Goal: Task Accomplishment & Management: Manage account settings

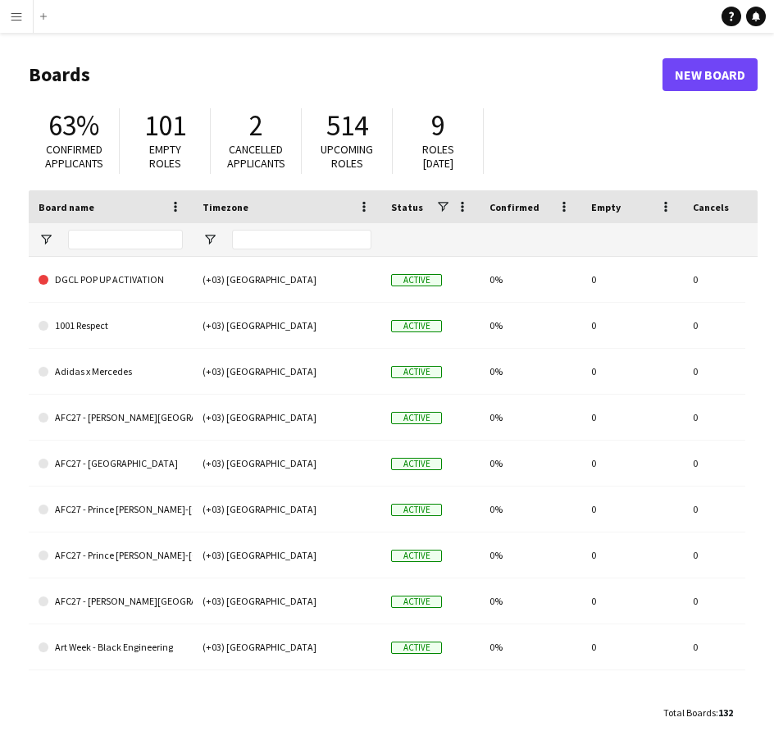
click at [19, 32] on button "Menu" at bounding box center [16, 16] width 33 height 33
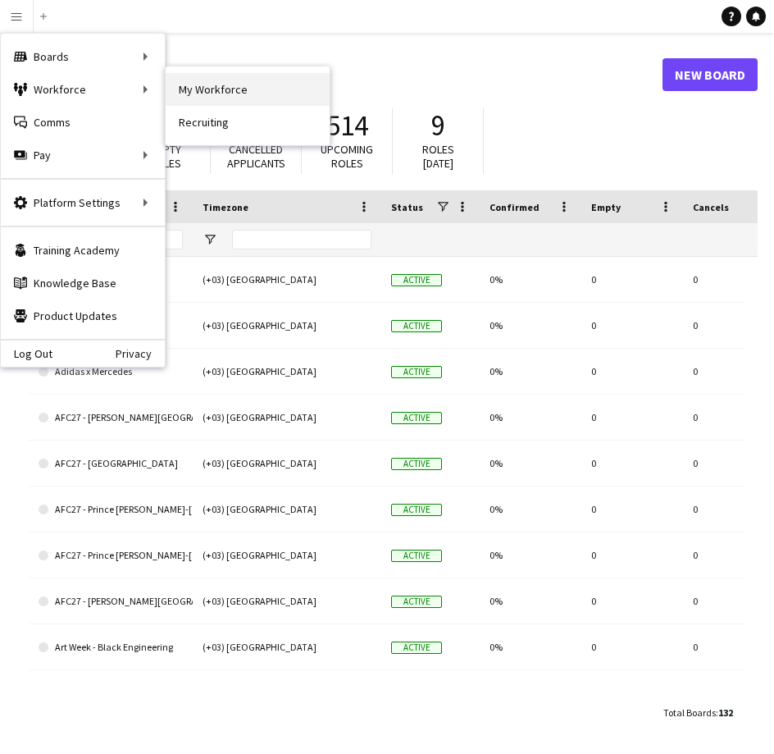
click at [181, 89] on link "My Workforce" at bounding box center [248, 89] width 164 height 33
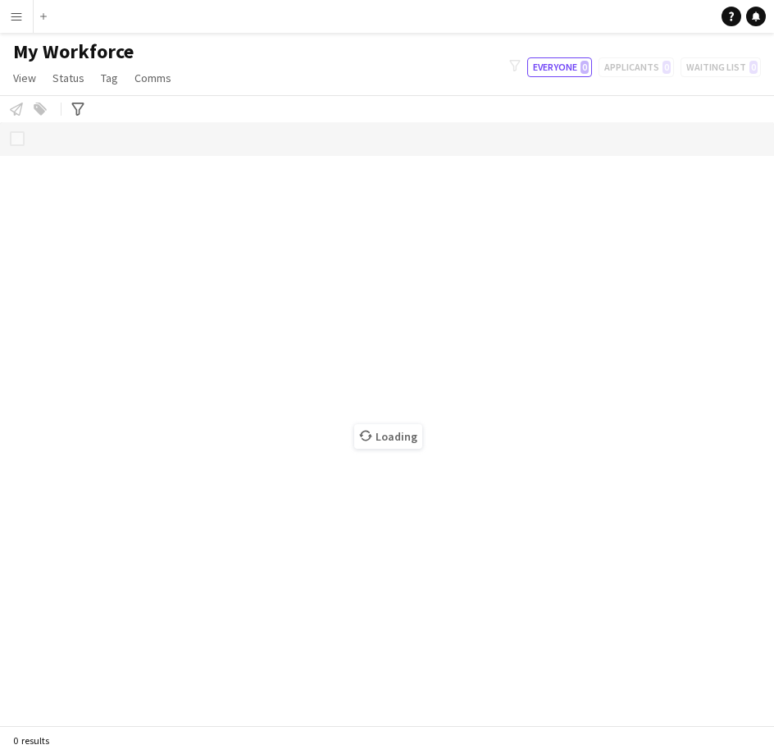
click at [44, 80] on app-page-menu "View Views Default view [PERSON_NAME] [PERSON_NAME] [PERSON_NAME] R4ven [PERSON…" at bounding box center [94, 79] width 188 height 31
click at [33, 80] on span "View" at bounding box center [24, 78] width 23 height 15
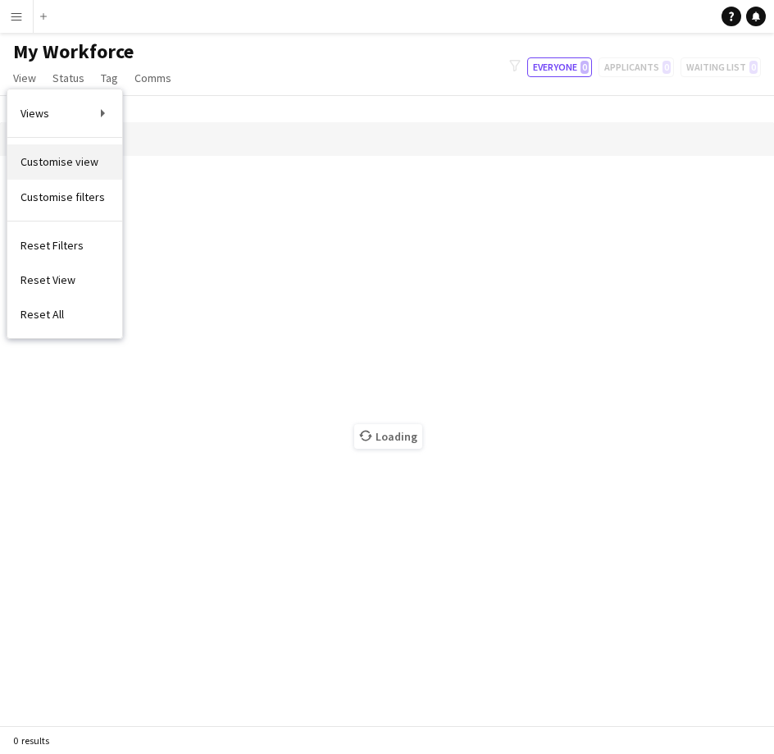
click at [99, 166] on link "Customise view" at bounding box center [64, 161] width 115 height 34
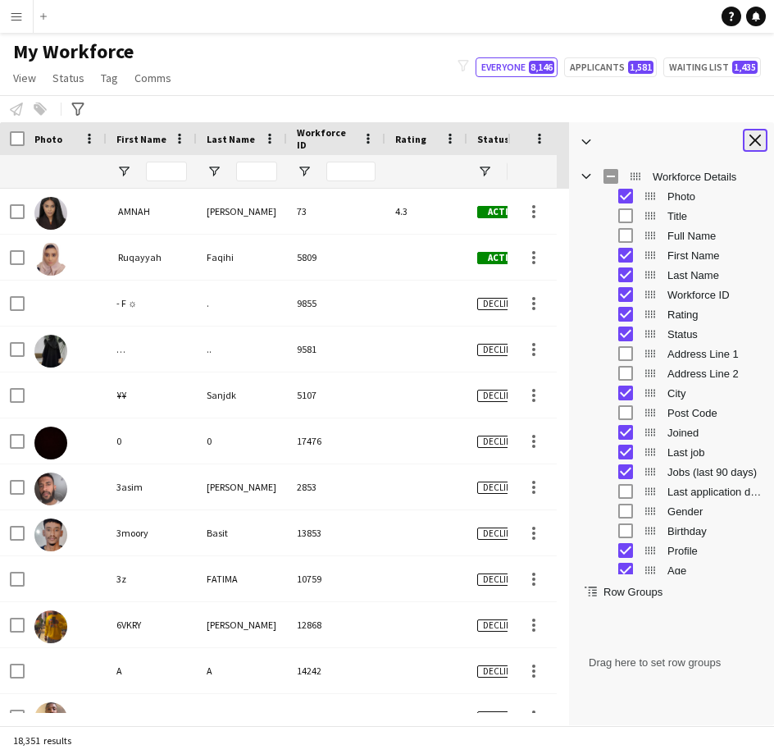
click at [756, 142] on app-icon "Close tool panel" at bounding box center [755, 140] width 11 height 11
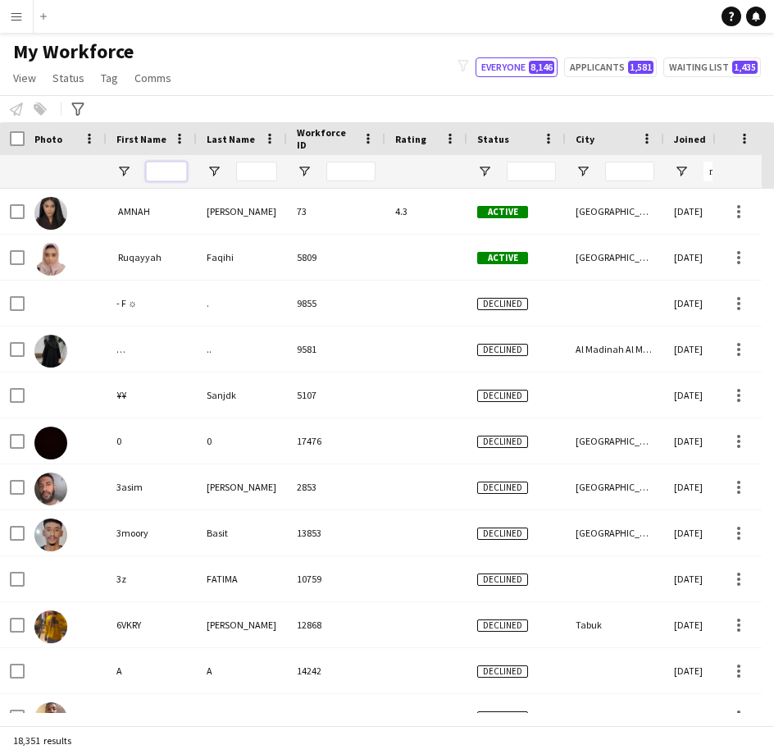
click at [163, 180] on input "First Name Filter Input" at bounding box center [166, 172] width 41 height 20
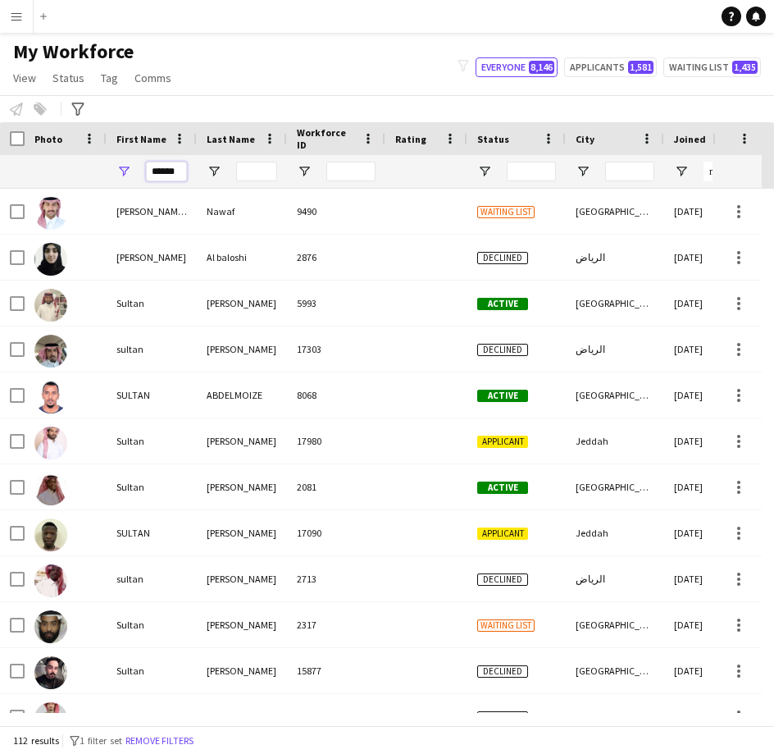
type input "******"
click at [249, 173] on input "Last Name Filter Input" at bounding box center [256, 172] width 41 height 20
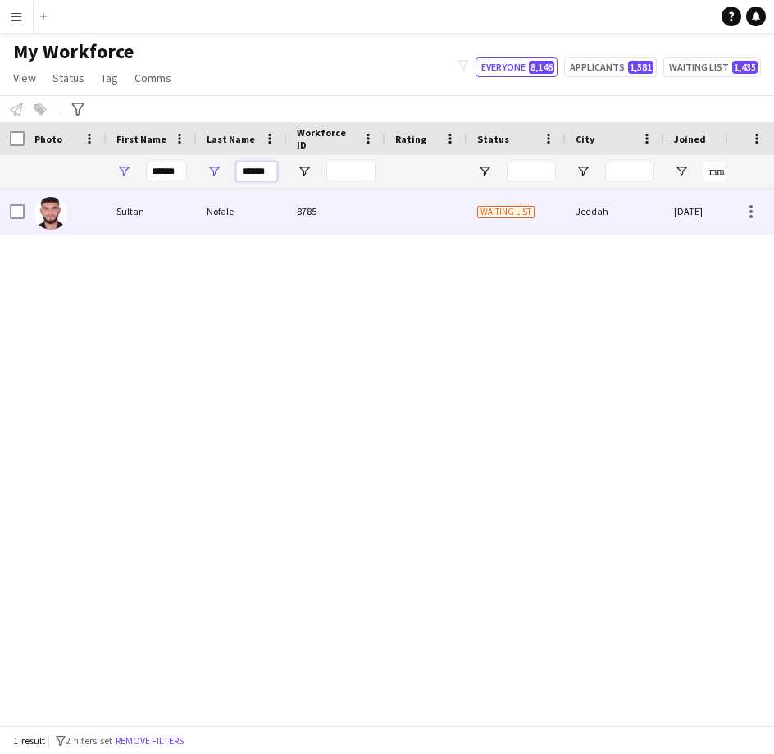
type input "******"
click at [224, 226] on div "Nofale" at bounding box center [242, 211] width 90 height 45
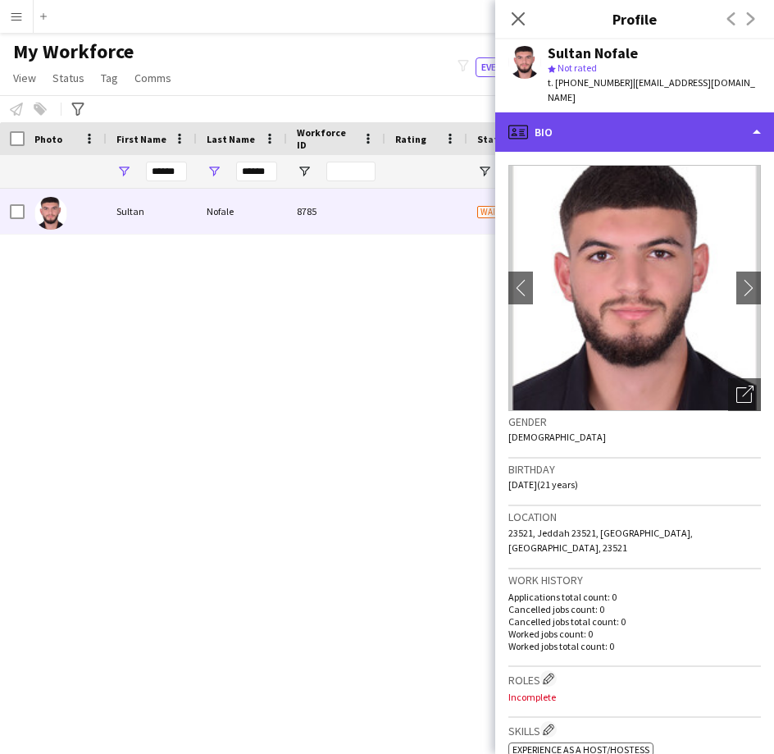
click at [614, 112] on div "profile Bio" at bounding box center [635, 131] width 279 height 39
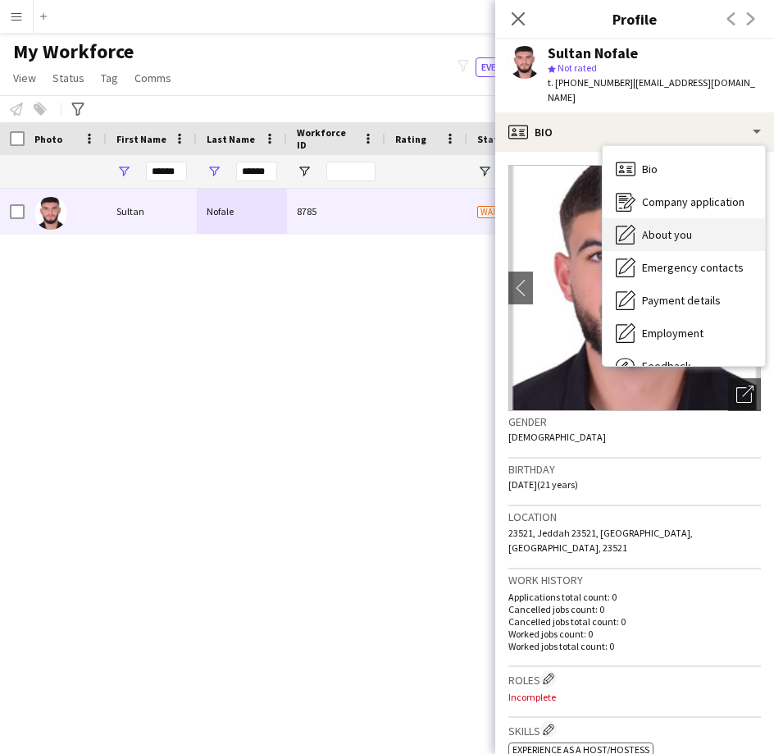
click at [656, 227] on span "About you" at bounding box center [667, 234] width 50 height 15
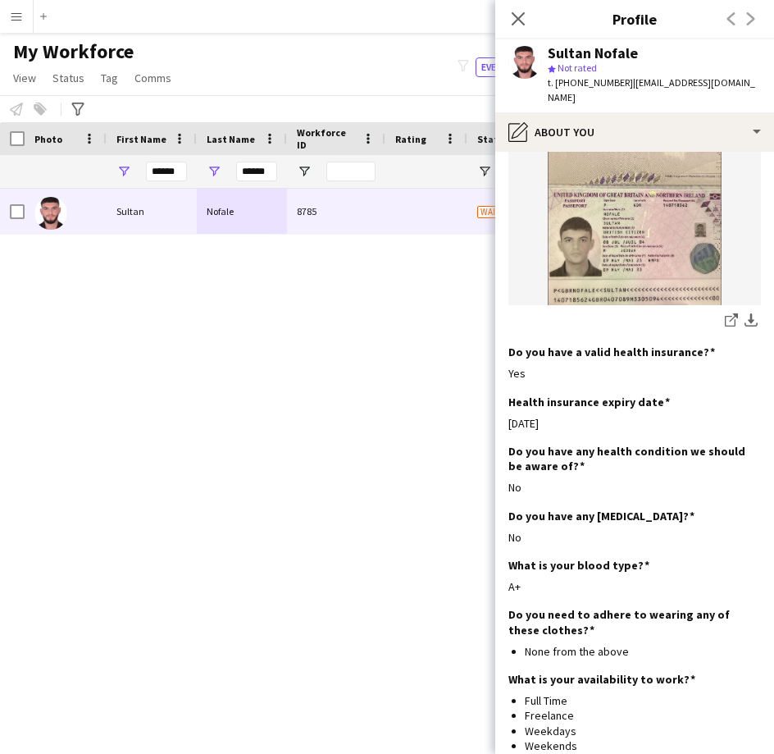
scroll to position [1057, 0]
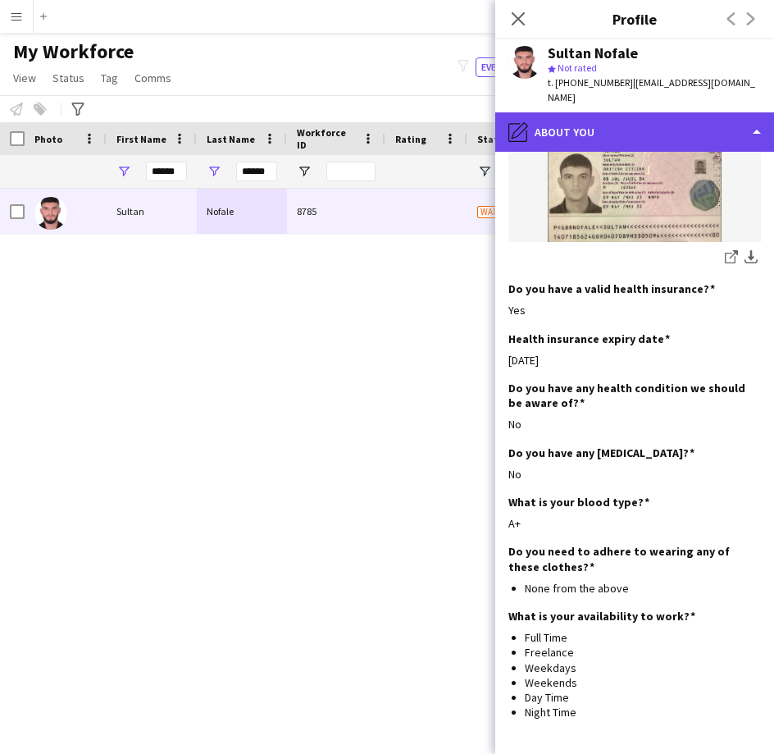
click at [661, 123] on div "pencil4 About you" at bounding box center [635, 131] width 279 height 39
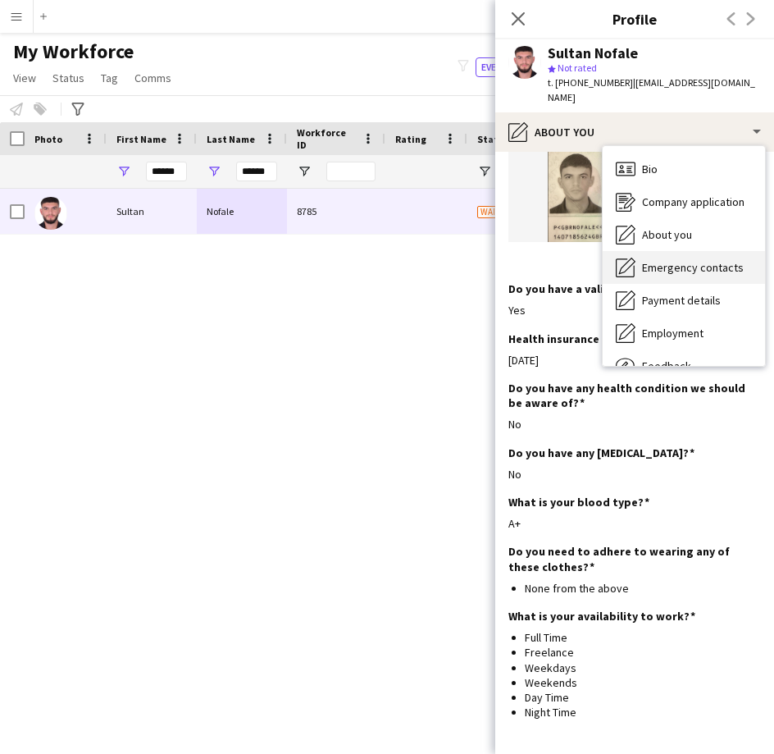
click at [667, 260] on span "Emergency contacts" at bounding box center [693, 267] width 102 height 15
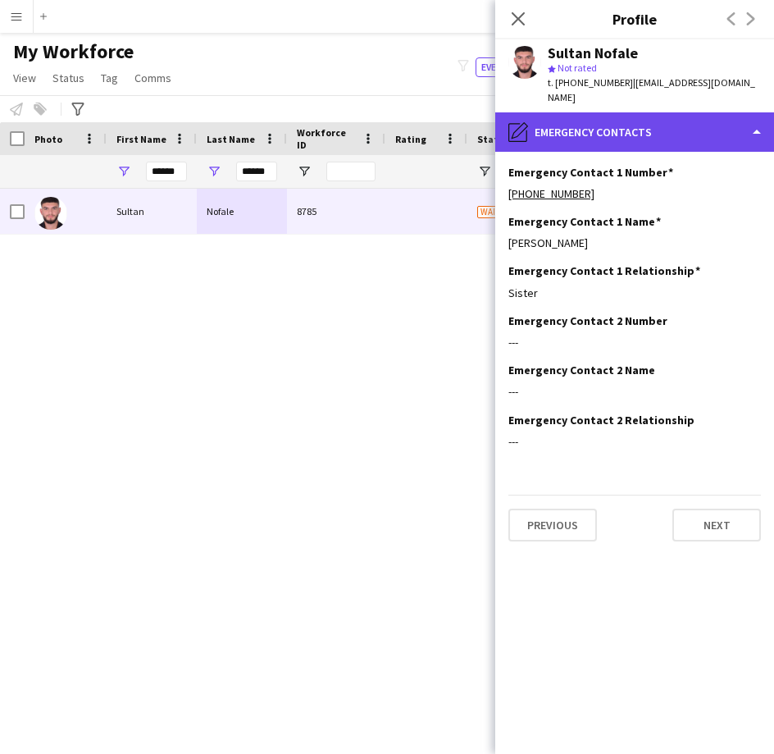
click at [619, 112] on div "pencil4 Emergency contacts" at bounding box center [635, 131] width 279 height 39
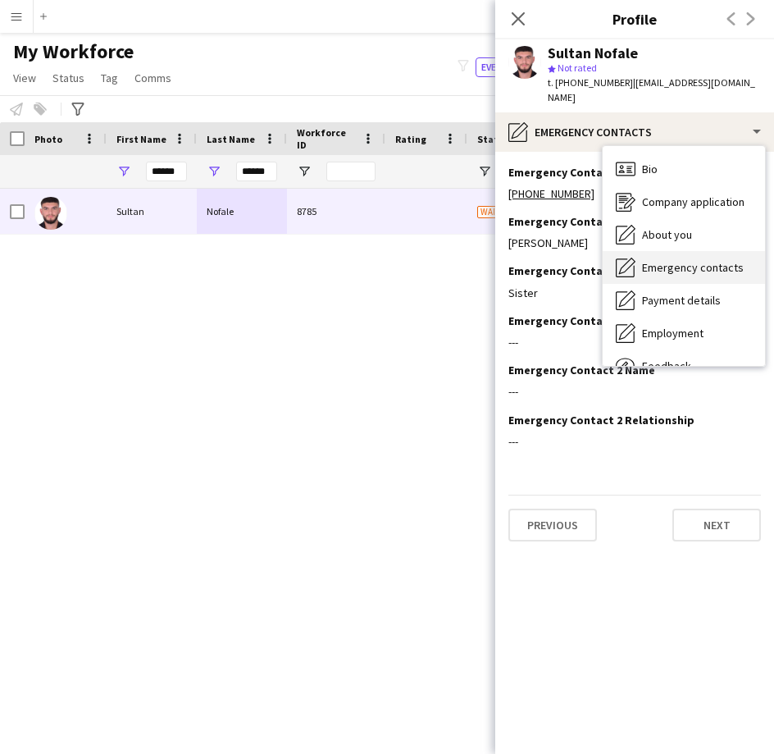
click at [649, 260] on span "Emergency contacts" at bounding box center [693, 267] width 102 height 15
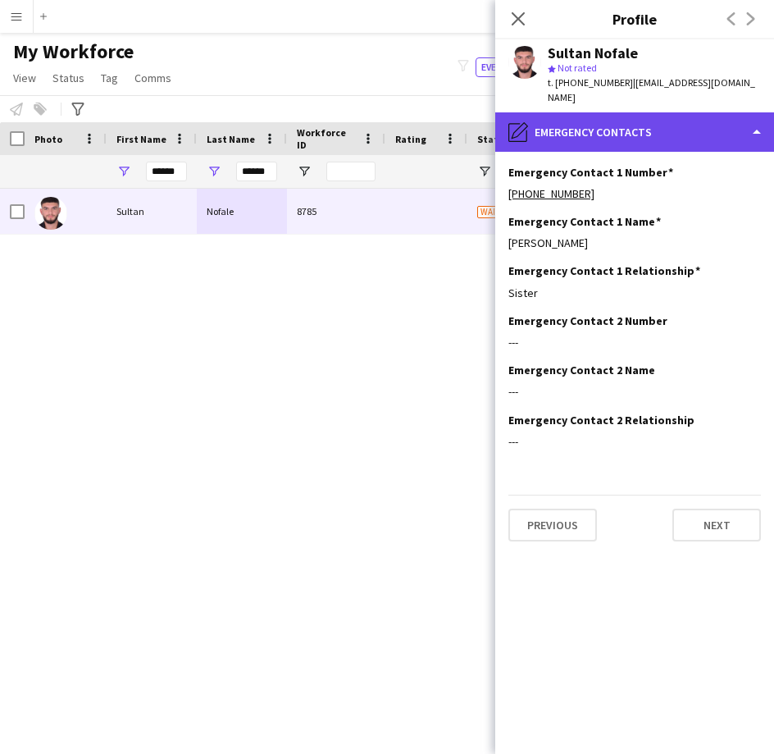
click at [645, 121] on div "pencil4 Emergency contacts" at bounding box center [635, 131] width 279 height 39
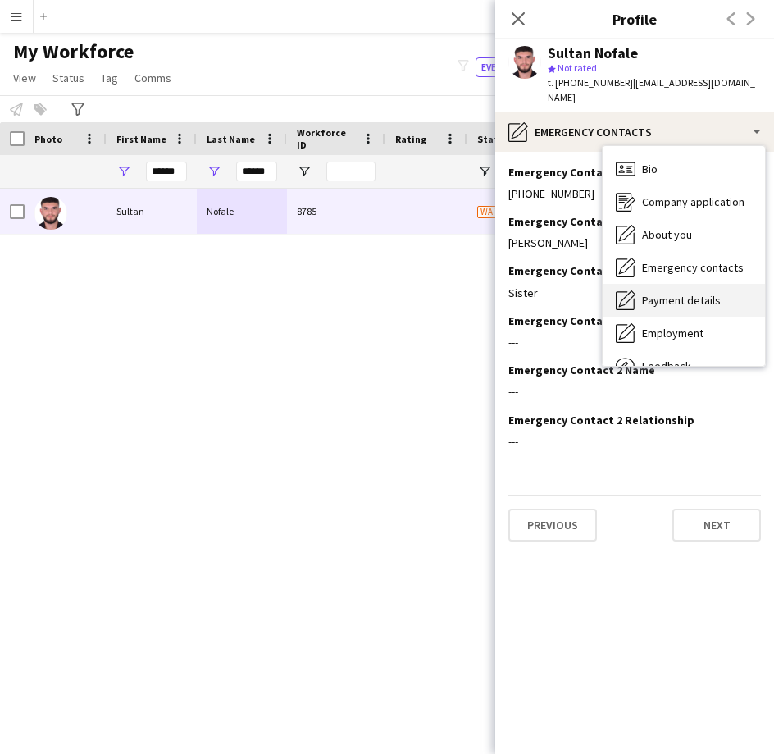
click at [688, 293] on span "Payment details" at bounding box center [681, 300] width 79 height 15
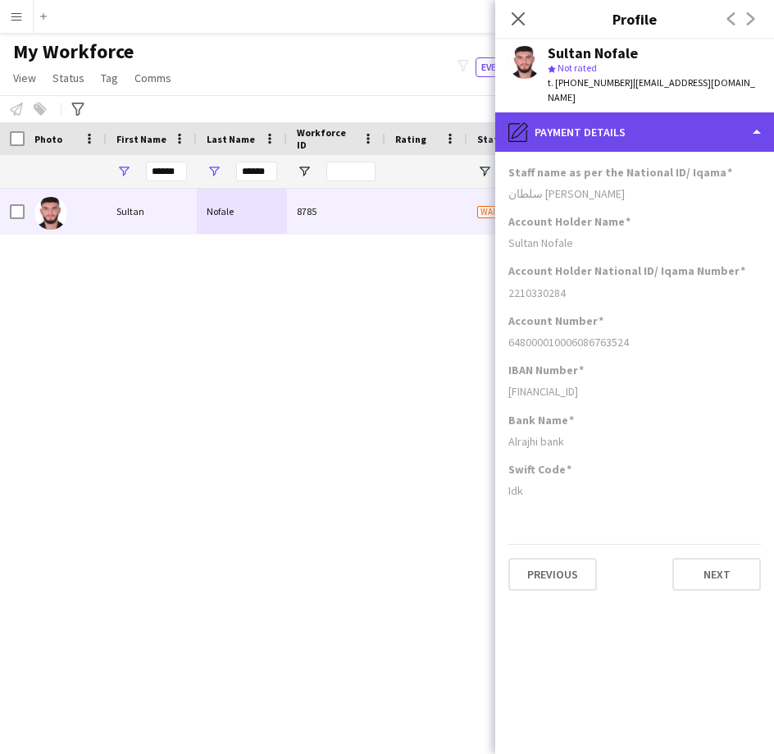
click at [665, 124] on div "pencil4 Payment details" at bounding box center [635, 131] width 279 height 39
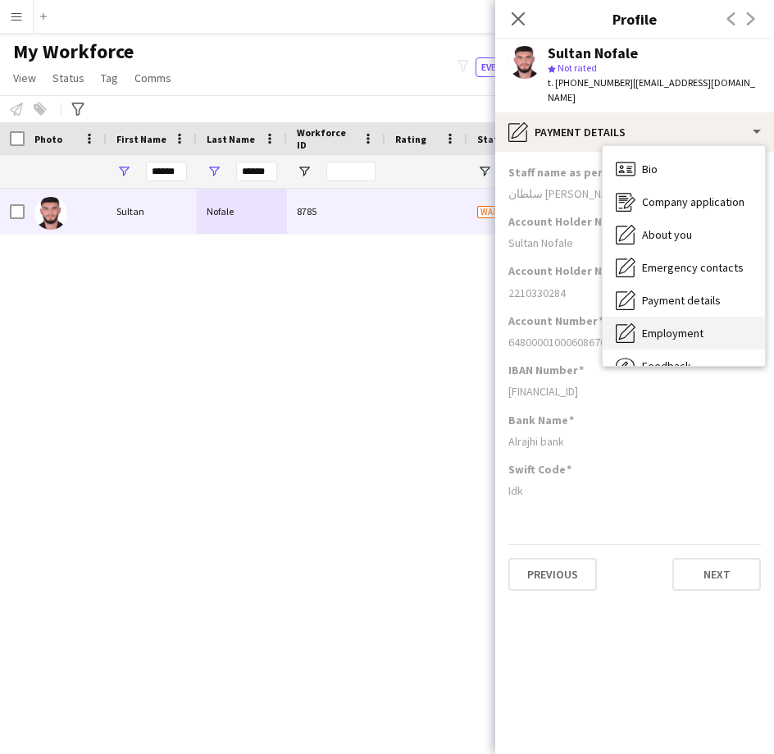
click at [679, 326] on span "Employment" at bounding box center [673, 333] width 62 height 15
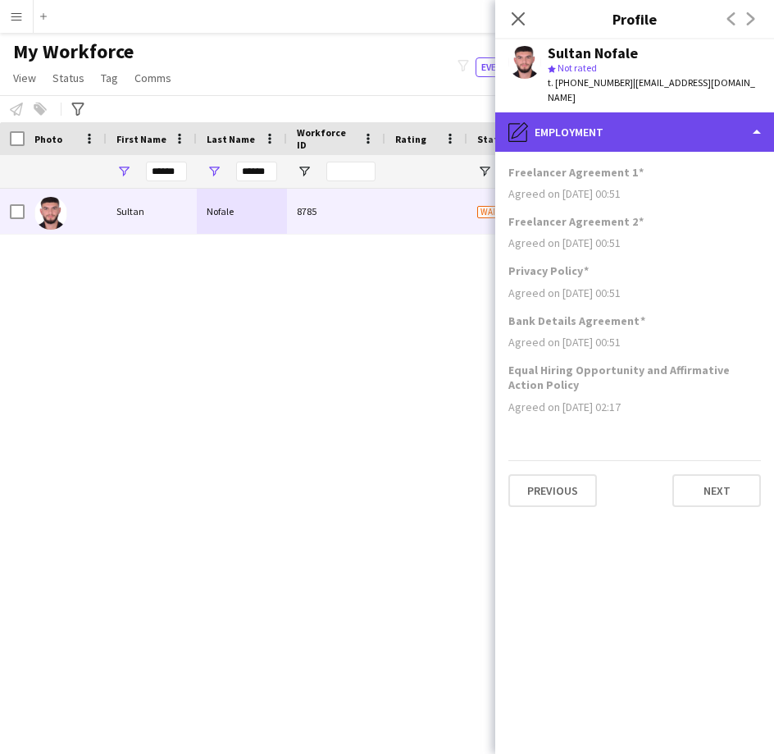
click at [639, 116] on div "pencil4 Employment" at bounding box center [635, 131] width 279 height 39
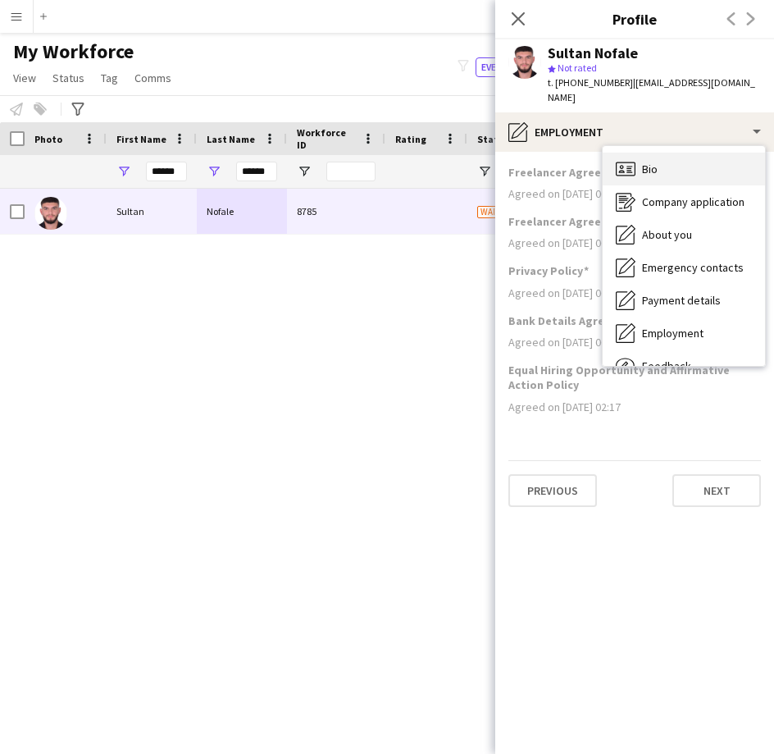
click at [694, 165] on div "Bio Bio" at bounding box center [684, 169] width 162 height 33
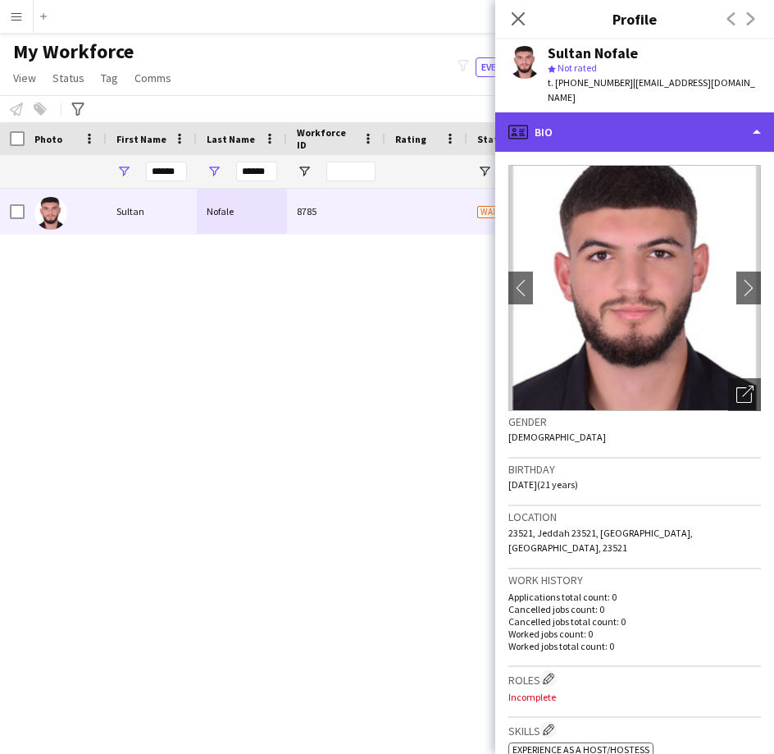
click at [649, 112] on div "profile Bio" at bounding box center [635, 131] width 279 height 39
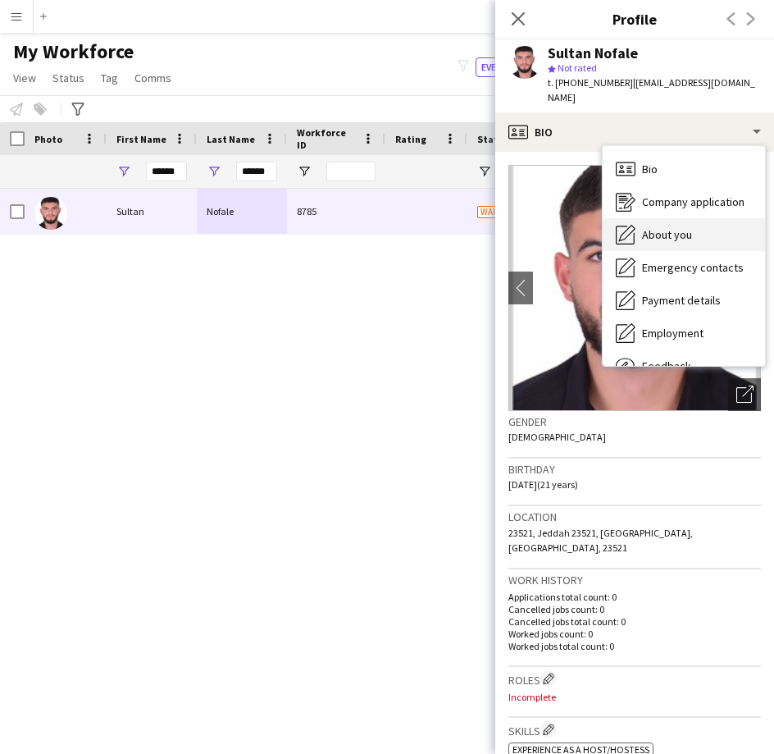
click at [678, 227] on span "About you" at bounding box center [667, 234] width 50 height 15
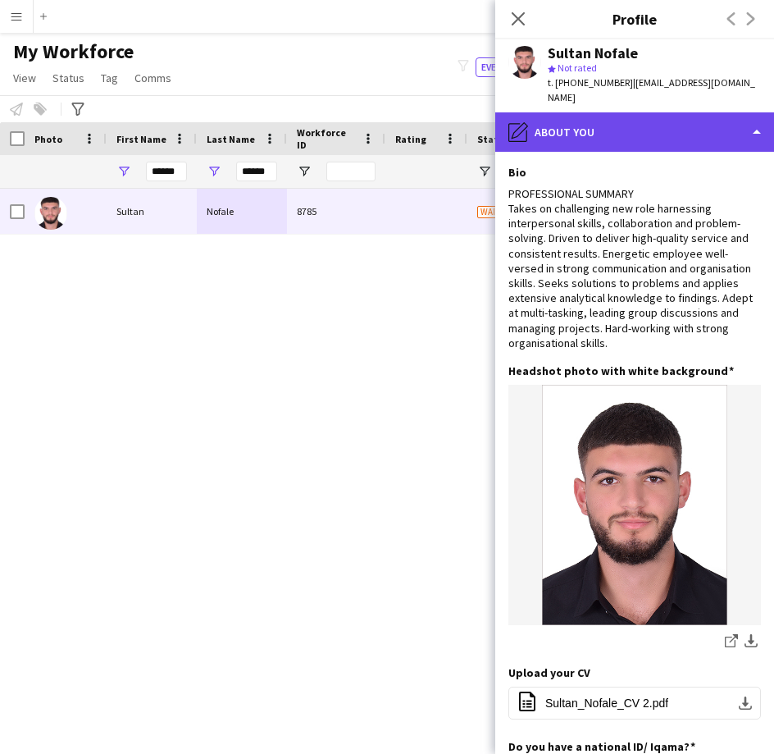
click at [688, 114] on div "pencil4 About you" at bounding box center [635, 131] width 279 height 39
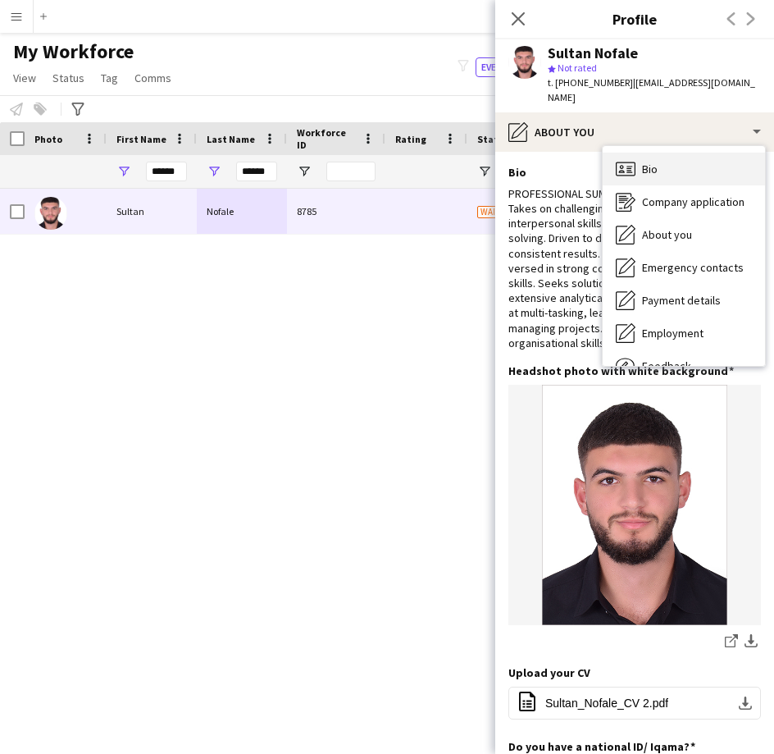
click at [685, 164] on div "Bio Bio" at bounding box center [684, 169] width 162 height 33
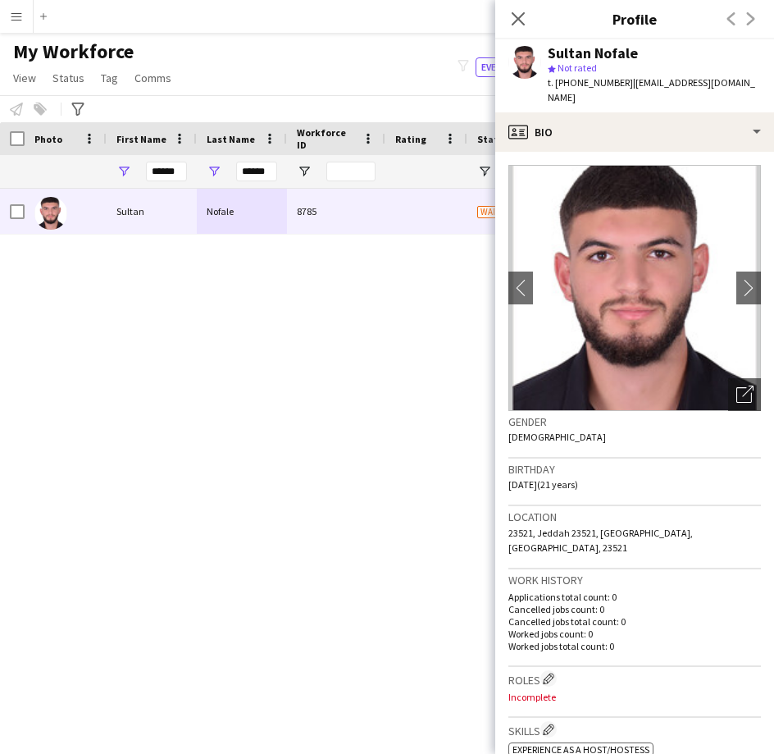
scroll to position [218, 0]
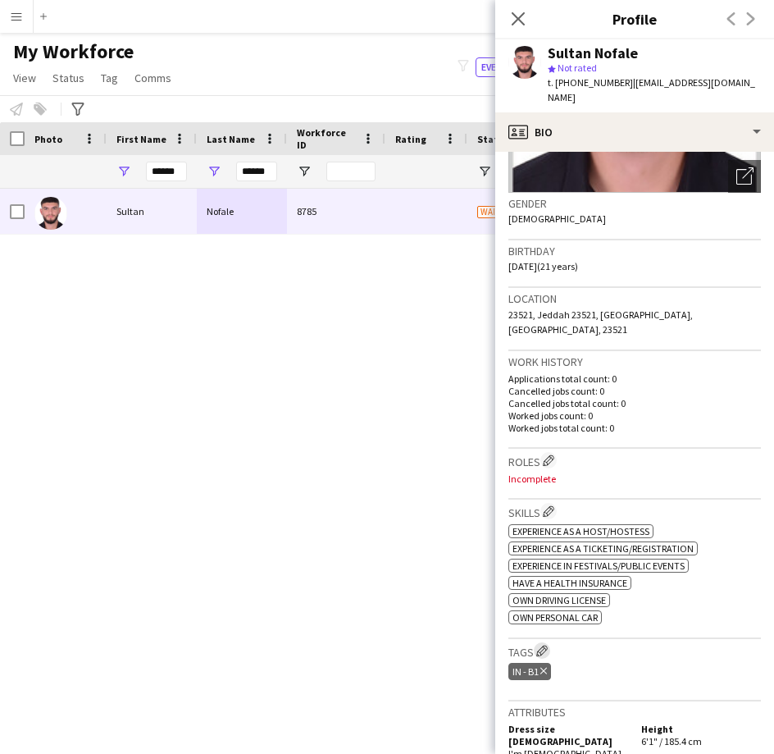
click at [541, 645] on app-icon "Edit crew company tags" at bounding box center [542, 650] width 11 height 11
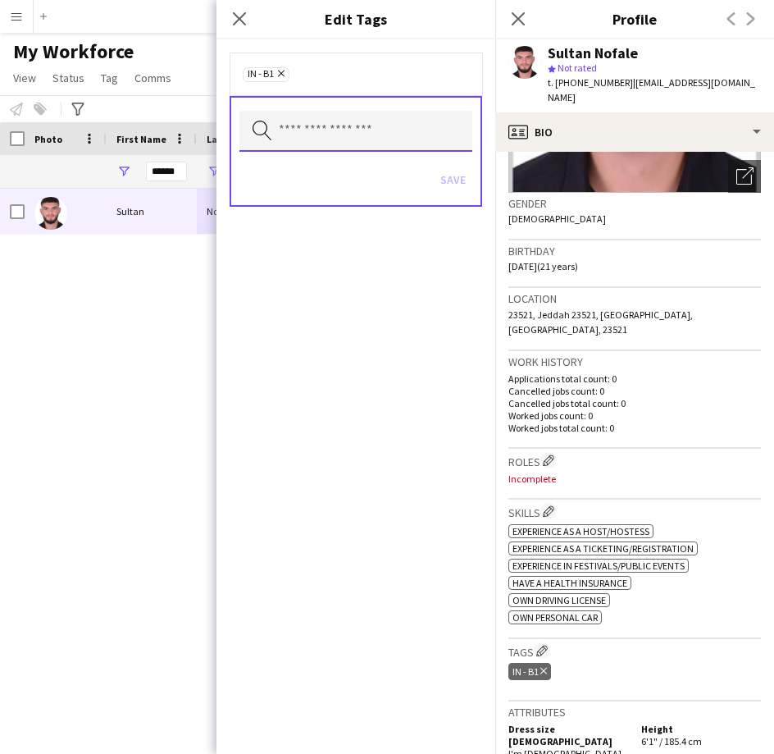
click at [420, 149] on input "text" at bounding box center [356, 131] width 233 height 41
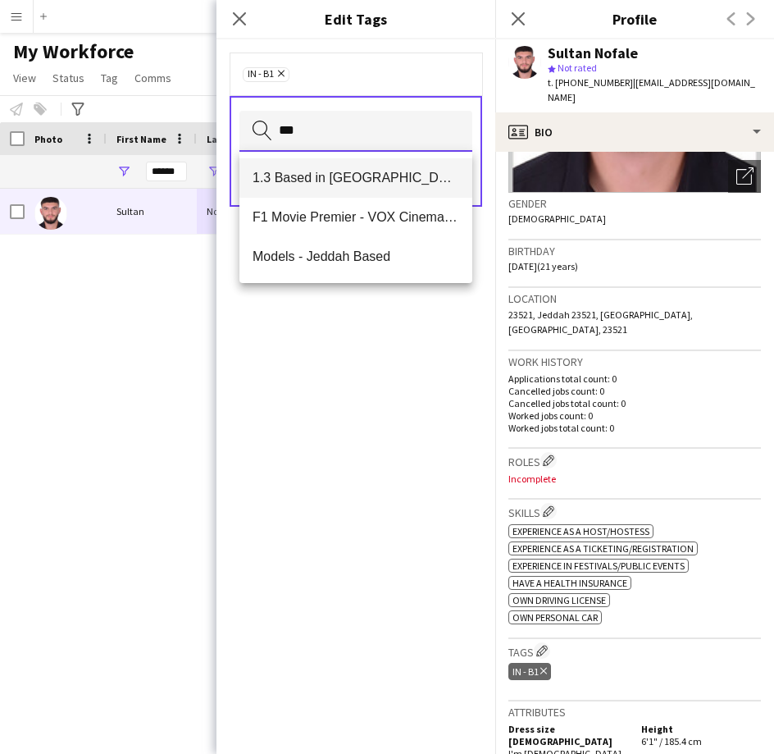
type input "***"
click at [409, 182] on span "1.3 Based in [GEOGRAPHIC_DATA]" at bounding box center [356, 178] width 207 height 16
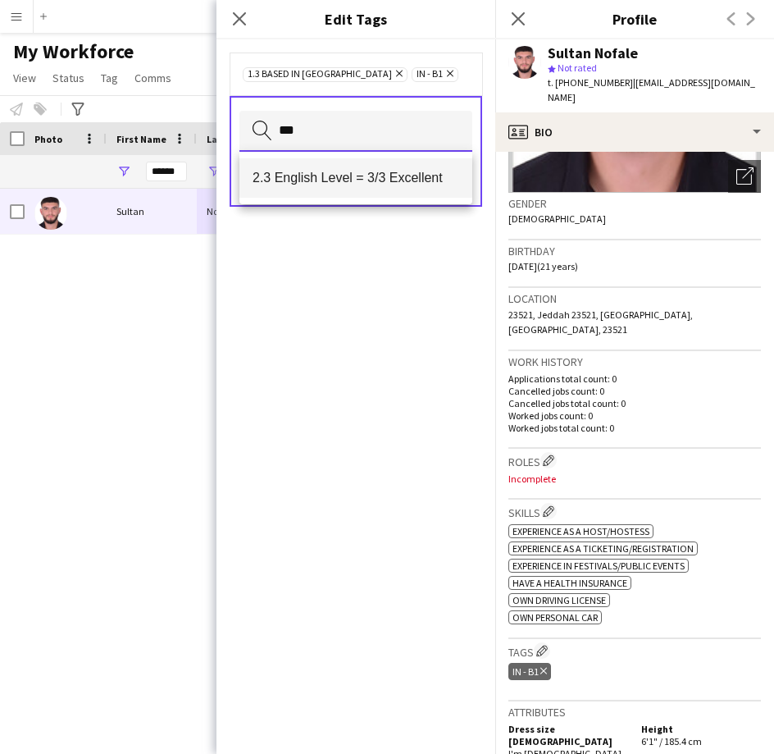
type input "***"
click at [414, 163] on mat-option "2.3 English Level = 3/3 Excellent" at bounding box center [356, 177] width 233 height 39
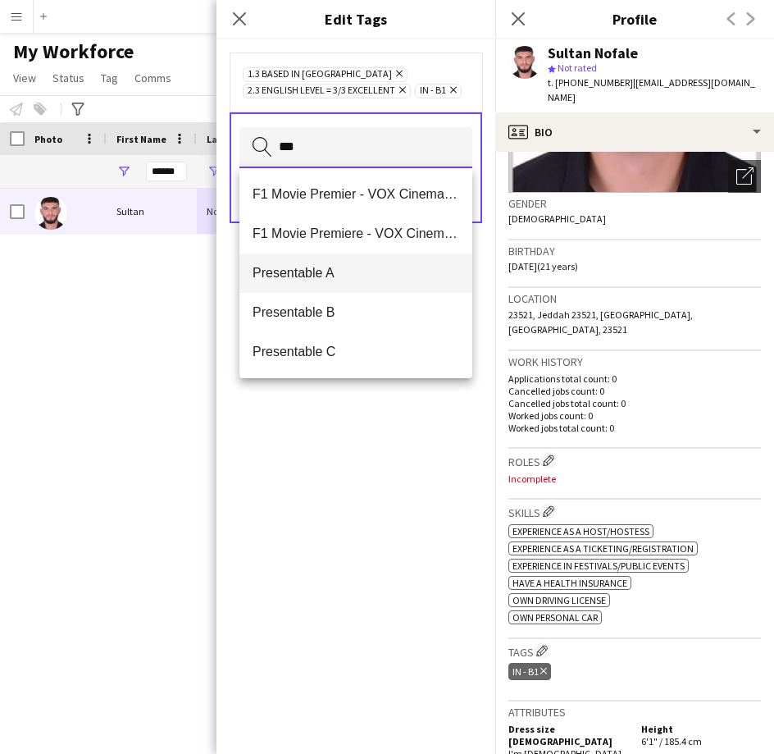
type input "***"
click at [371, 275] on span "Presentable A" at bounding box center [356, 273] width 207 height 16
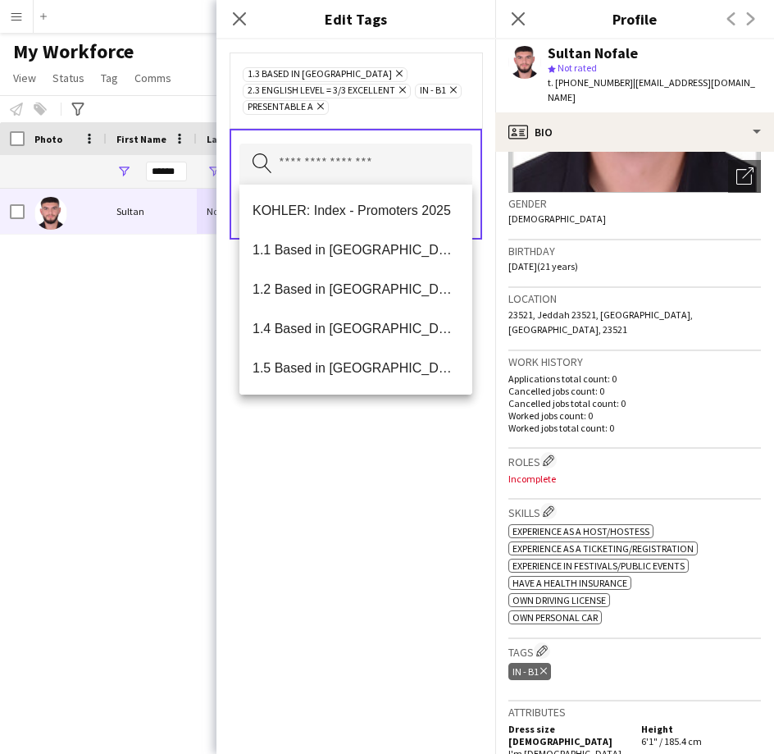
click at [439, 110] on div "1.3 Based in [GEOGRAPHIC_DATA] Remove 2.3 English Level = 3/3 Excellent Remove …" at bounding box center [356, 90] width 226 height 49
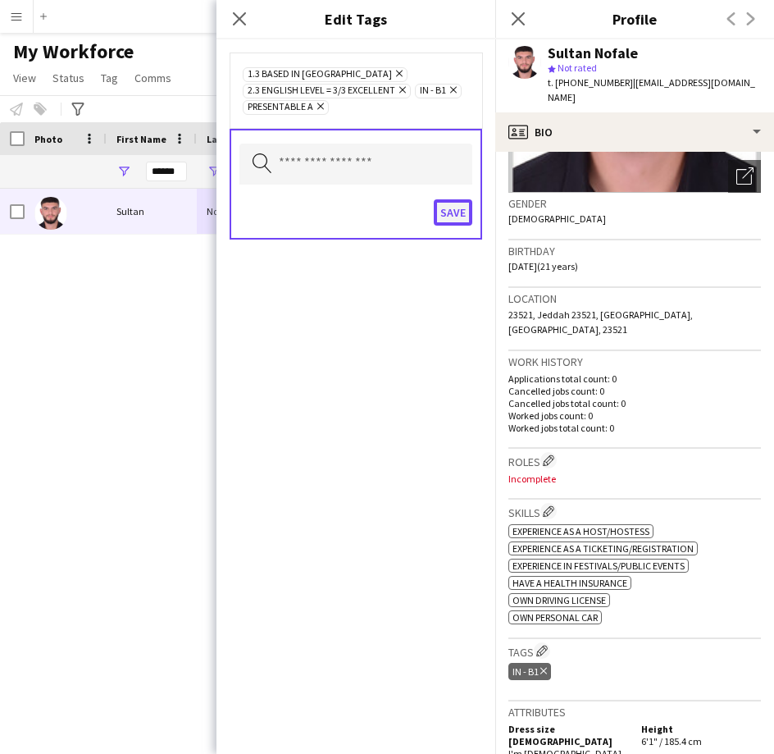
click at [455, 212] on button "Save" at bounding box center [453, 212] width 39 height 26
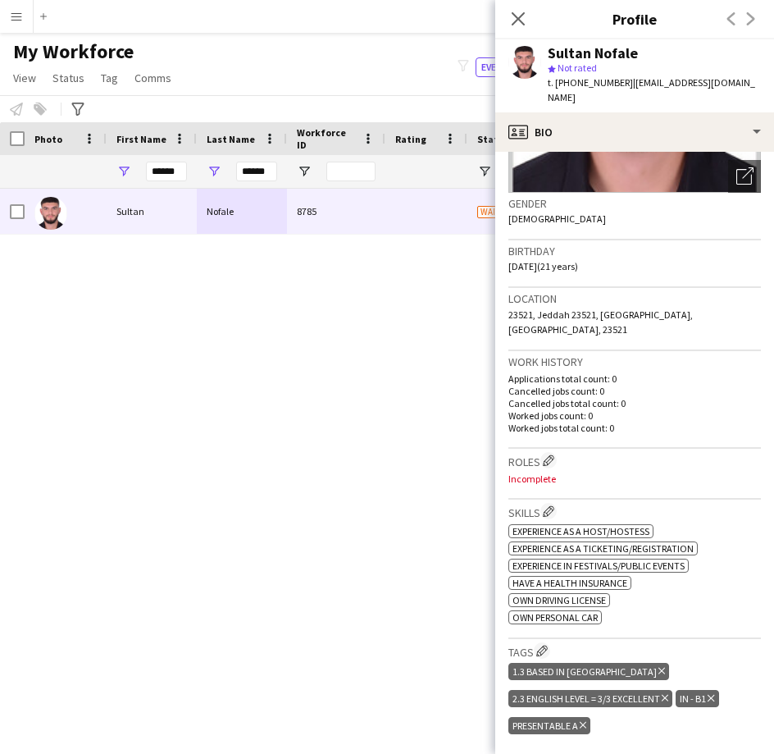
scroll to position [258, 0]
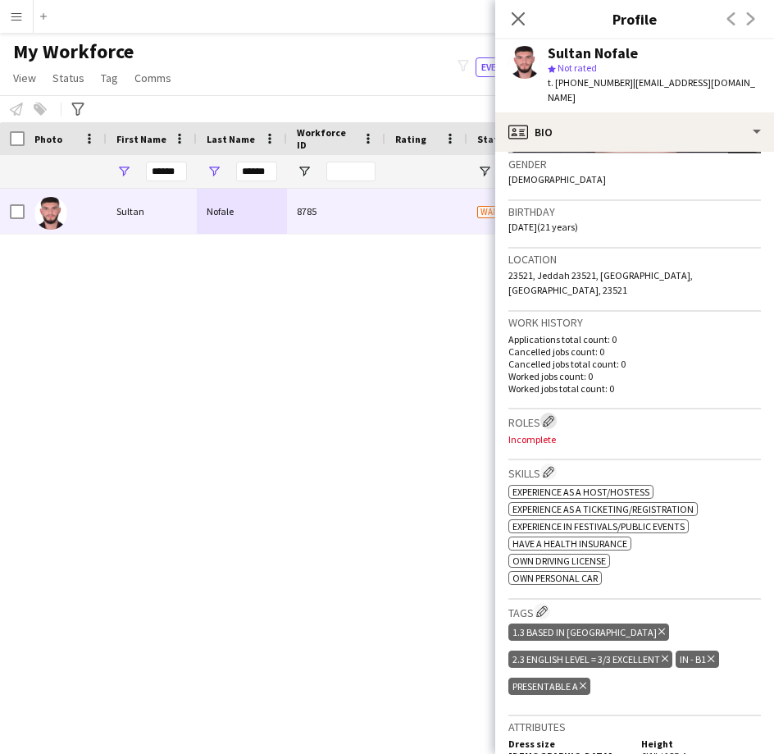
click at [552, 415] on app-icon "Edit crew company roles" at bounding box center [548, 420] width 11 height 11
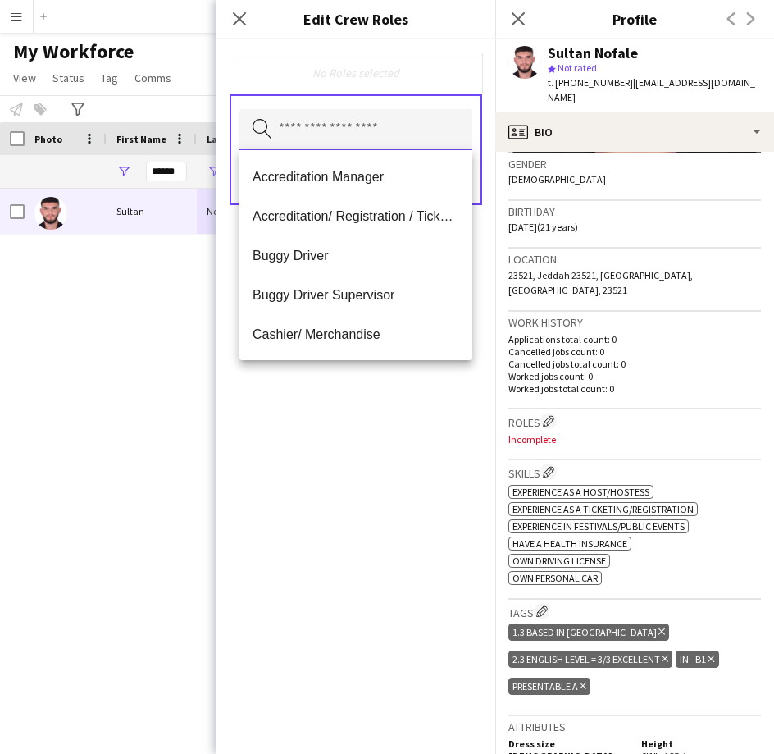
click at [399, 144] on input "text" at bounding box center [356, 129] width 233 height 41
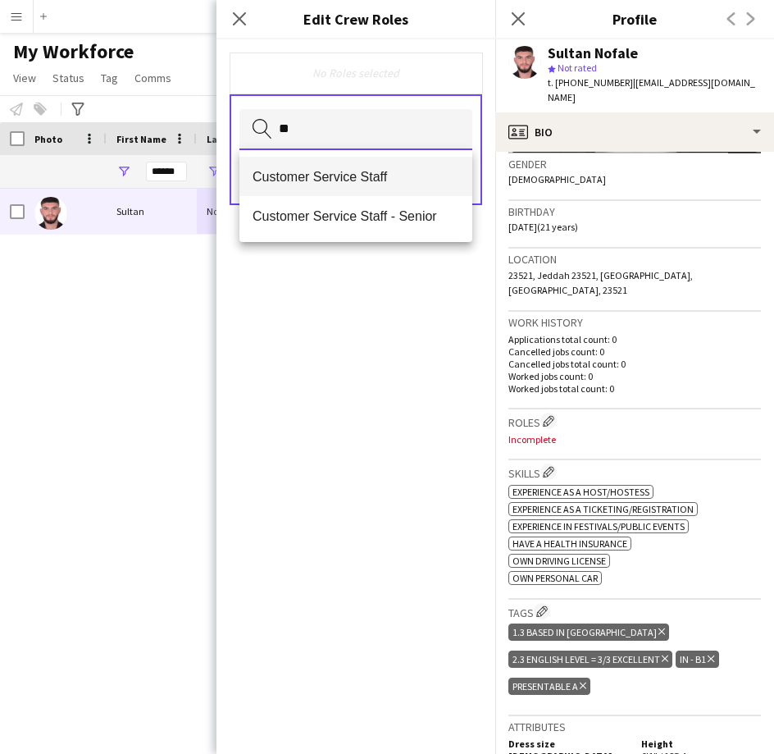
type input "**"
click at [391, 176] on span "Customer Service Staff" at bounding box center [356, 177] width 207 height 16
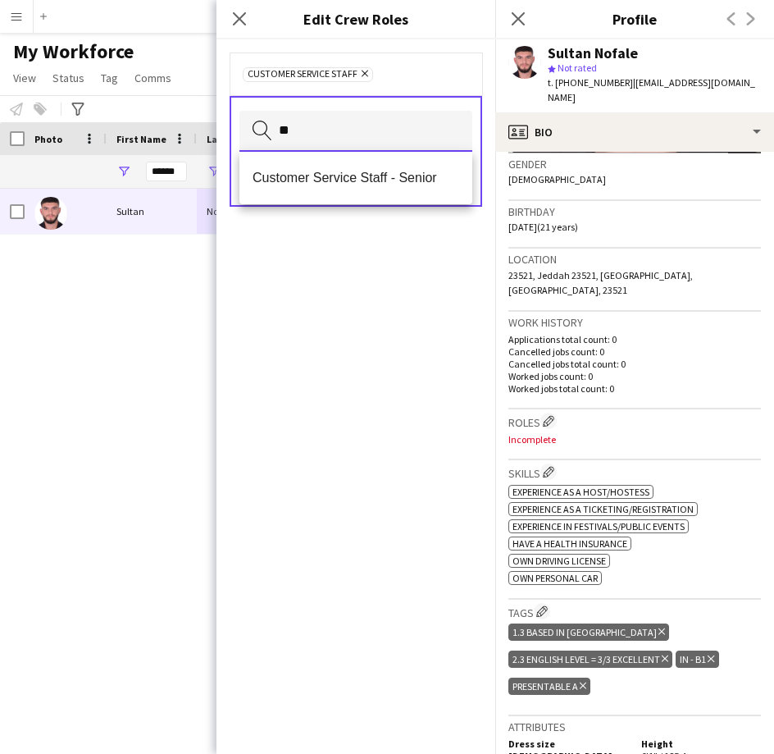
type input "**"
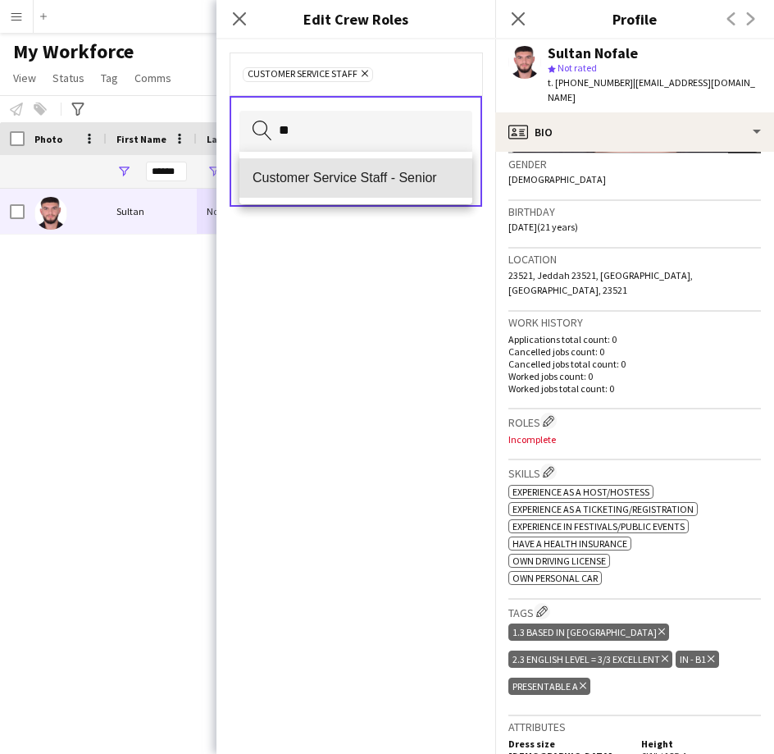
click at [391, 176] on span "Customer Service Staff - Senior" at bounding box center [356, 178] width 207 height 16
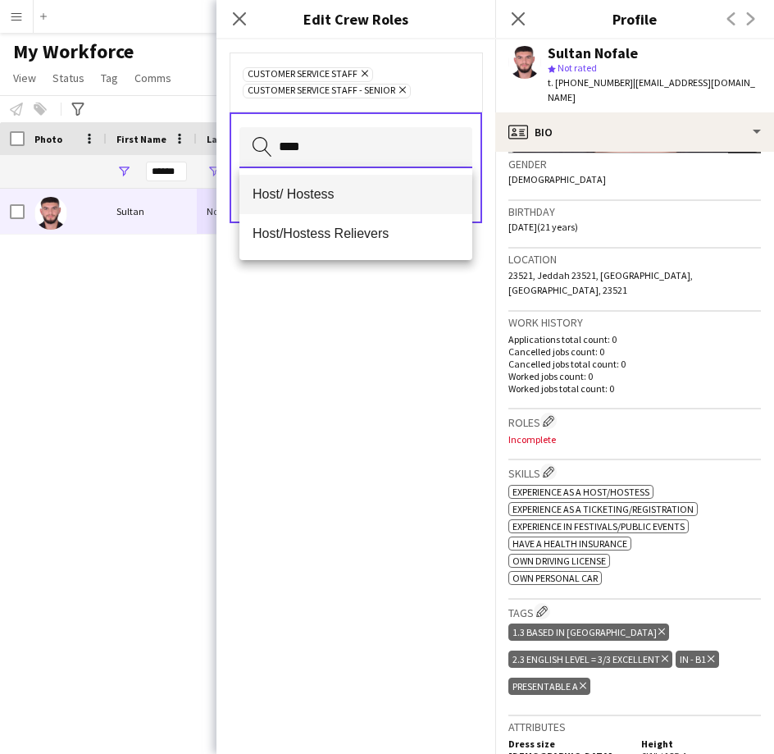
type input "****"
click at [354, 203] on mat-option "Host/ Hostess" at bounding box center [356, 194] width 233 height 39
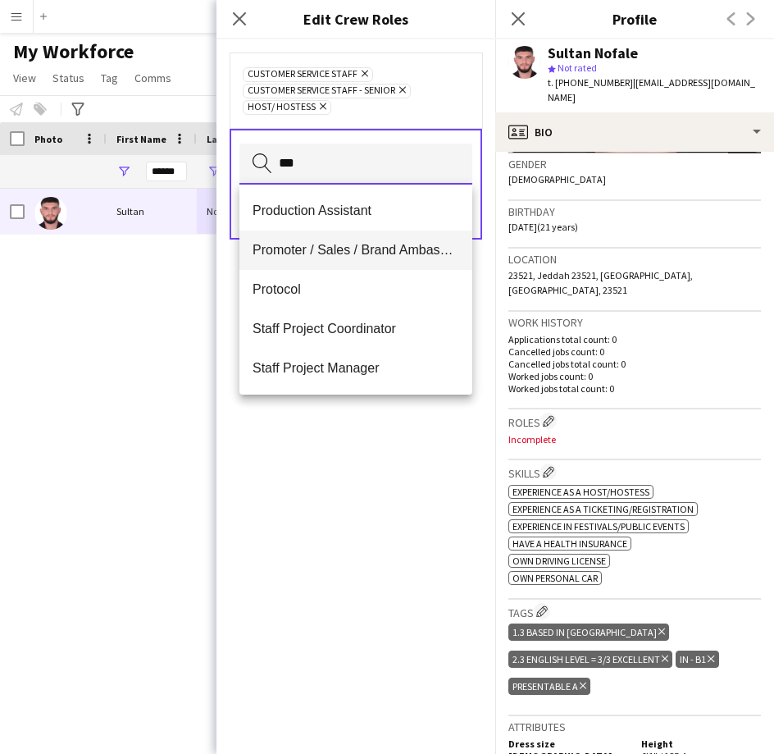
type input "***"
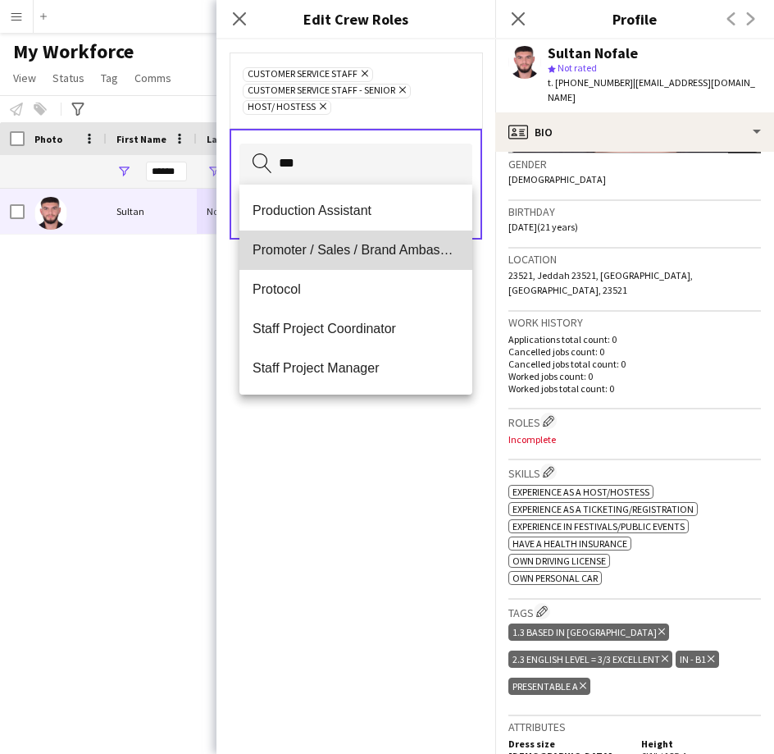
click at [372, 244] on span "Promoter / Sales / Brand Ambassador" at bounding box center [356, 250] width 207 height 16
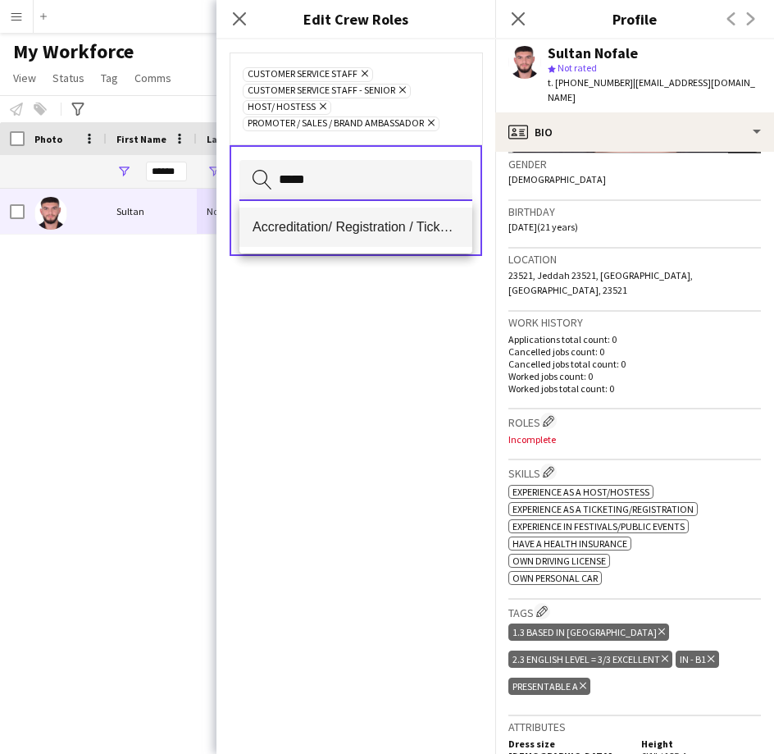
type input "*****"
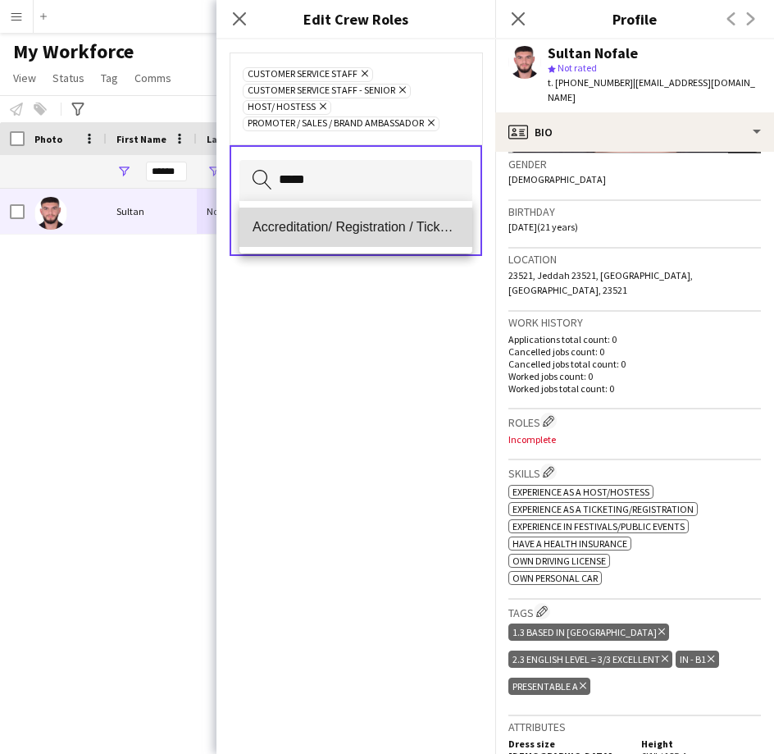
click at [370, 244] on mat-option "Accreditation/ Registration / Ticketing" at bounding box center [356, 227] width 233 height 39
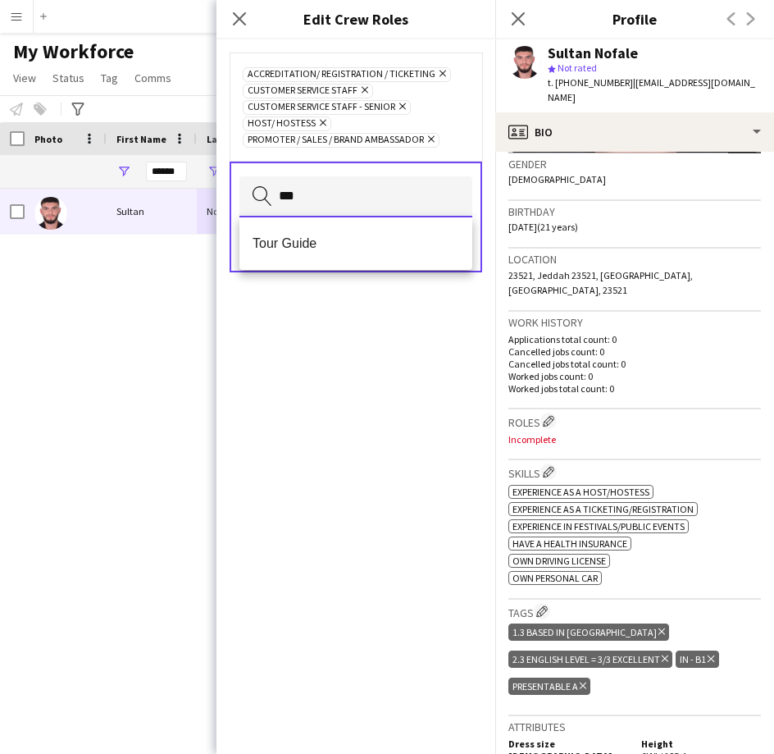
type input "***"
click at [373, 257] on mat-option "Tour Guide" at bounding box center [356, 243] width 233 height 39
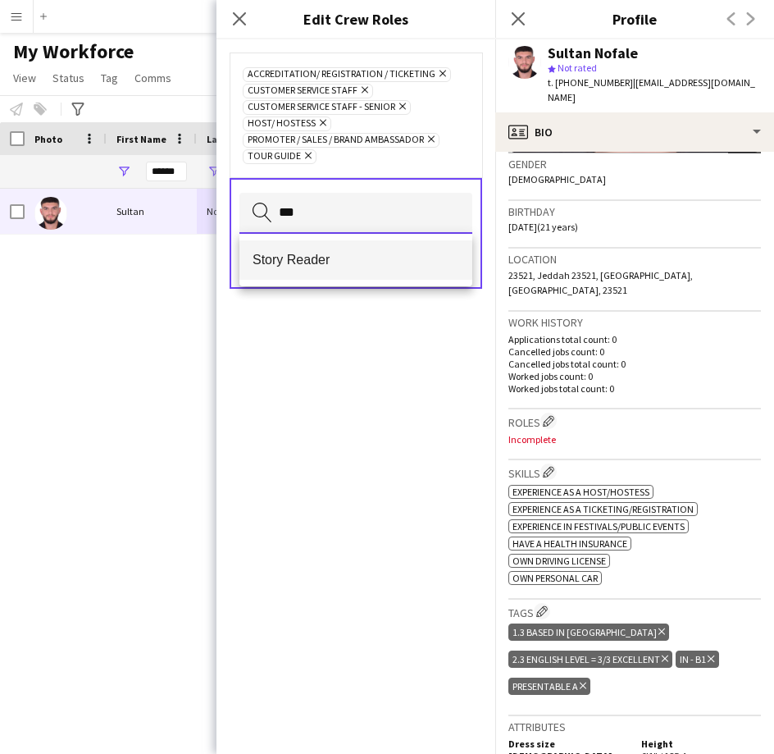
type input "***"
click at [279, 260] on span "Story Reader" at bounding box center [356, 260] width 207 height 16
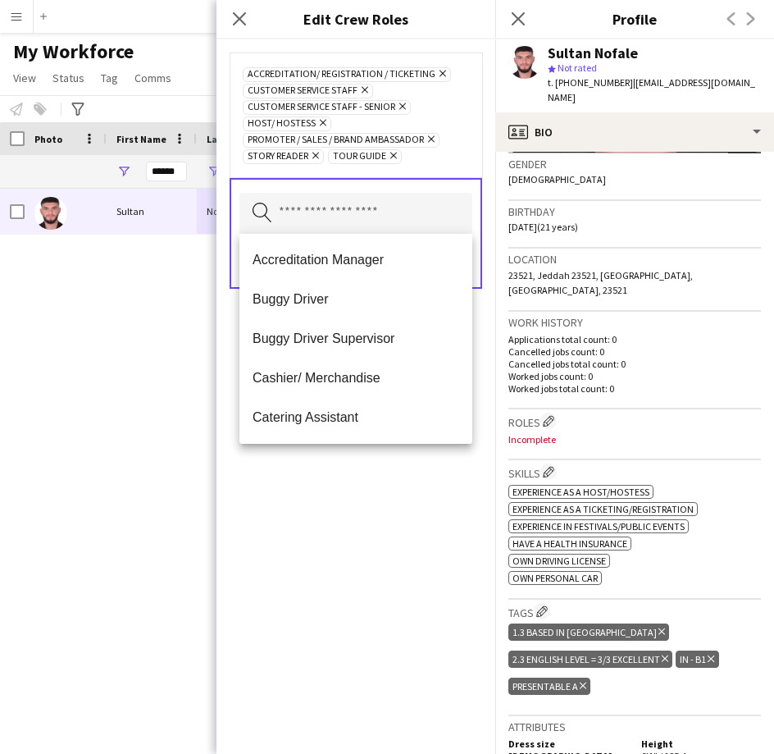
click at [385, 134] on span "Promoter / Sales / Brand Ambassador" at bounding box center [336, 140] width 176 height 13
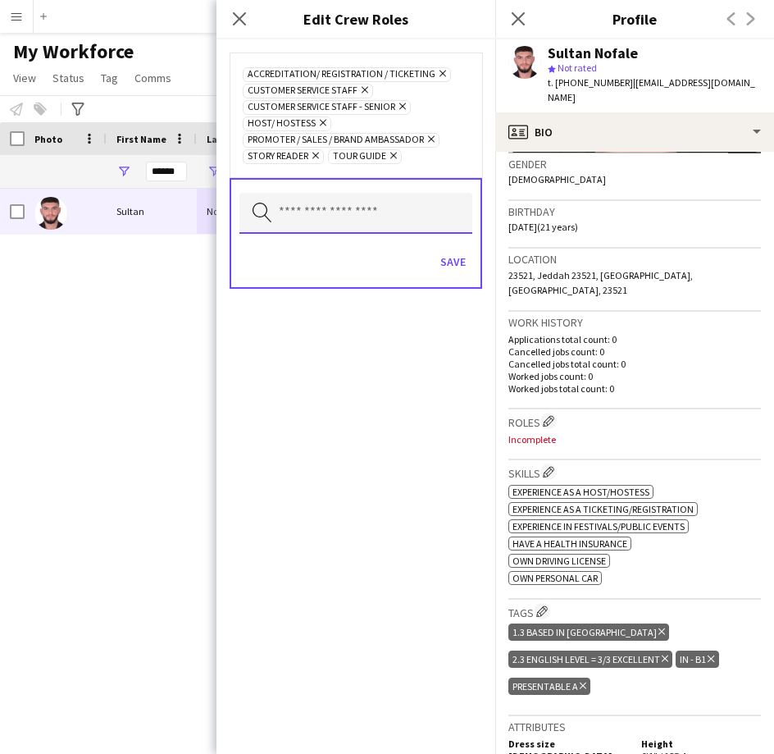
click at [344, 217] on input "text" at bounding box center [356, 213] width 233 height 41
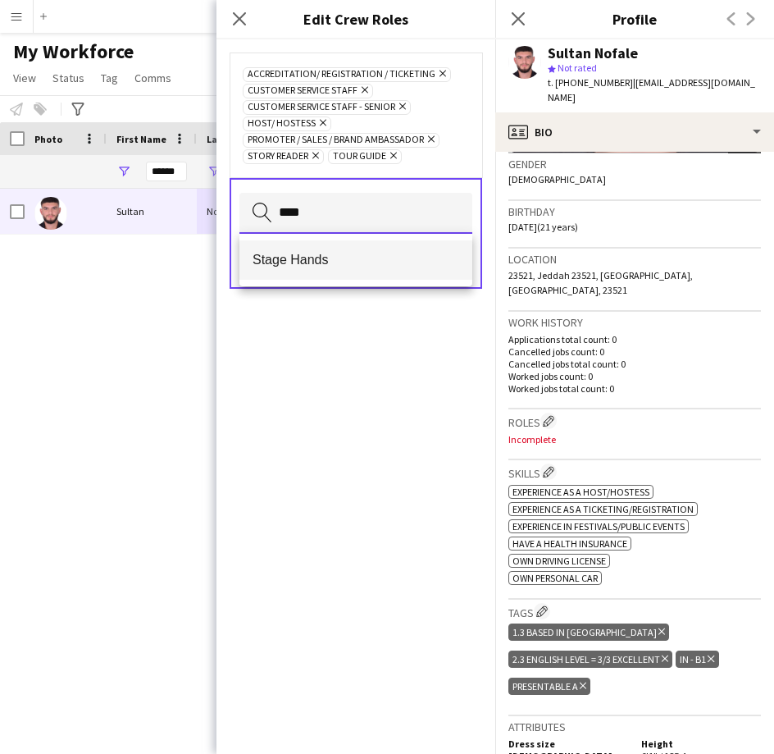
type input "****"
click at [338, 271] on mat-option "Stage Hands" at bounding box center [356, 259] width 233 height 39
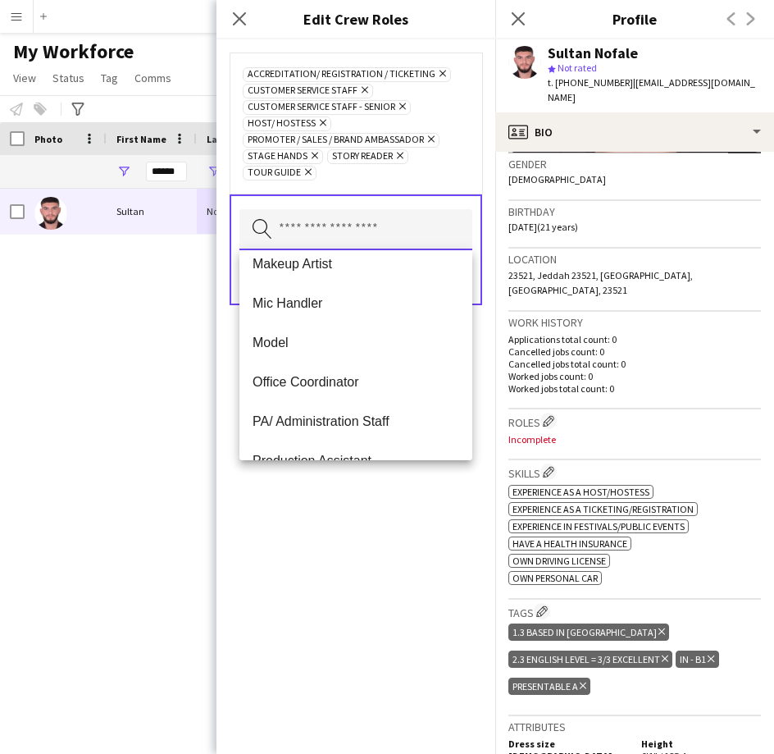
scroll to position [572, 0]
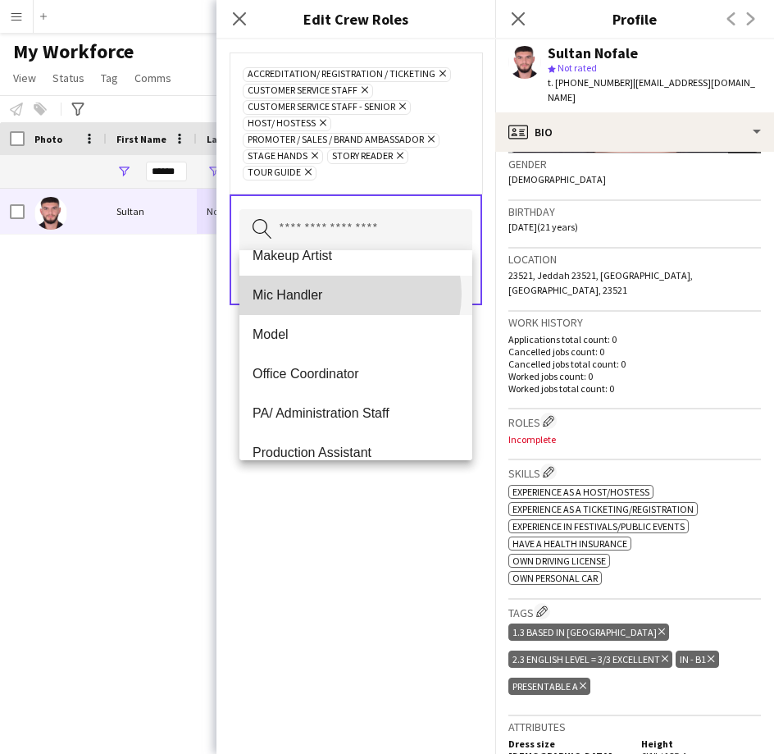
click at [349, 294] on span "Mic Handler" at bounding box center [356, 295] width 207 height 16
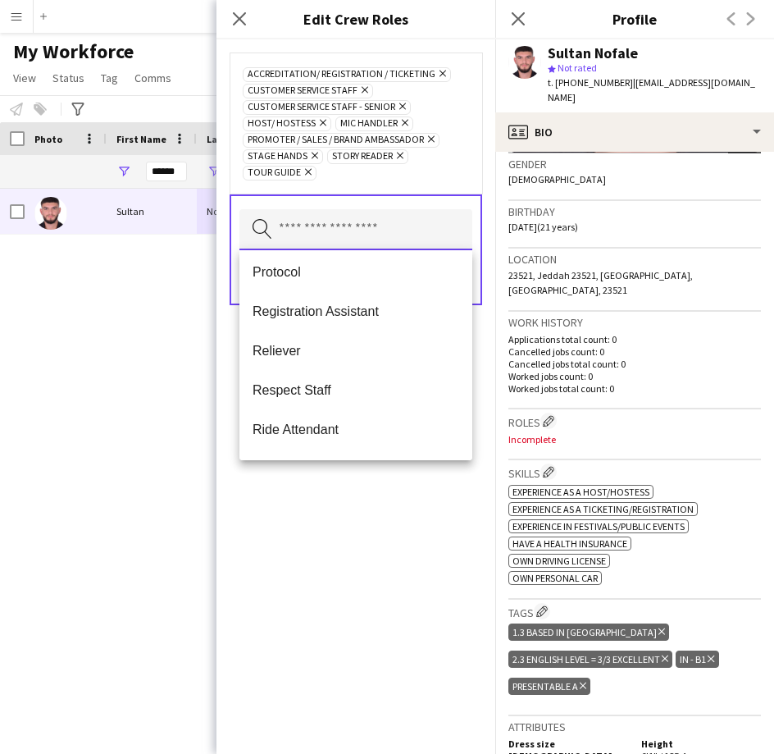
scroll to position [753, 0]
click at [443, 175] on div "Accreditation/ Registration / Ticketing Remove Customer Service Staff Remove Cu…" at bounding box center [356, 123] width 226 height 115
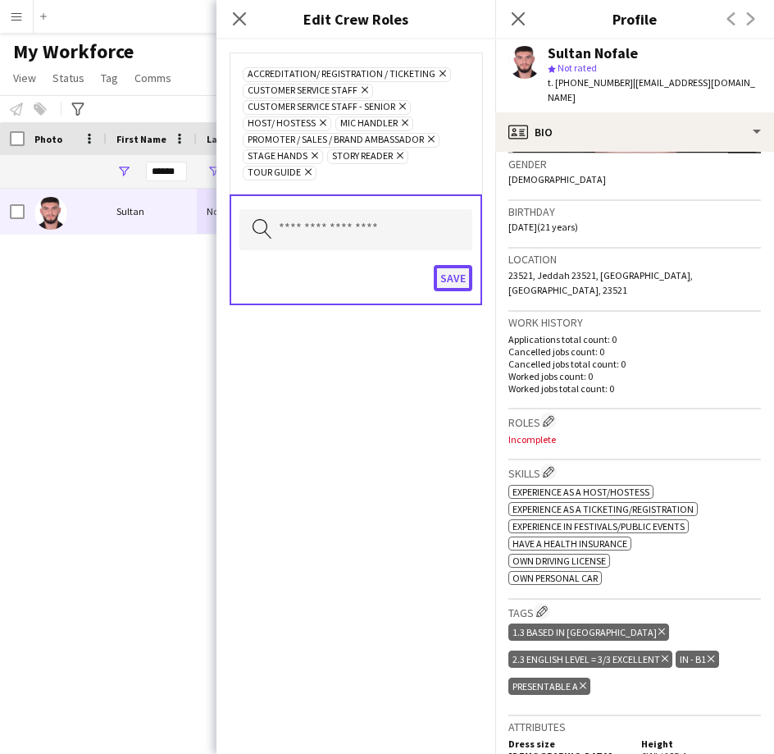
click at [451, 275] on button "Save" at bounding box center [453, 278] width 39 height 26
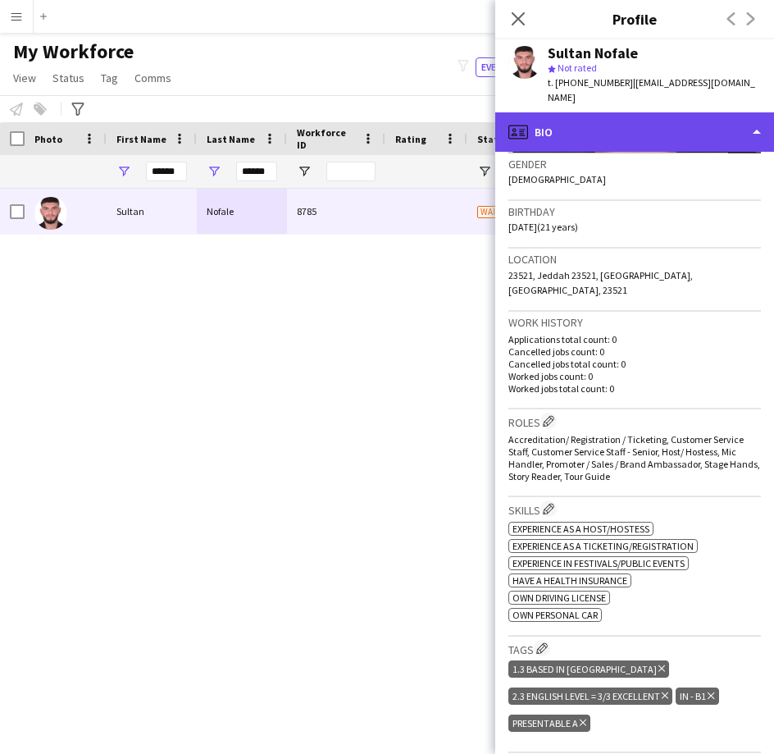
click at [604, 112] on div "profile Bio" at bounding box center [635, 131] width 279 height 39
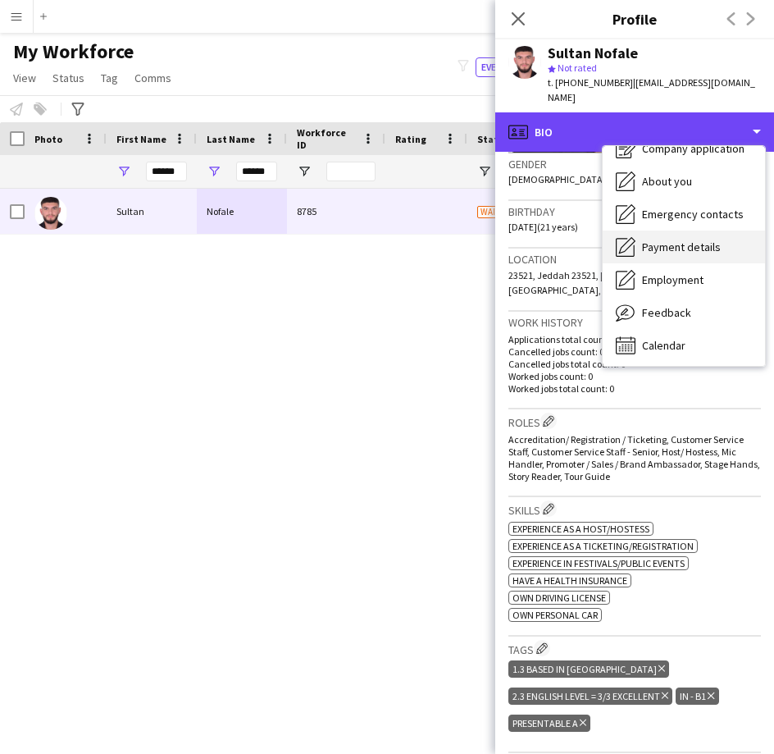
scroll to position [56, 0]
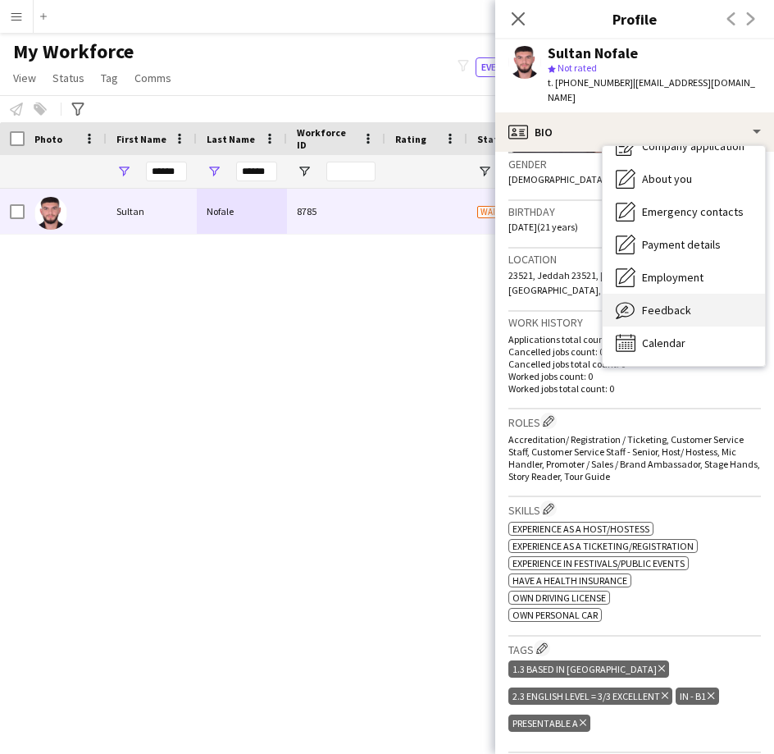
click at [648, 294] on div "Feedback Feedback" at bounding box center [684, 310] width 162 height 33
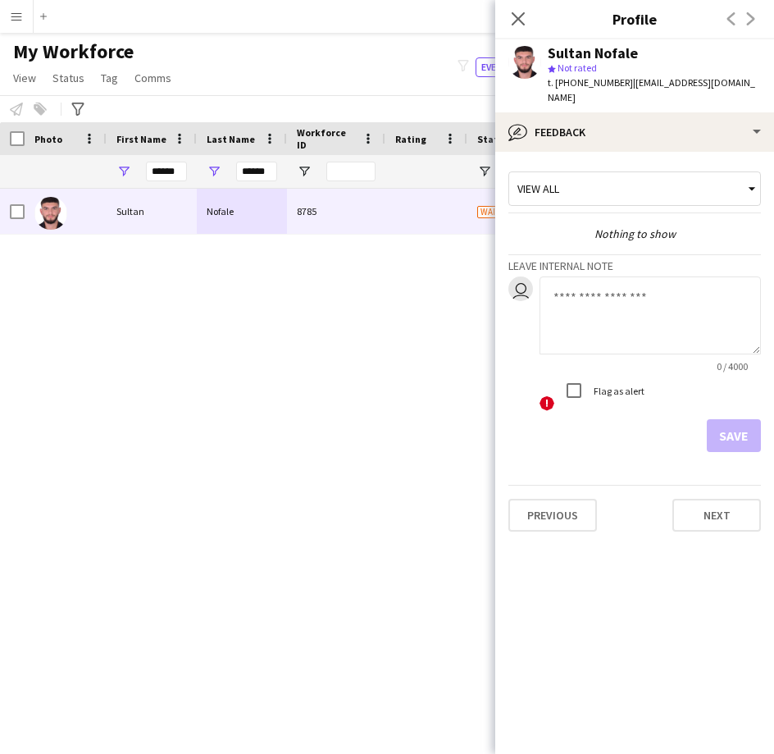
click at [648, 286] on textarea at bounding box center [651, 315] width 222 height 78
type textarea "**********"
click at [718, 425] on button "Save" at bounding box center [734, 435] width 54 height 33
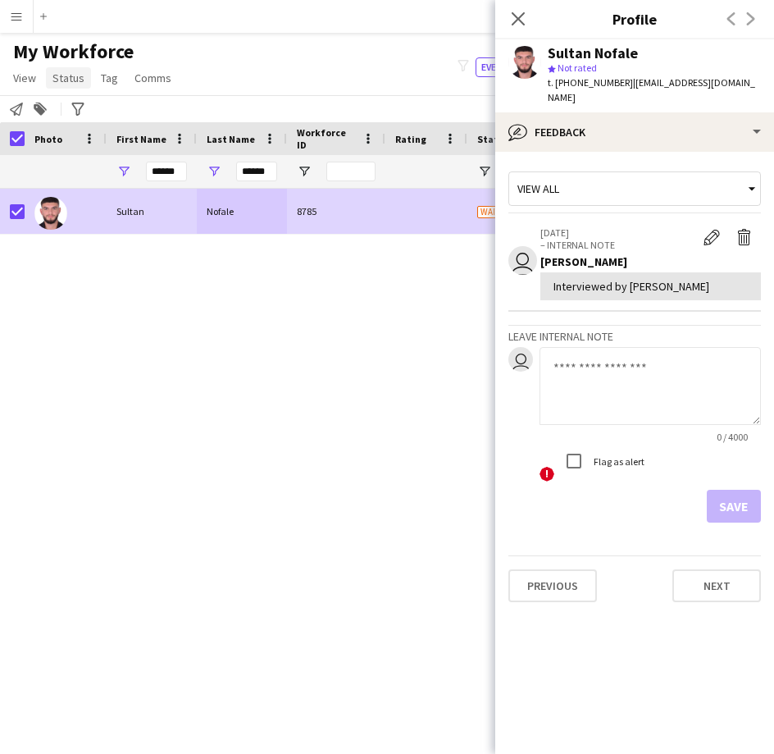
click at [62, 75] on span "Status" at bounding box center [69, 78] width 32 height 15
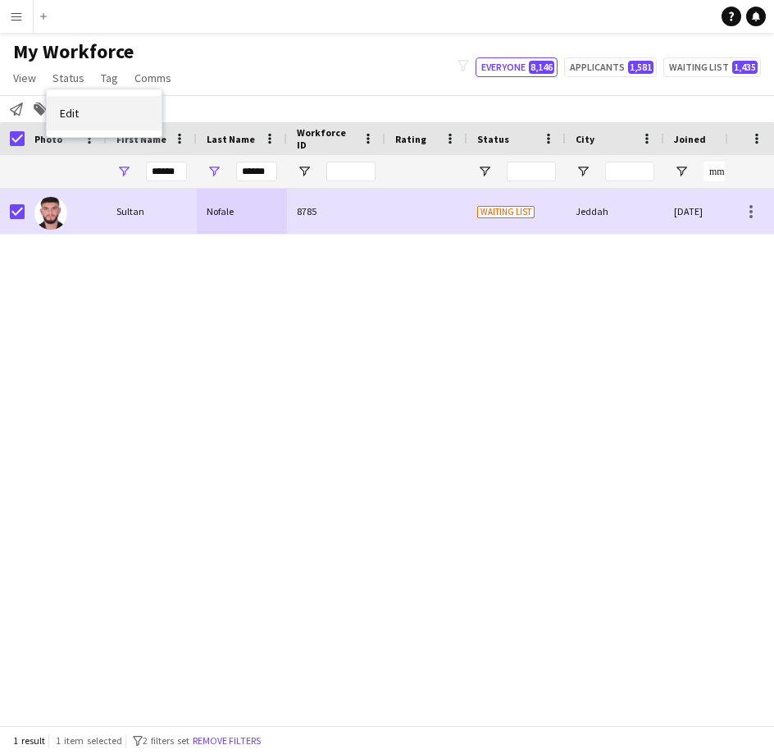
click at [139, 122] on link "Edit" at bounding box center [104, 113] width 115 height 34
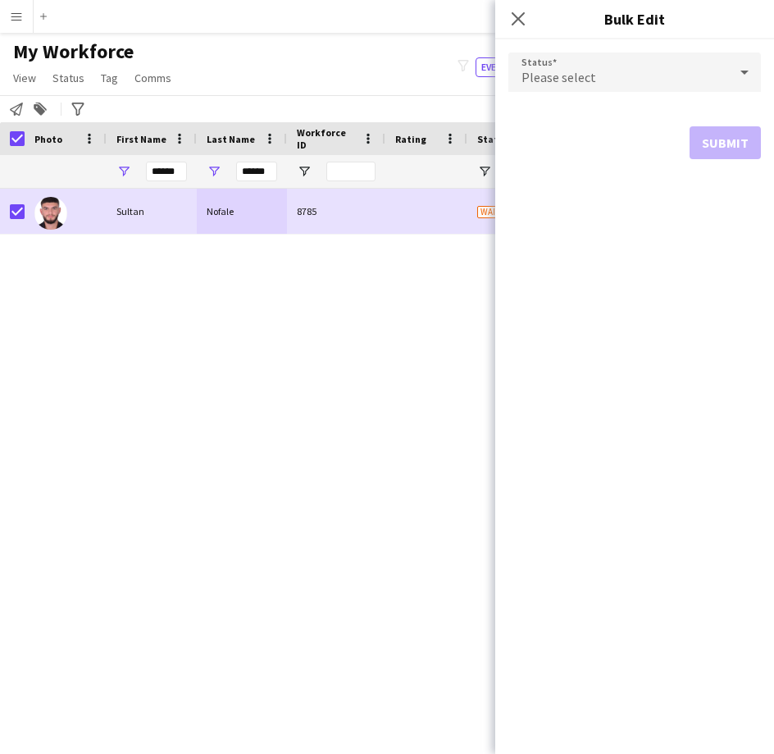
click at [546, 86] on div "Please select" at bounding box center [619, 72] width 220 height 39
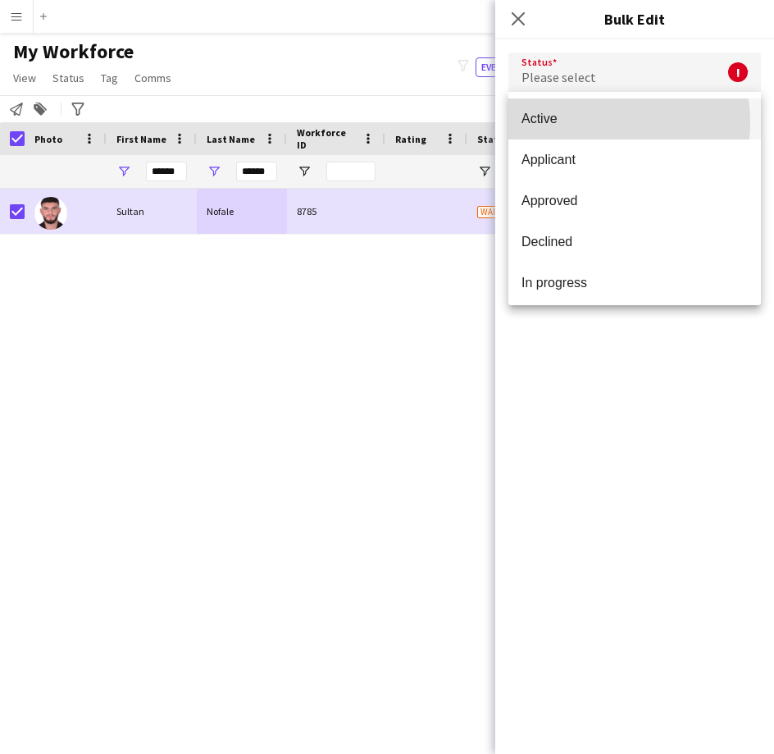
click at [585, 122] on span "Active" at bounding box center [635, 119] width 226 height 16
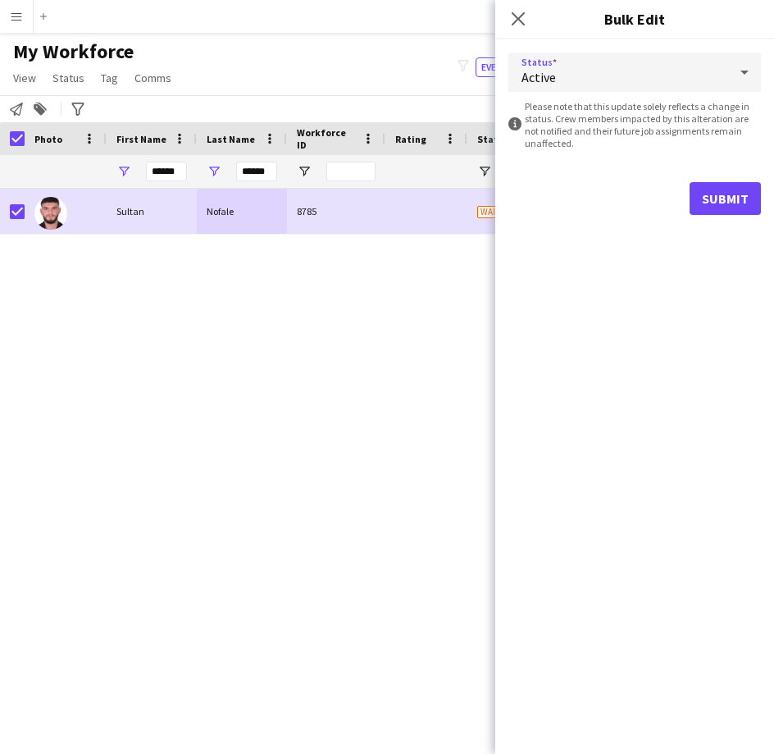
click at [729, 181] on form "Status Active information-circle Please note that this update solely reflects a…" at bounding box center [635, 133] width 253 height 189
click at [732, 195] on button "Submit" at bounding box center [725, 198] width 71 height 33
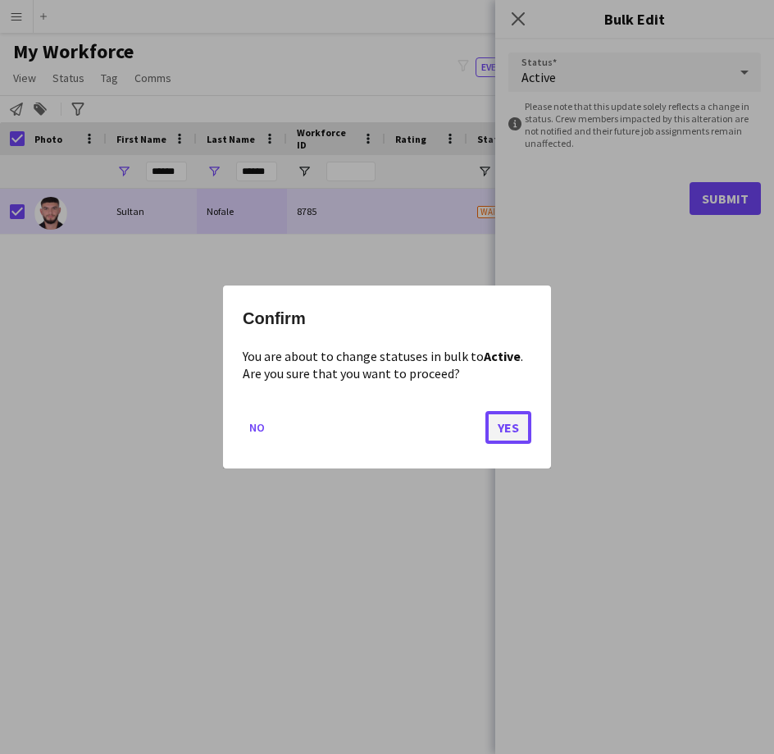
click at [520, 418] on button "Yes" at bounding box center [509, 427] width 46 height 33
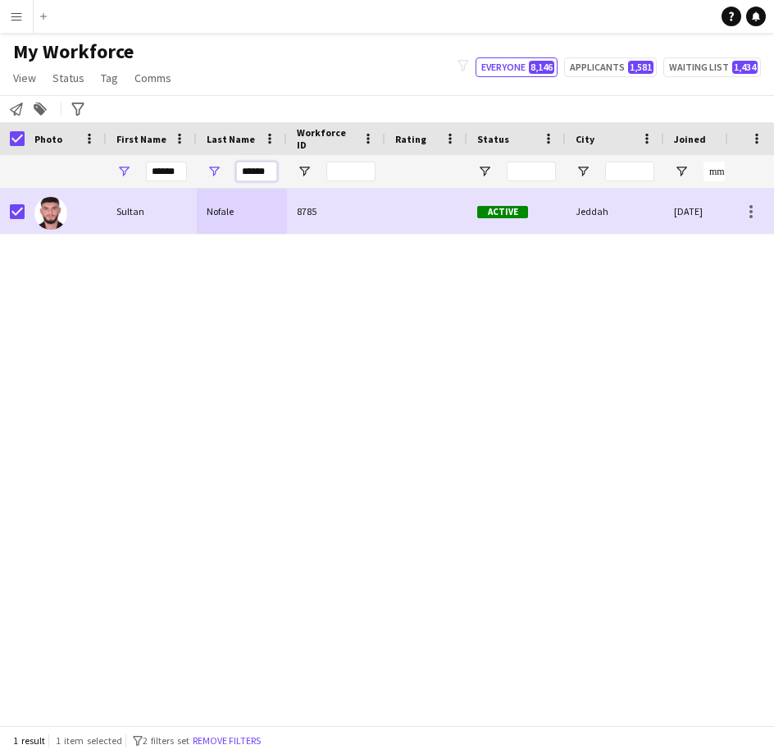
click at [259, 176] on input "******" at bounding box center [256, 172] width 41 height 20
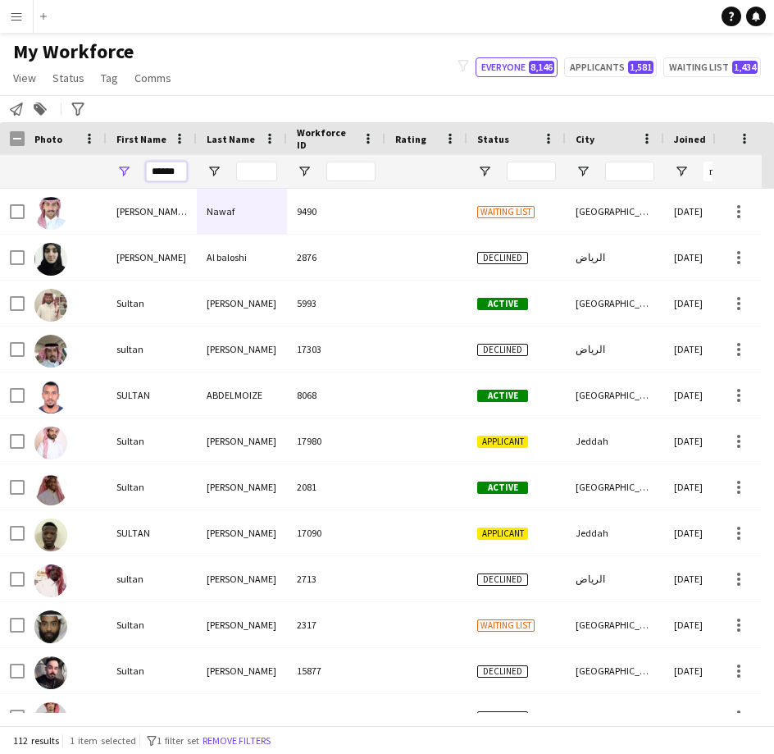
click at [180, 171] on input "******" at bounding box center [166, 172] width 41 height 20
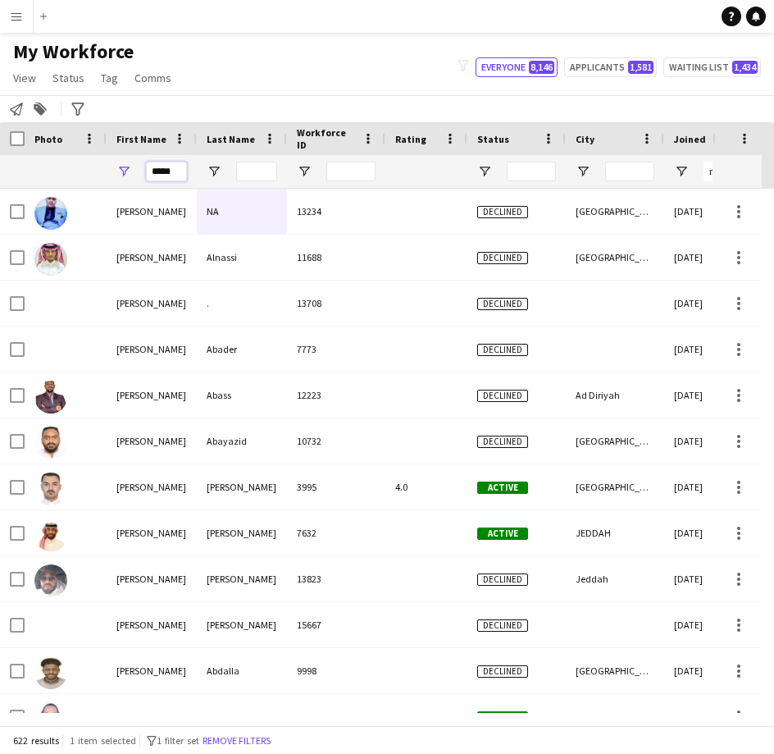
type input "*****"
drag, startPoint x: 254, startPoint y: 139, endPoint x: 281, endPoint y: 174, distance: 43.8
click at [255, 174] on input "Last Name Filter Input" at bounding box center [256, 172] width 41 height 20
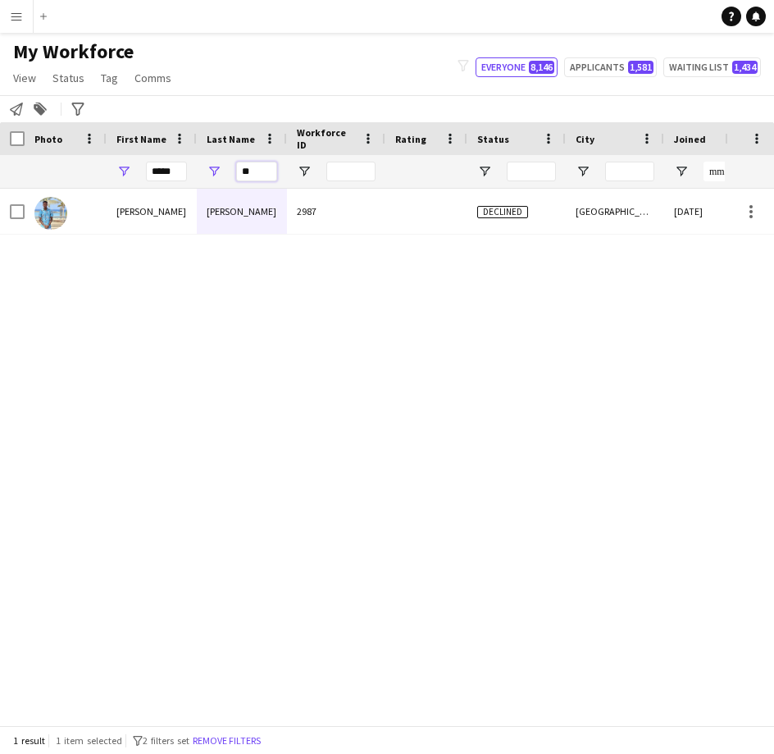
type input "*"
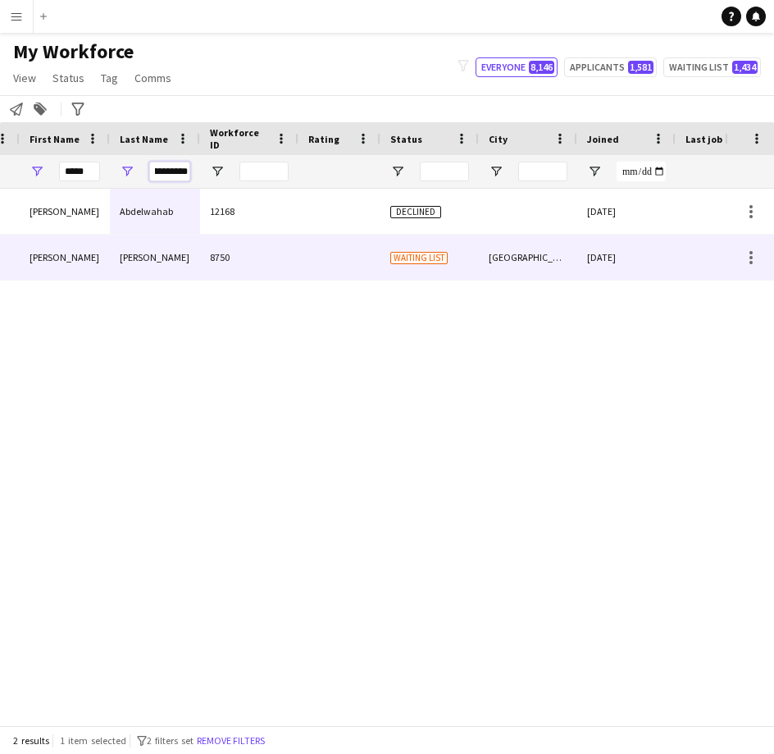
scroll to position [0, 0]
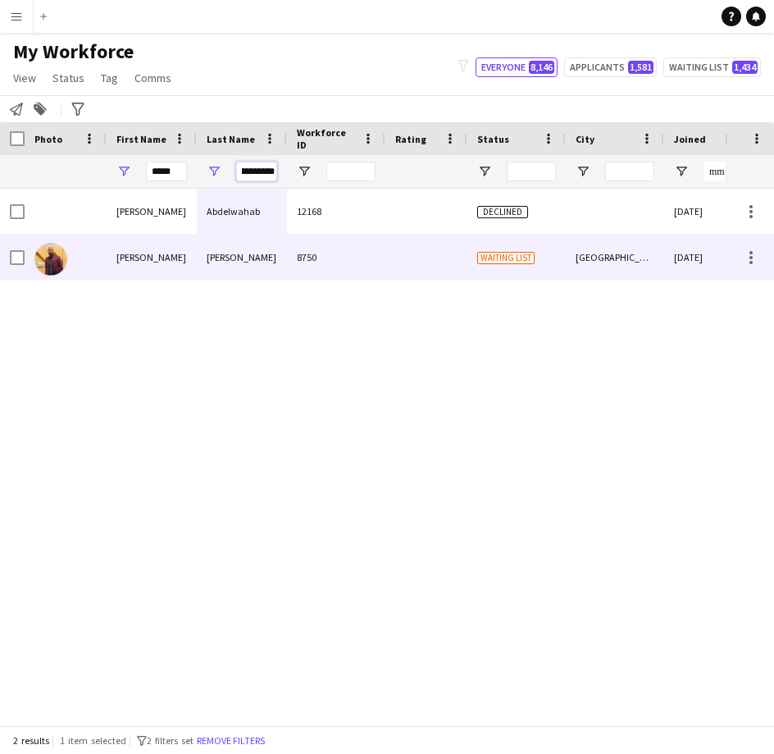
type input "**********"
click at [303, 255] on div "8750" at bounding box center [336, 257] width 98 height 45
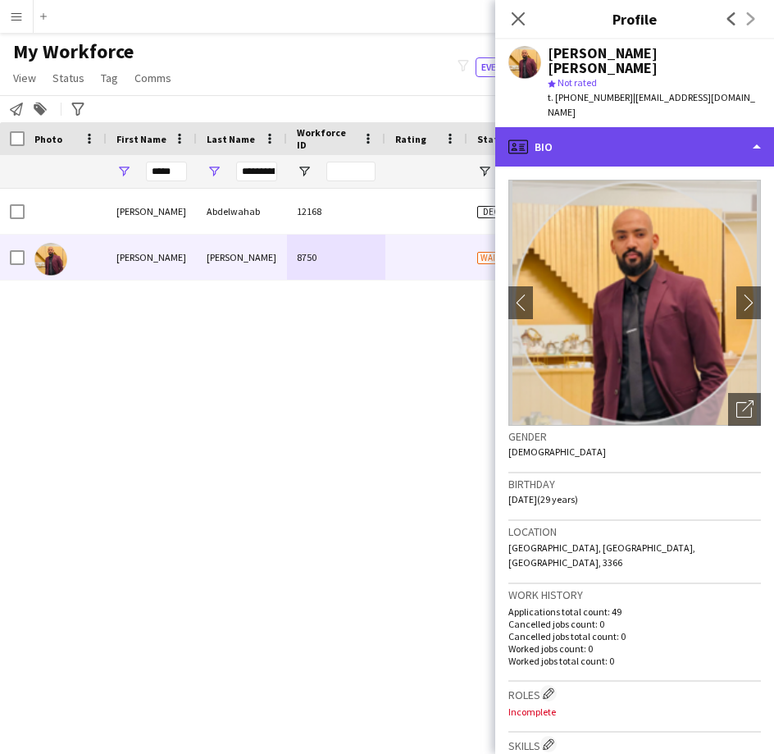
click at [630, 127] on div "profile Bio" at bounding box center [635, 146] width 279 height 39
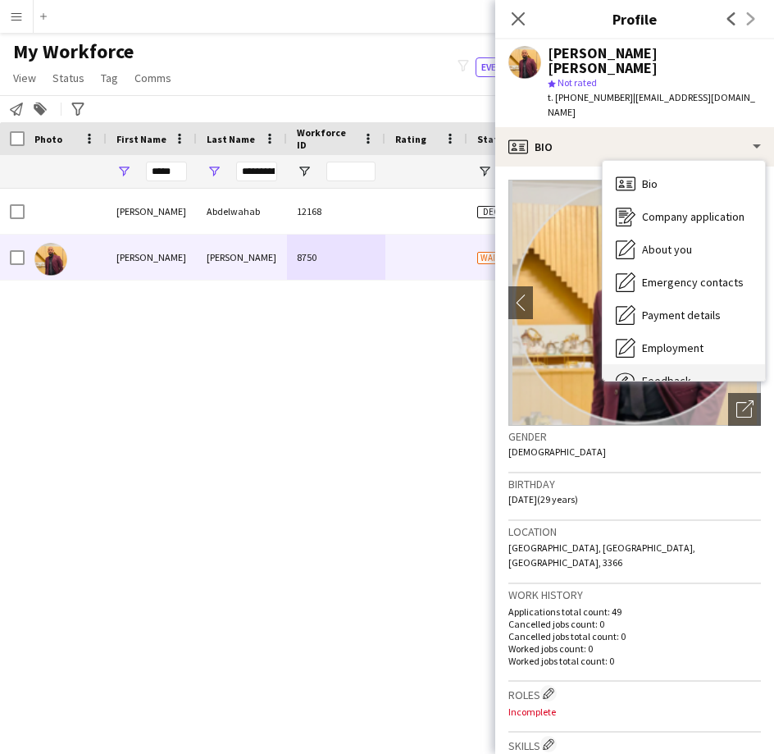
click at [660, 364] on div "Feedback Feedback" at bounding box center [684, 380] width 162 height 33
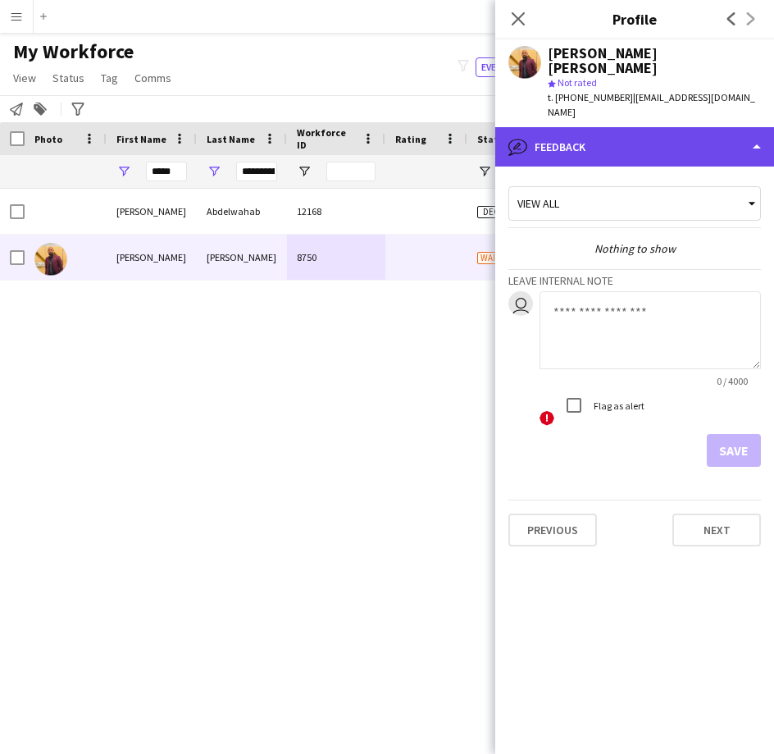
click at [669, 127] on div "bubble-pencil Feedback" at bounding box center [635, 146] width 279 height 39
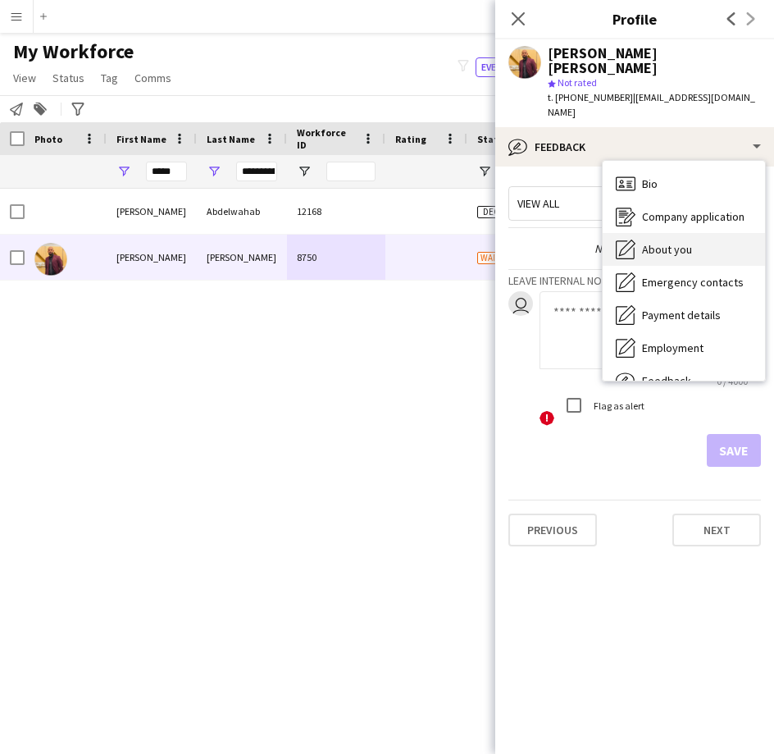
click at [663, 233] on div "About you About you" at bounding box center [684, 249] width 162 height 33
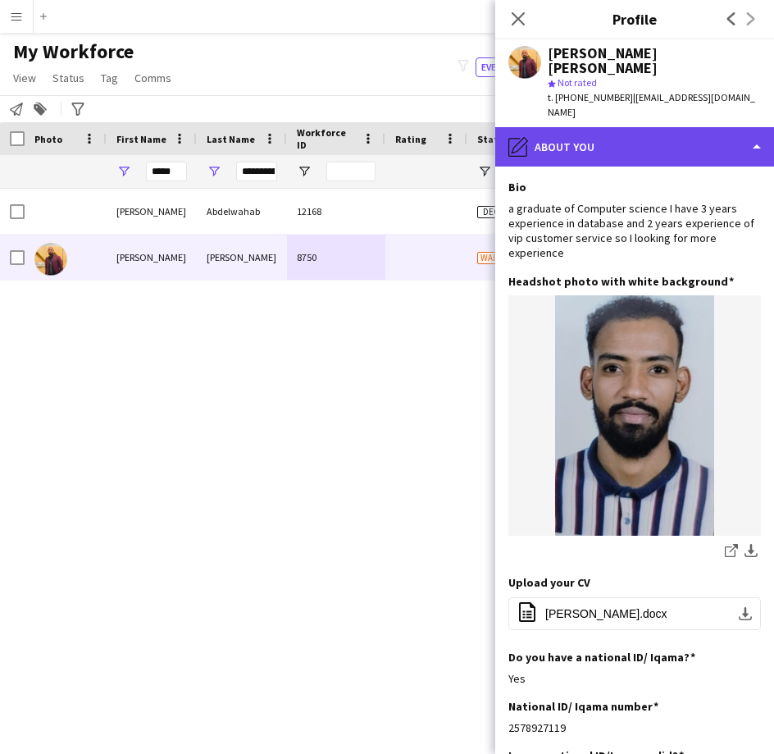
click at [592, 127] on div "pencil4 About you" at bounding box center [635, 146] width 279 height 39
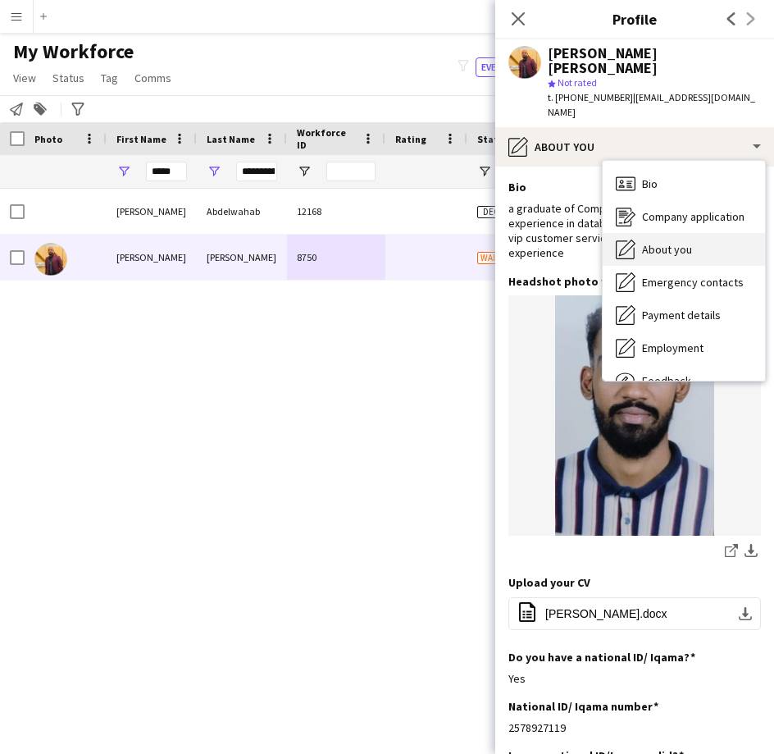
click at [671, 242] on span "About you" at bounding box center [667, 249] width 50 height 15
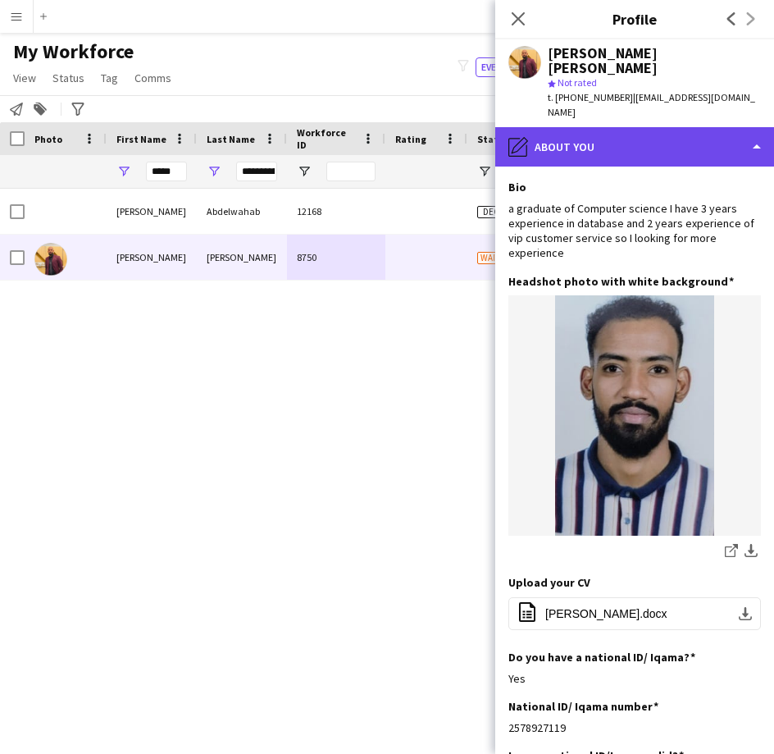
click at [604, 131] on div "pencil4 About you" at bounding box center [635, 146] width 279 height 39
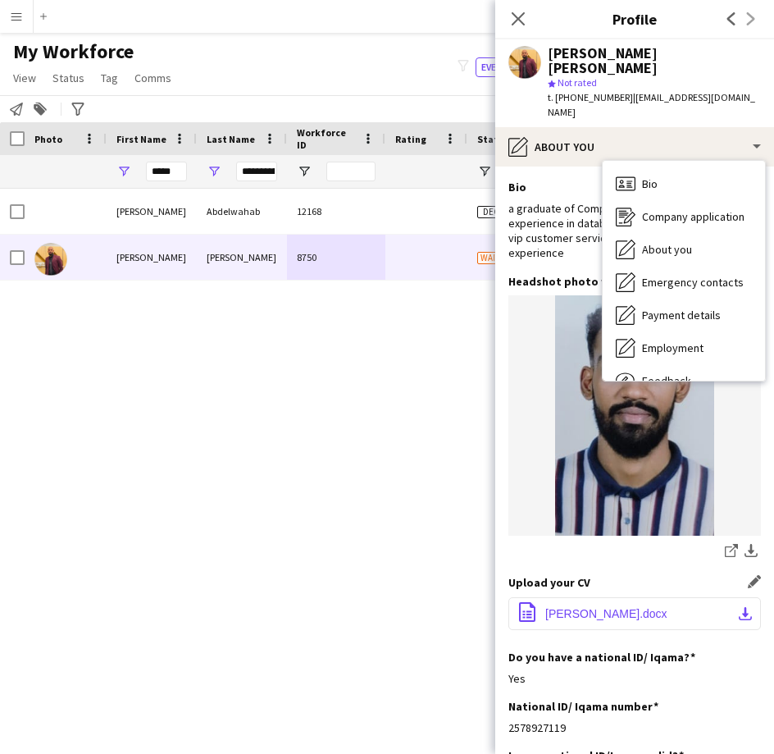
click at [584, 597] on button "office-file-sheet [PERSON_NAME].docx download-bottom" at bounding box center [635, 613] width 253 height 33
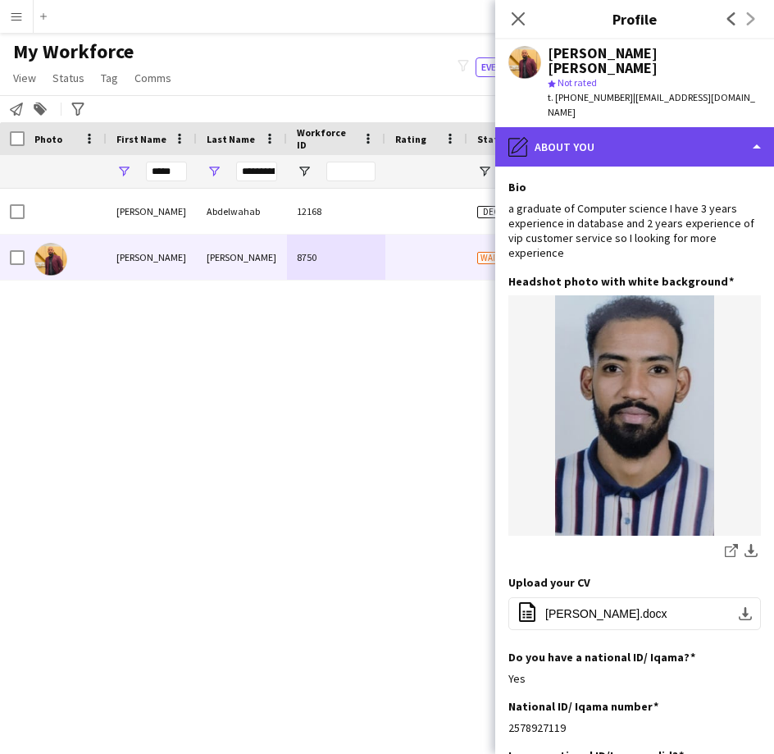
click at [643, 127] on div "pencil4 About you" at bounding box center [635, 146] width 279 height 39
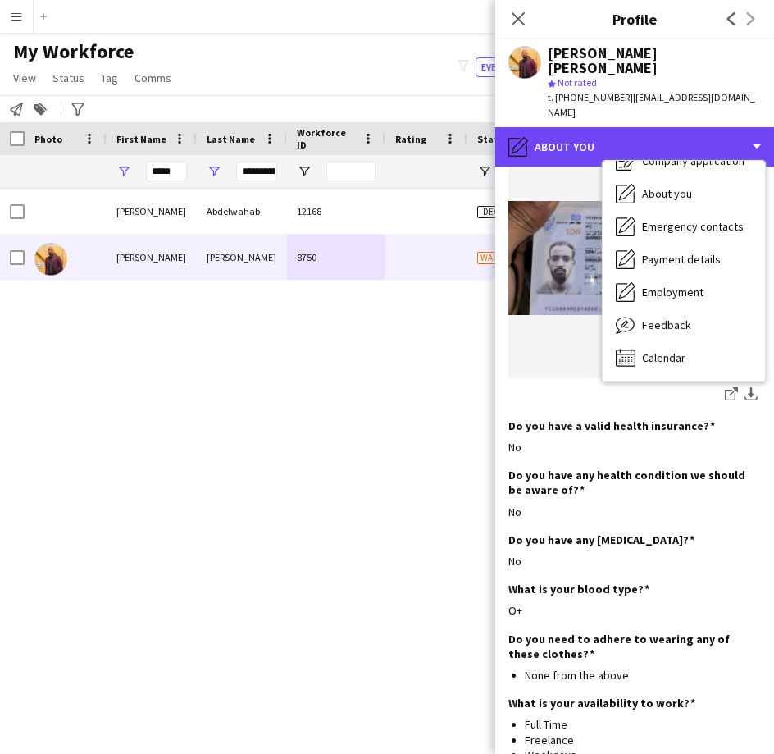
scroll to position [959, 0]
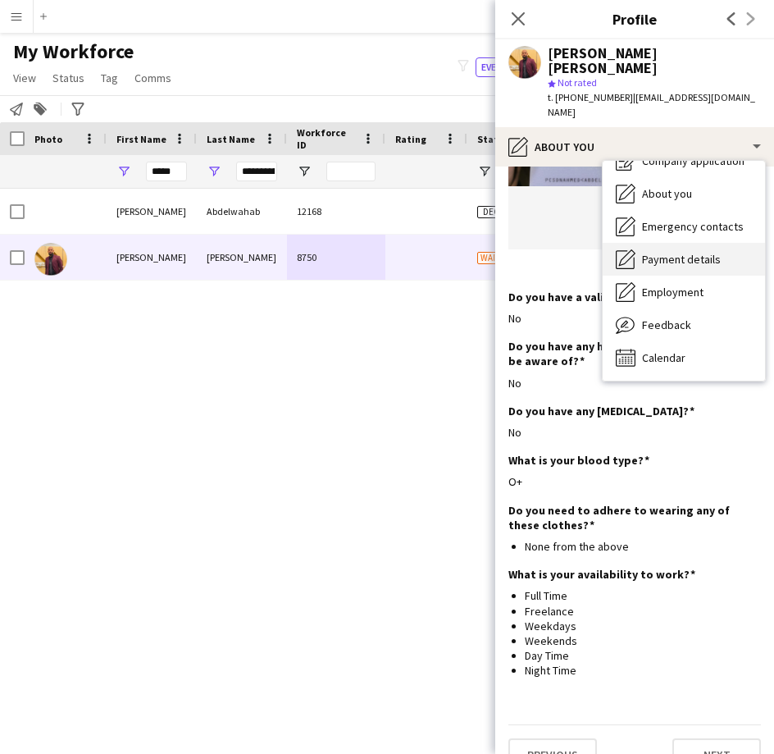
click at [714, 243] on div "Payment details Payment details" at bounding box center [684, 259] width 162 height 33
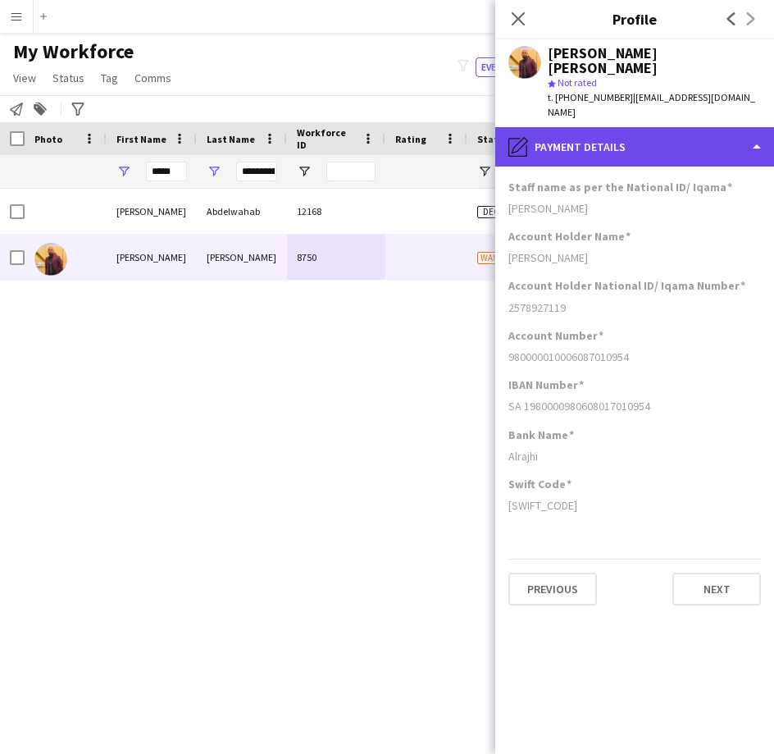
click at [689, 133] on div "pencil4 Payment details" at bounding box center [635, 146] width 279 height 39
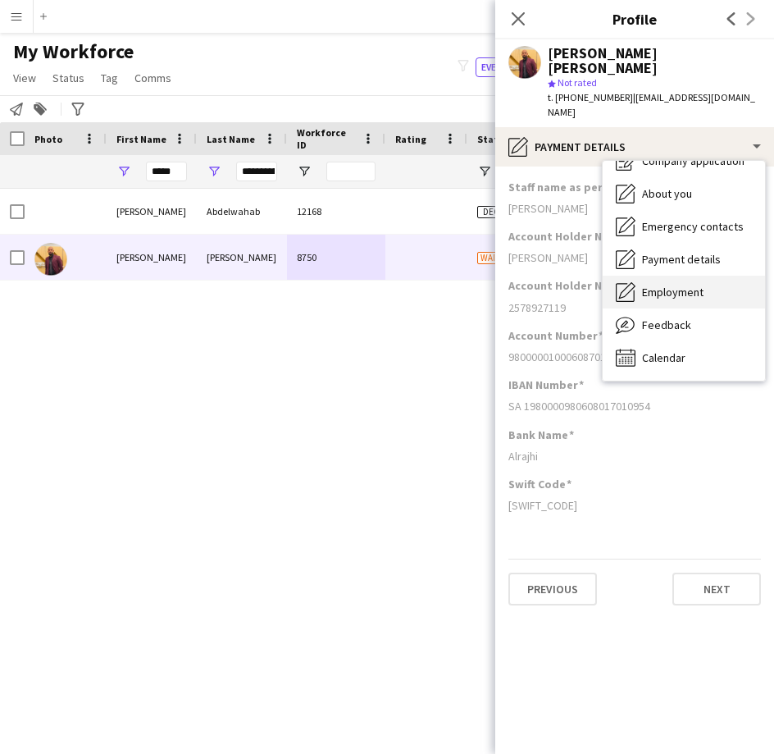
click at [669, 285] on span "Employment" at bounding box center [673, 292] width 62 height 15
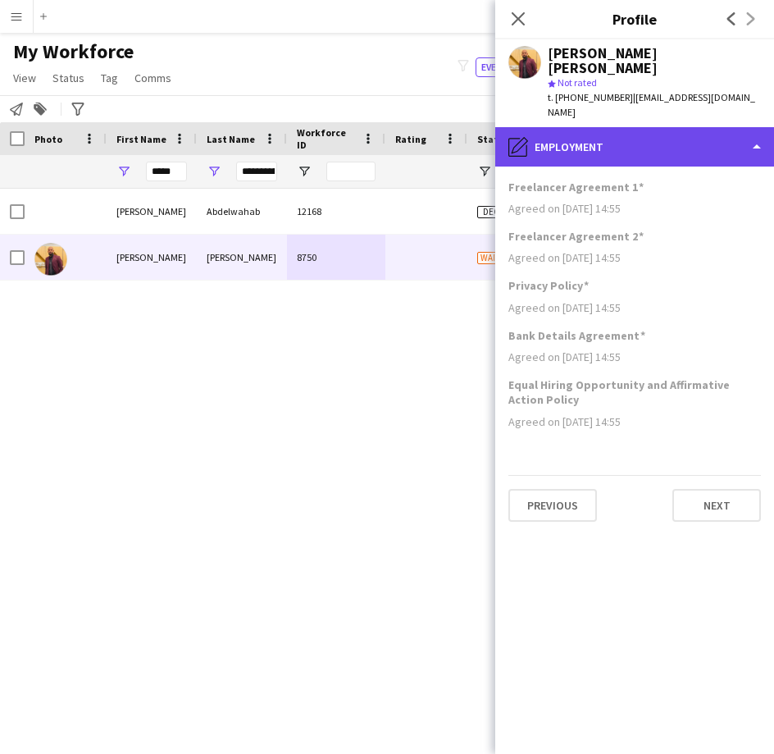
click at [671, 131] on div "pencil4 Employment" at bounding box center [635, 146] width 279 height 39
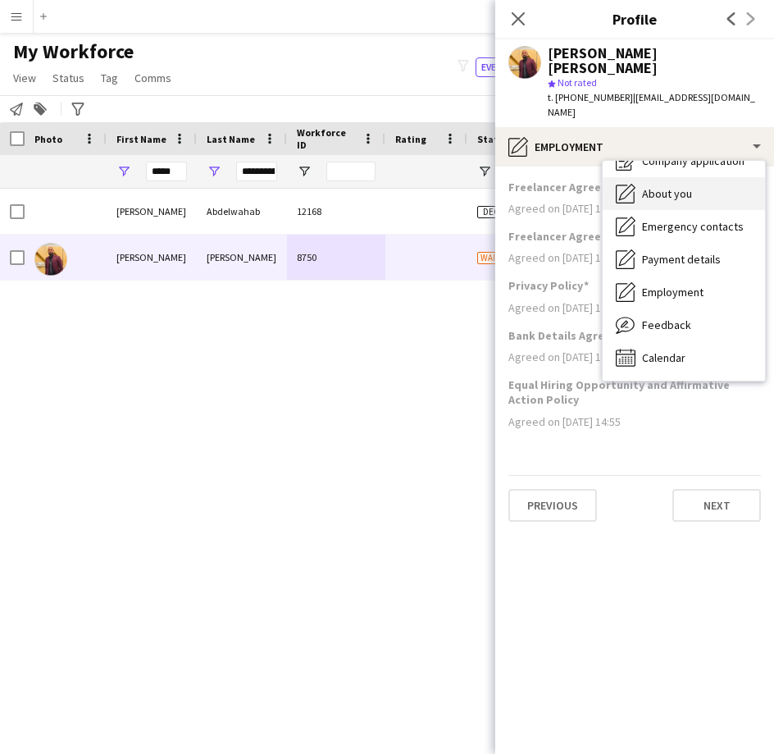
click at [686, 177] on div "About you About you" at bounding box center [684, 193] width 162 height 33
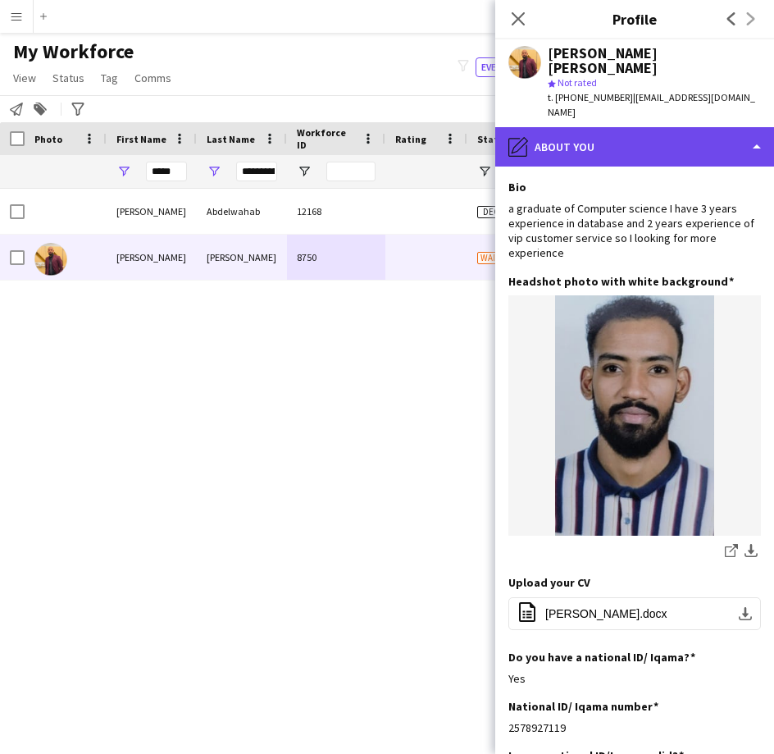
click at [670, 127] on div "pencil4 About you" at bounding box center [635, 146] width 279 height 39
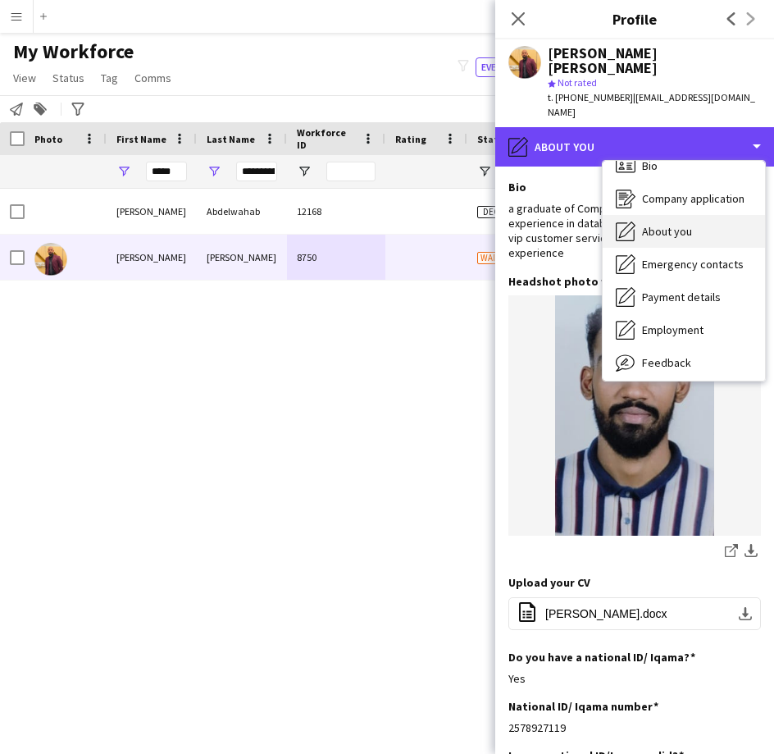
scroll to position [17, 0]
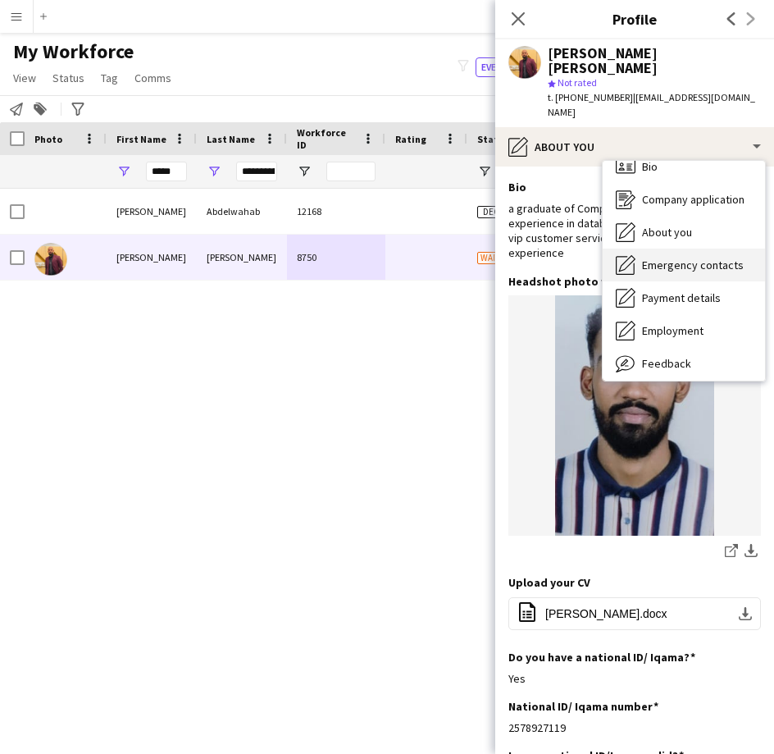
click at [652, 258] on span "Emergency contacts" at bounding box center [693, 265] width 102 height 15
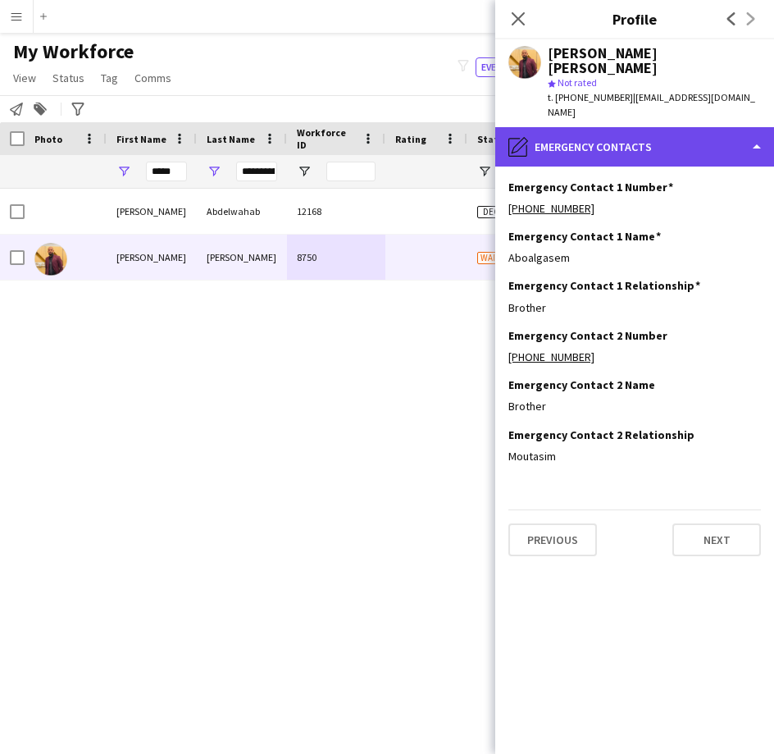
click at [614, 129] on div "pencil4 Emergency contacts" at bounding box center [635, 146] width 279 height 39
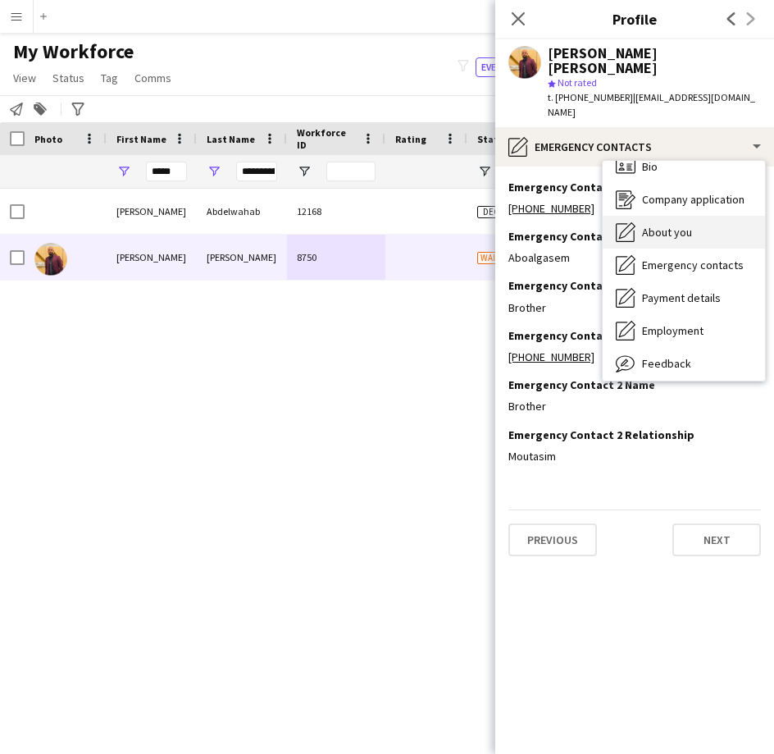
click at [710, 216] on div "About you About you" at bounding box center [684, 232] width 162 height 33
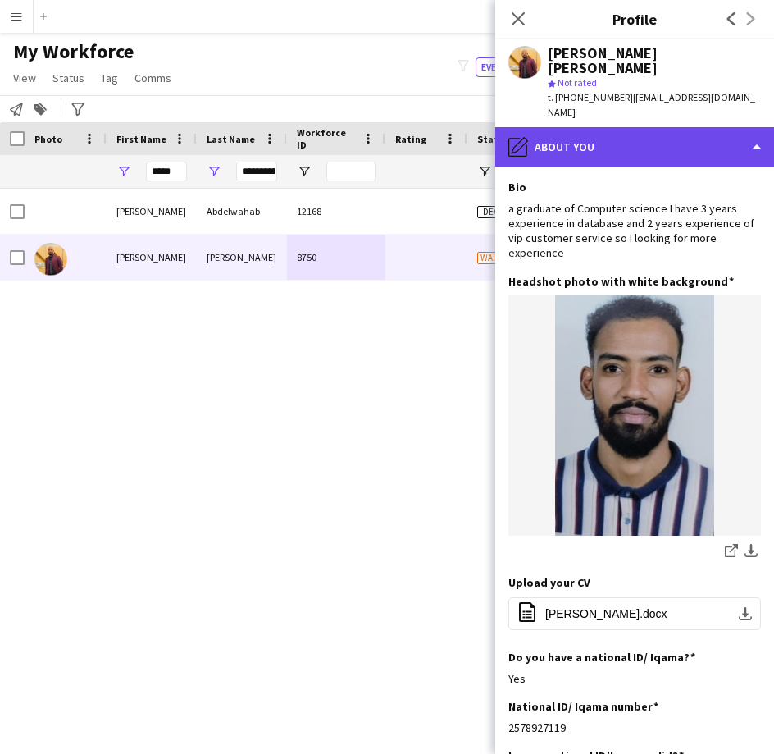
click at [691, 127] on div "pencil4 About you" at bounding box center [635, 146] width 279 height 39
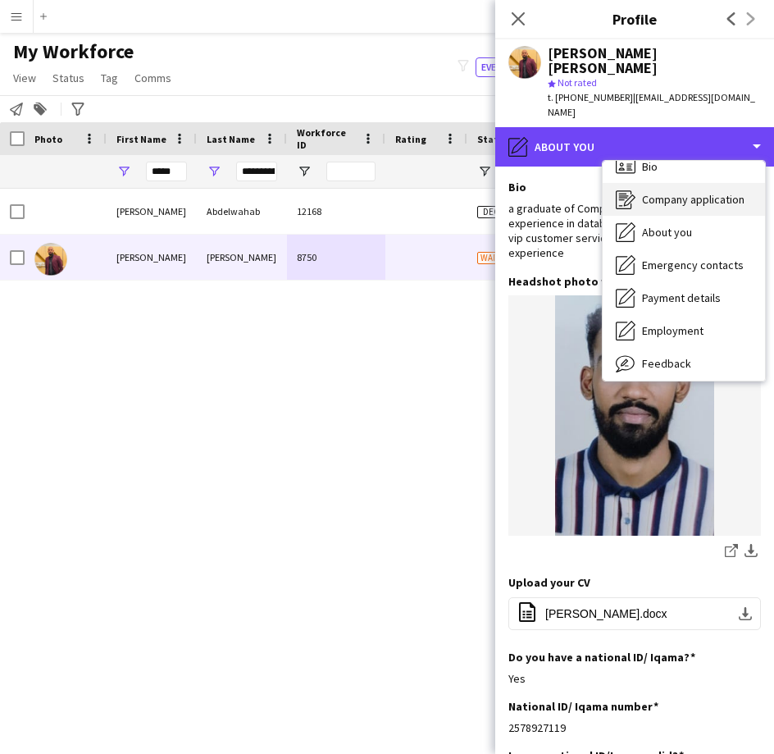
scroll to position [0, 0]
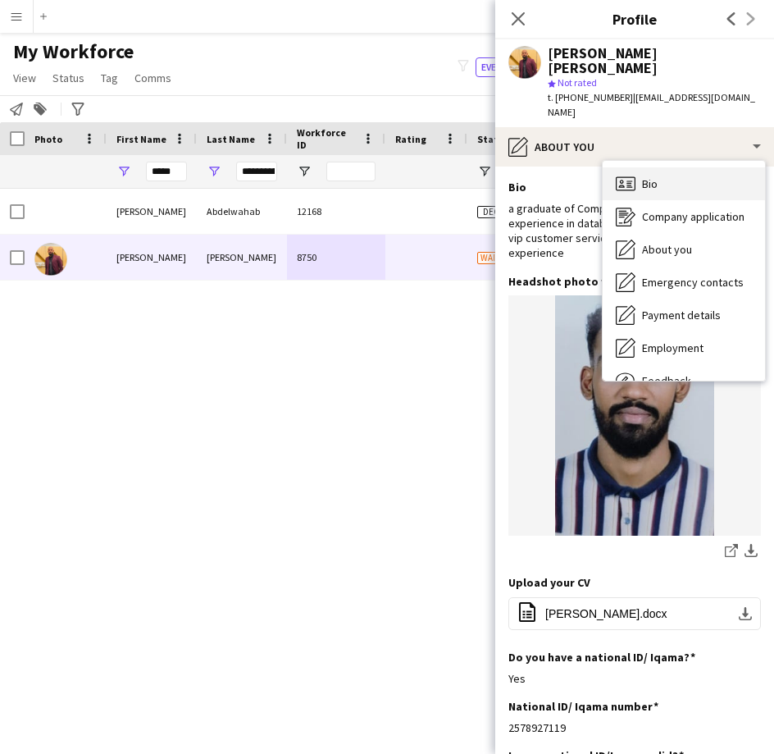
click at [691, 167] on div "Bio Bio" at bounding box center [684, 183] width 162 height 33
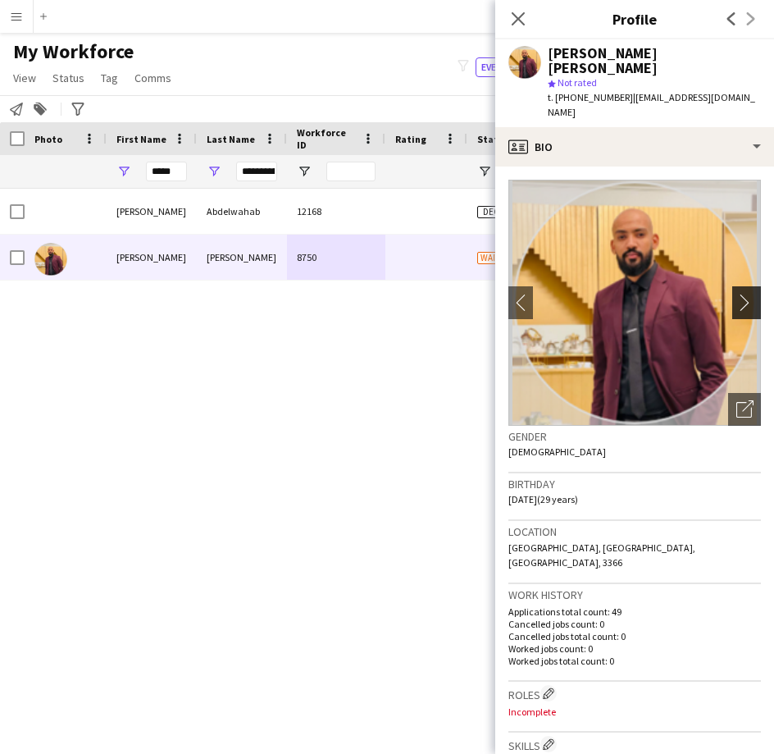
click at [738, 294] on app-icon "chevron-right" at bounding box center [749, 302] width 25 height 17
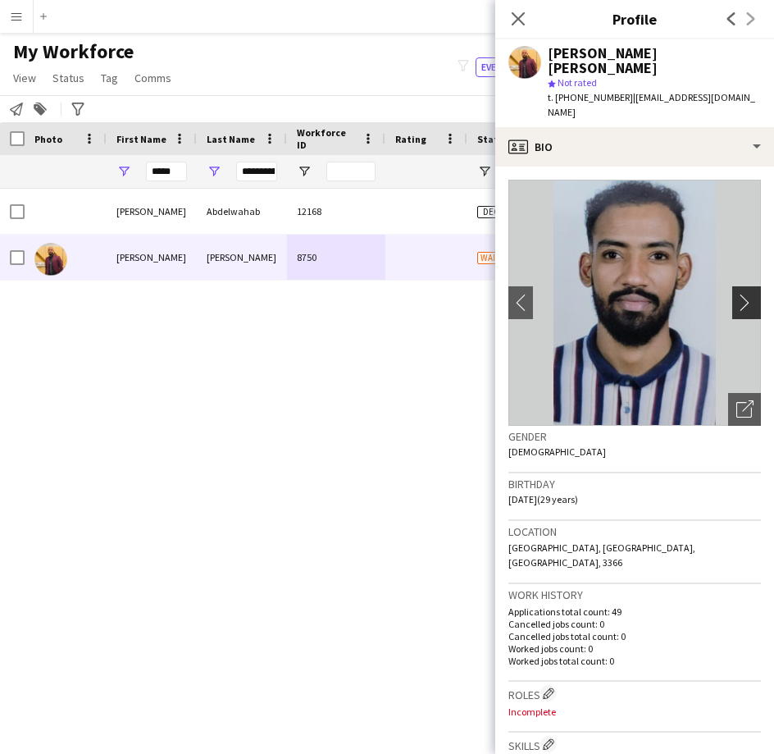
click at [738, 294] on app-icon "chevron-right" at bounding box center [749, 302] width 25 height 17
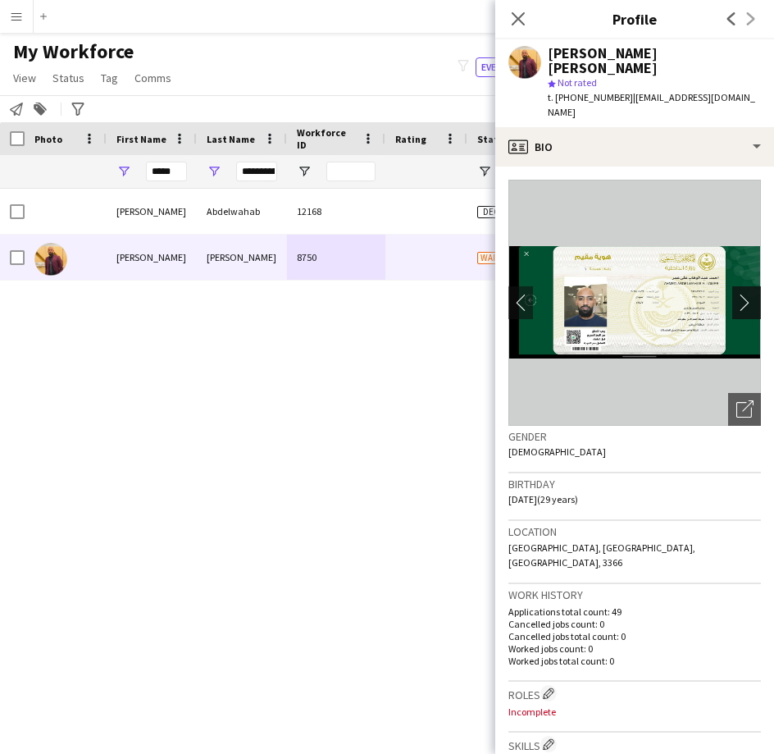
click at [738, 294] on app-icon "chevron-right" at bounding box center [749, 302] width 25 height 17
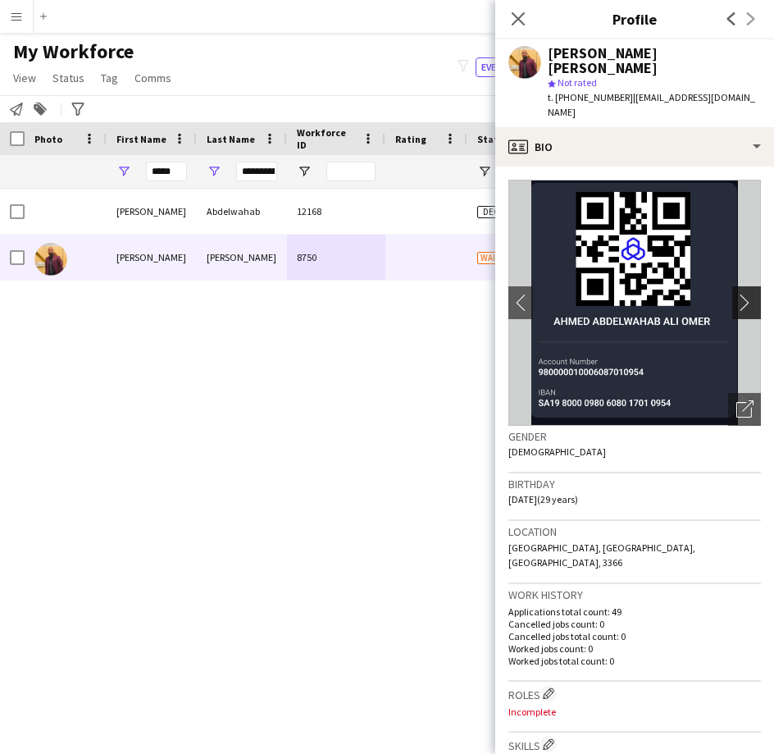
click at [738, 294] on app-icon "chevron-right" at bounding box center [749, 302] width 25 height 17
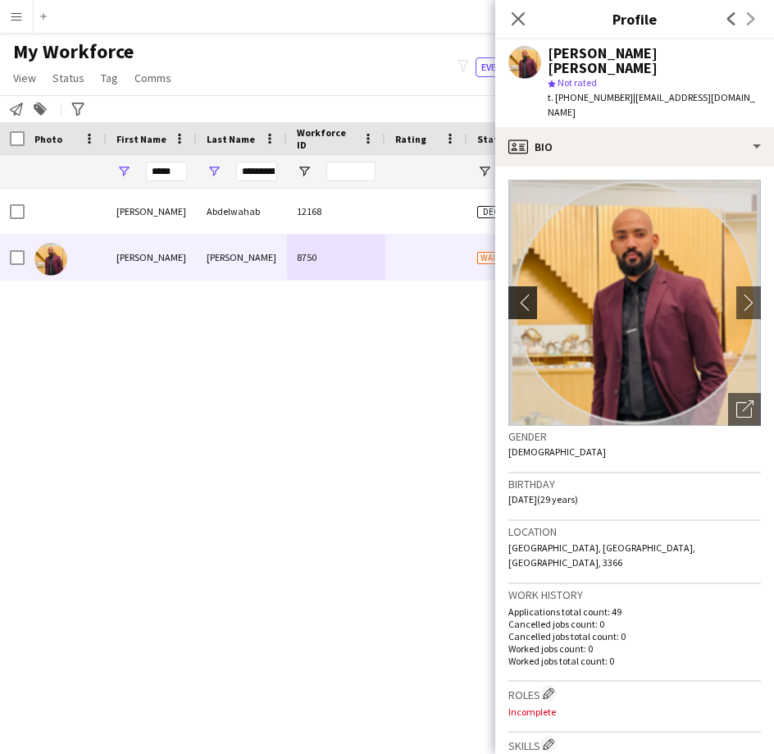
click at [522, 294] on app-icon "chevron-left" at bounding box center [521, 302] width 25 height 17
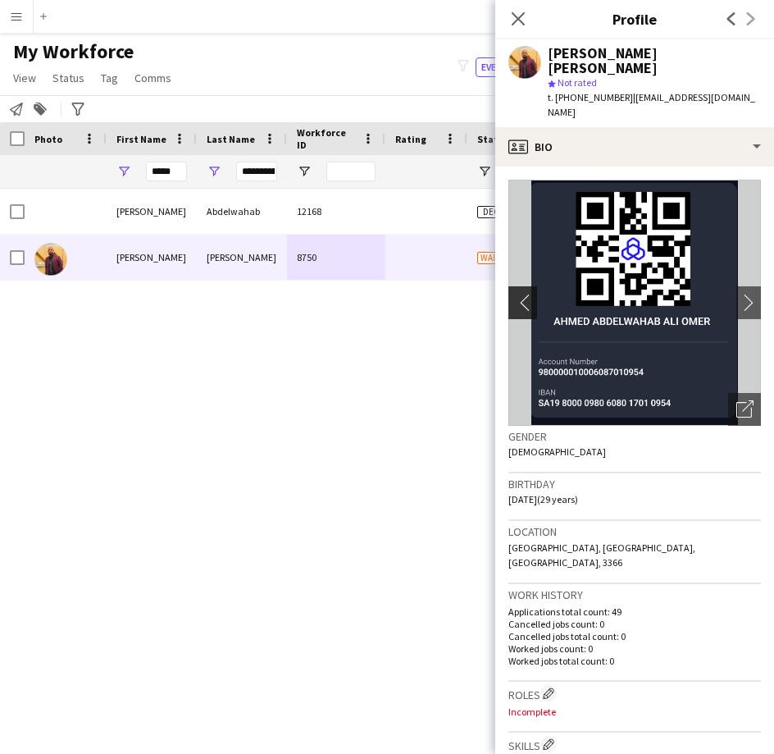
click at [522, 294] on app-icon "chevron-left" at bounding box center [521, 302] width 25 height 17
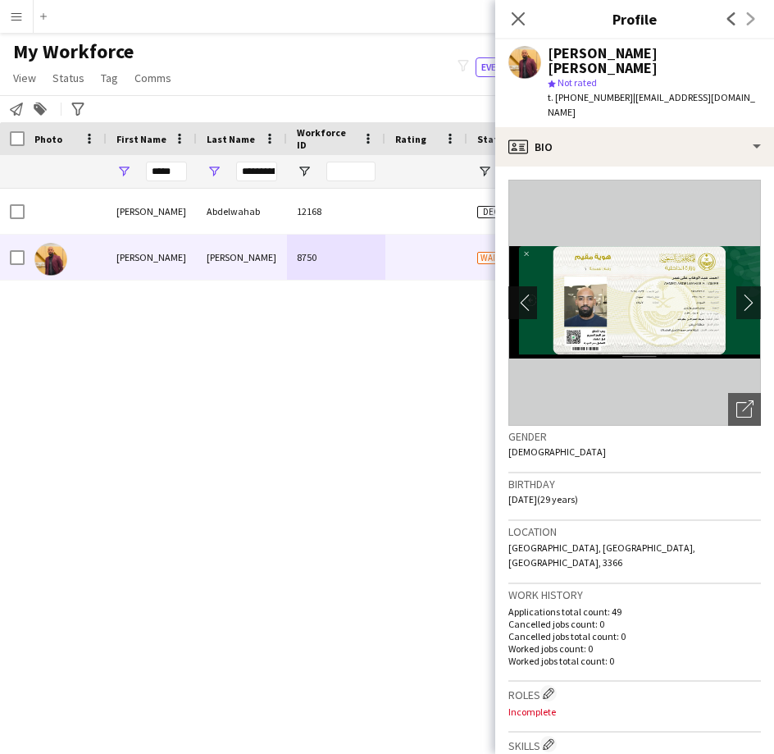
click at [522, 294] on app-icon "chevron-left" at bounding box center [521, 302] width 25 height 17
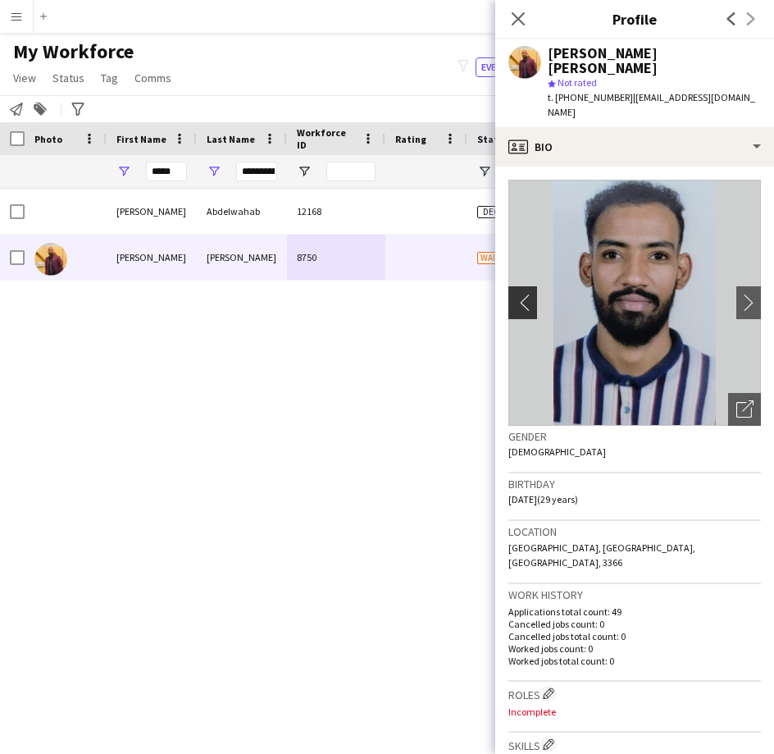
click at [522, 294] on app-icon "chevron-left" at bounding box center [521, 302] width 25 height 17
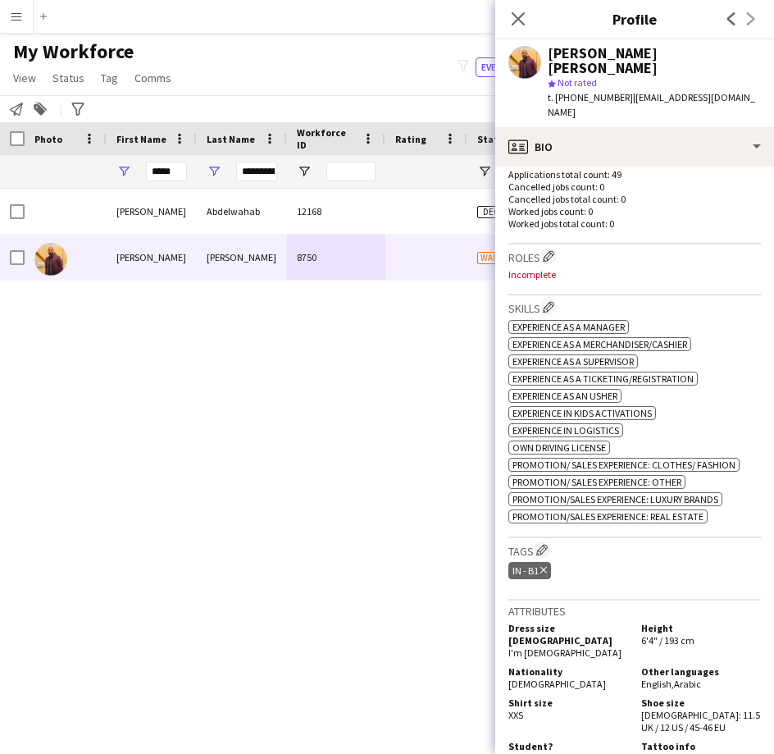
scroll to position [437, 0]
click at [548, 544] on app-icon "Edit crew company tags" at bounding box center [542, 549] width 11 height 11
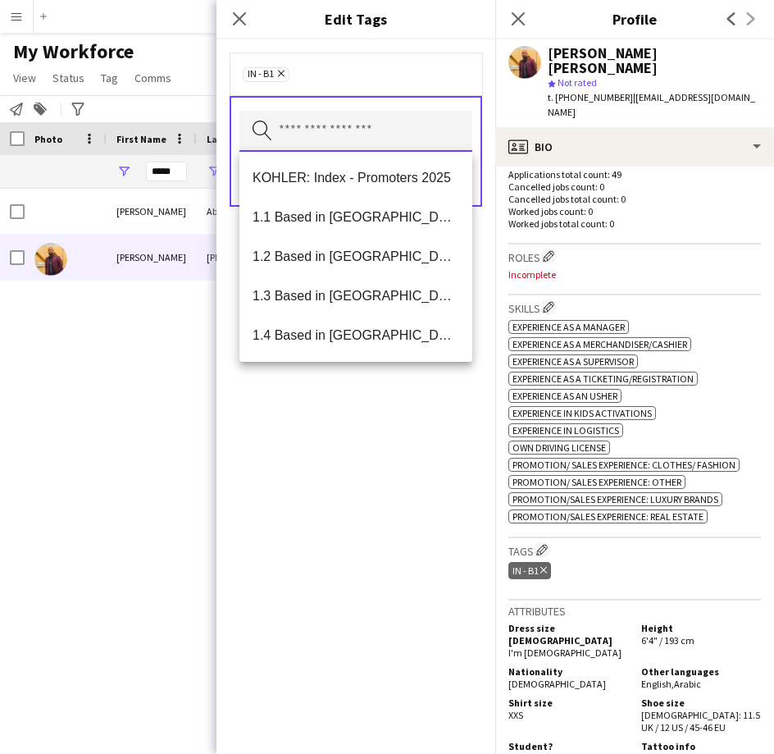
click at [443, 128] on input "text" at bounding box center [356, 131] width 233 height 41
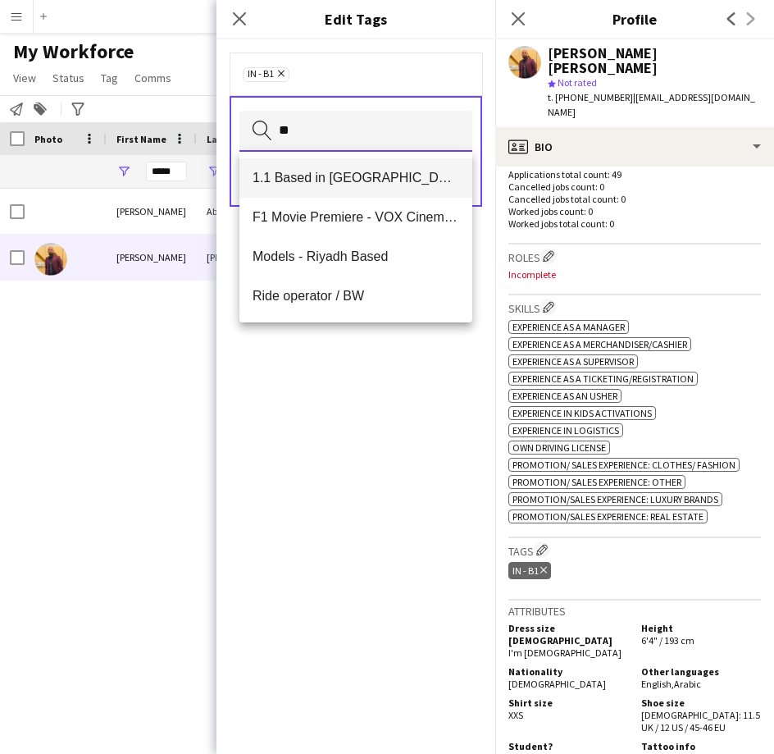
type input "**"
click at [413, 176] on span "1.1 Based in [GEOGRAPHIC_DATA]" at bounding box center [356, 178] width 207 height 16
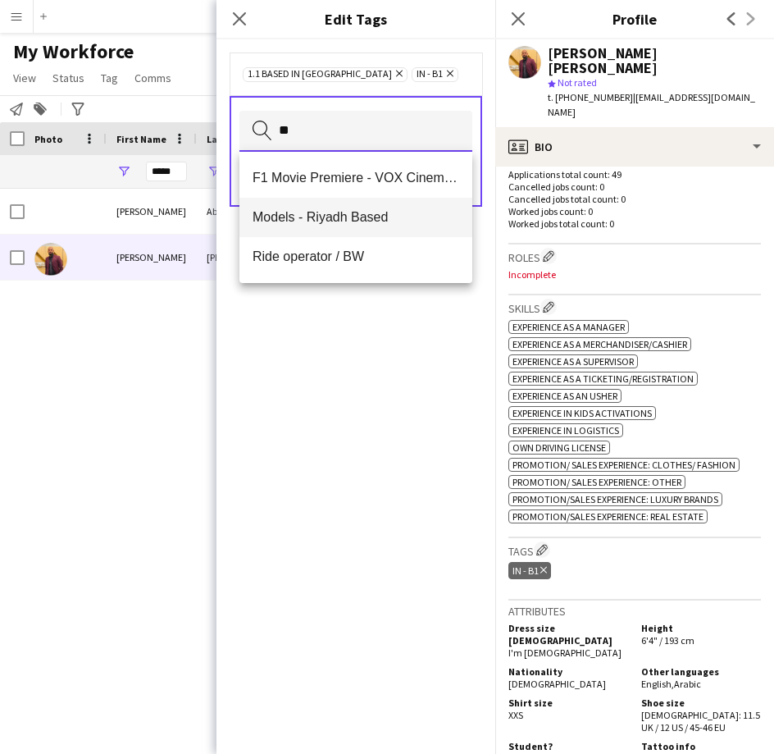
type input "*"
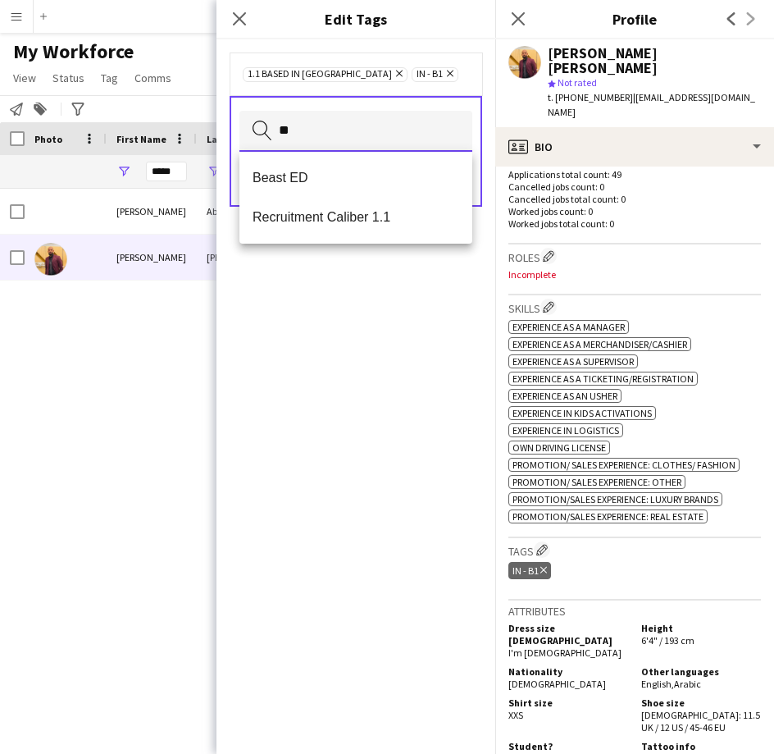
type input "*"
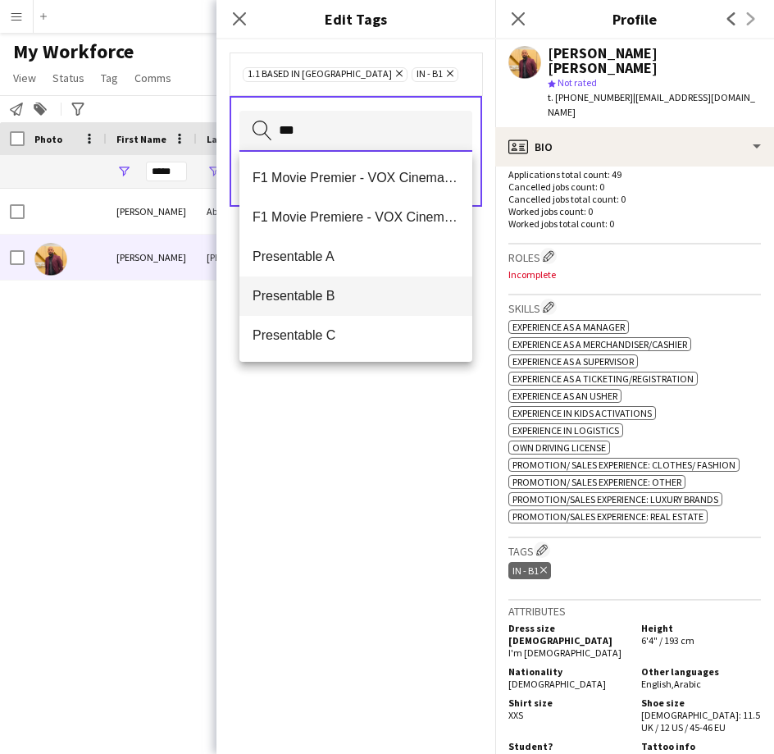
type input "***"
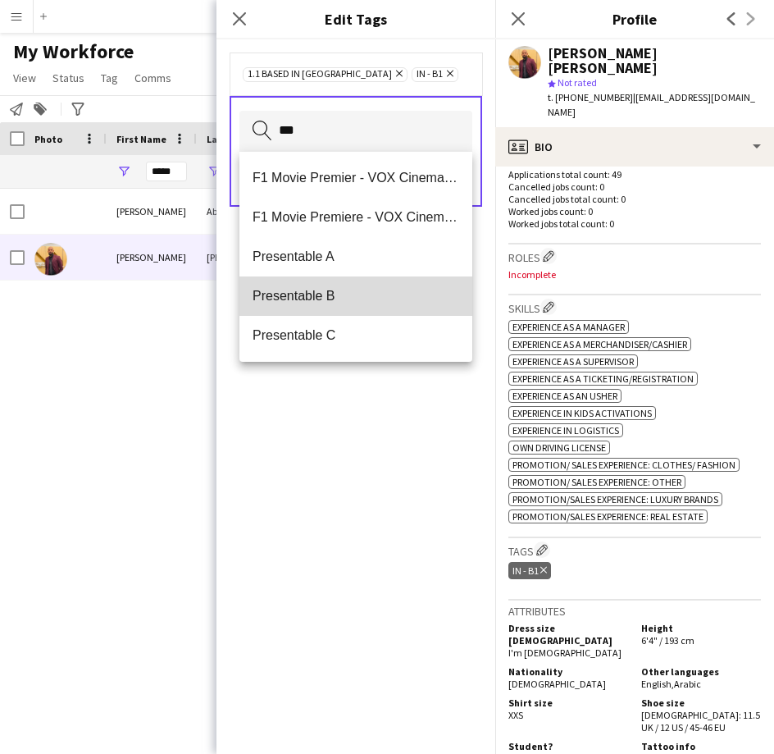
click at [354, 279] on mat-option "Presentable B" at bounding box center [356, 295] width 233 height 39
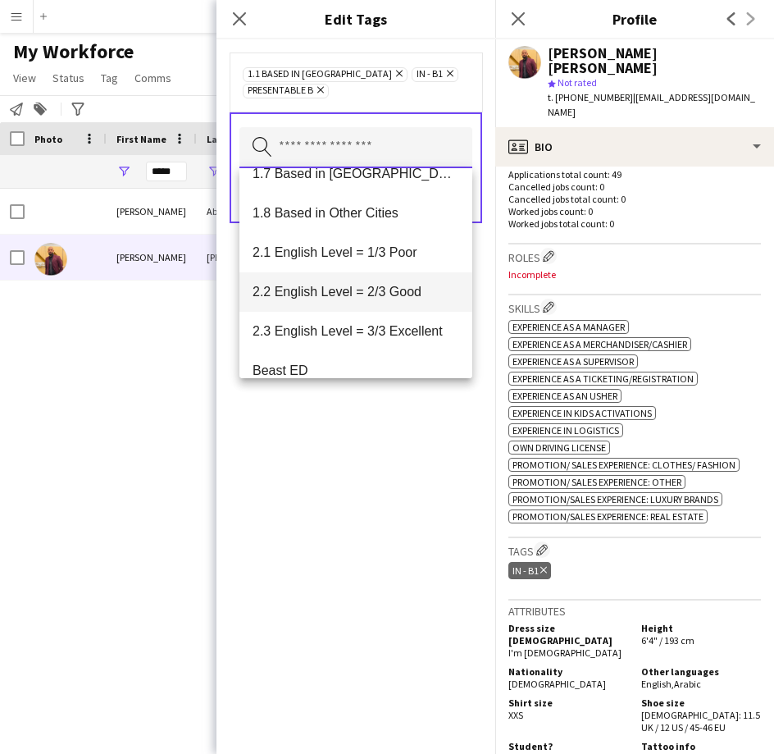
scroll to position [256, 0]
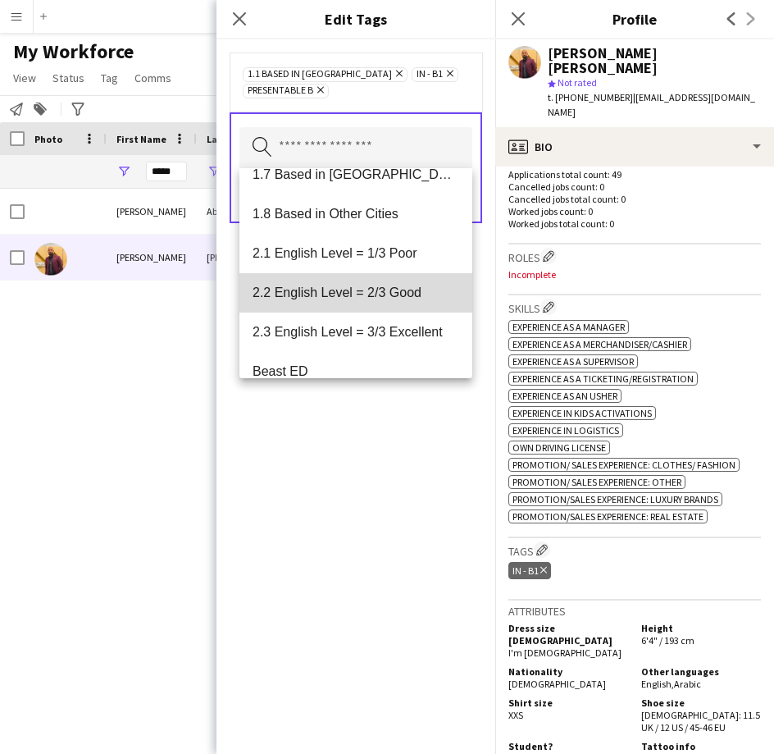
click at [371, 294] on span "2.2 English Level = 2/3 Good" at bounding box center [356, 293] width 207 height 16
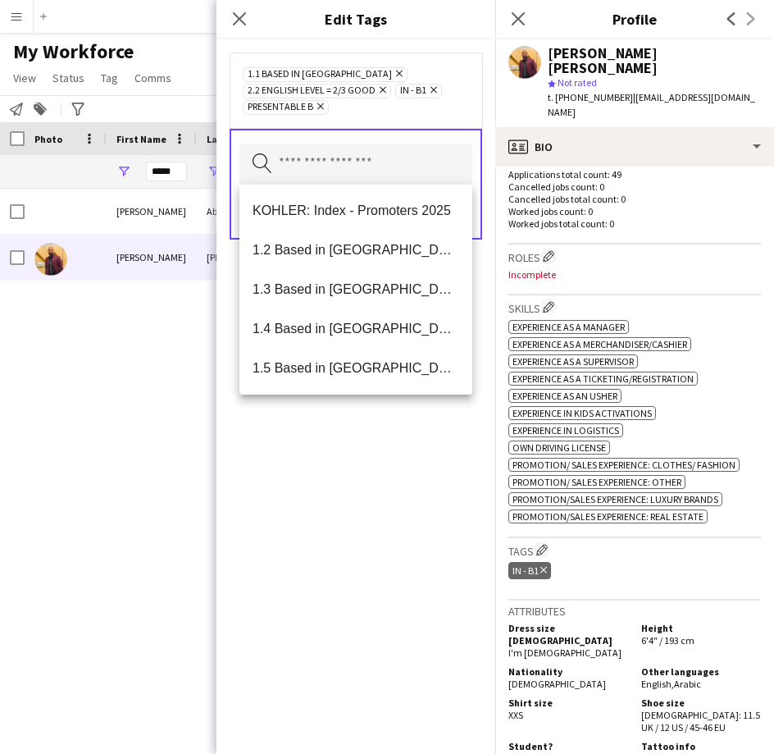
click at [432, 121] on div "1.1 Based in [GEOGRAPHIC_DATA] Remove 2.2 English Level = 2/3 Good Remove IN - …" at bounding box center [356, 90] width 253 height 75
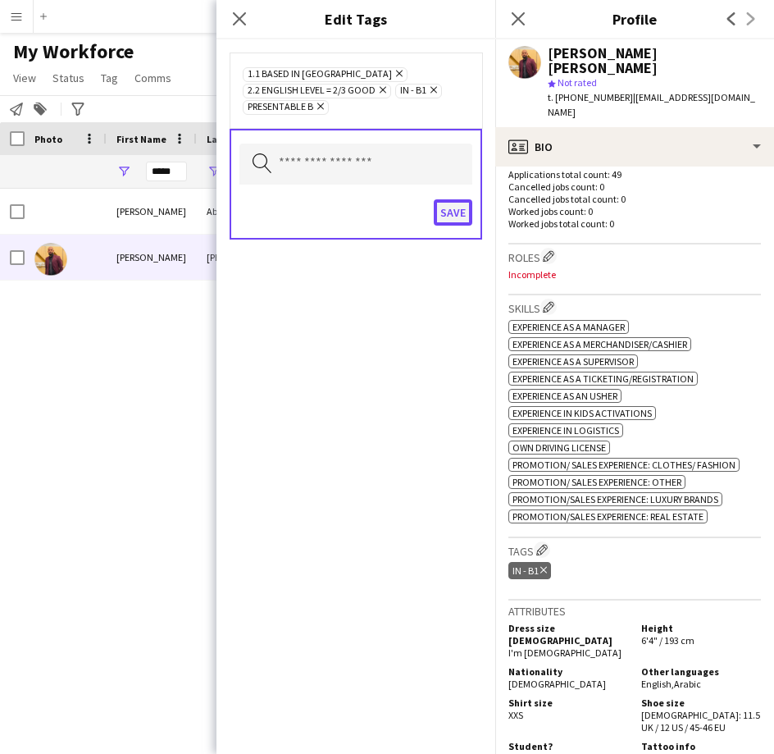
click at [449, 205] on button "Save" at bounding box center [453, 212] width 39 height 26
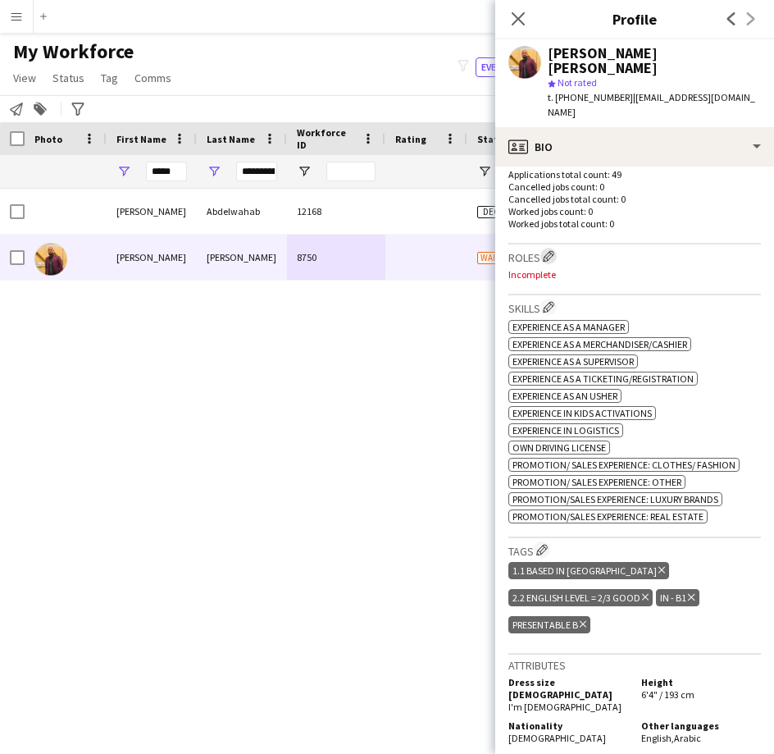
click at [555, 250] on app-icon "Edit crew company roles" at bounding box center [548, 255] width 11 height 11
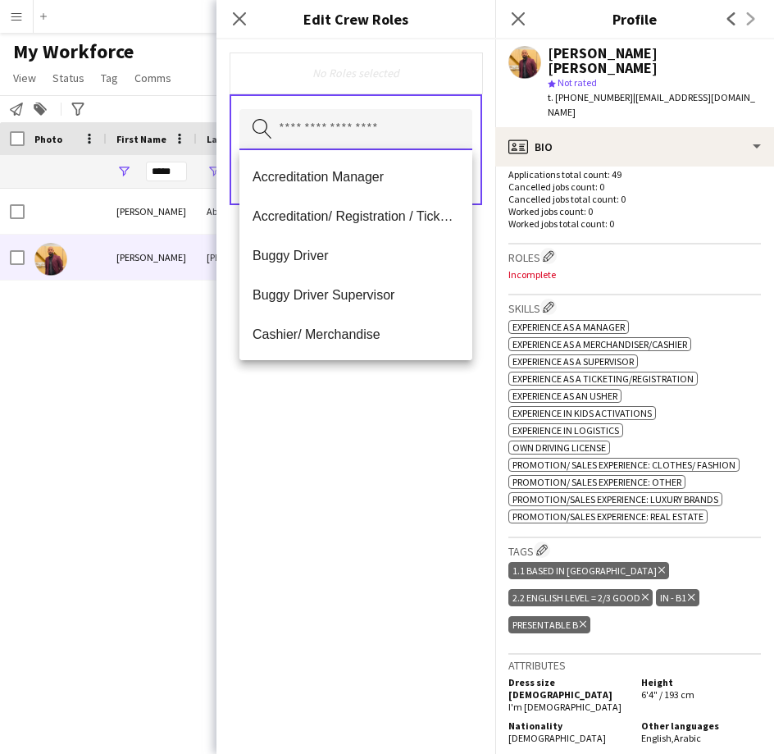
click at [450, 137] on input "text" at bounding box center [356, 129] width 233 height 41
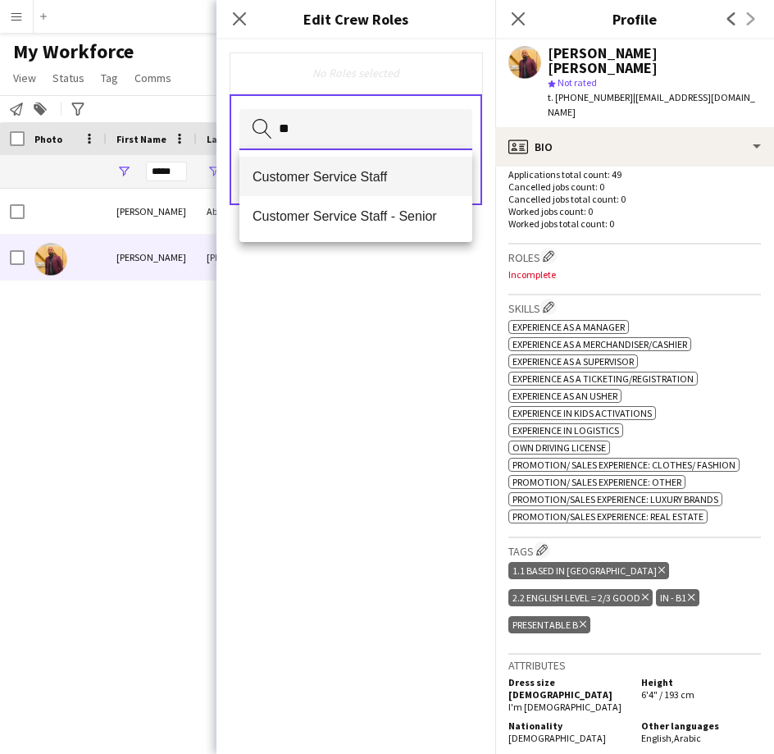
type input "**"
click at [424, 175] on span "Customer Service Staff" at bounding box center [356, 177] width 207 height 16
type input "***"
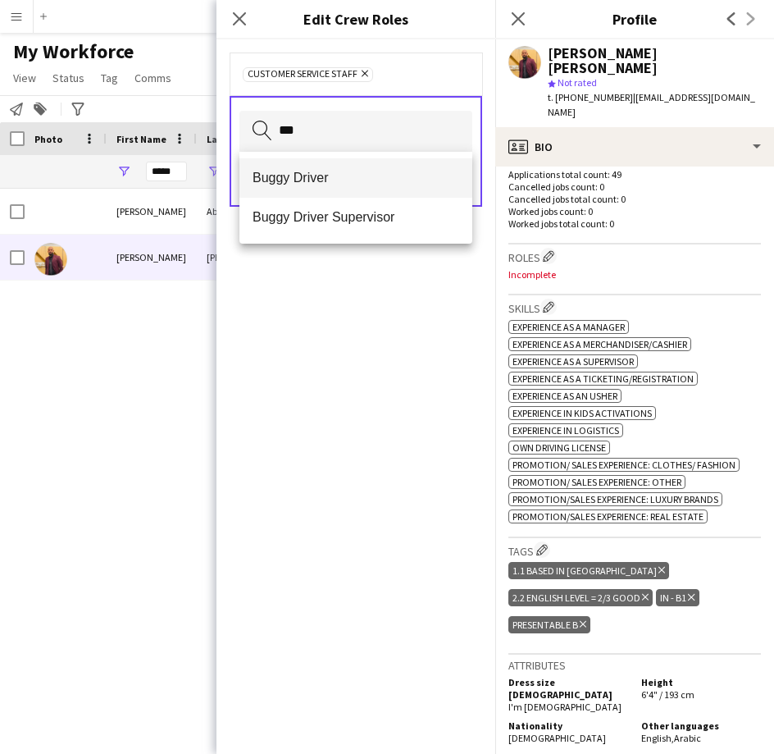
click at [398, 190] on mat-option "Buggy Driver" at bounding box center [356, 177] width 233 height 39
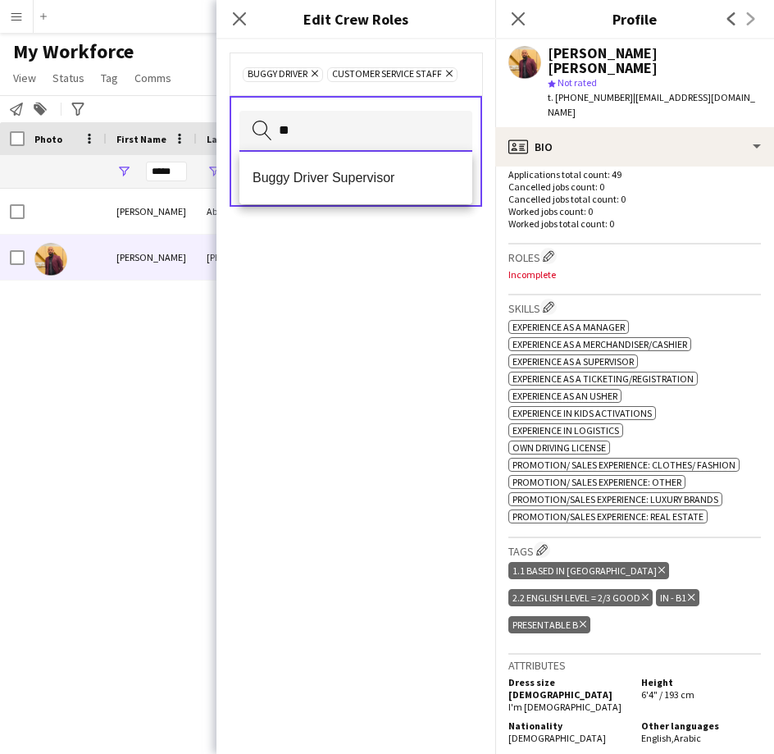
type input "*"
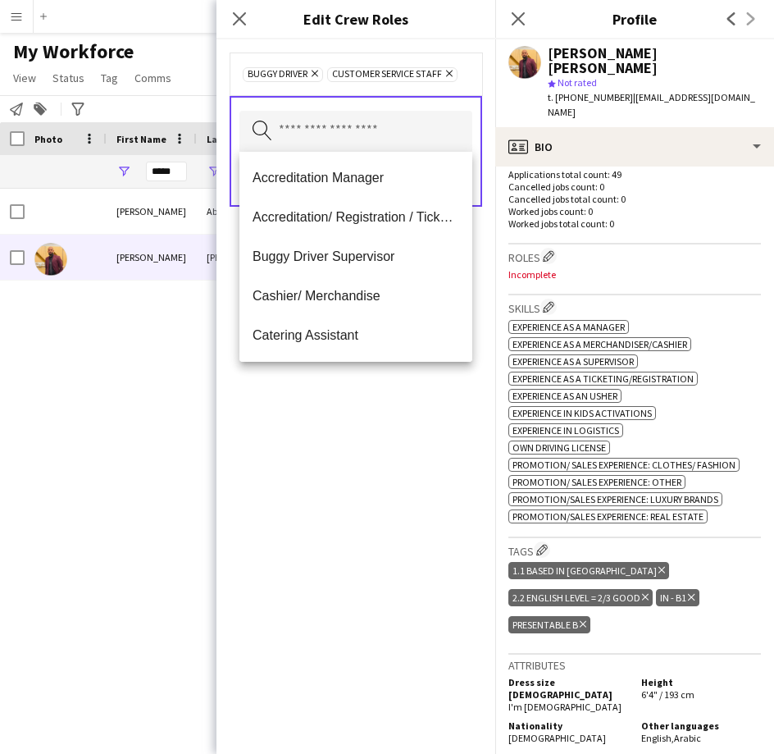
click at [393, 89] on div "Buggy Driver Remove Customer Service Staff Remove" at bounding box center [356, 74] width 253 height 43
click at [404, 136] on input "text" at bounding box center [356, 131] width 233 height 41
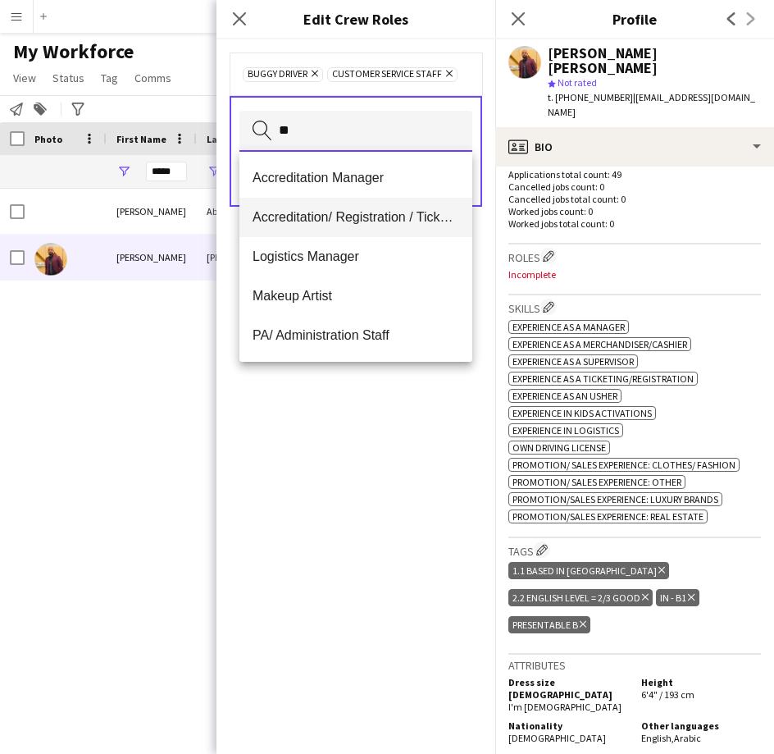
type input "*"
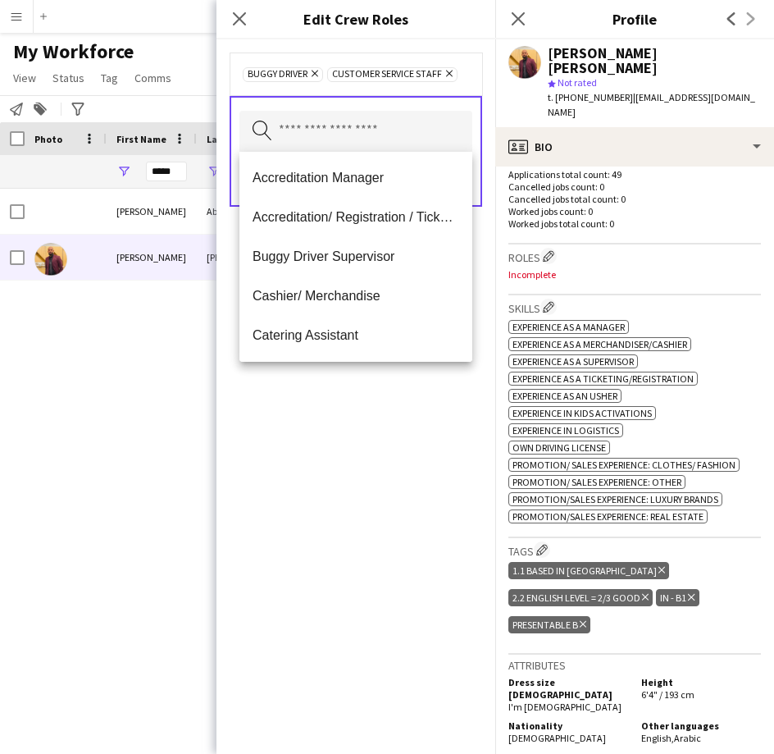
click at [363, 97] on div "Search by role type Save" at bounding box center [356, 151] width 253 height 111
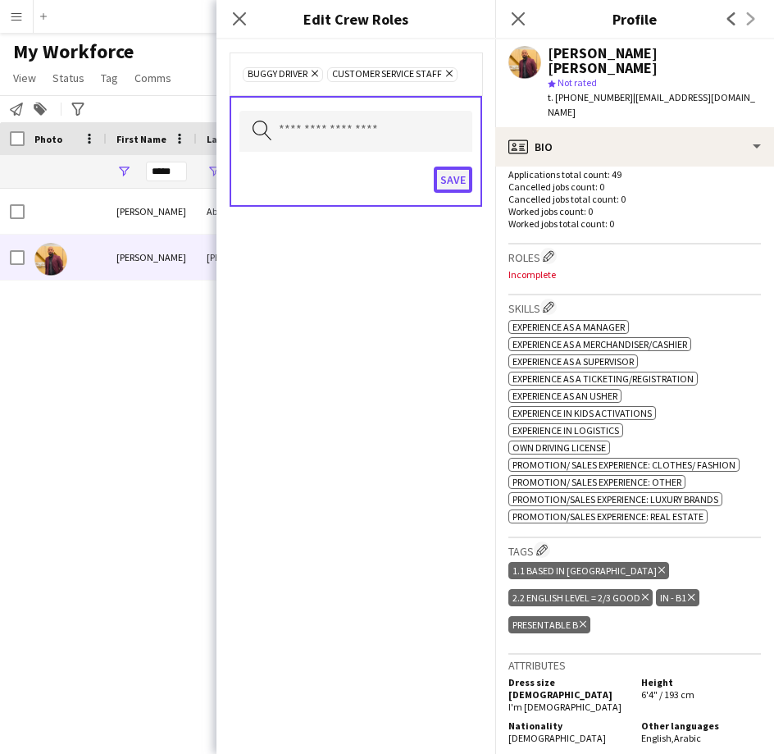
click at [445, 181] on button "Save" at bounding box center [453, 180] width 39 height 26
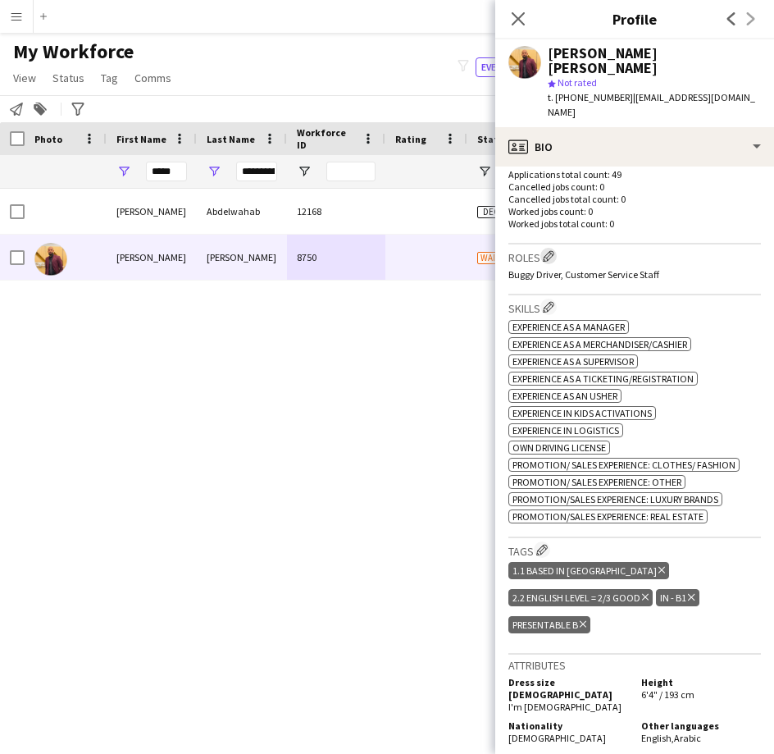
click at [544, 248] on button "Edit crew company roles" at bounding box center [549, 256] width 16 height 16
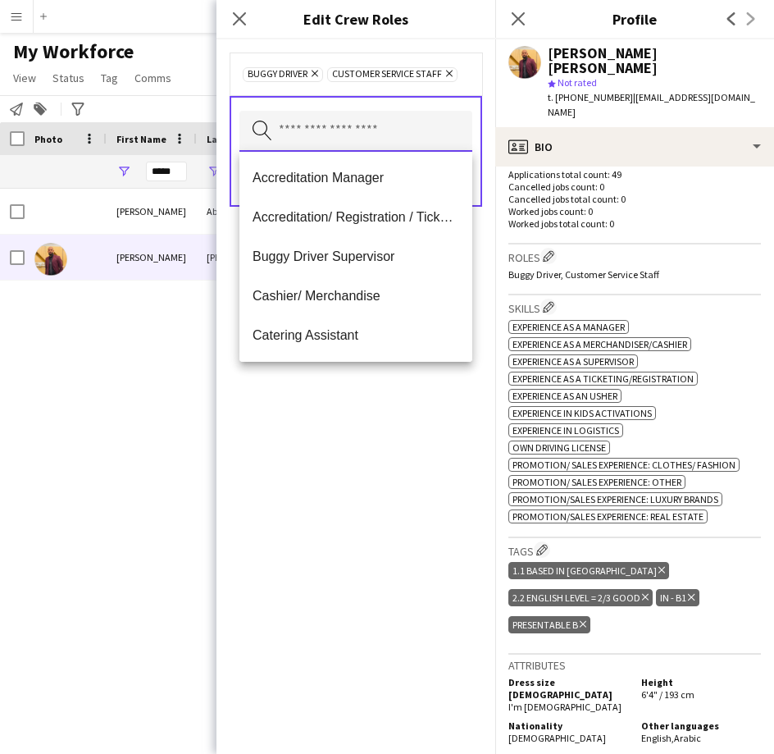
click at [391, 123] on input "text" at bounding box center [356, 131] width 233 height 41
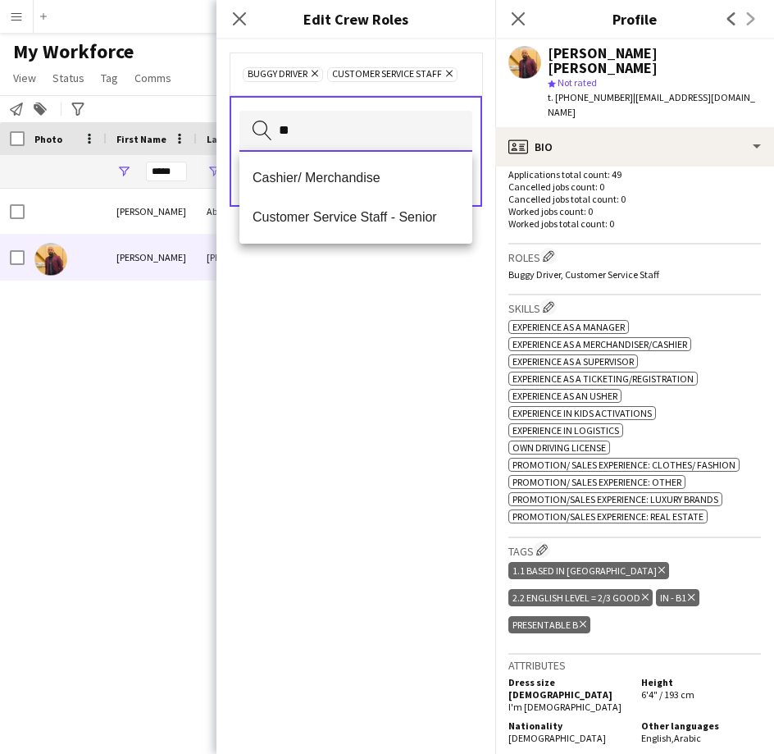
type input "*"
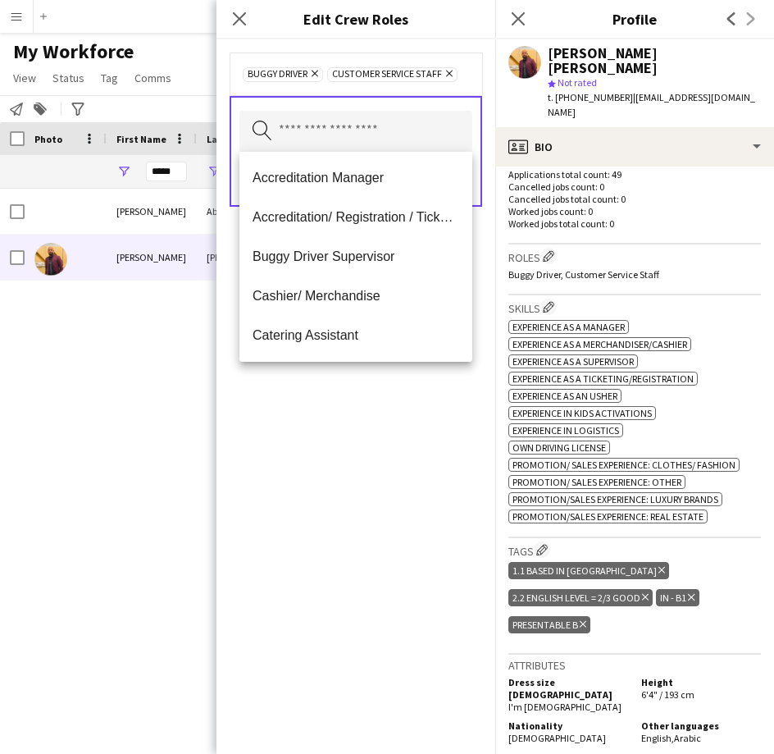
click at [408, 94] on div "Buggy Driver Remove Customer Service Staff Remove" at bounding box center [356, 74] width 253 height 43
click at [455, 132] on input "text" at bounding box center [356, 131] width 233 height 41
click at [471, 87] on div "Buggy Driver Remove Customer Service Staff Remove" at bounding box center [356, 74] width 253 height 43
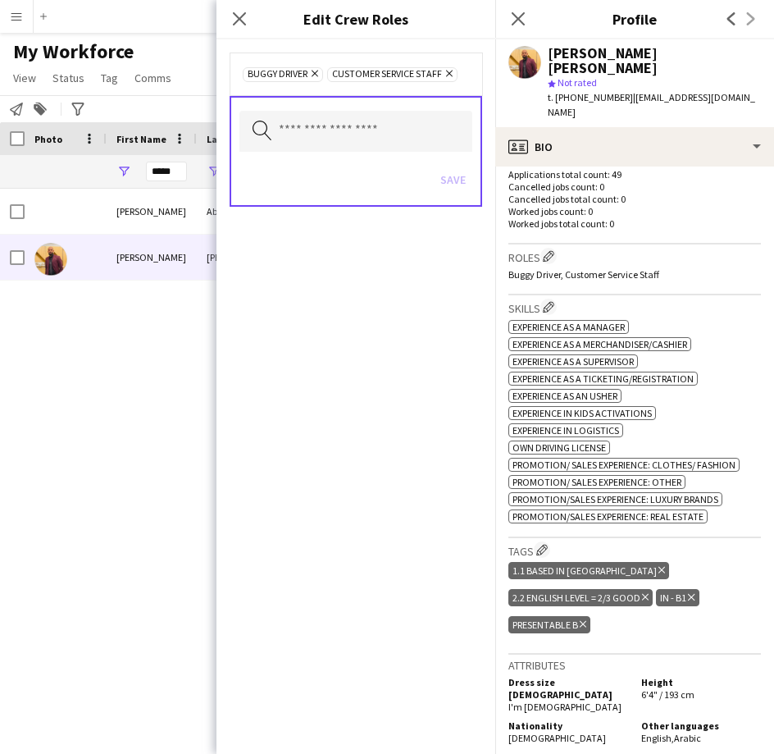
click at [311, 77] on icon "Remove" at bounding box center [313, 73] width 11 height 11
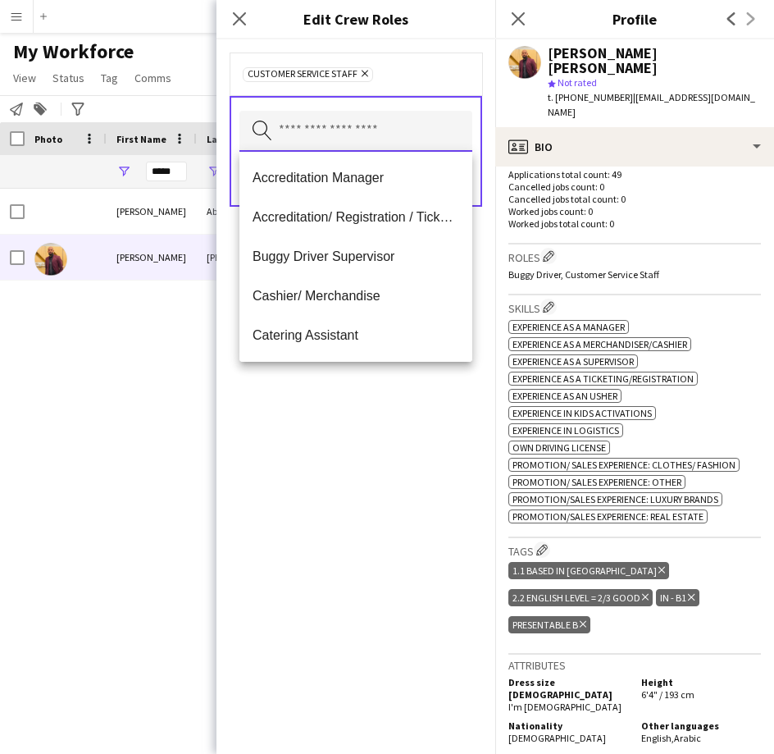
click at [320, 113] on input "text" at bounding box center [356, 131] width 233 height 41
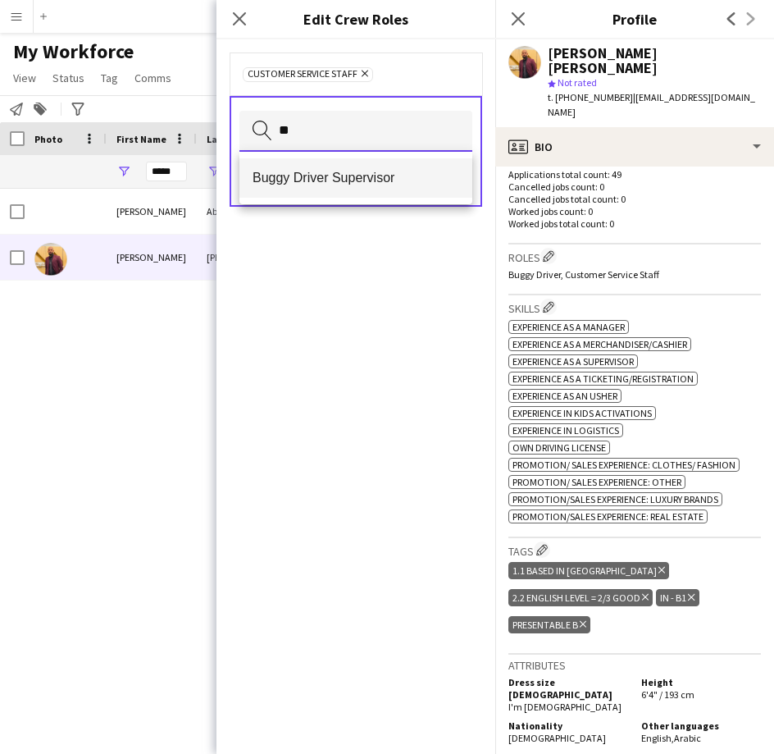
type input "**"
click at [340, 175] on span "Buggy Driver Supervisor" at bounding box center [356, 178] width 207 height 16
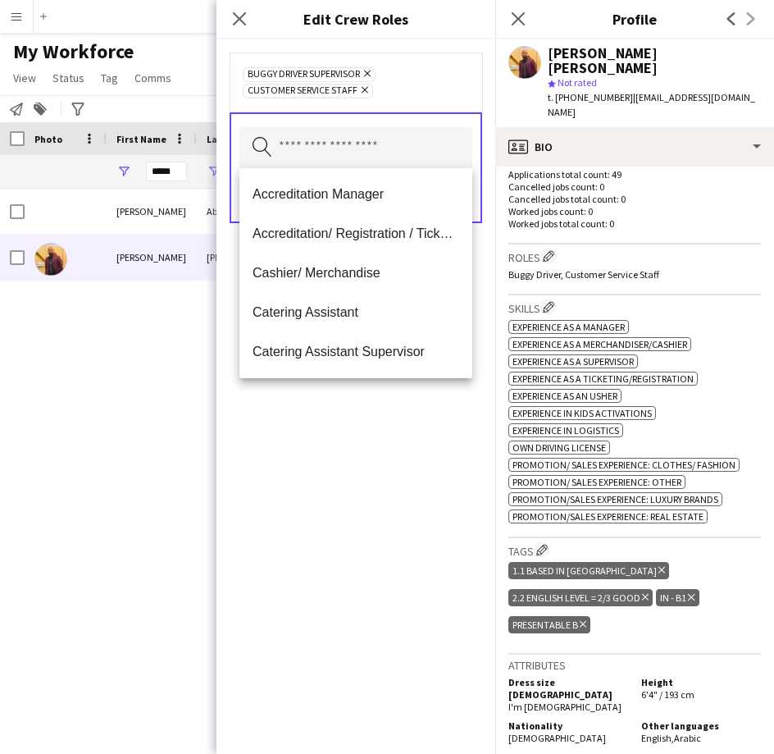
click at [367, 94] on icon "Remove" at bounding box center [363, 90] width 11 height 11
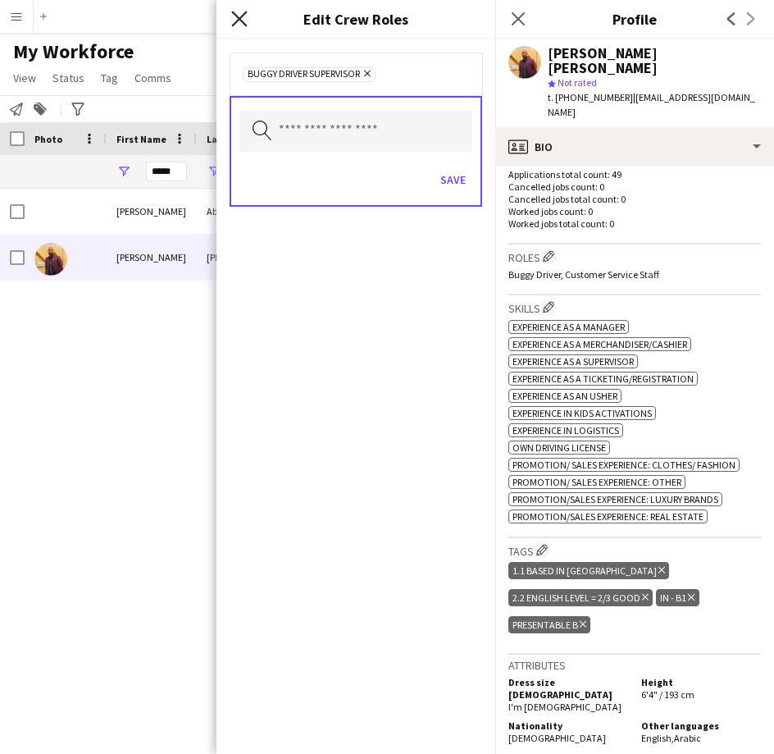
click at [244, 24] on icon at bounding box center [239, 19] width 16 height 16
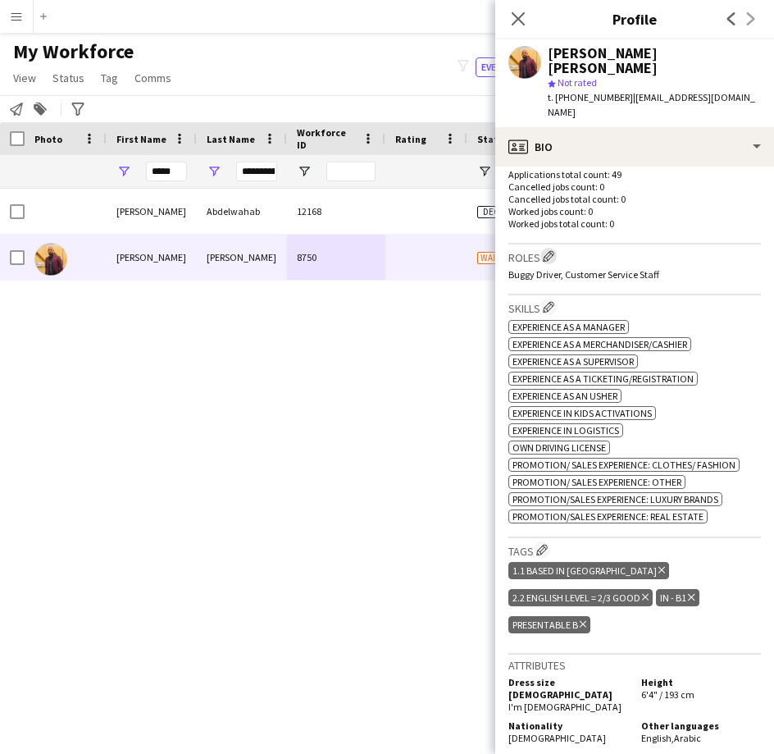
click at [555, 250] on app-icon "Edit crew company roles" at bounding box center [548, 255] width 11 height 11
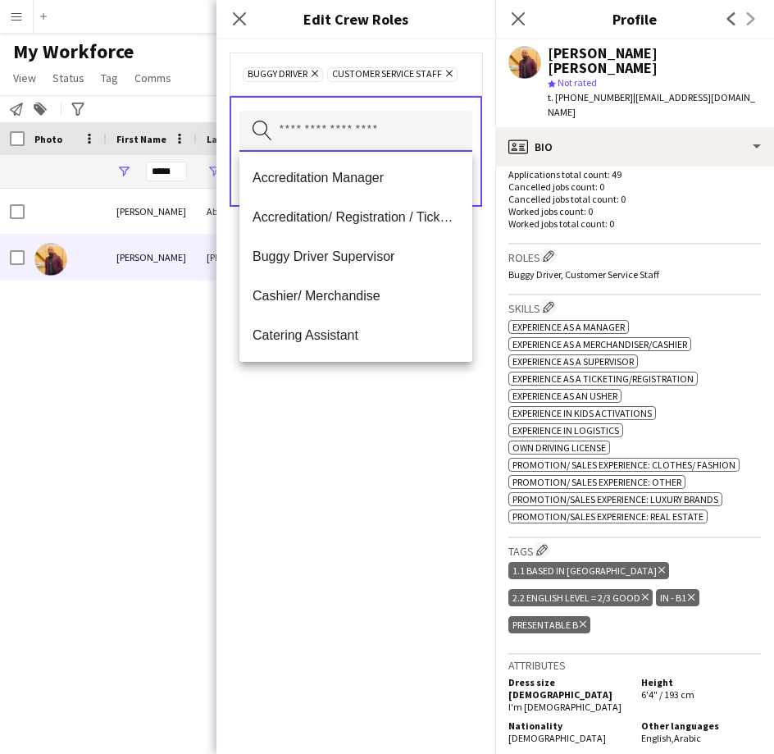
click at [345, 126] on input "text" at bounding box center [356, 131] width 233 height 41
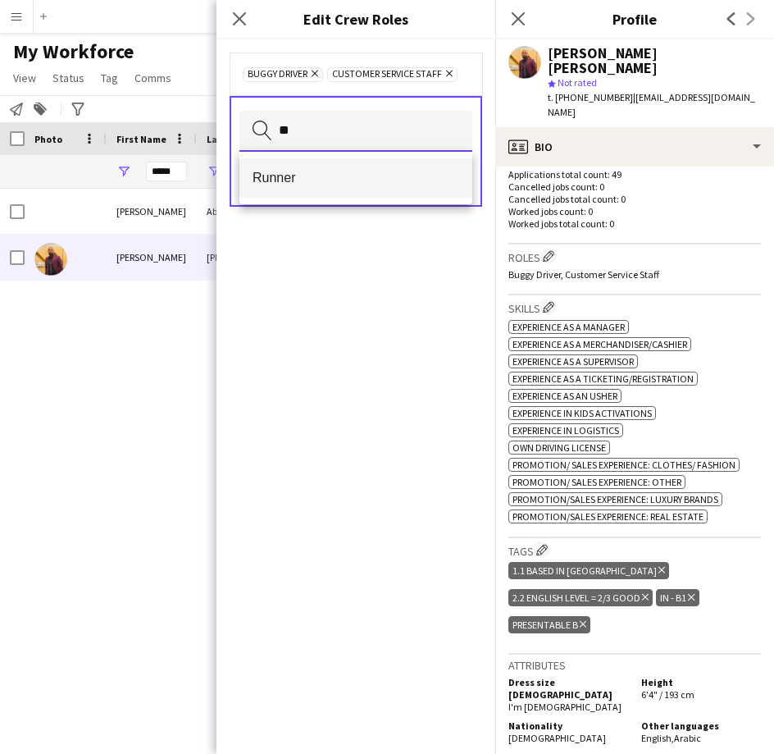
type input "**"
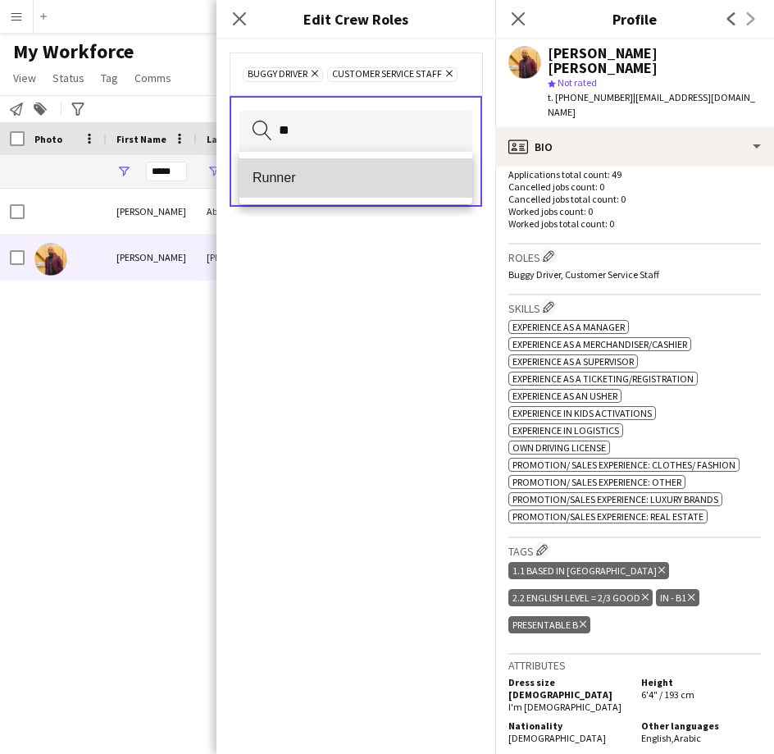
click at [324, 189] on mat-option "Runner" at bounding box center [356, 177] width 233 height 39
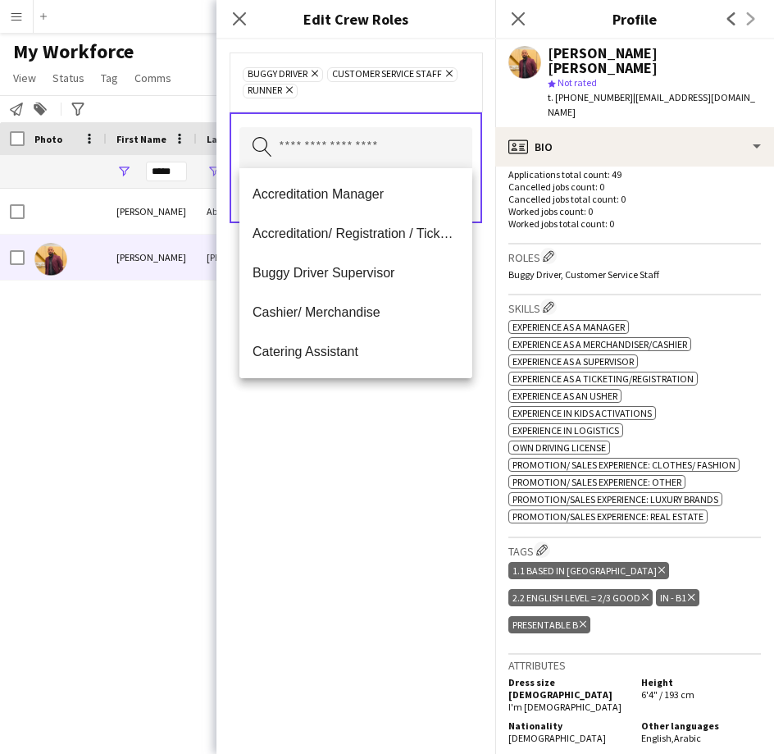
click at [395, 100] on div "Buggy Driver Remove Customer Service Staff Remove Runner Remove" at bounding box center [356, 82] width 253 height 59
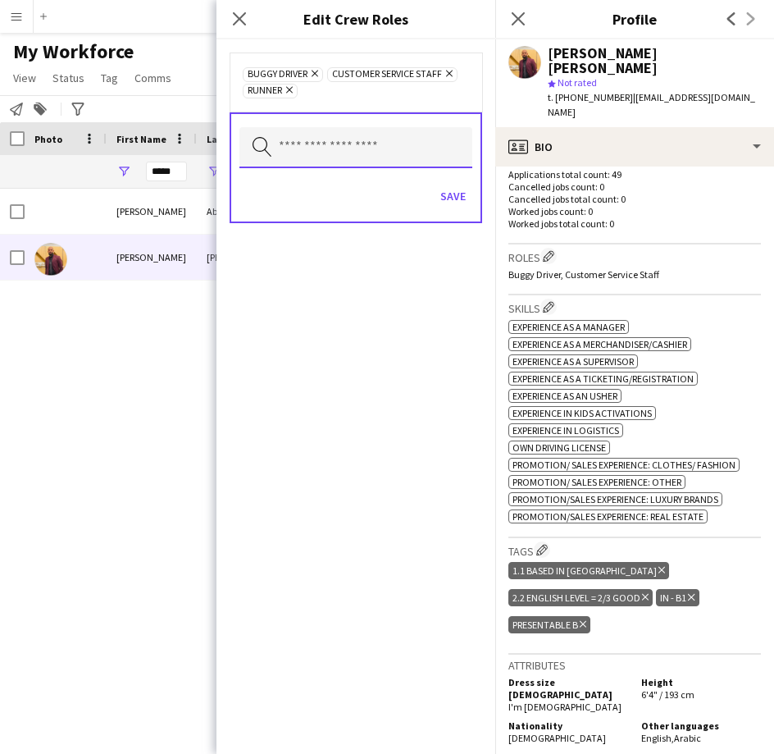
click at [419, 159] on input "text" at bounding box center [356, 147] width 233 height 41
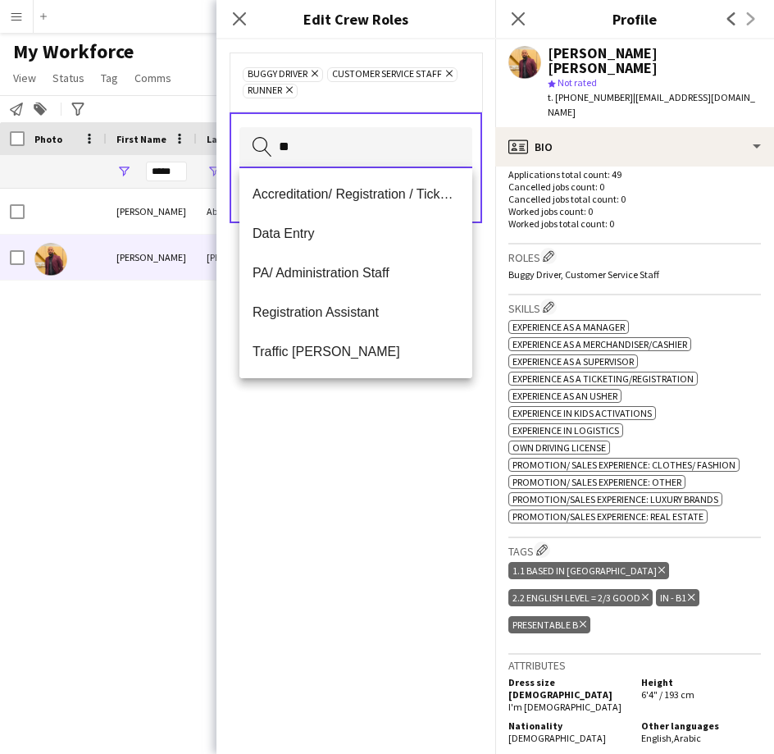
type input "*"
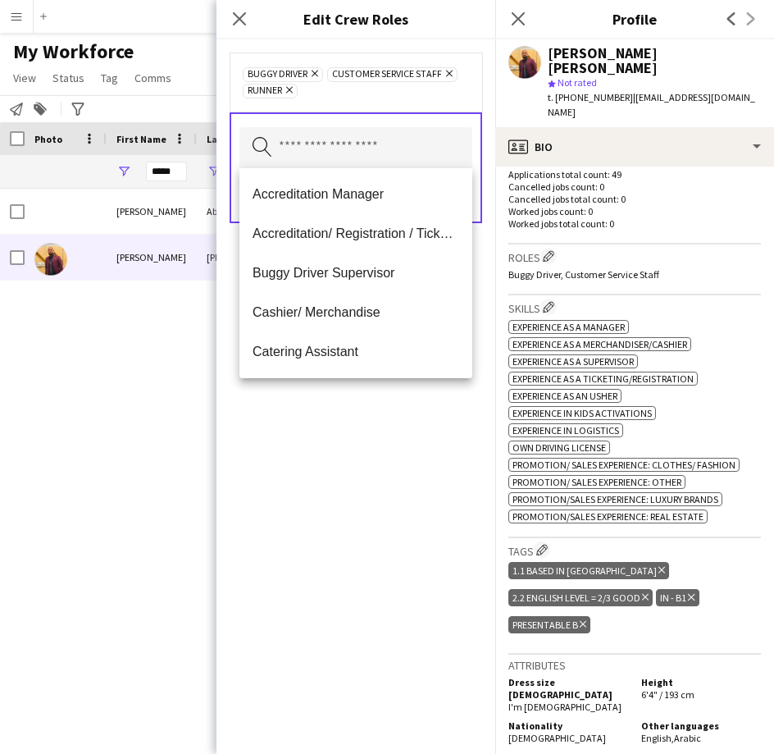
click at [430, 107] on div "Buggy Driver Remove Customer Service Staff Remove Runner Remove" at bounding box center [356, 82] width 253 height 59
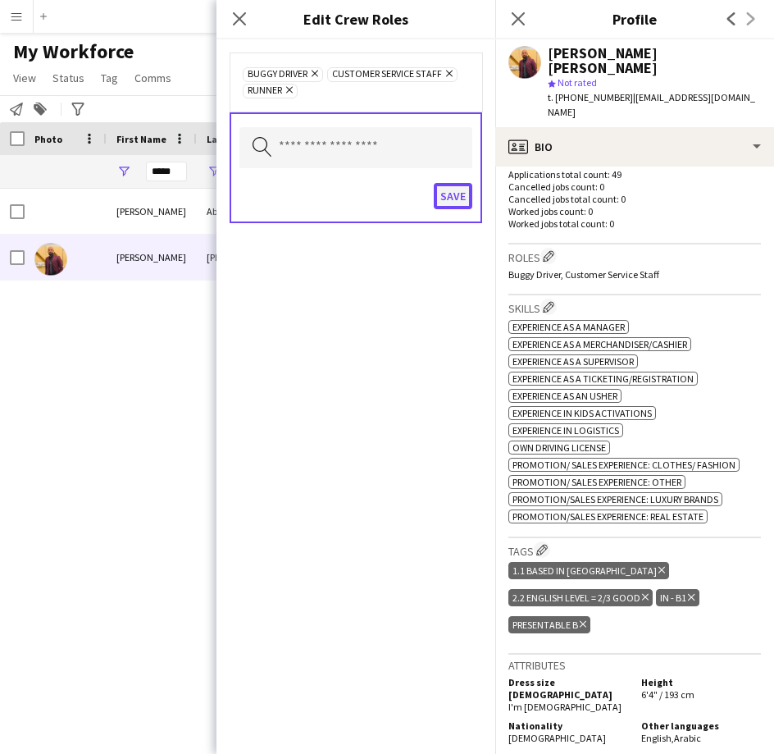
click at [462, 203] on button "Save" at bounding box center [453, 196] width 39 height 26
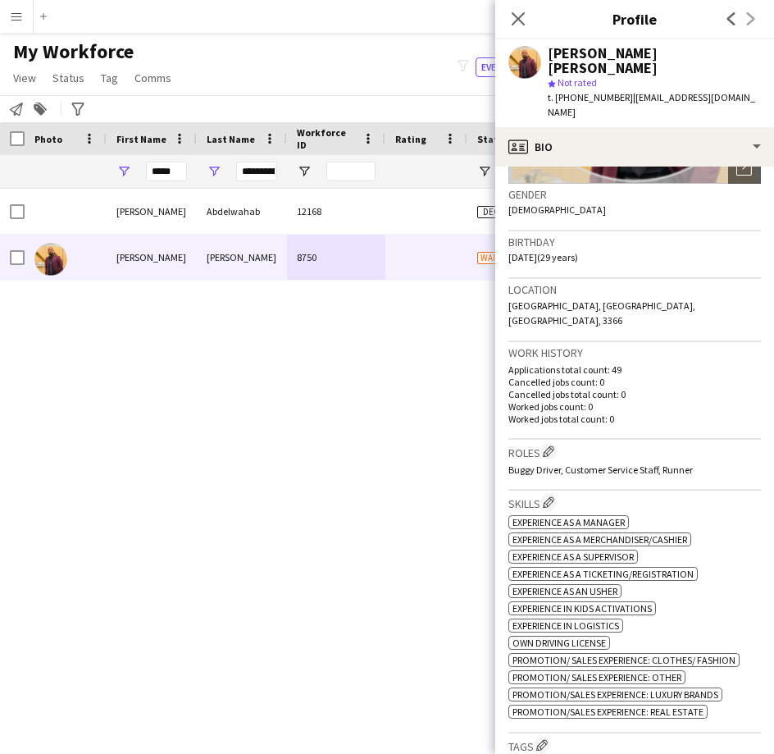
scroll to position [260, 0]
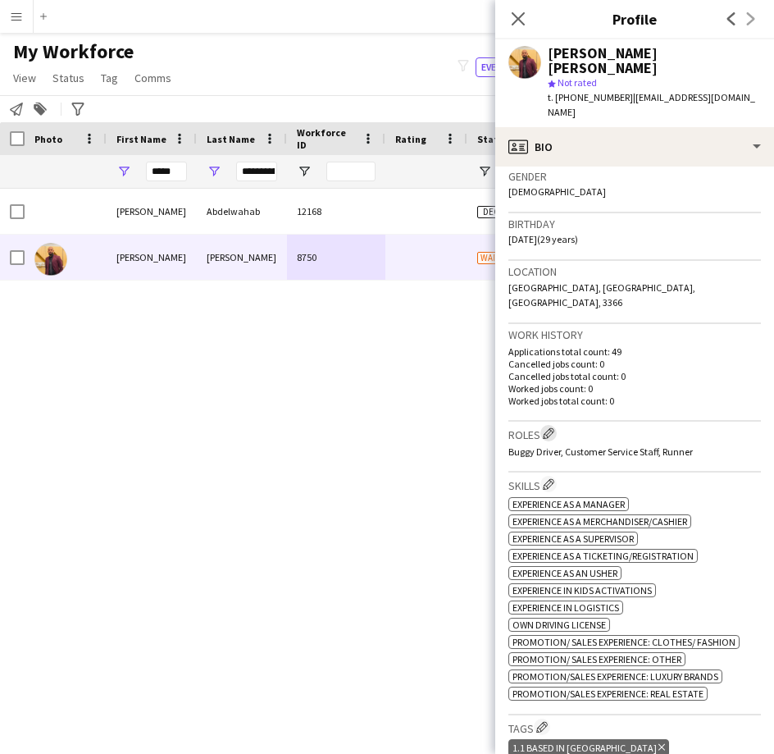
click at [549, 427] on app-icon "Edit crew company roles" at bounding box center [548, 432] width 11 height 11
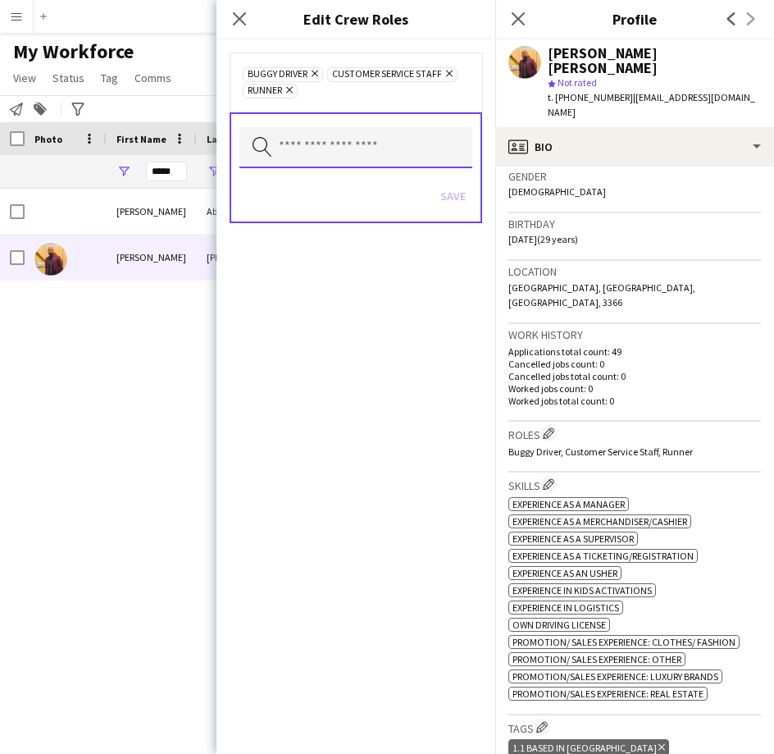
click at [380, 156] on input "text" at bounding box center [356, 147] width 233 height 41
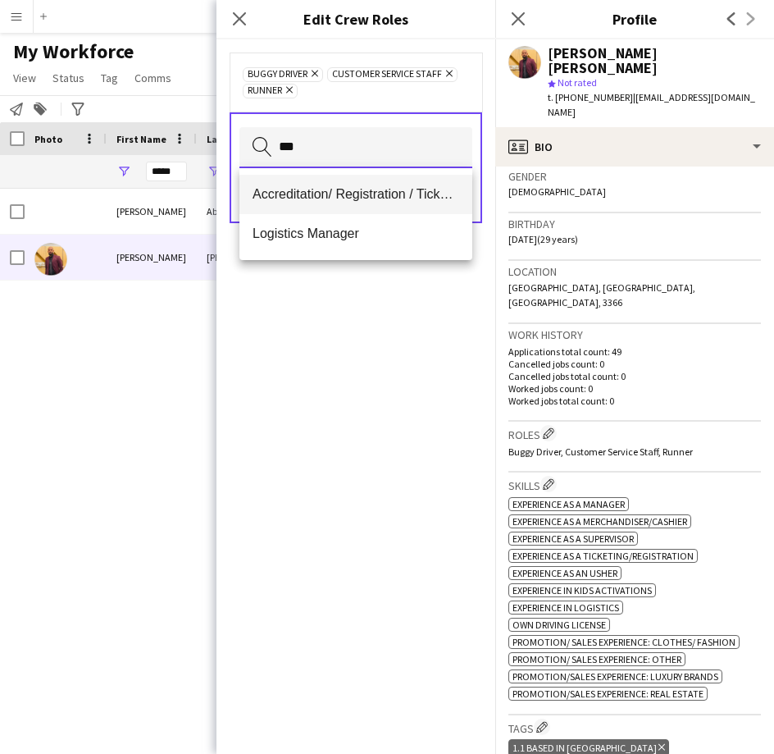
type input "***"
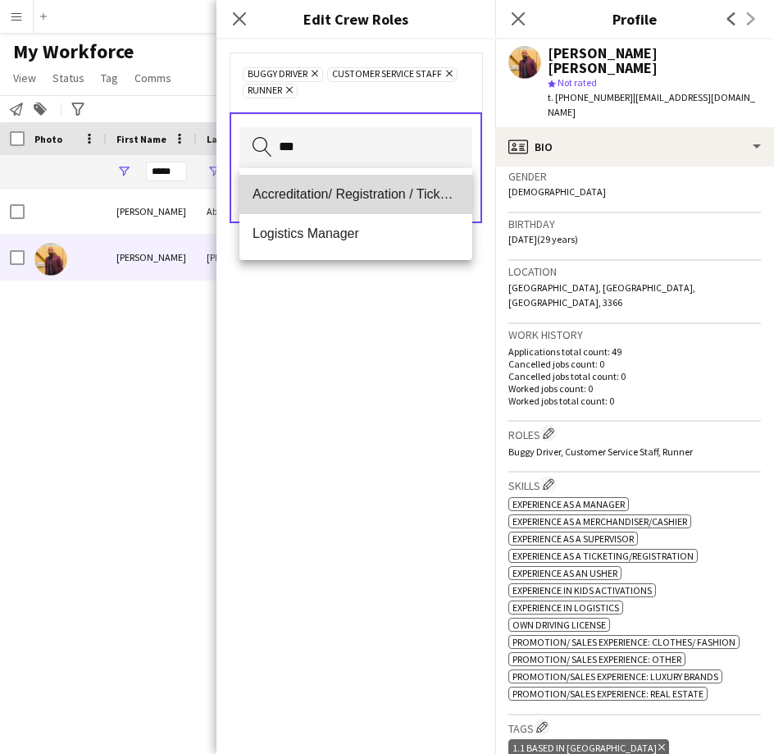
click at [373, 196] on span "Accreditation/ Registration / Ticketing" at bounding box center [356, 194] width 207 height 16
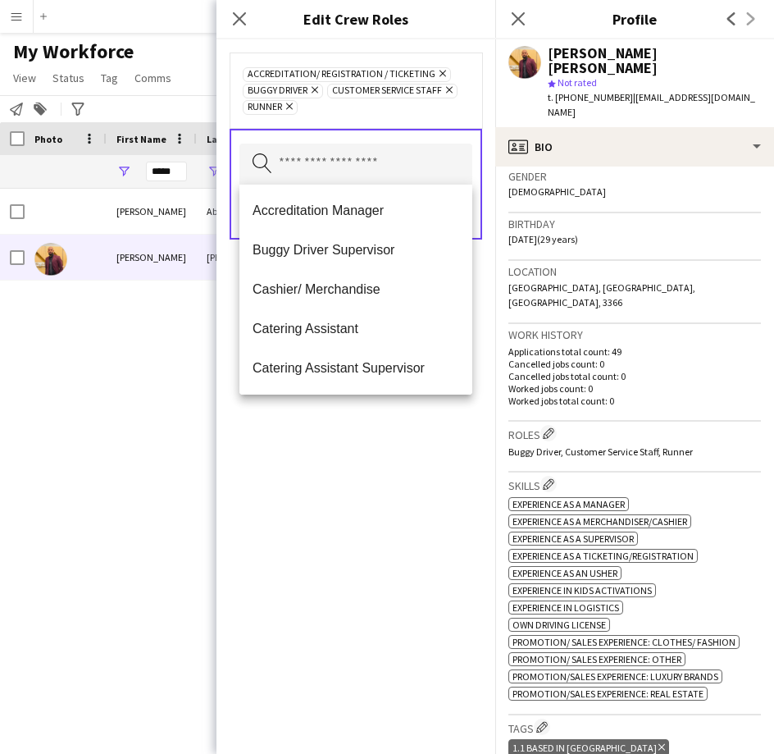
click at [432, 119] on div "Accreditation/ Registration / Ticketing Remove Buggy Driver Remove Customer Ser…" at bounding box center [356, 90] width 253 height 75
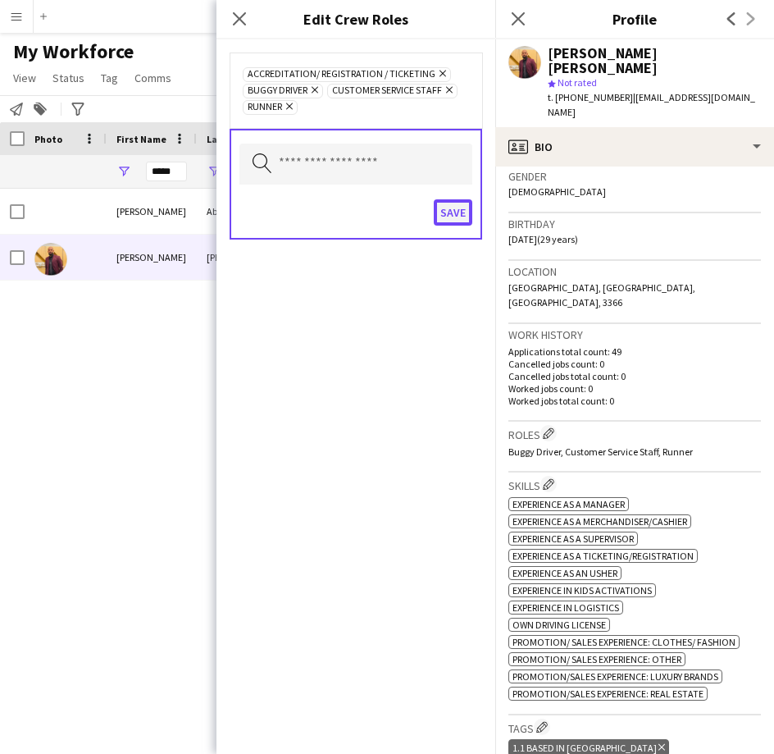
click at [455, 219] on button "Save" at bounding box center [453, 212] width 39 height 26
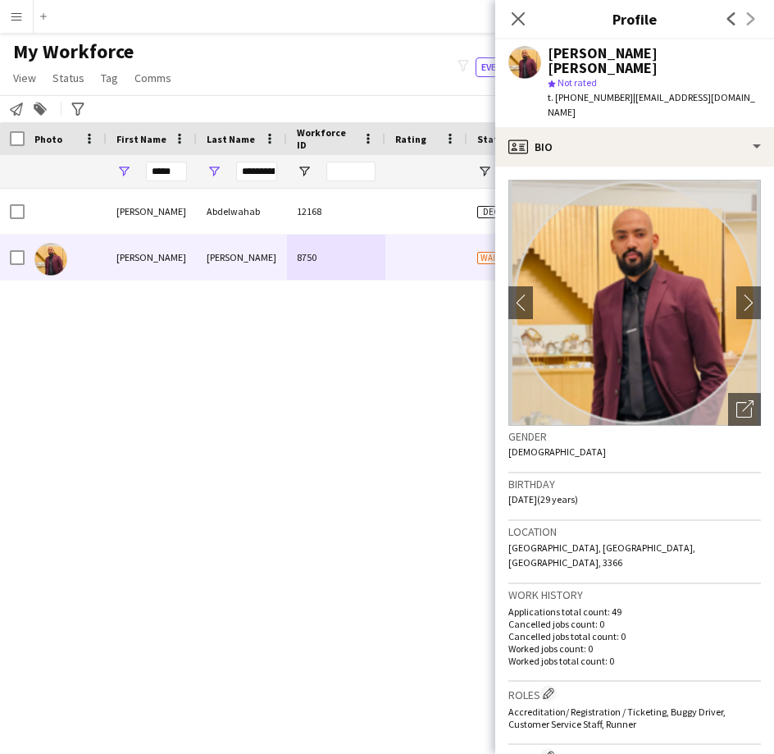
scroll to position [57, 0]
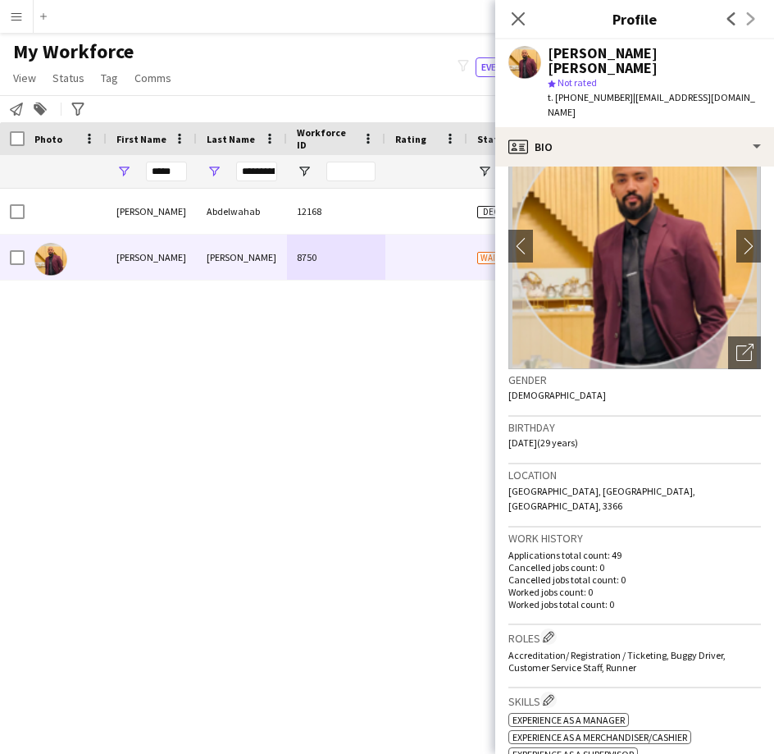
click at [556, 628] on h3 "Roles Edit crew company roles" at bounding box center [635, 636] width 253 height 17
click at [551, 631] on app-icon "Edit crew company roles" at bounding box center [548, 636] width 11 height 11
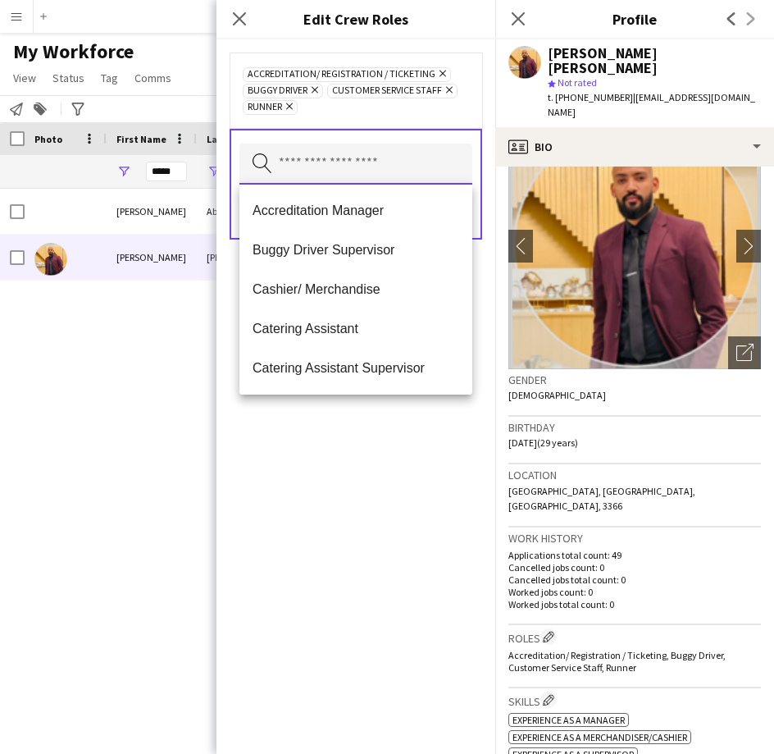
click at [372, 161] on input "text" at bounding box center [356, 164] width 233 height 41
click at [71, 361] on div "12168 Declined [DATE] 0 [PERSON_NAME] 8750 Waiting list [GEOGRAPHIC_DATA] [DATE…" at bounding box center [362, 451] width 725 height 524
click at [354, 162] on input "text" at bounding box center [356, 164] width 233 height 41
click at [244, 30] on div "Close pop-in" at bounding box center [240, 19] width 46 height 38
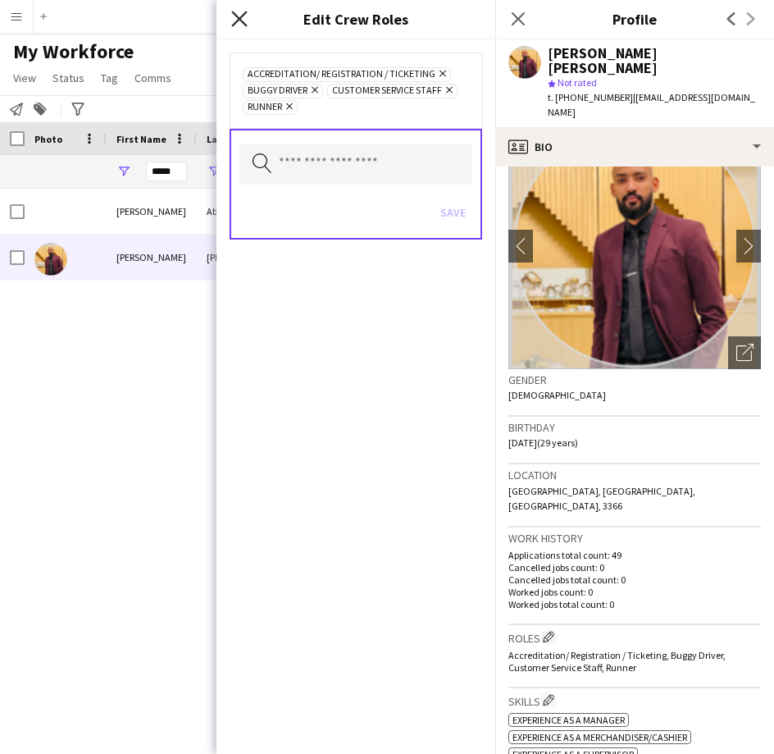
click at [243, 23] on icon at bounding box center [239, 19] width 16 height 16
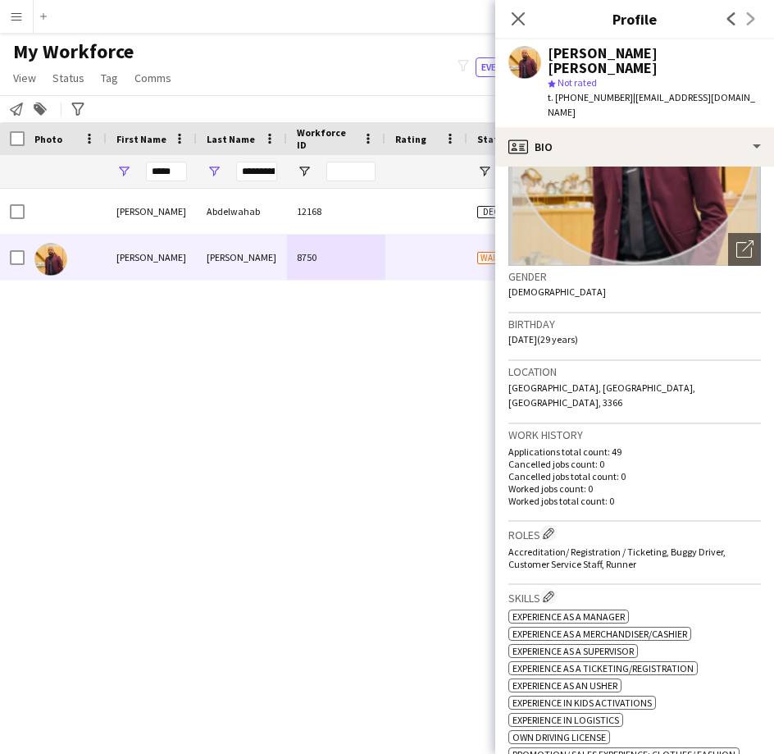
scroll to position [0, 0]
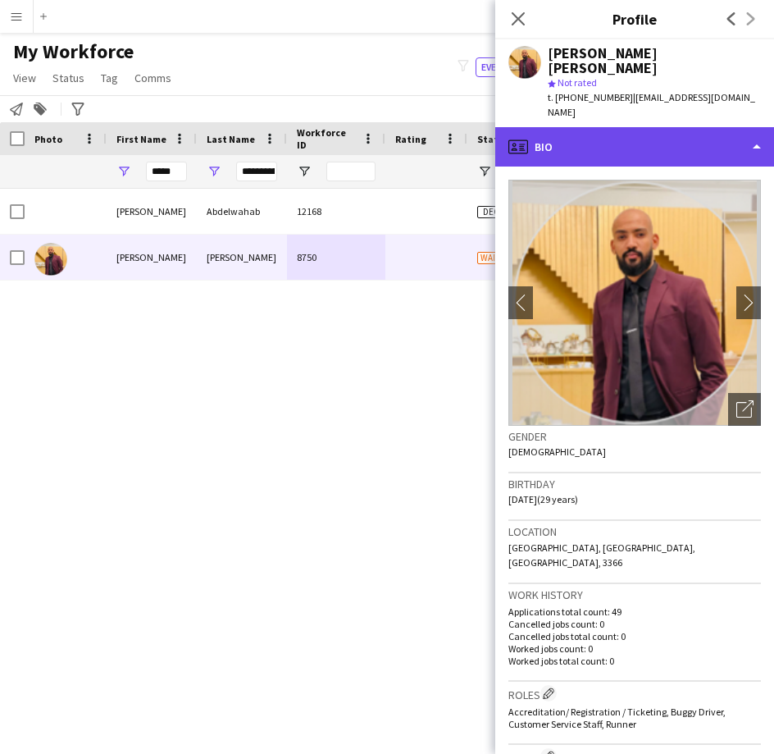
click at [692, 127] on div "profile Bio" at bounding box center [635, 146] width 279 height 39
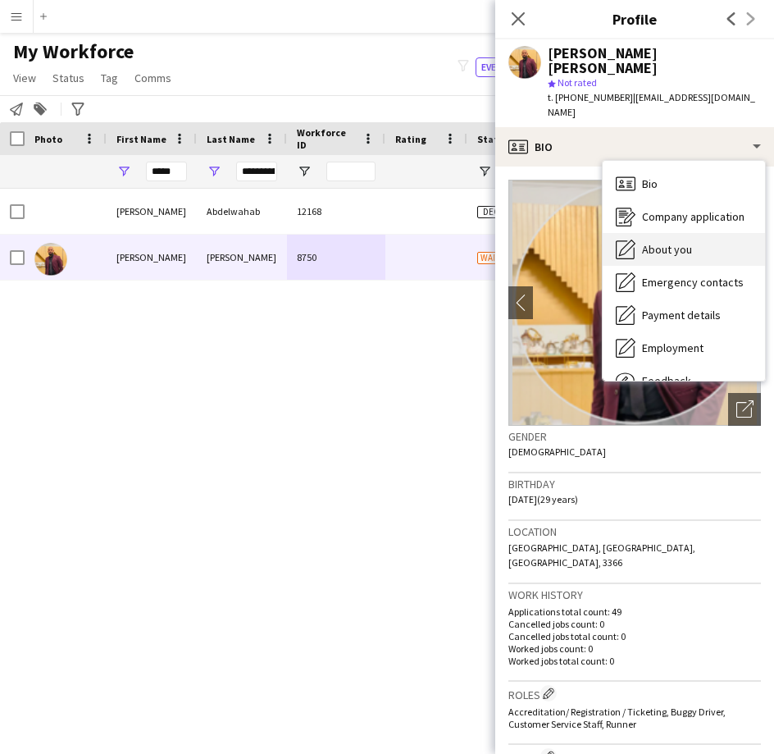
click at [683, 242] on span "About you" at bounding box center [667, 249] width 50 height 15
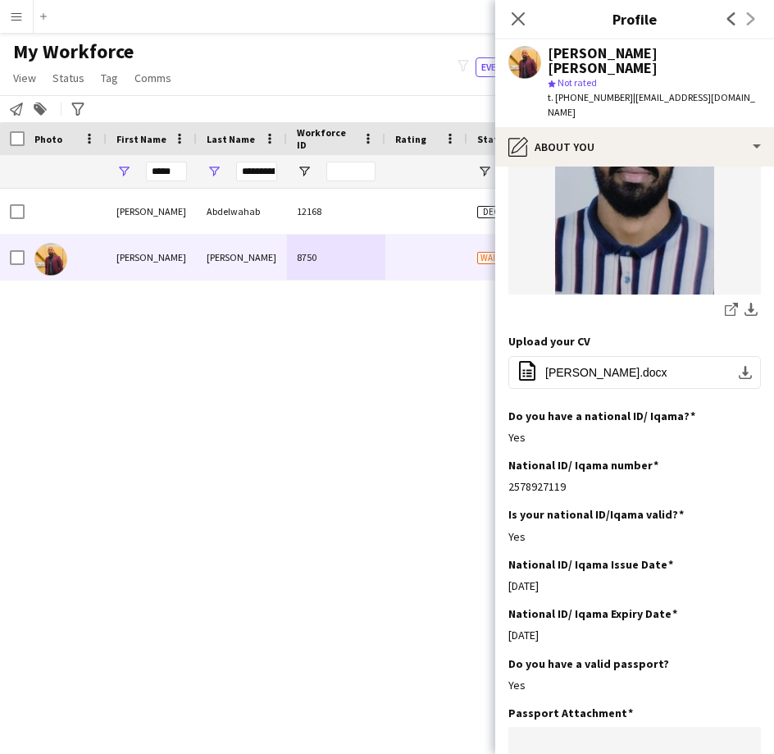
scroll to position [334, 0]
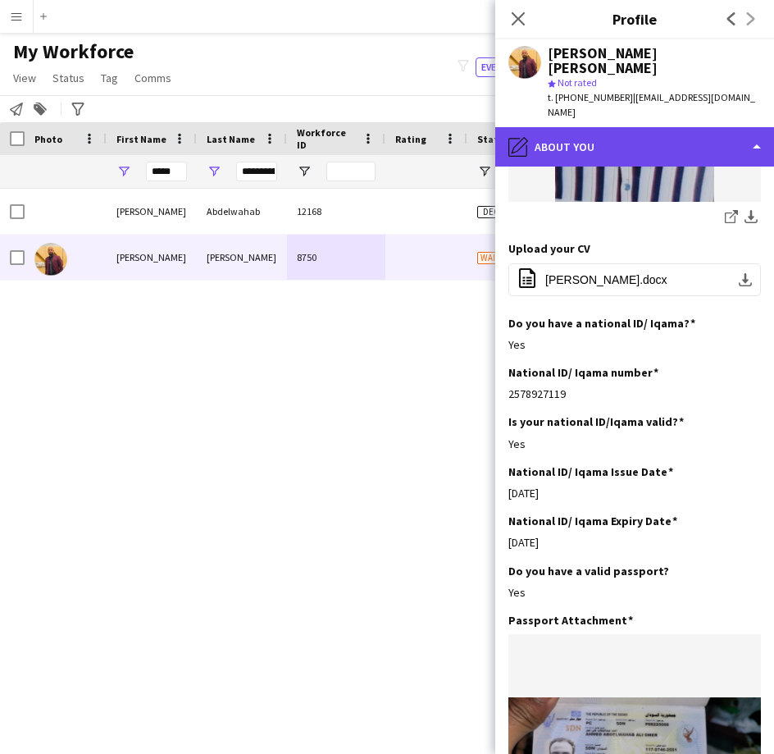
click at [619, 127] on div "pencil4 About you" at bounding box center [635, 146] width 279 height 39
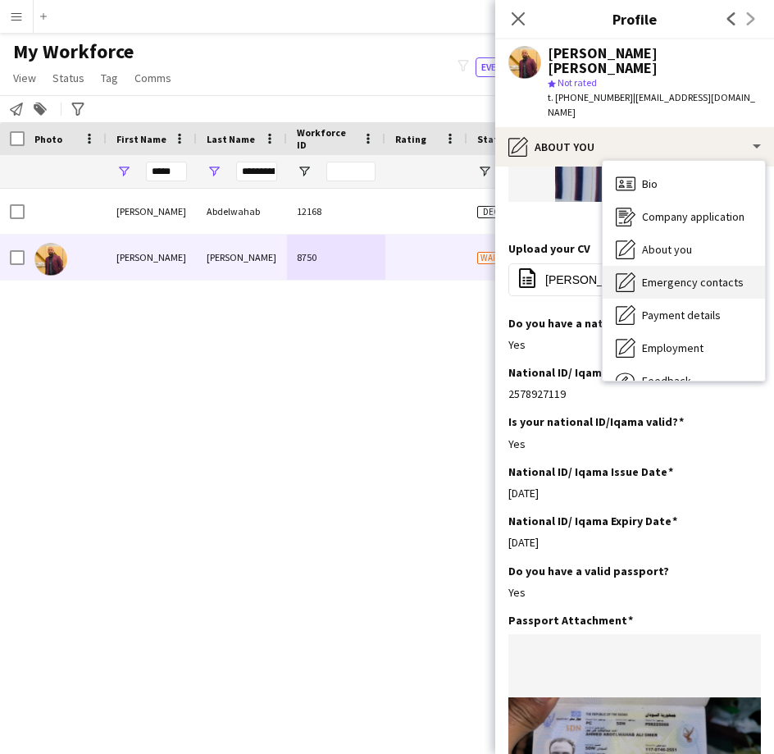
click at [646, 275] on span "Emergency contacts" at bounding box center [693, 282] width 102 height 15
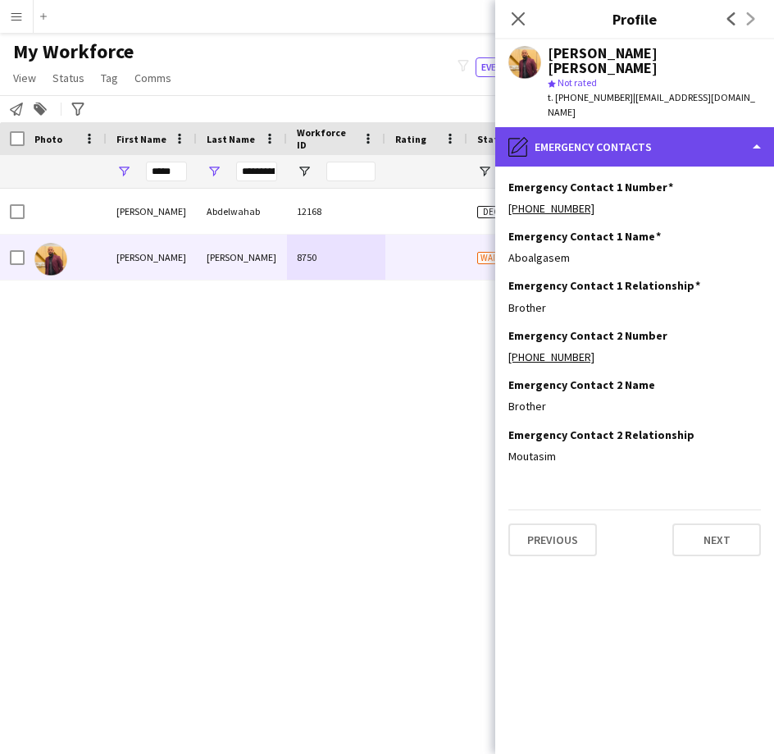
click at [624, 127] on div "pencil4 Emergency contacts" at bounding box center [635, 146] width 279 height 39
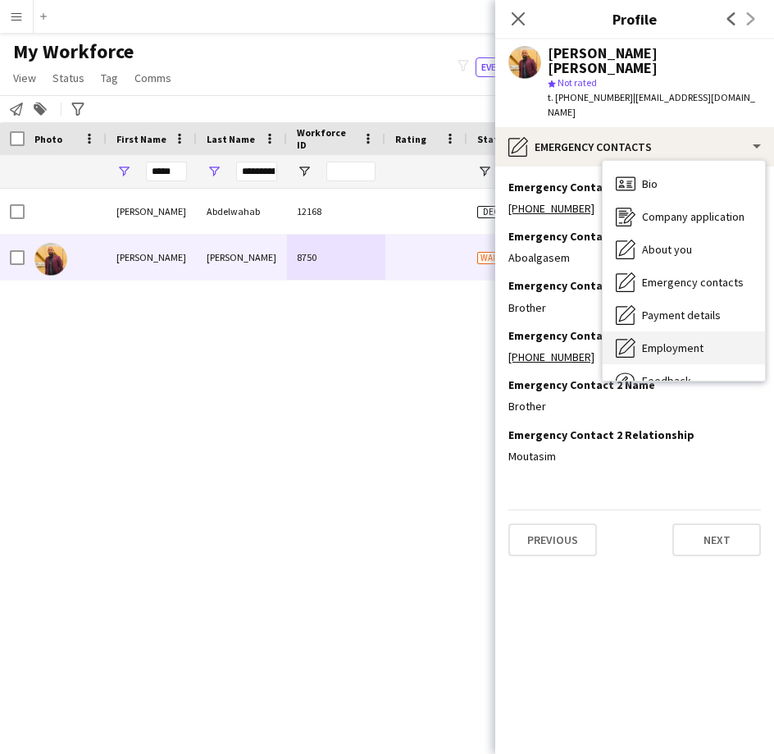
click at [663, 331] on div "Employment Employment" at bounding box center [684, 347] width 162 height 33
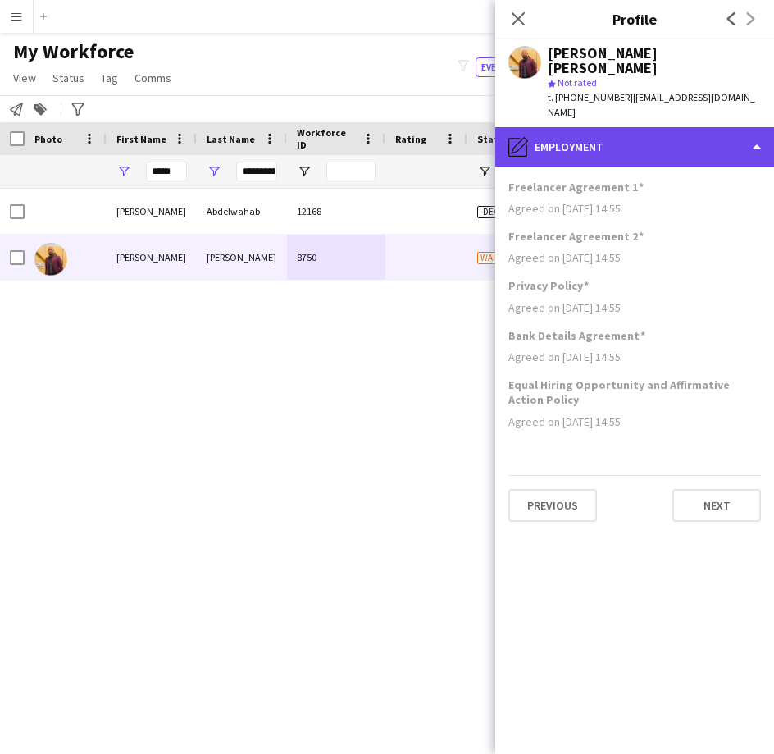
click at [655, 127] on div "pencil4 Employment" at bounding box center [635, 146] width 279 height 39
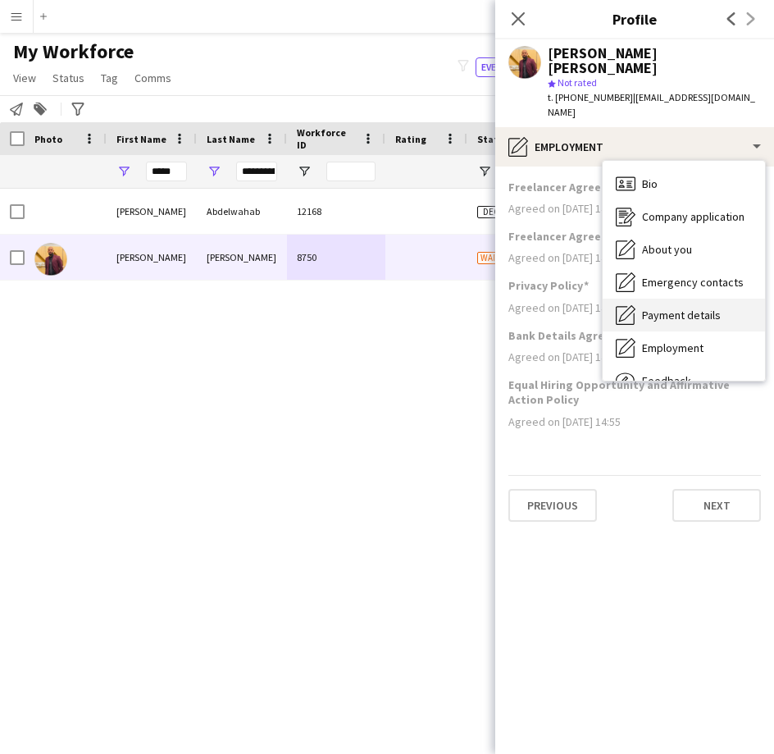
click at [663, 308] on span "Payment details" at bounding box center [681, 315] width 79 height 15
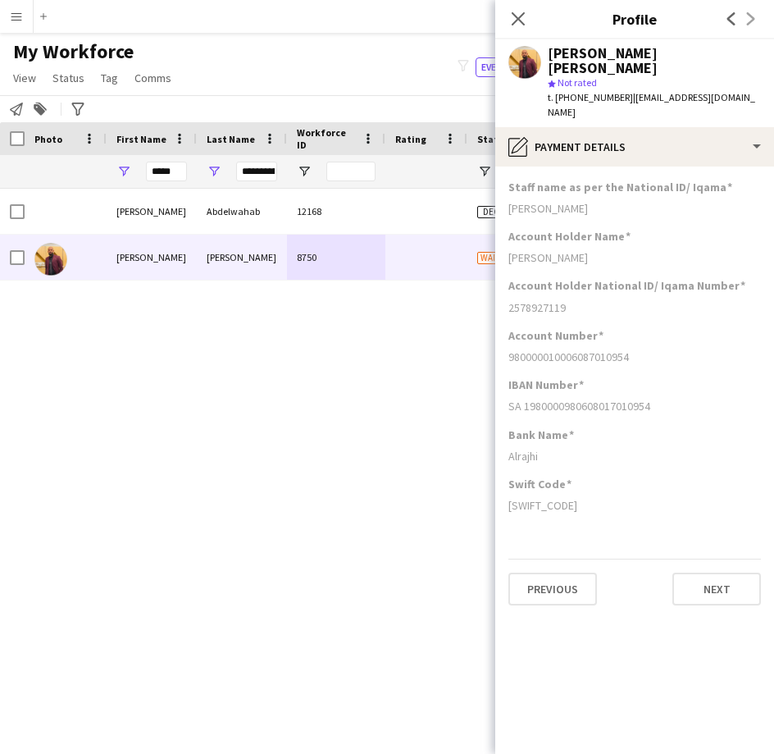
click at [595, 167] on app-section-data-types "Staff name as per the National ID/ [PERSON_NAME] Account Holder Name [PERSON_NA…" at bounding box center [635, 460] width 279 height 587
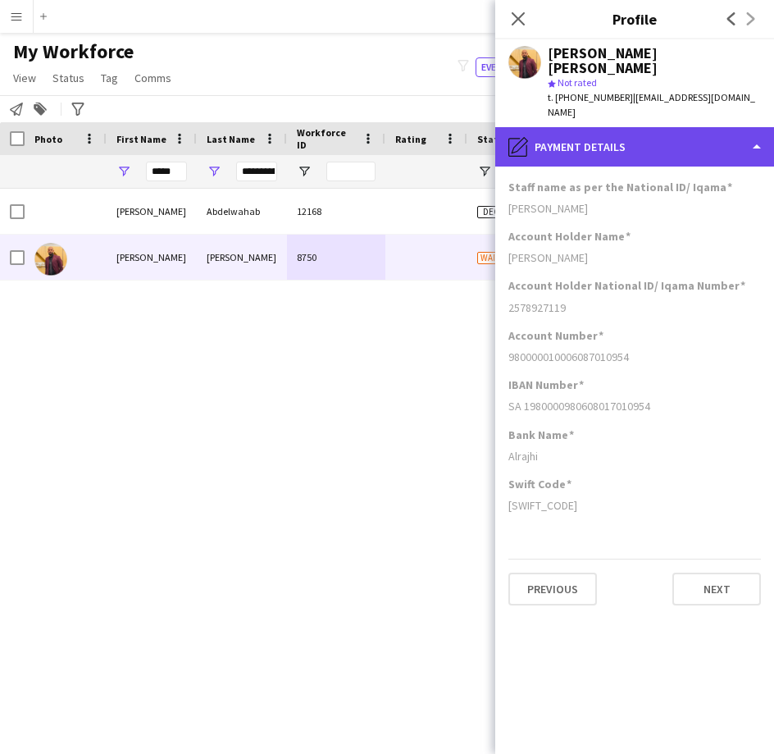
click at [597, 130] on div "pencil4 Payment details" at bounding box center [635, 146] width 279 height 39
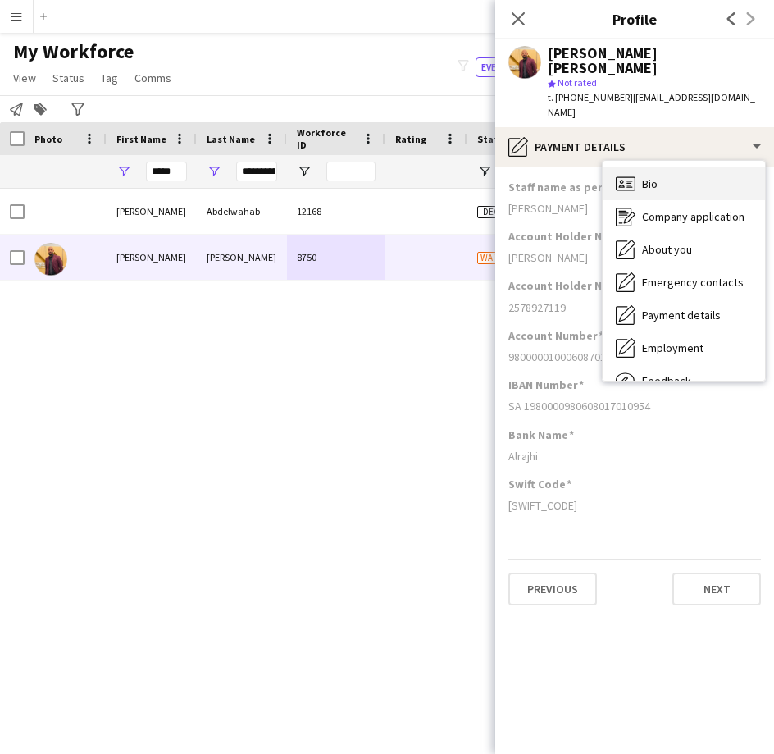
click at [670, 167] on div "Bio Bio" at bounding box center [684, 183] width 162 height 33
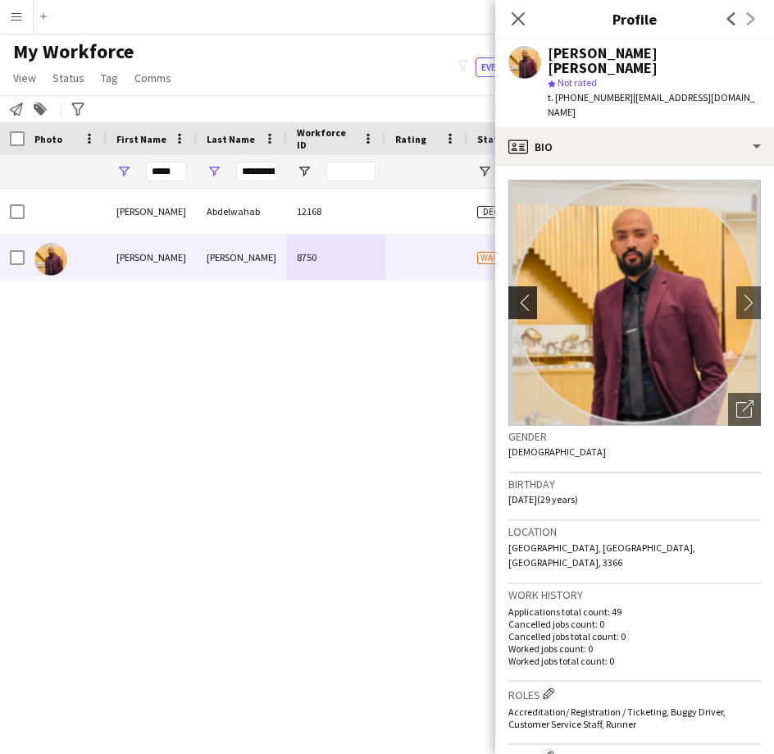
click at [527, 286] on button "chevron-left" at bounding box center [521, 302] width 33 height 33
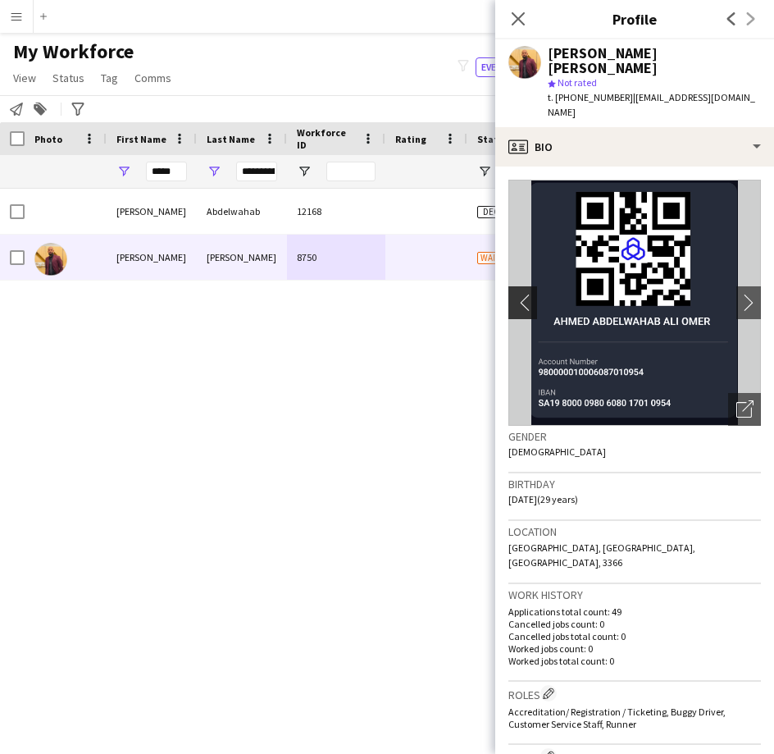
click at [526, 286] on button "chevron-left" at bounding box center [521, 302] width 33 height 33
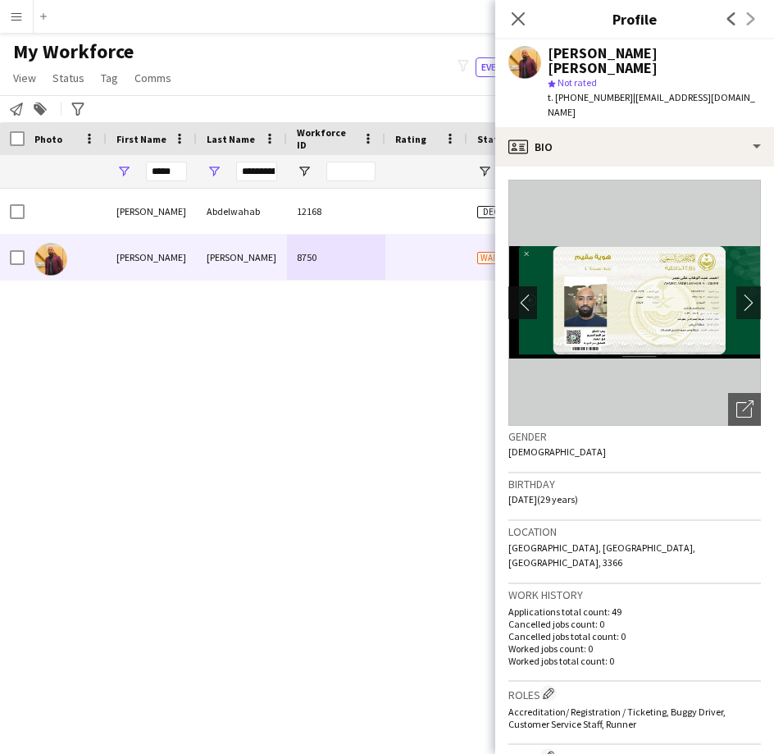
click at [523, 294] on app-icon "chevron-left" at bounding box center [521, 302] width 25 height 17
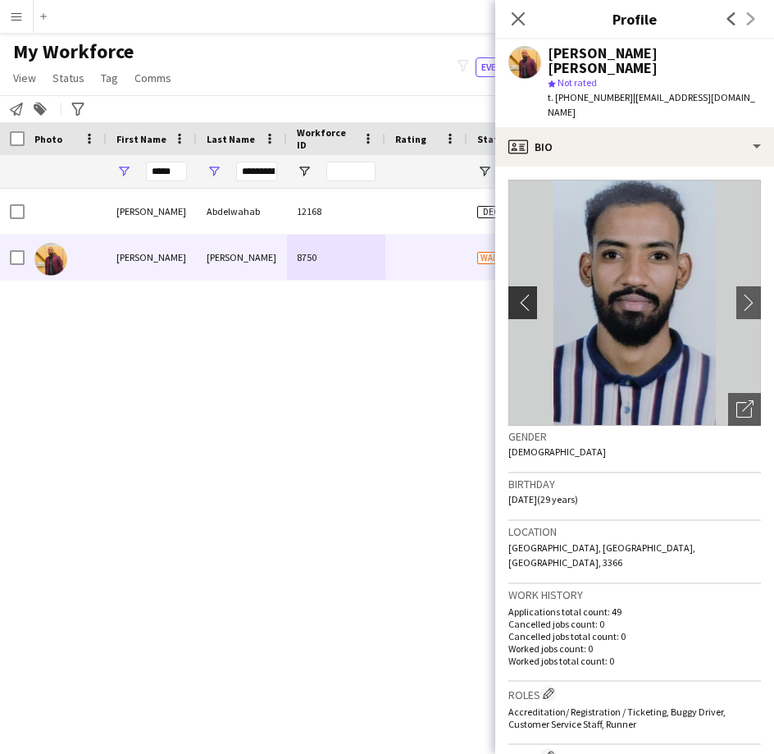
click at [523, 294] on app-icon "chevron-left" at bounding box center [521, 302] width 25 height 17
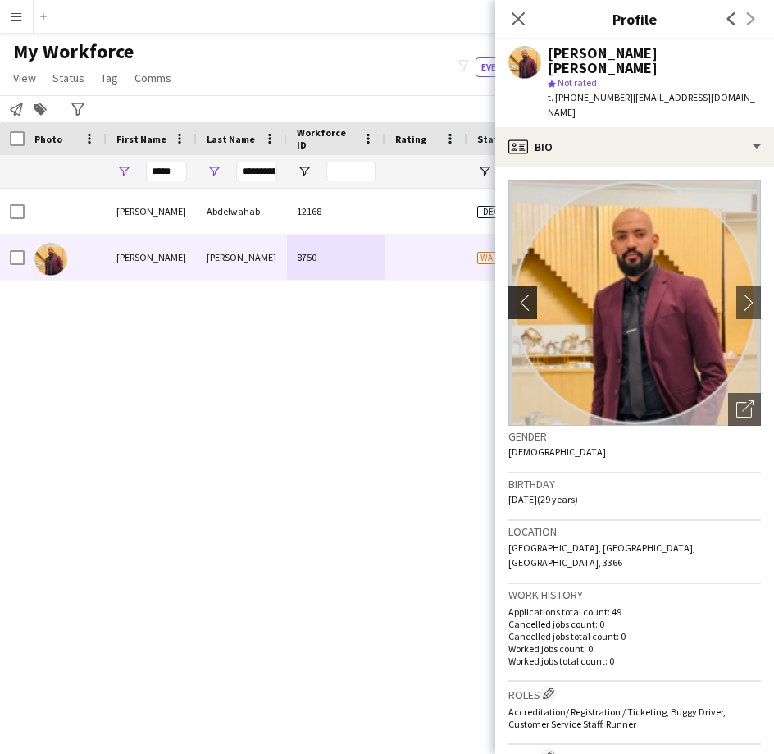
click at [523, 294] on app-icon "chevron-left" at bounding box center [521, 302] width 25 height 17
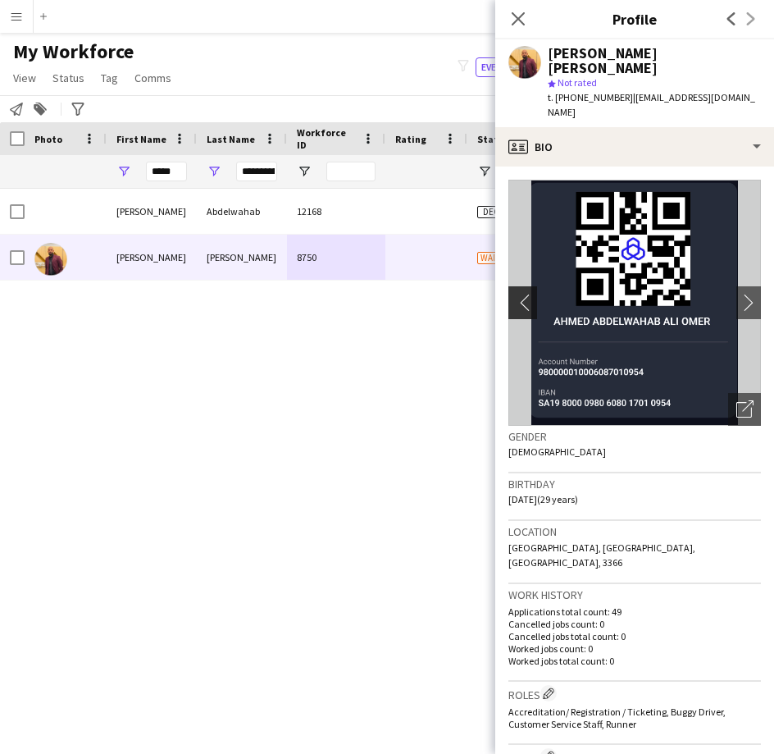
drag, startPoint x: 523, startPoint y: 278, endPoint x: 528, endPoint y: 267, distance: 11.7
click at [528, 294] on app-icon "chevron-left" at bounding box center [521, 302] width 25 height 17
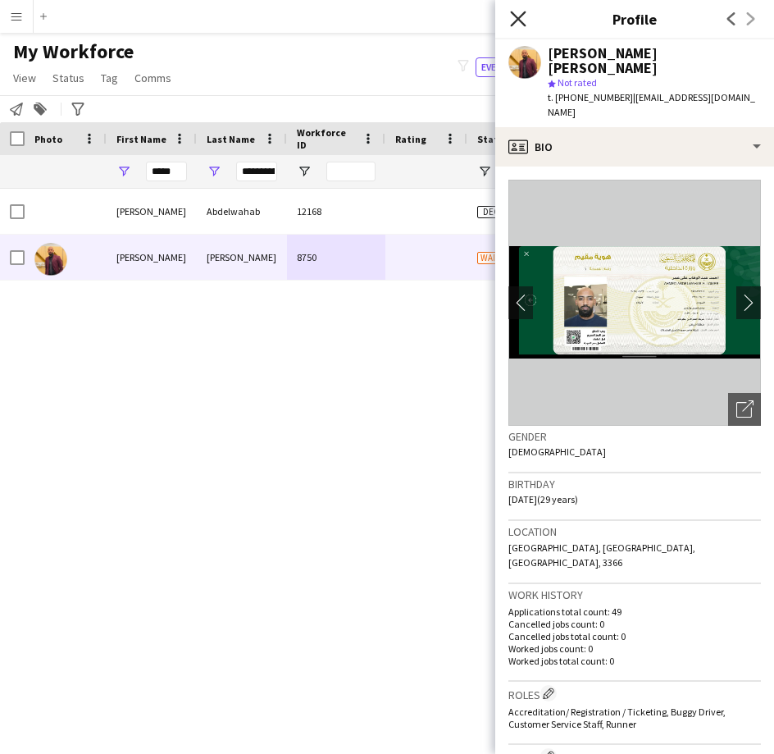
click at [523, 25] on icon "Close pop-in" at bounding box center [518, 19] width 16 height 16
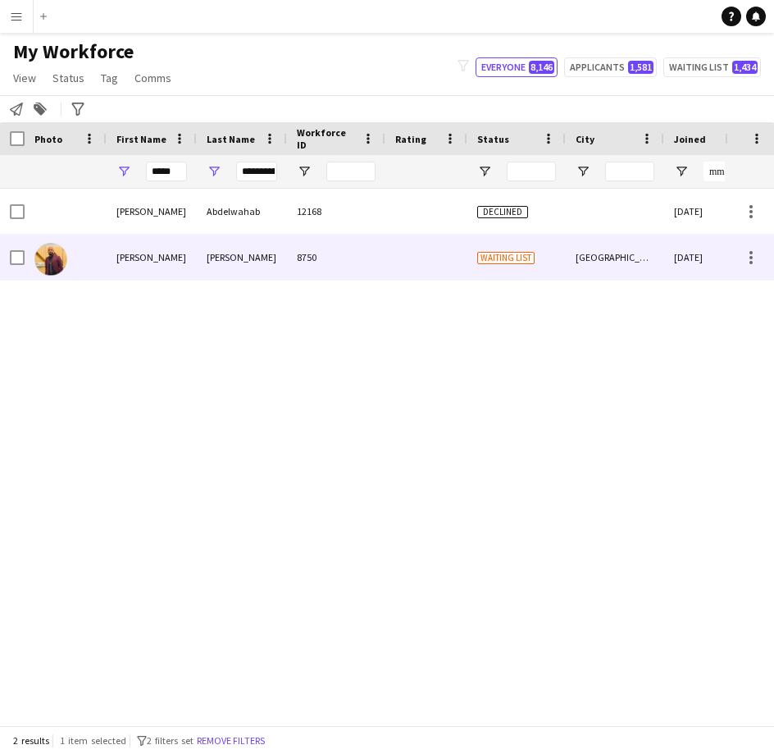
click at [447, 254] on div at bounding box center [427, 257] width 82 height 45
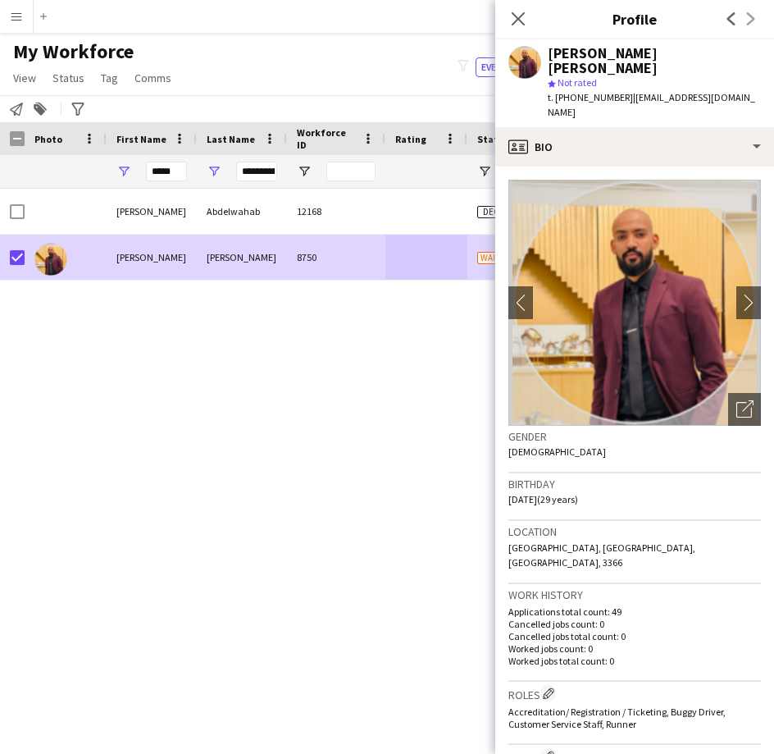
click at [56, 94] on app-page-menu "View Views Default view [PERSON_NAME] [PERSON_NAME] [PERSON_NAME] R4ven [PERSON…" at bounding box center [94, 79] width 188 height 31
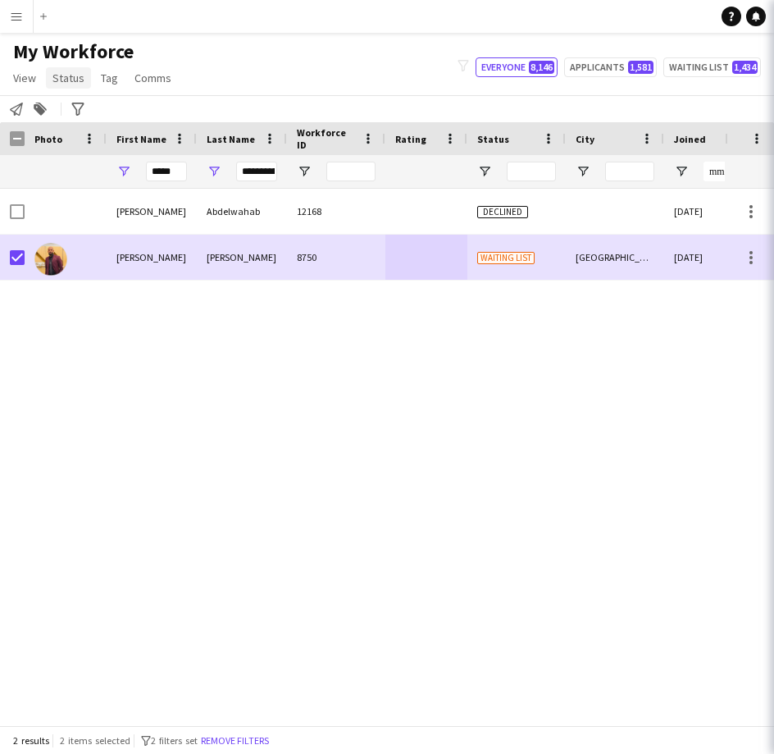
click at [57, 88] on link "Status" at bounding box center [68, 77] width 45 height 21
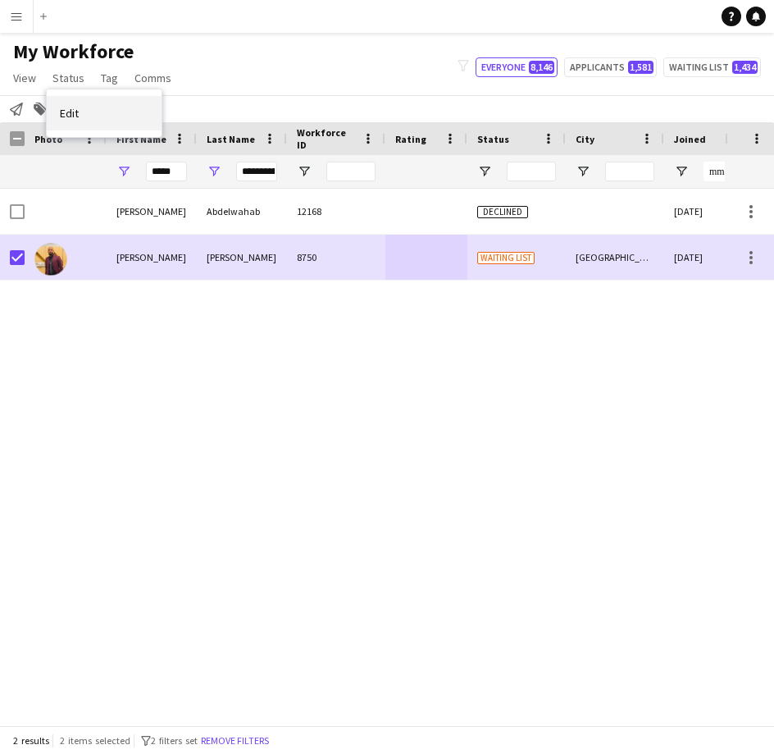
click at [78, 112] on span "Edit" at bounding box center [69, 113] width 19 height 15
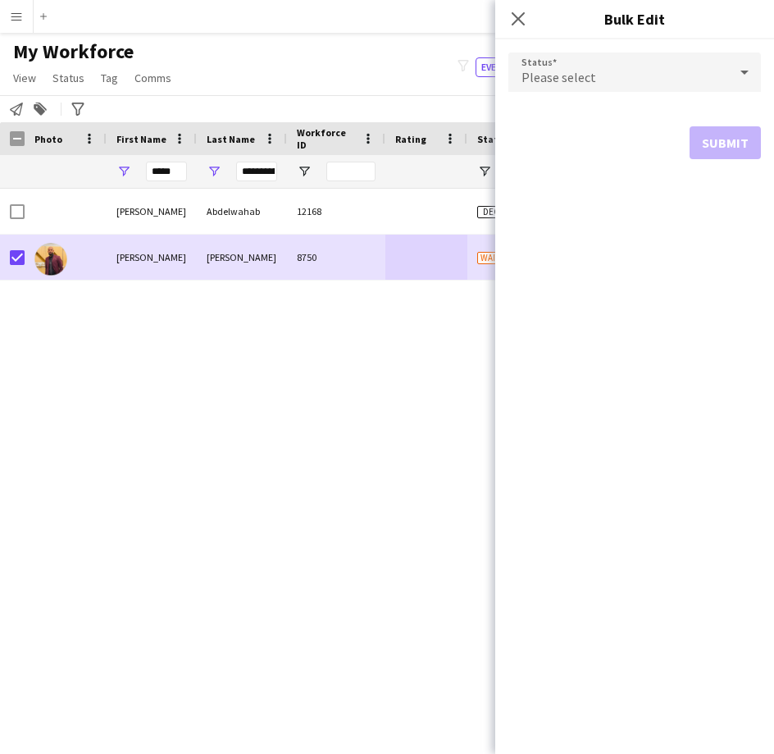
click at [562, 74] on span "Please select" at bounding box center [559, 77] width 75 height 16
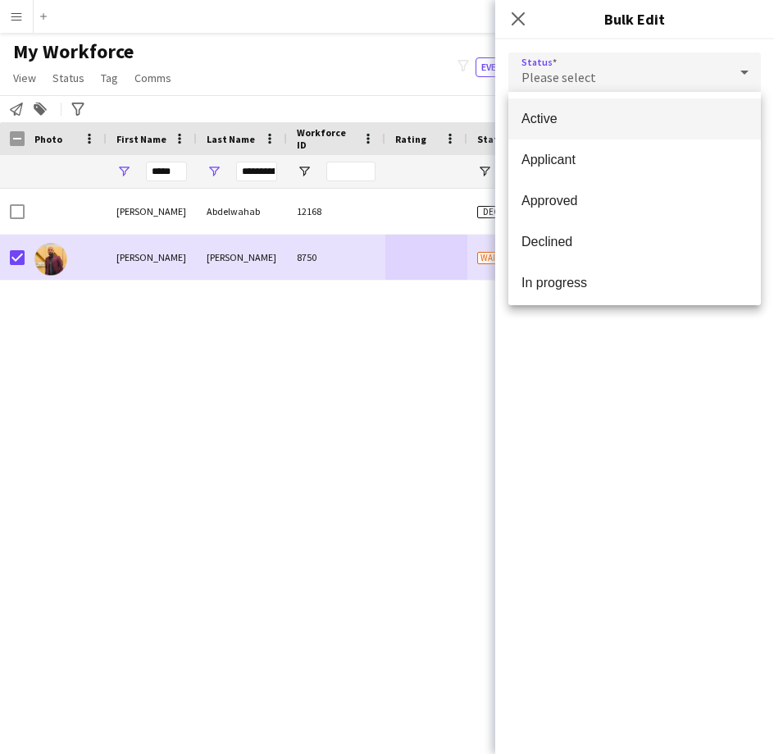
click at [599, 124] on span "Active" at bounding box center [635, 119] width 226 height 16
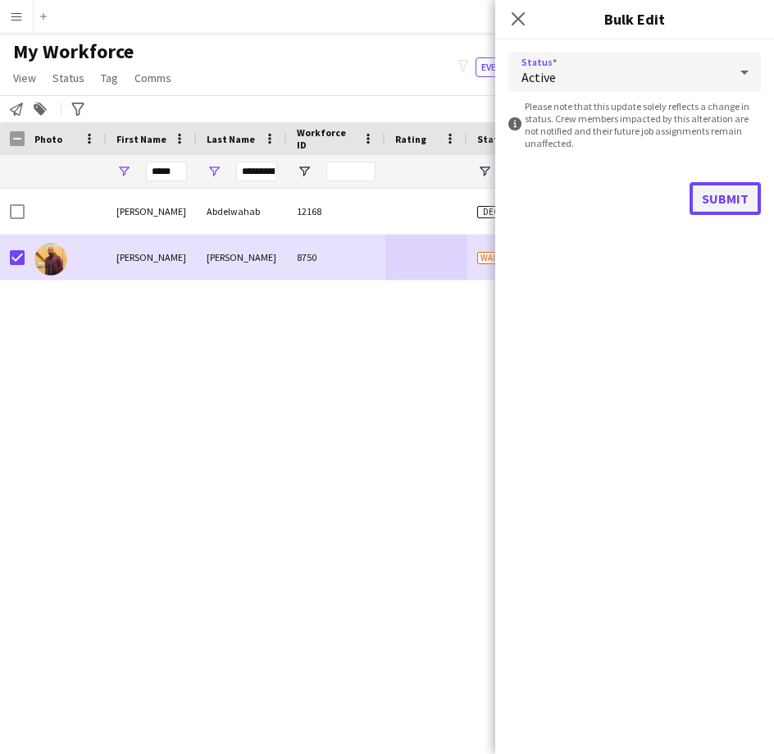
click at [729, 200] on button "Submit" at bounding box center [725, 198] width 71 height 33
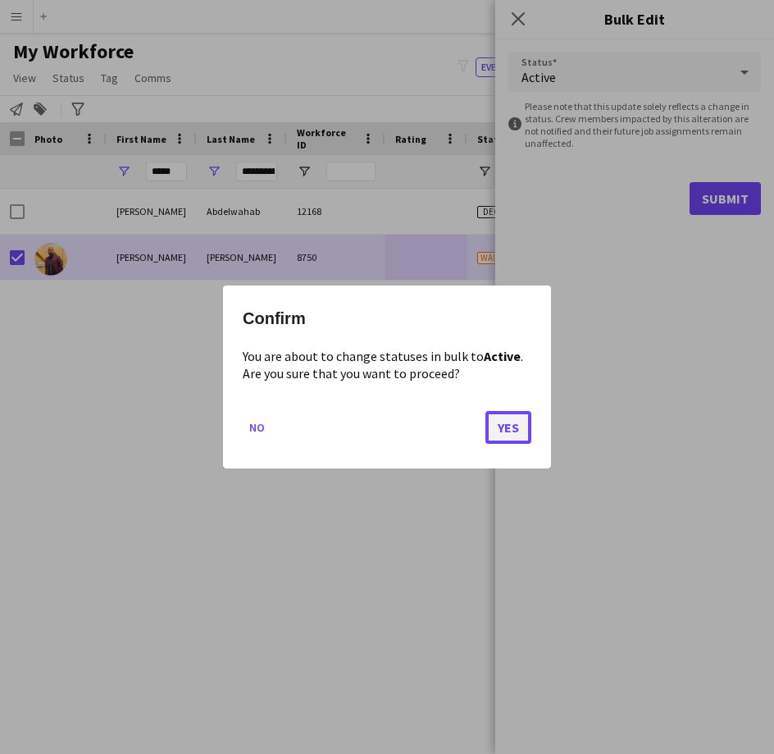
click at [498, 437] on button "Yes" at bounding box center [509, 427] width 46 height 33
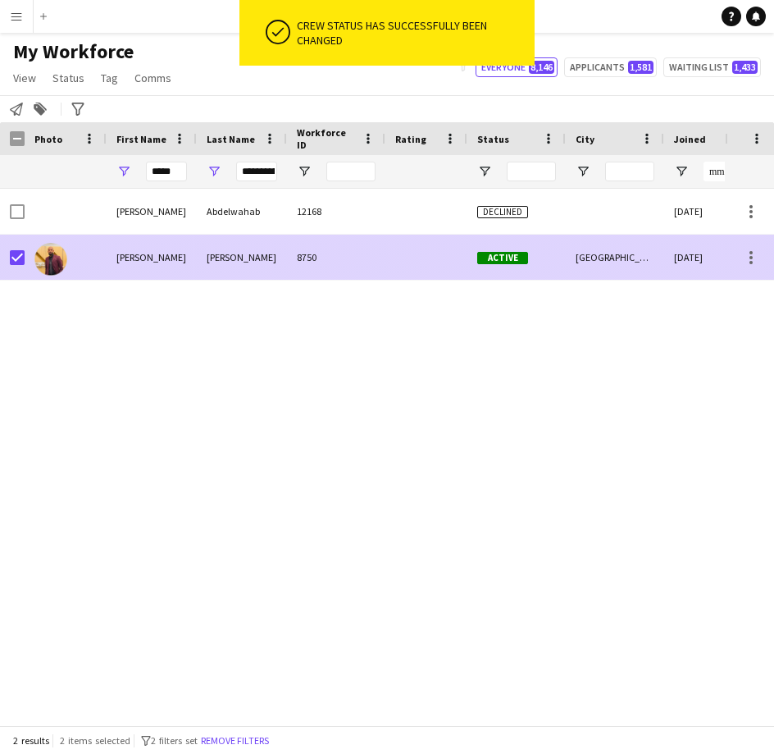
click at [344, 266] on div "8750" at bounding box center [336, 257] width 98 height 45
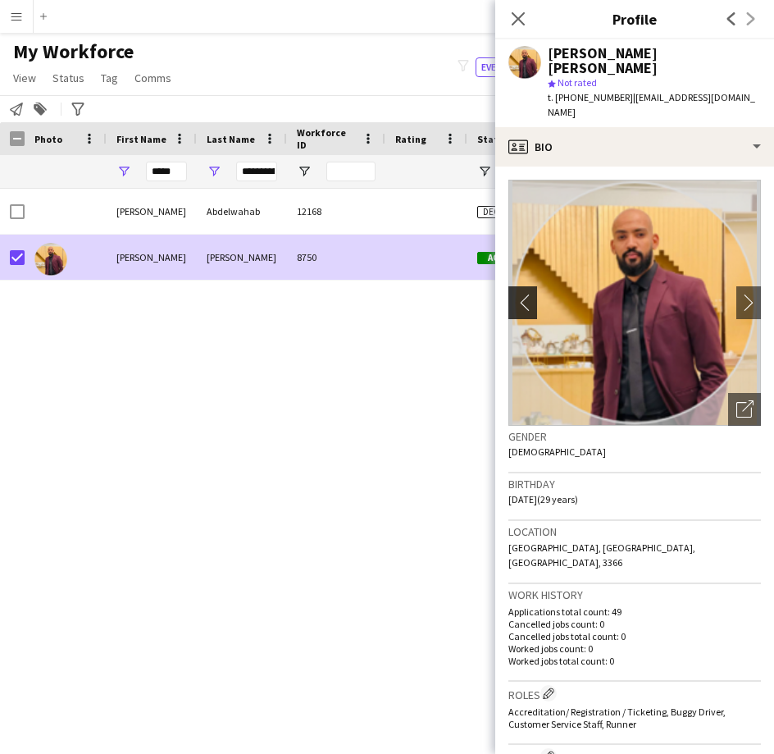
click at [519, 294] on app-icon "chevron-left" at bounding box center [521, 302] width 25 height 17
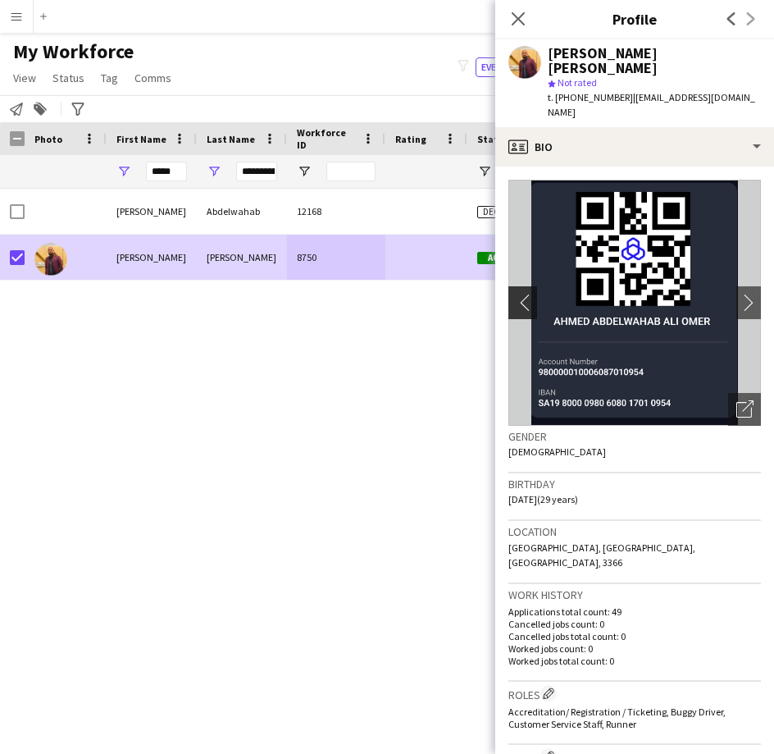
click at [532, 294] on app-icon "chevron-left" at bounding box center [521, 302] width 25 height 17
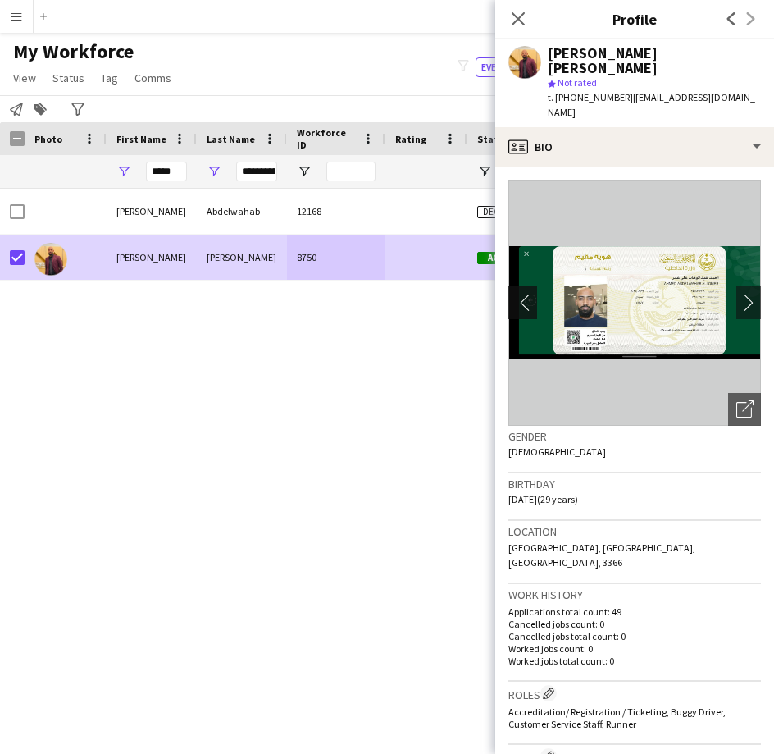
click at [520, 294] on app-icon "chevron-left" at bounding box center [521, 302] width 25 height 17
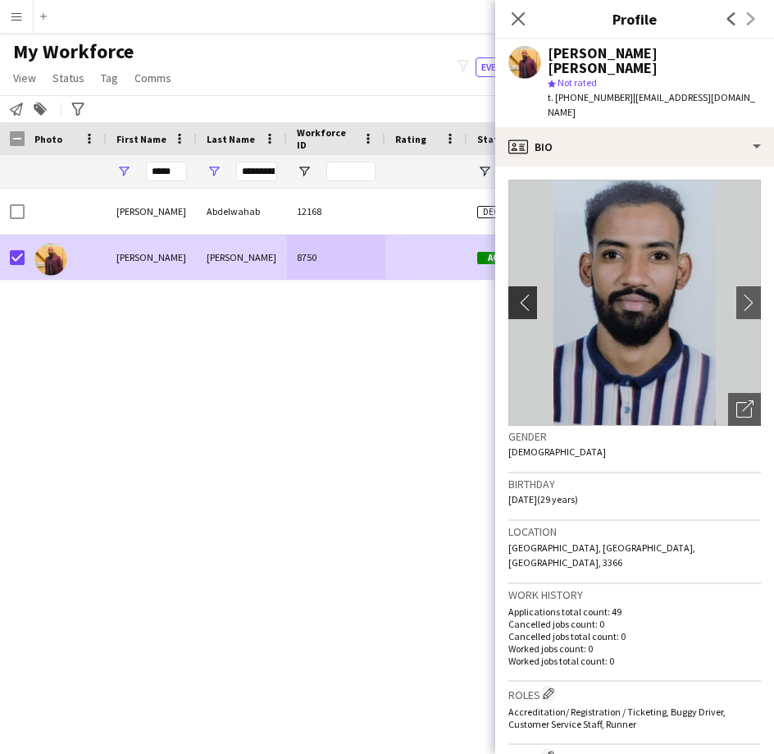
click at [520, 294] on app-icon "chevron-left" at bounding box center [521, 302] width 25 height 17
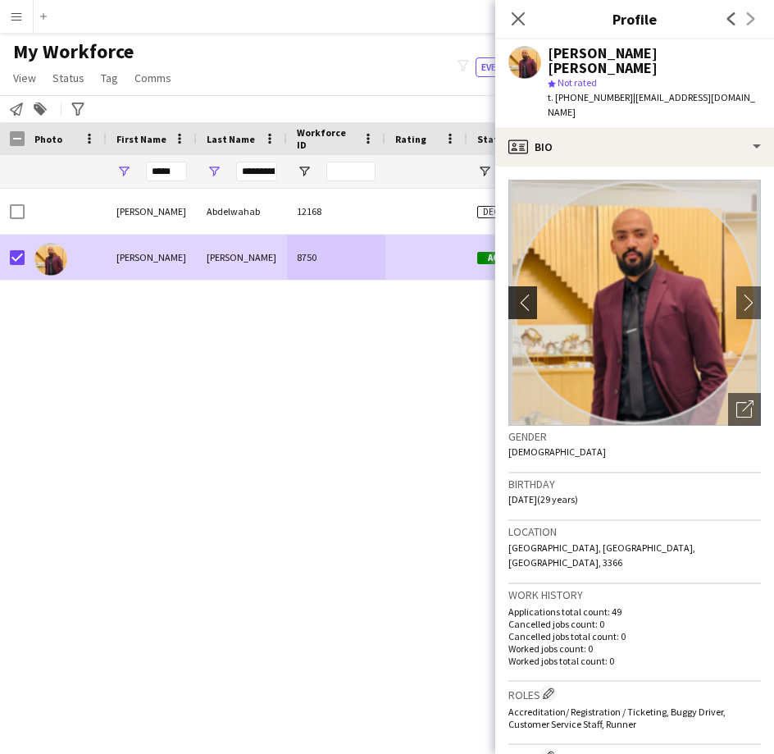
click at [520, 294] on app-icon "chevron-left" at bounding box center [521, 302] width 25 height 17
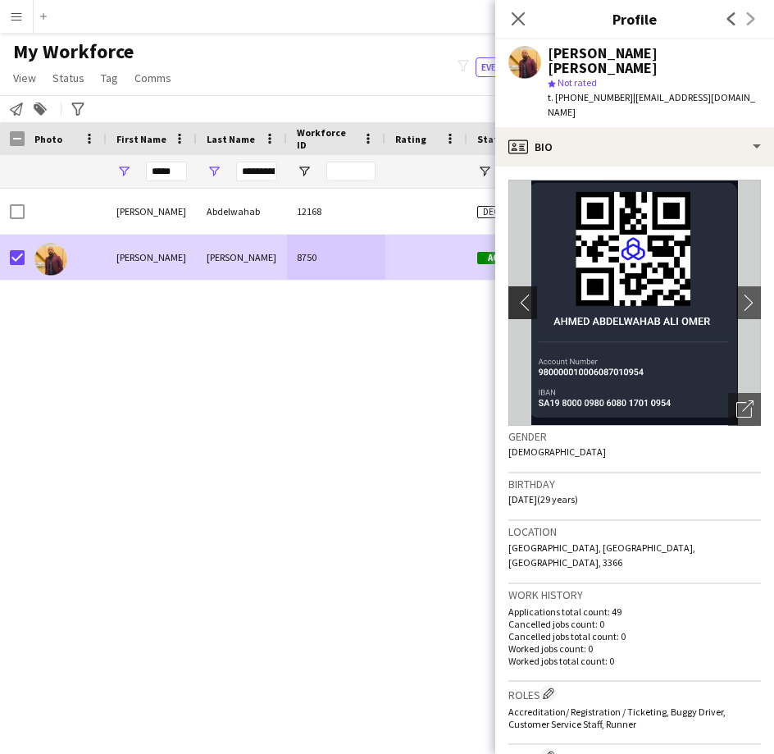
click at [520, 294] on app-icon "chevron-left" at bounding box center [521, 302] width 25 height 17
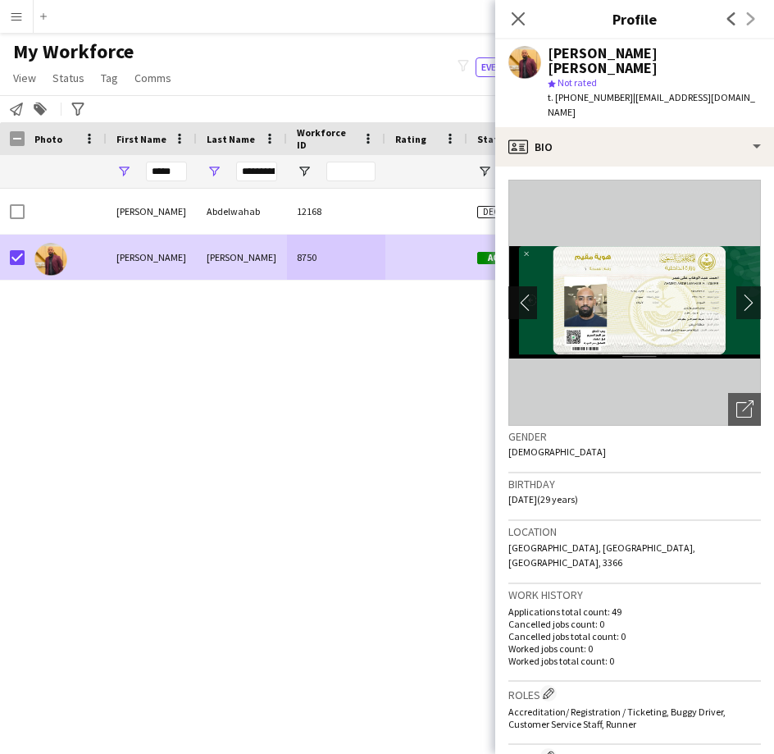
click at [520, 294] on app-icon "chevron-left" at bounding box center [521, 302] width 25 height 17
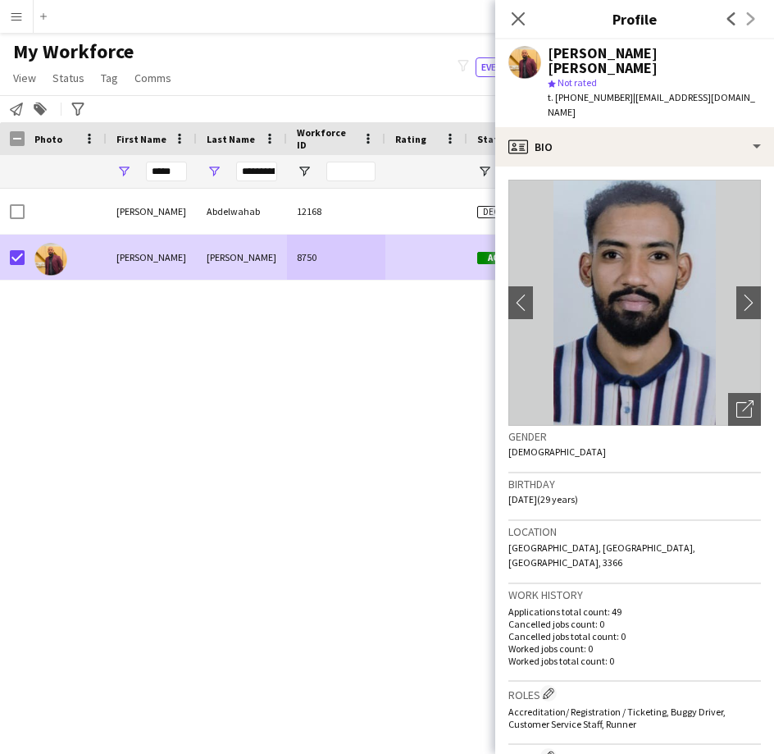
click at [263, 361] on div "12168 Declined [DATE] 0 [PERSON_NAME] 8750 Active [GEOGRAPHIC_DATA] [DATE] 0 [P…" at bounding box center [362, 451] width 725 height 524
click at [255, 168] on input "**********" at bounding box center [256, 172] width 41 height 20
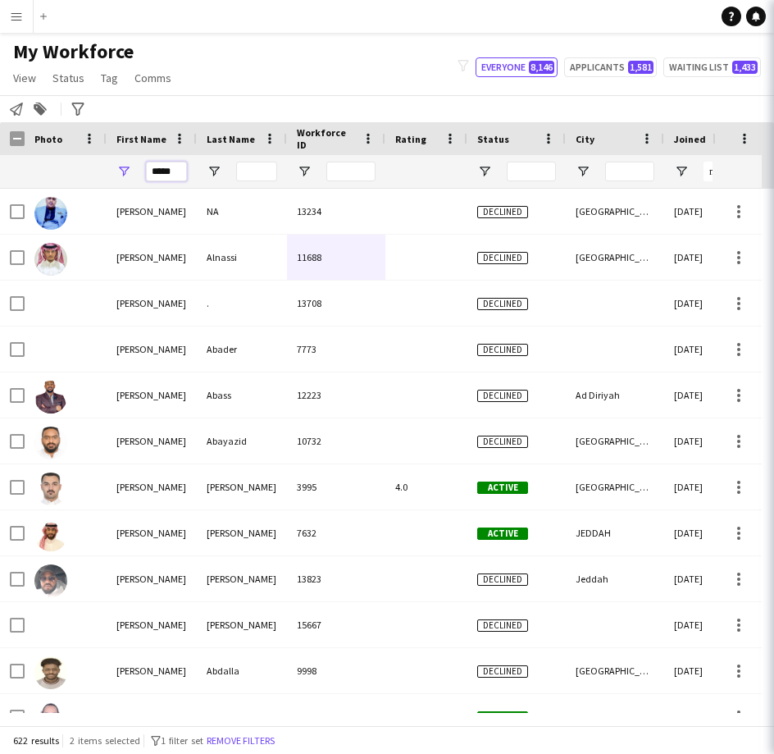
click at [175, 177] on input "*****" at bounding box center [166, 172] width 41 height 20
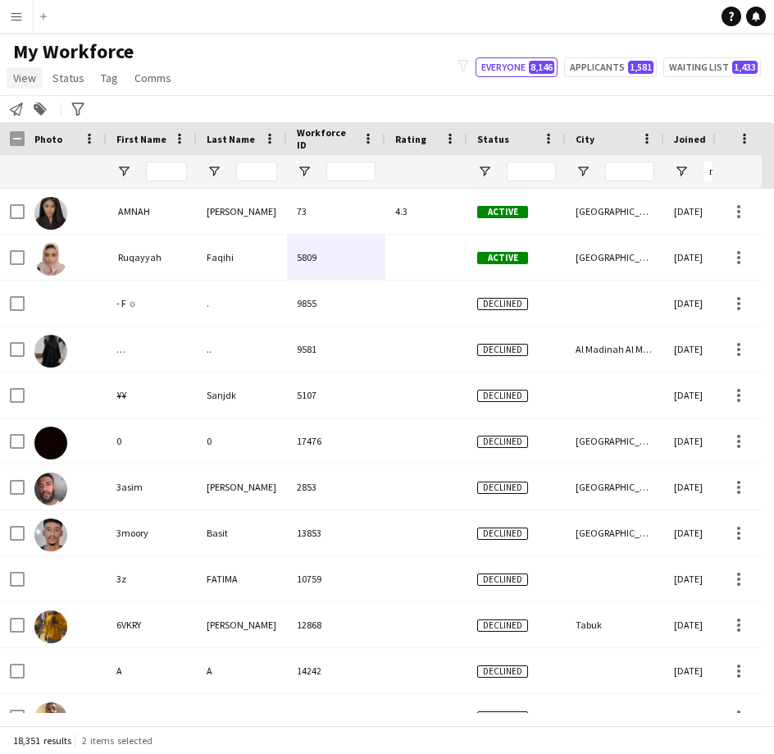
click at [30, 74] on span "View" at bounding box center [24, 78] width 23 height 15
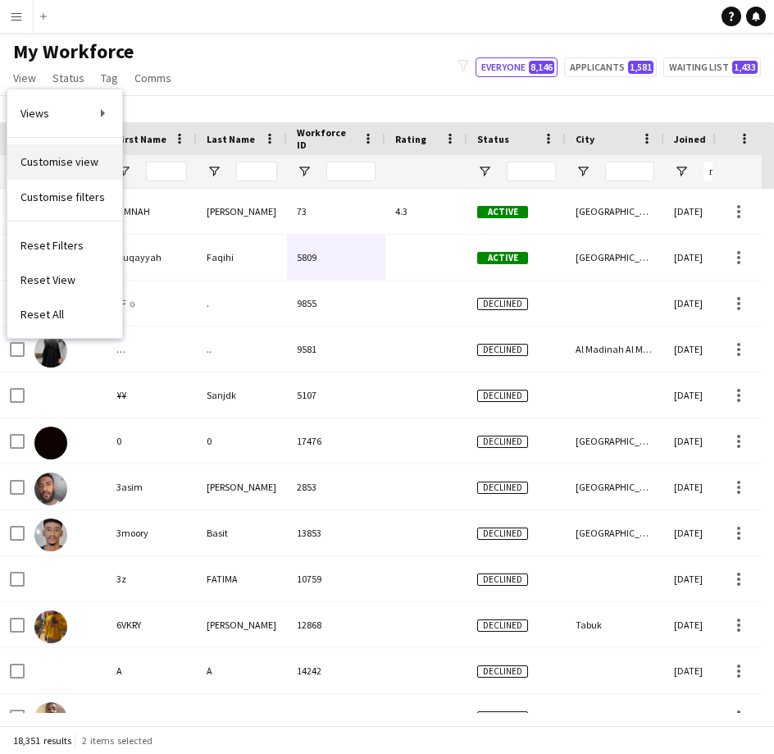
click at [94, 160] on span "Customise view" at bounding box center [60, 161] width 78 height 15
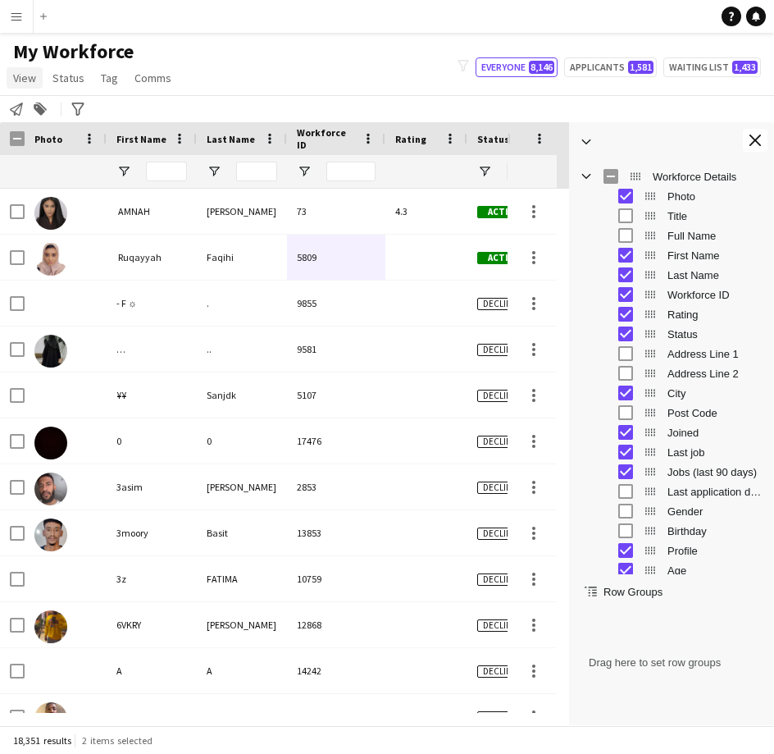
click at [20, 83] on span "View" at bounding box center [24, 78] width 23 height 15
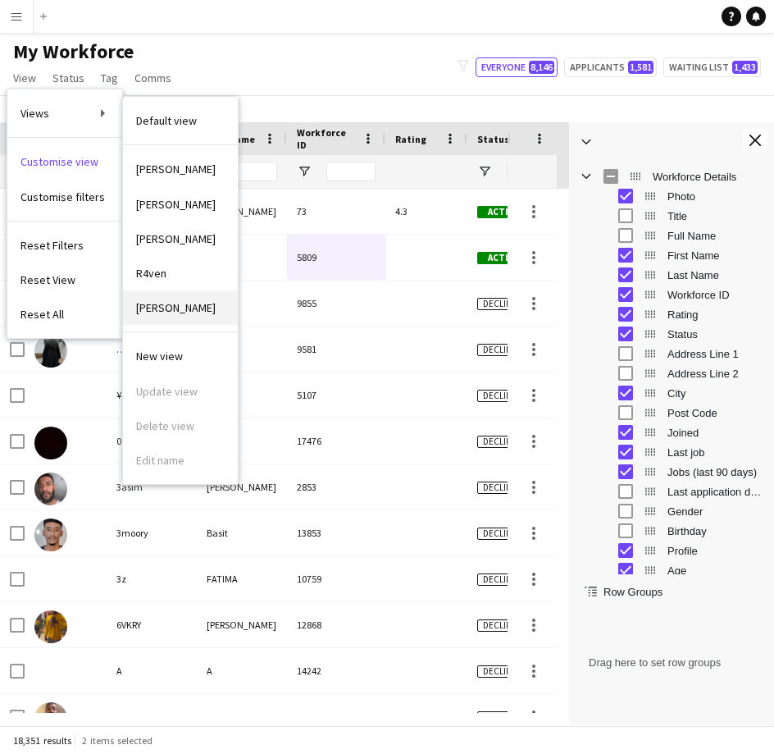
click at [176, 299] on link "[PERSON_NAME]" at bounding box center [180, 307] width 115 height 34
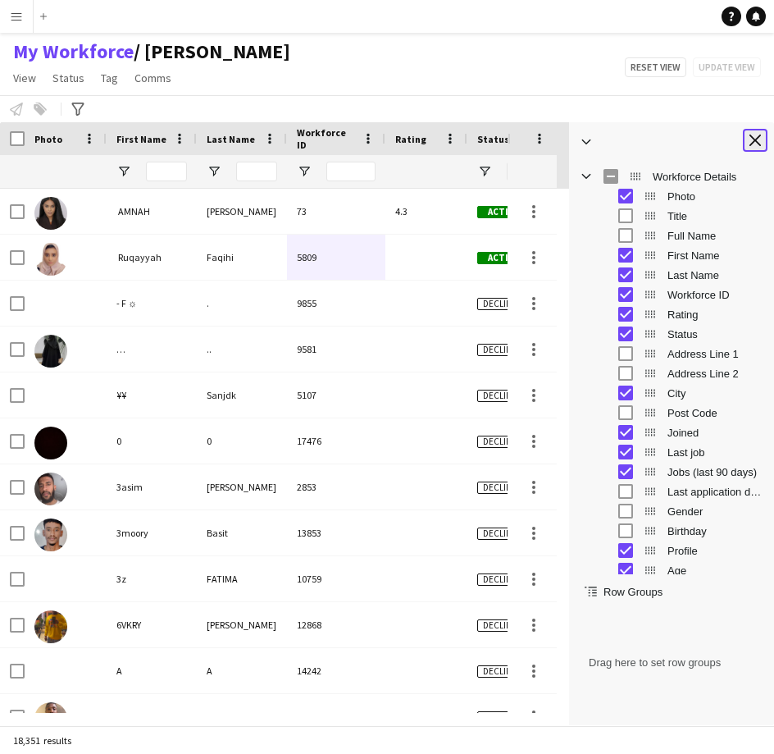
click at [752, 146] on app-icon "Close tool panel" at bounding box center [755, 140] width 11 height 11
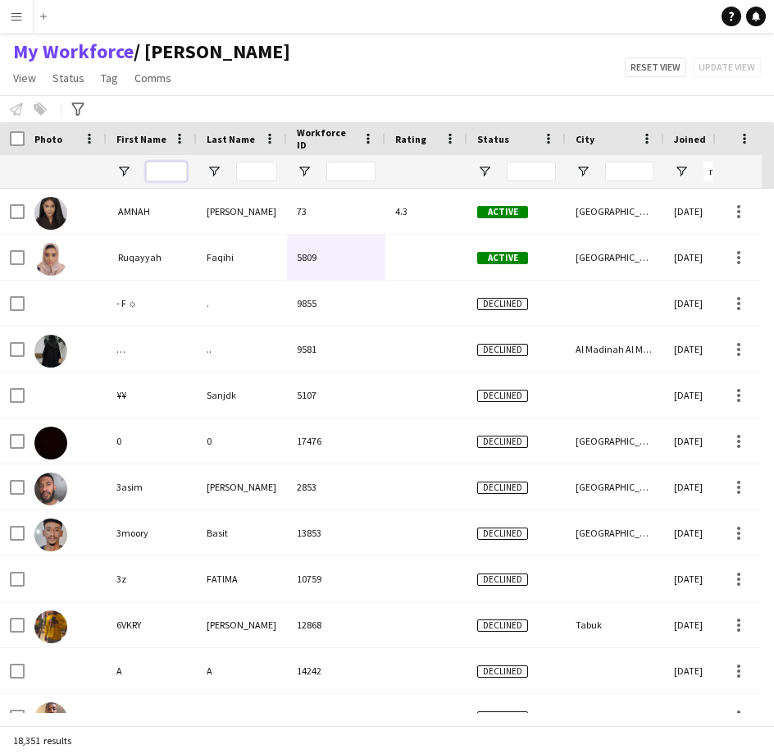
click at [166, 166] on input "First Name Filter Input" at bounding box center [166, 172] width 41 height 20
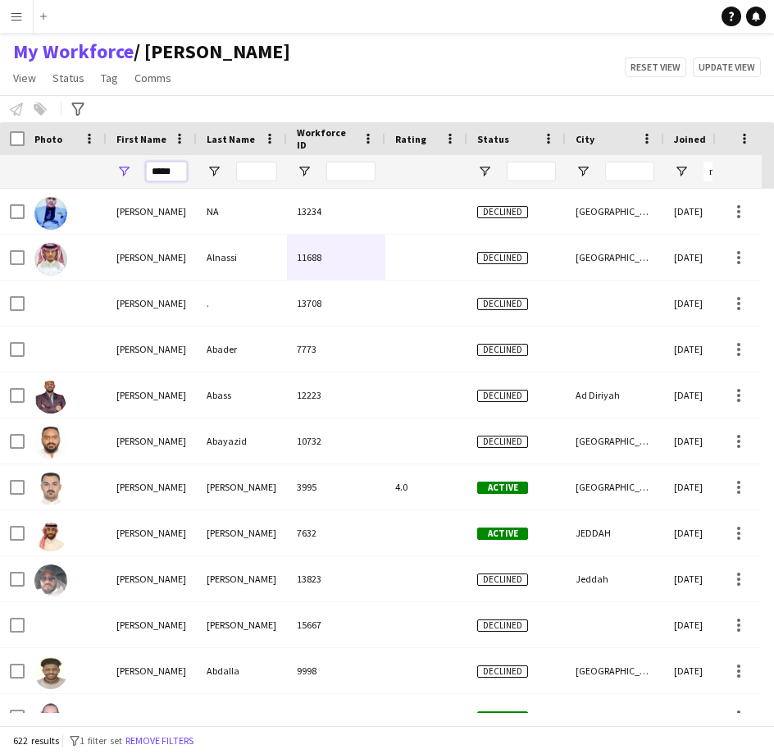
type input "*****"
click at [248, 170] on input "Last Name Filter Input" at bounding box center [256, 172] width 41 height 20
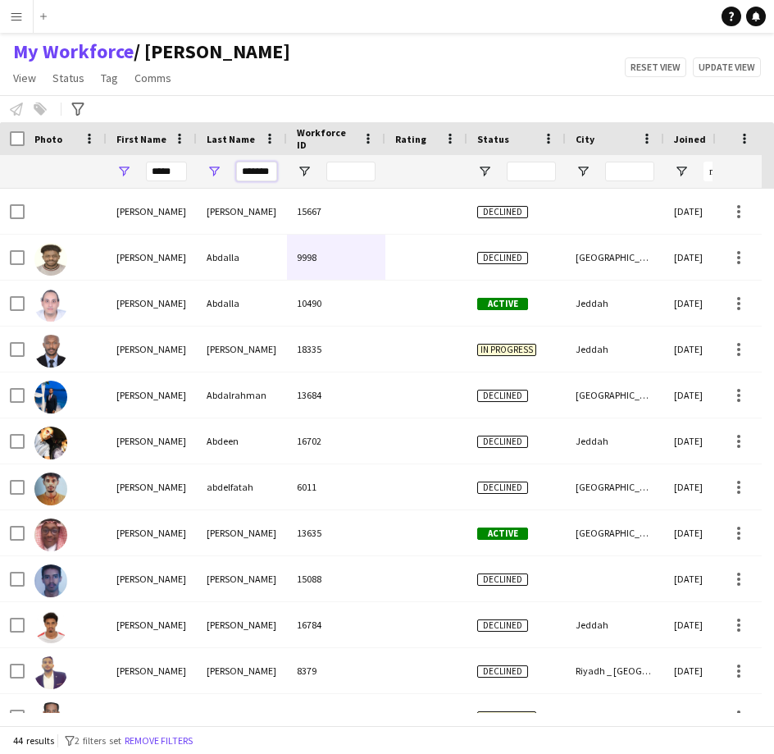
scroll to position [0, 2]
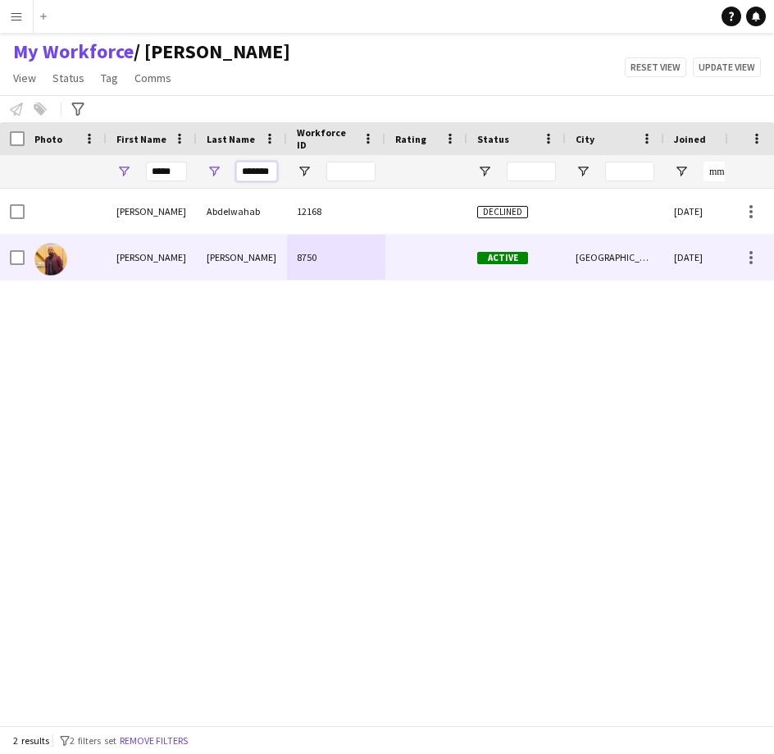
type input "*******"
click at [234, 273] on div "[PERSON_NAME]" at bounding box center [242, 257] width 90 height 45
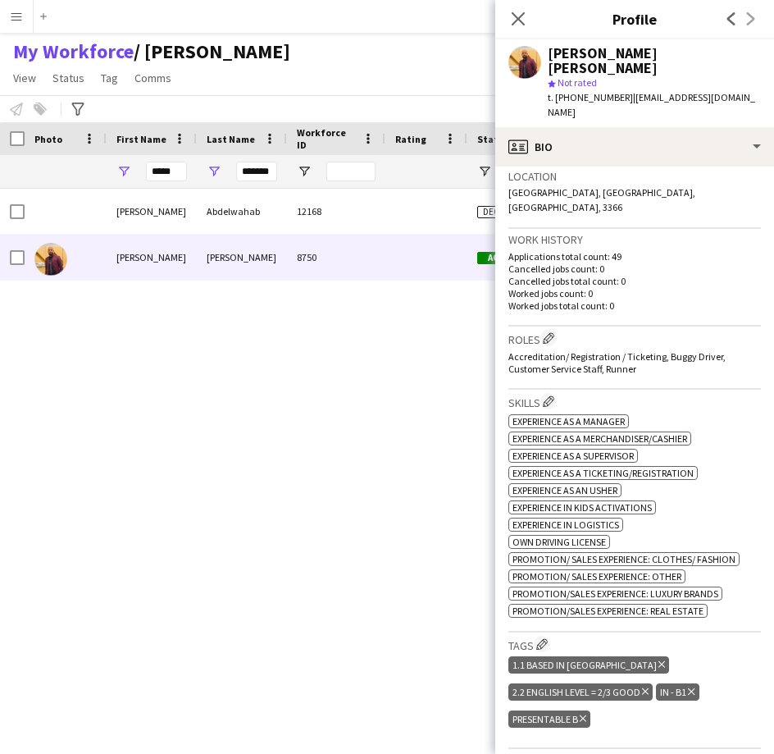
scroll to position [356, 0]
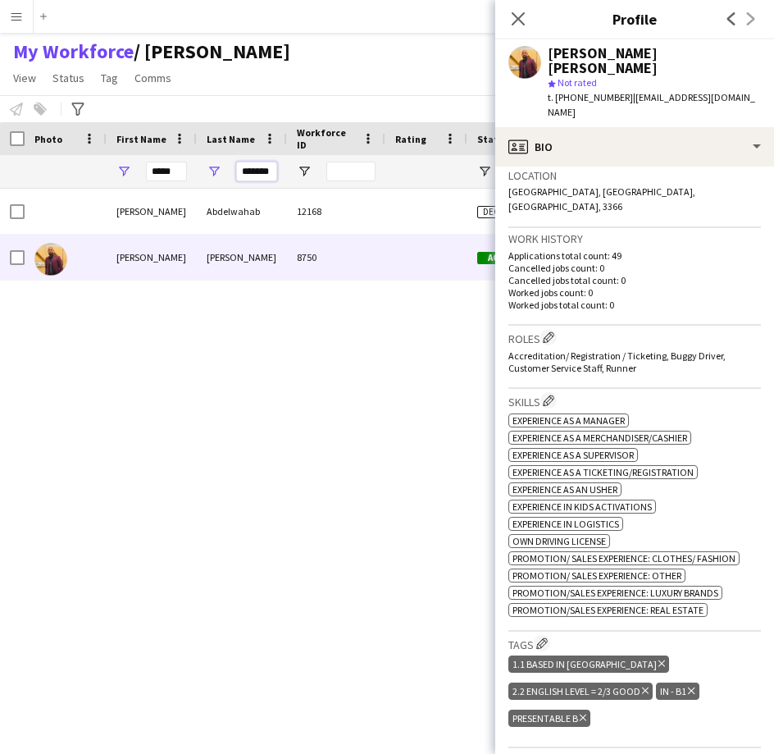
click at [270, 176] on input "*******" at bounding box center [256, 172] width 41 height 20
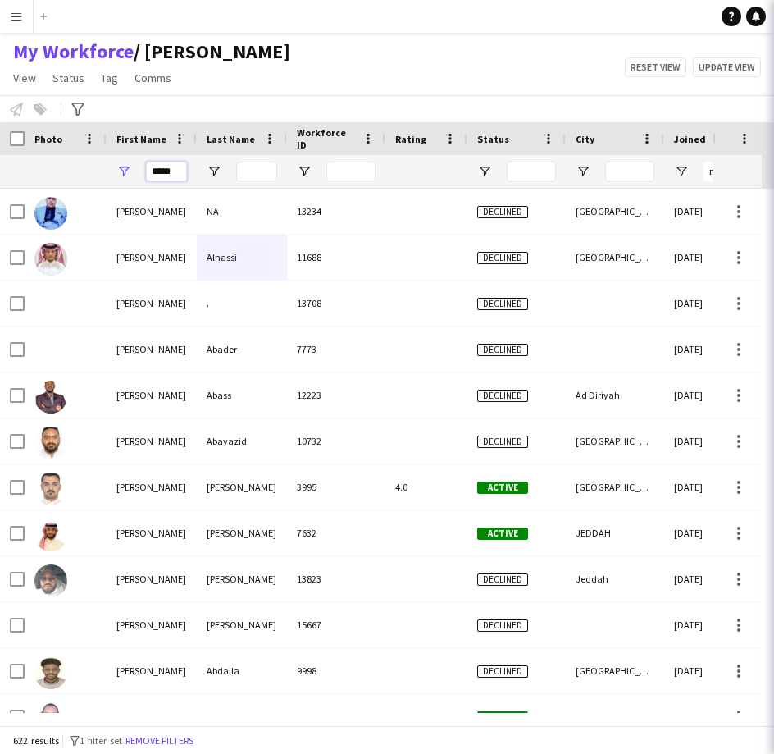
click at [173, 175] on input "*****" at bounding box center [166, 172] width 41 height 20
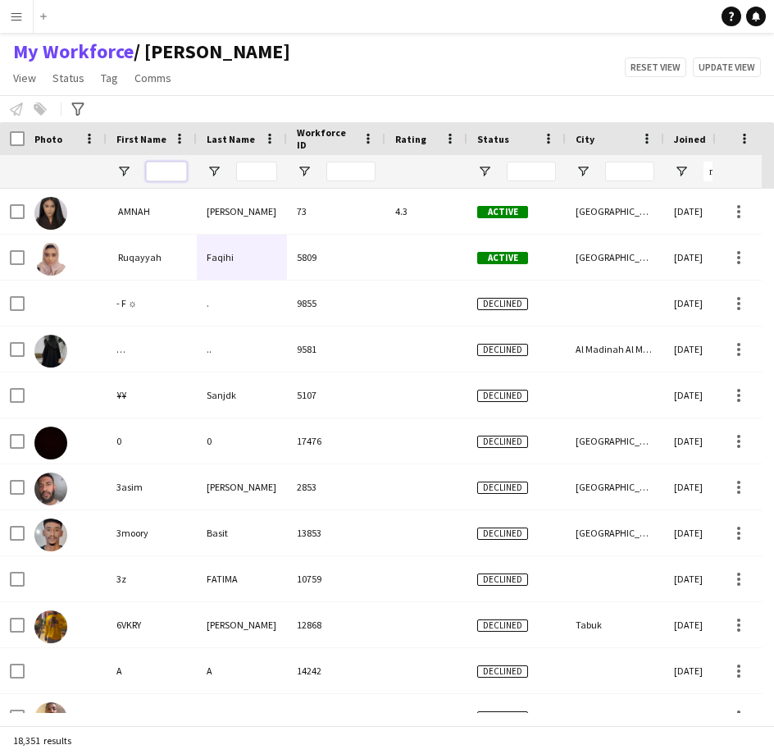
click at [169, 175] on input "First Name Filter Input" at bounding box center [166, 172] width 41 height 20
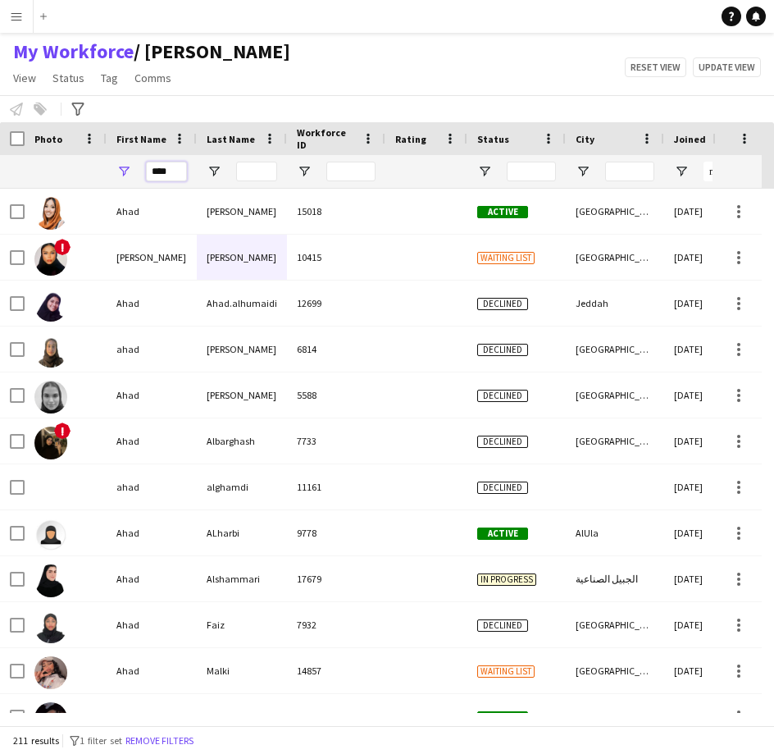
type input "****"
click at [263, 173] on input "Last Name Filter Input" at bounding box center [256, 172] width 41 height 20
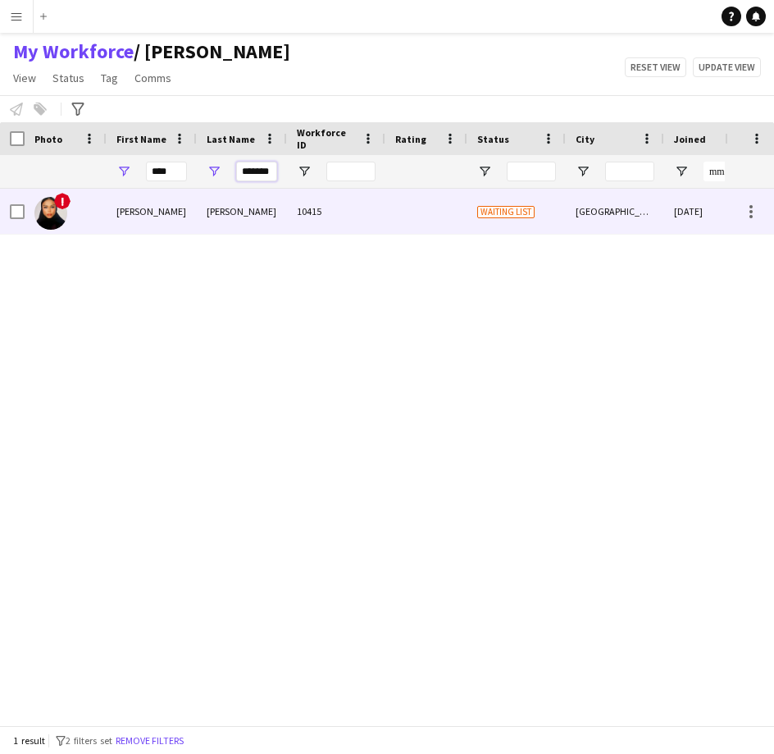
type input "*******"
click at [223, 224] on div "[PERSON_NAME]" at bounding box center [242, 211] width 90 height 45
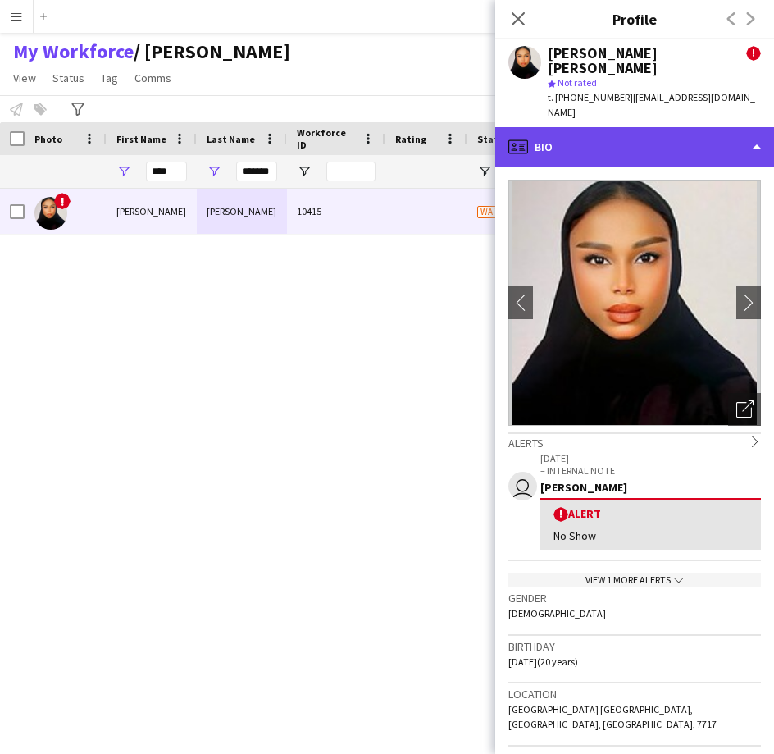
click at [602, 127] on div "profile Bio" at bounding box center [635, 146] width 279 height 39
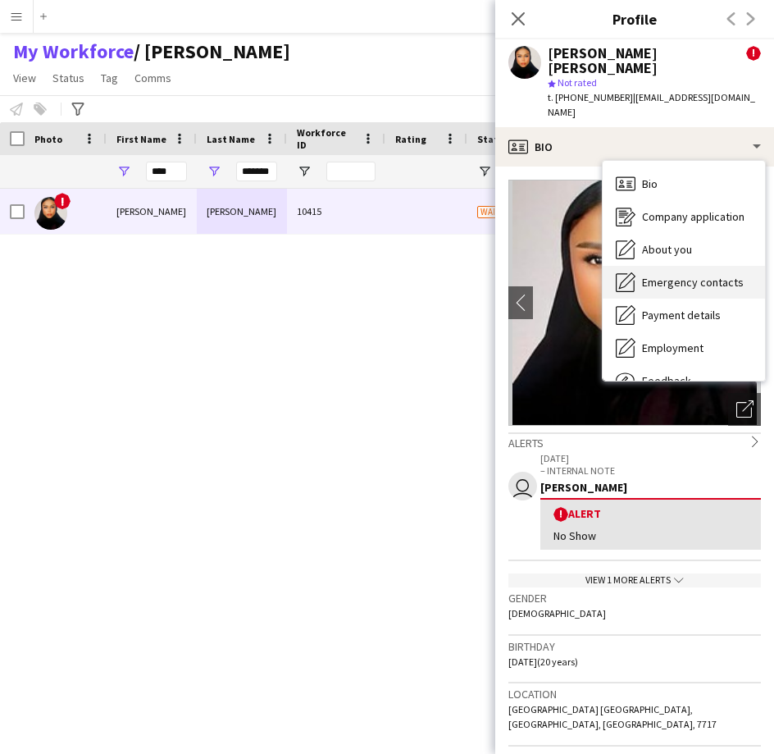
click at [671, 275] on span "Emergency contacts" at bounding box center [693, 282] width 102 height 15
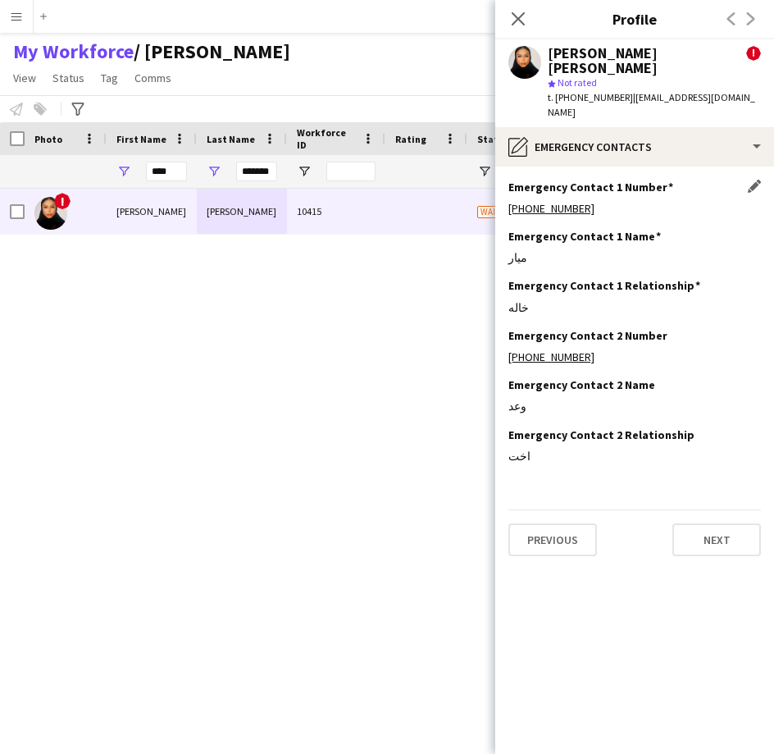
click at [611, 180] on h3 "Emergency Contact 1 Number" at bounding box center [591, 187] width 165 height 15
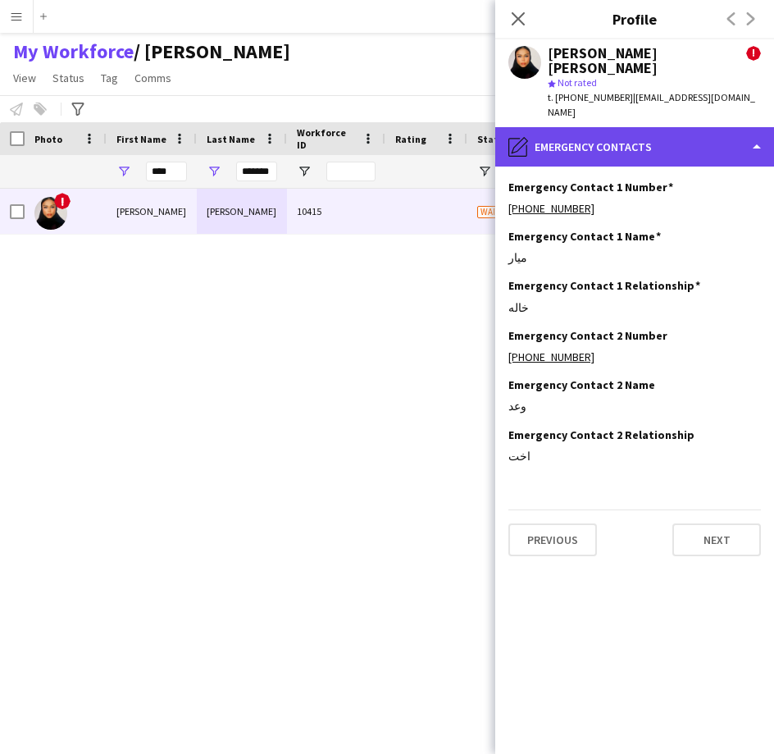
click at [592, 134] on div "pencil4 Emergency contacts" at bounding box center [635, 146] width 279 height 39
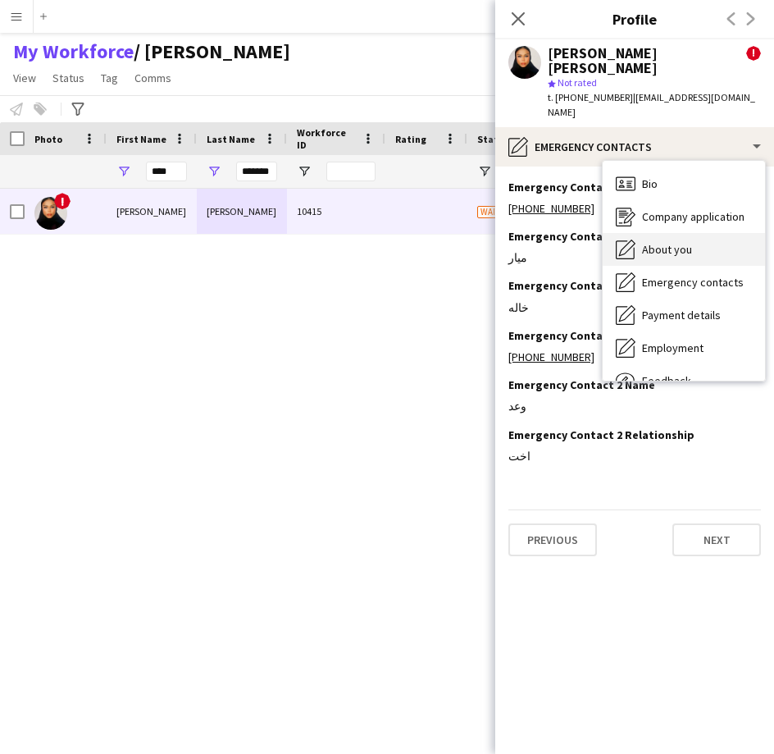
click at [662, 233] on div "About you About you" at bounding box center [684, 249] width 162 height 33
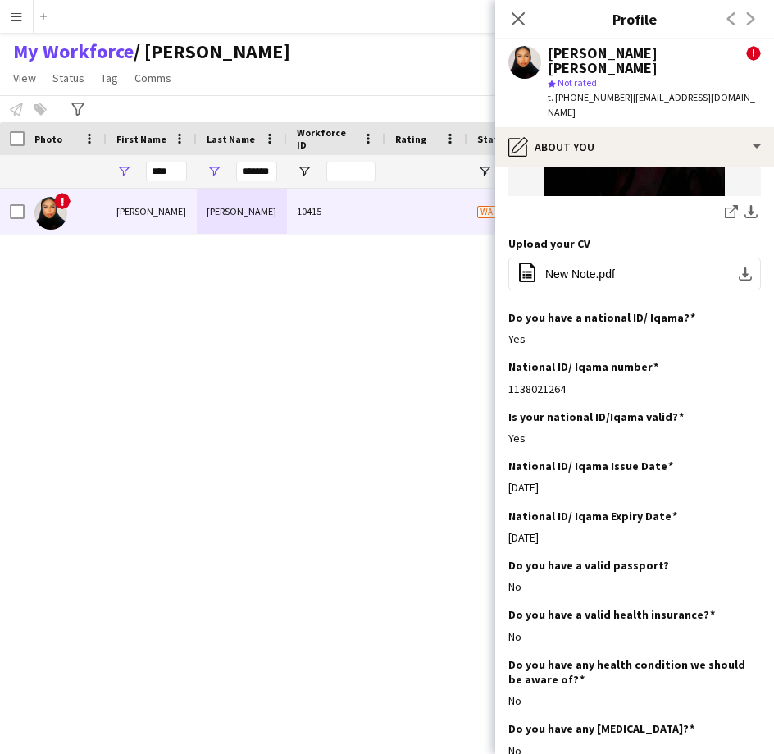
scroll to position [298, 0]
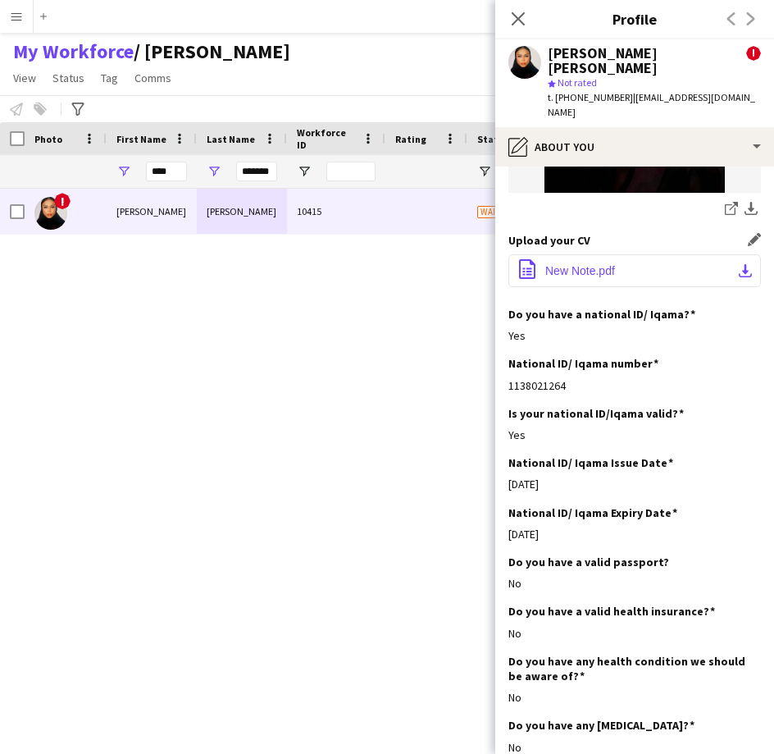
click at [578, 264] on span "New Note.pdf" at bounding box center [581, 270] width 70 height 13
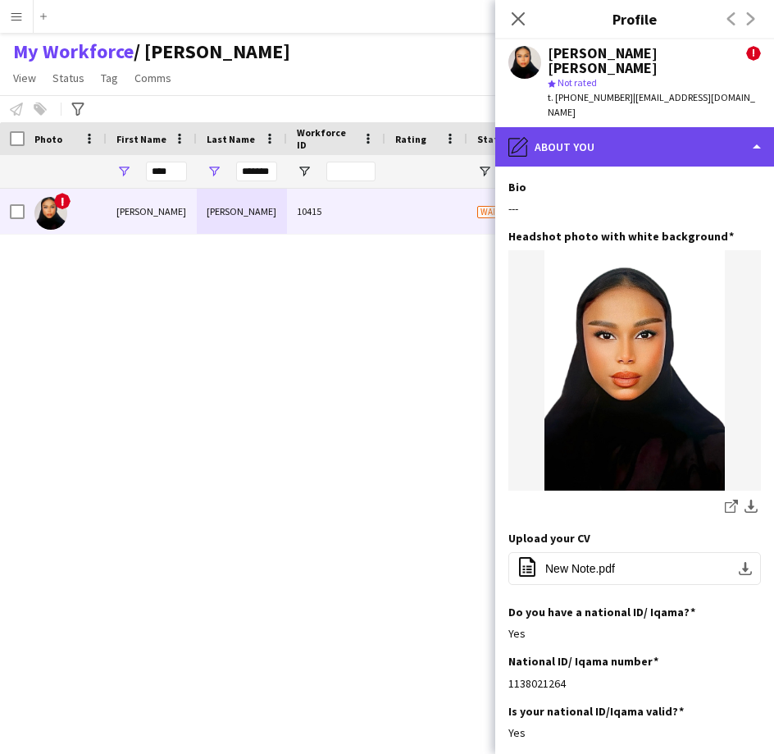
click at [623, 127] on div "pencil4 About you" at bounding box center [635, 146] width 279 height 39
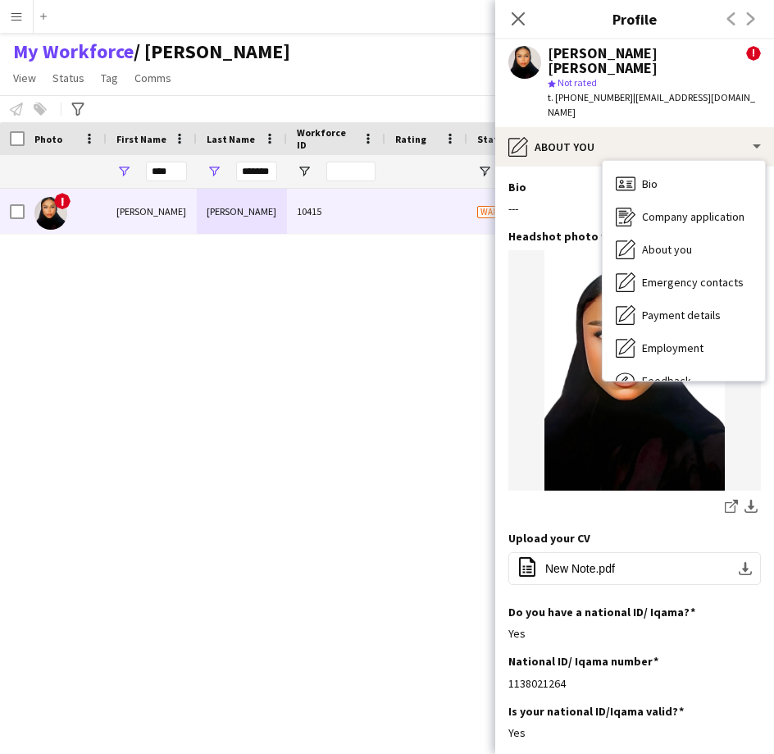
click at [447, 527] on div "! [PERSON_NAME] [PERSON_NAME] 10415 Waiting list [GEOGRAPHIC_DATA] [DATE] 0" at bounding box center [362, 451] width 725 height 524
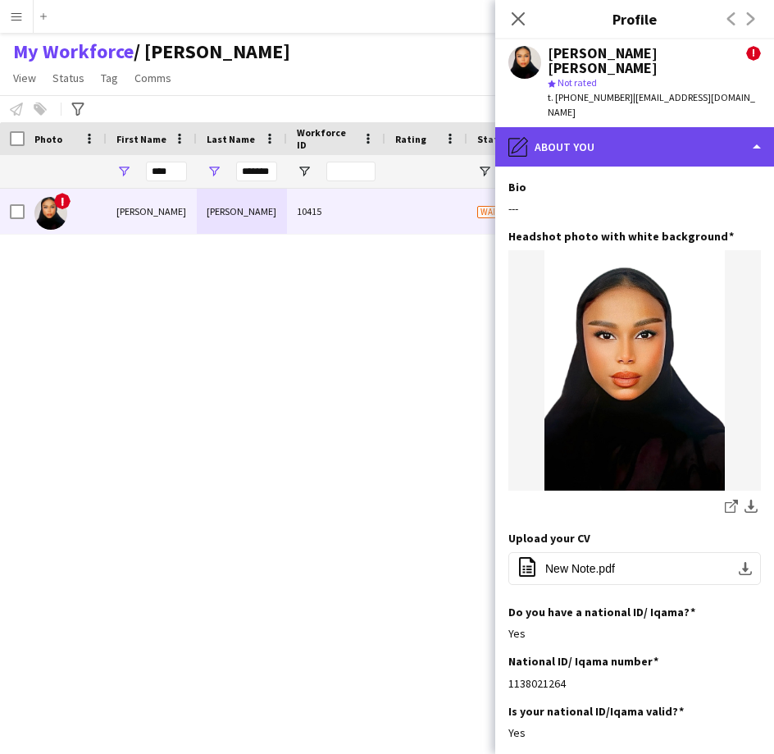
click at [656, 130] on div "pencil4 About you" at bounding box center [635, 146] width 279 height 39
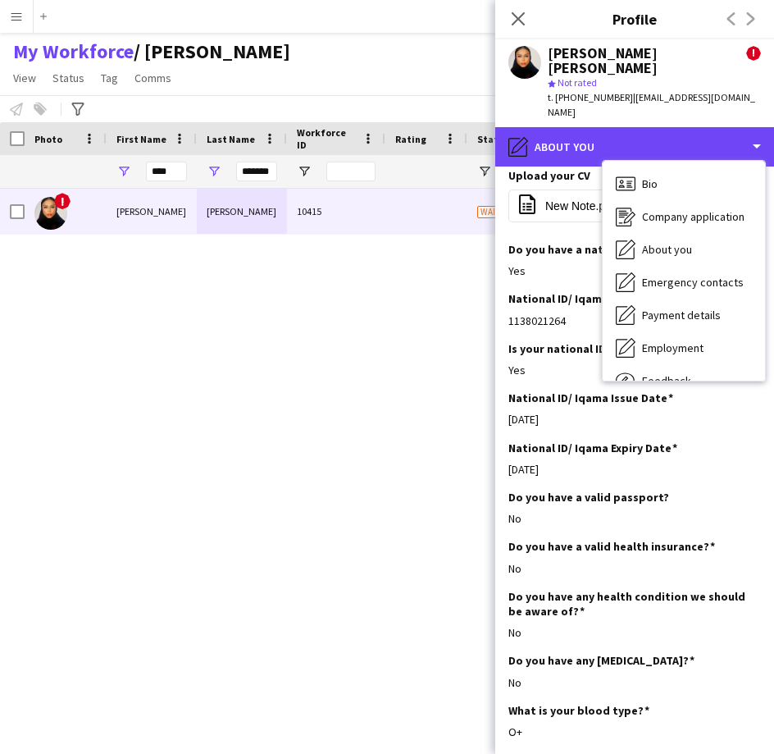
scroll to position [553, 0]
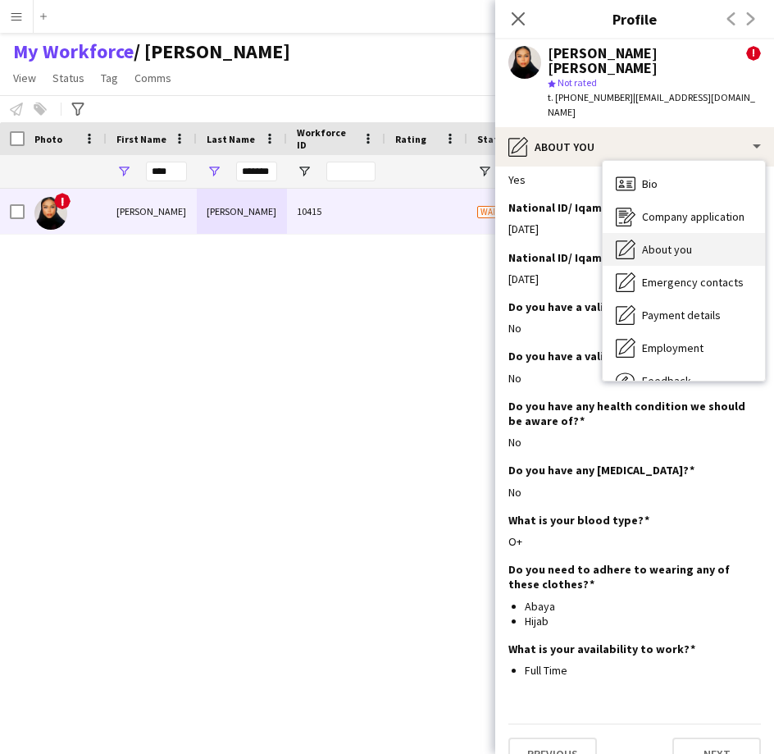
click at [683, 242] on span "About you" at bounding box center [667, 249] width 50 height 15
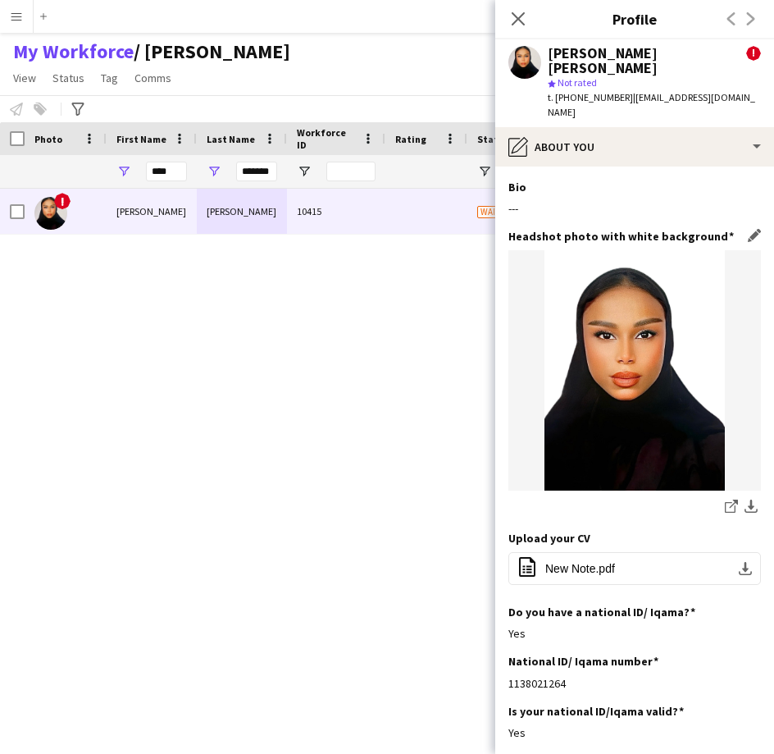
scroll to position [421, 0]
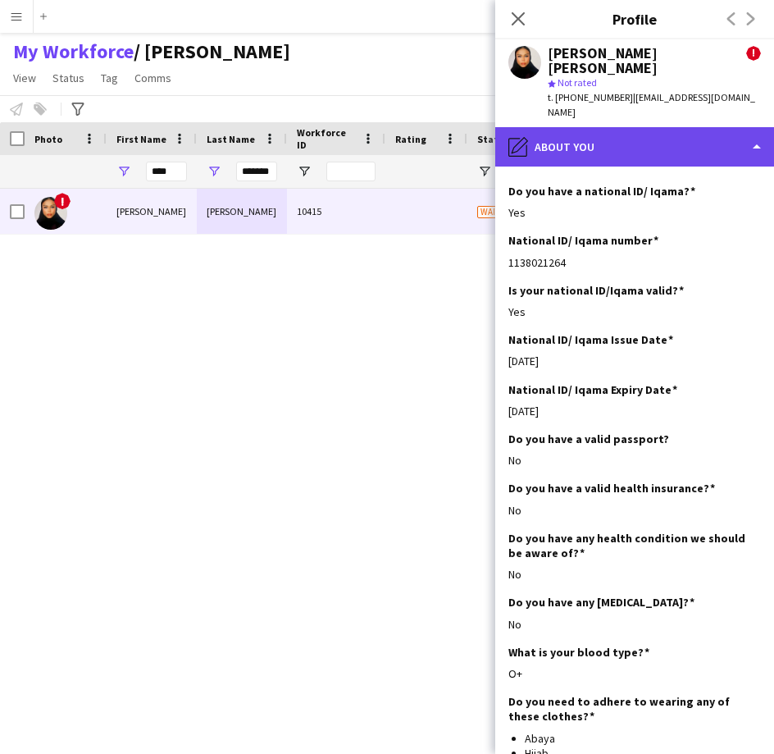
click at [578, 130] on div "pencil4 About you" at bounding box center [635, 146] width 279 height 39
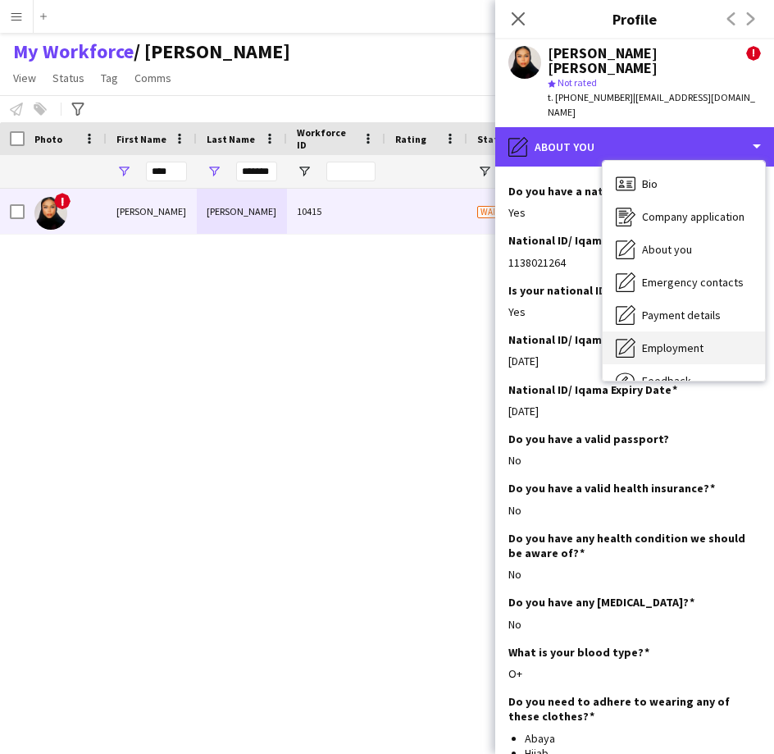
scroll to position [422, 0]
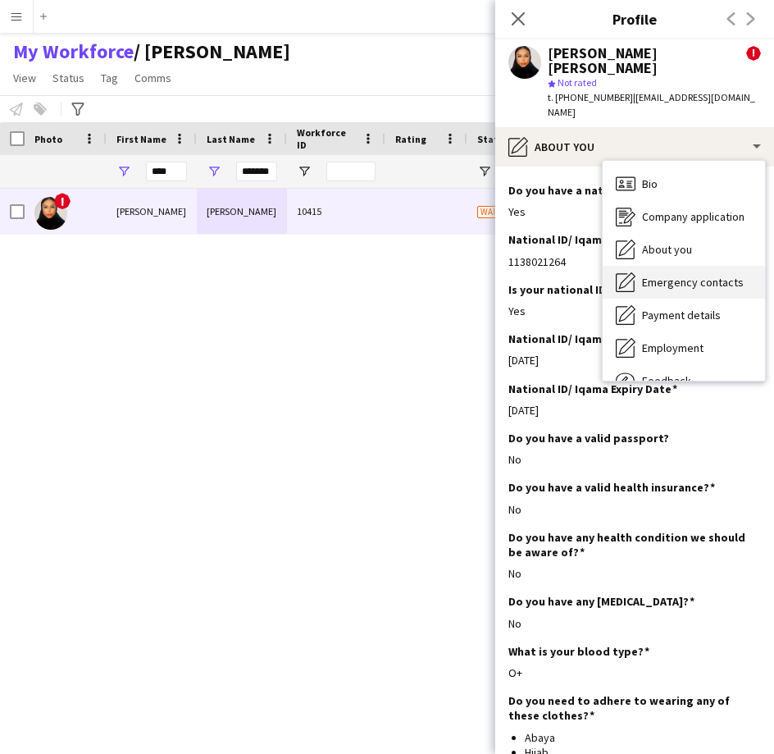
click at [669, 275] on span "Emergency contacts" at bounding box center [693, 282] width 102 height 15
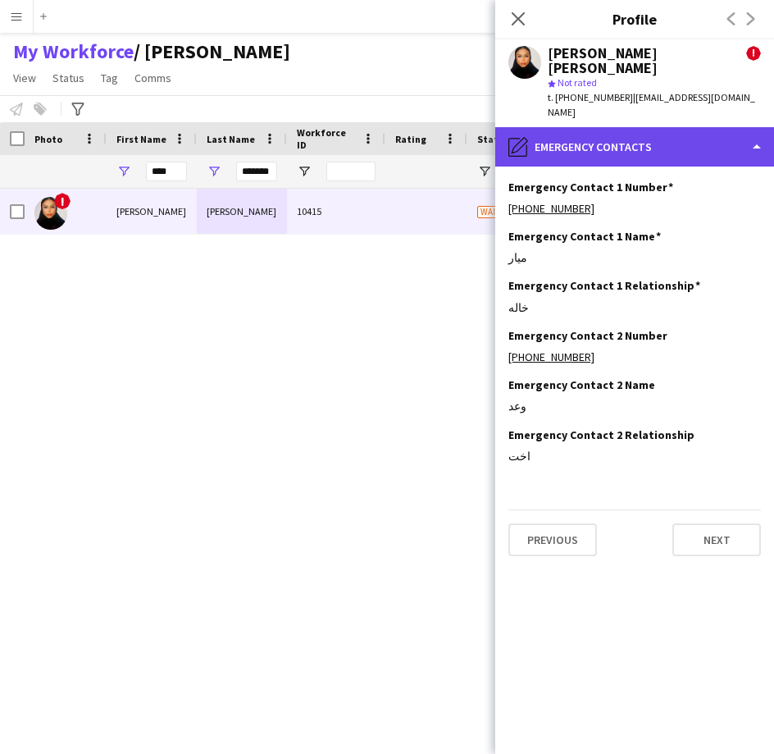
click at [597, 127] on div "pencil4 Emergency contacts" at bounding box center [635, 146] width 279 height 39
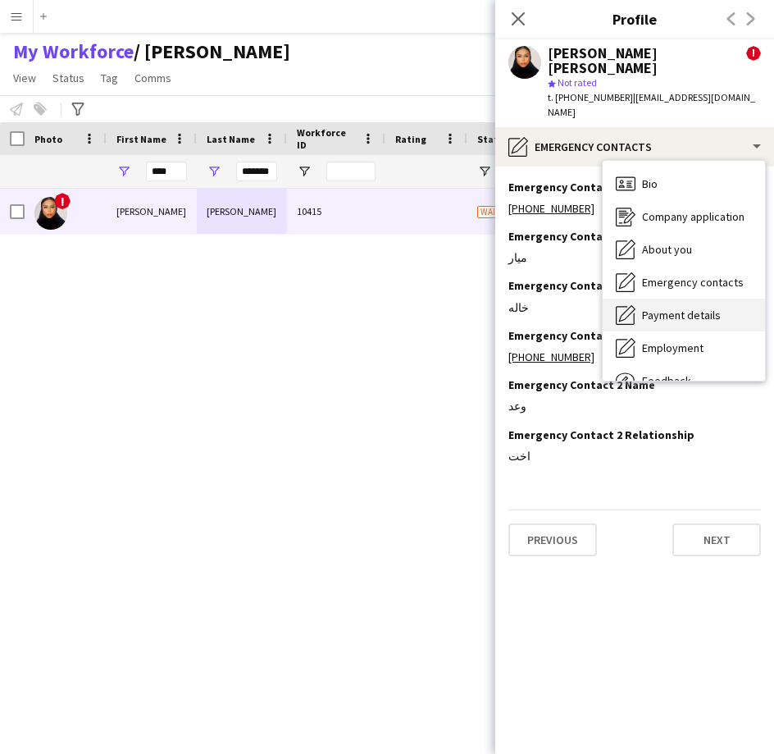
click at [688, 308] on span "Payment details" at bounding box center [681, 315] width 79 height 15
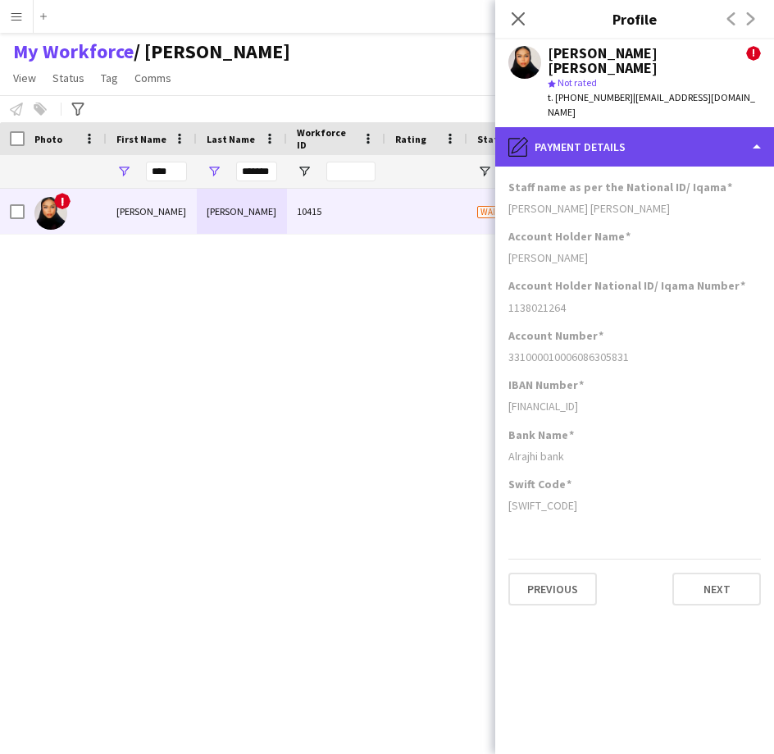
click at [656, 127] on div "pencil4 Payment details" at bounding box center [635, 146] width 279 height 39
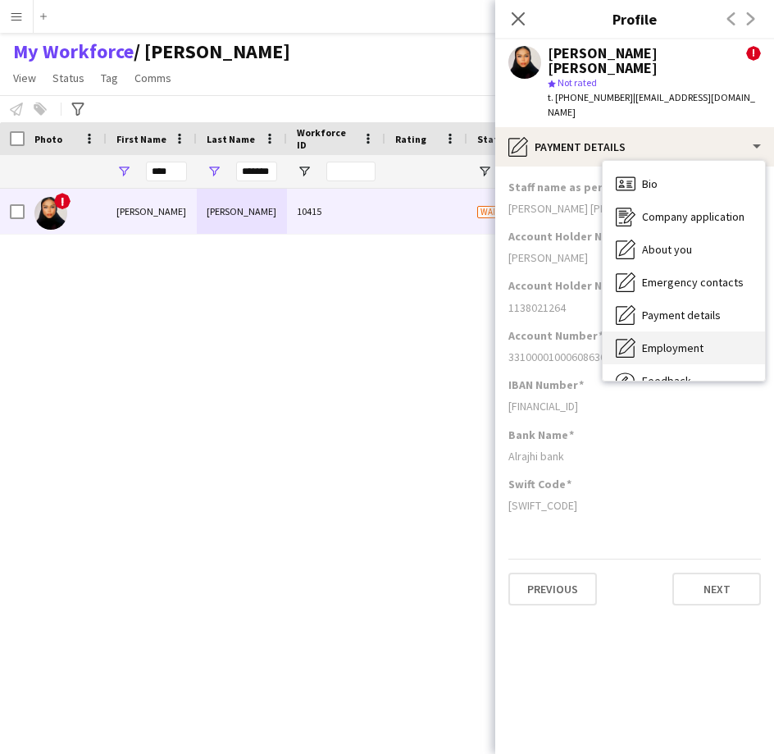
click at [708, 331] on div "Employment Employment" at bounding box center [684, 347] width 162 height 33
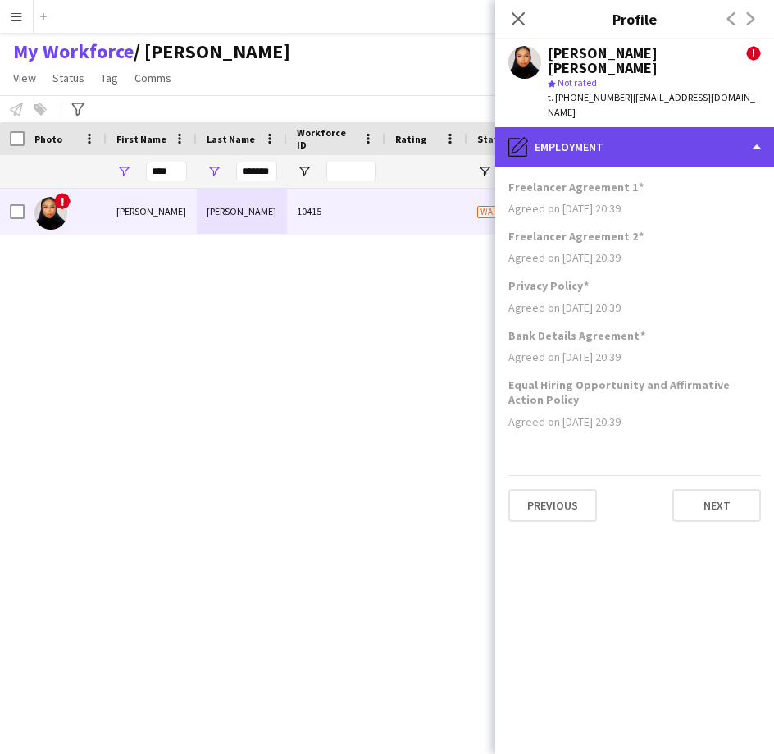
click at [667, 127] on div "pencil4 Employment" at bounding box center [635, 146] width 279 height 39
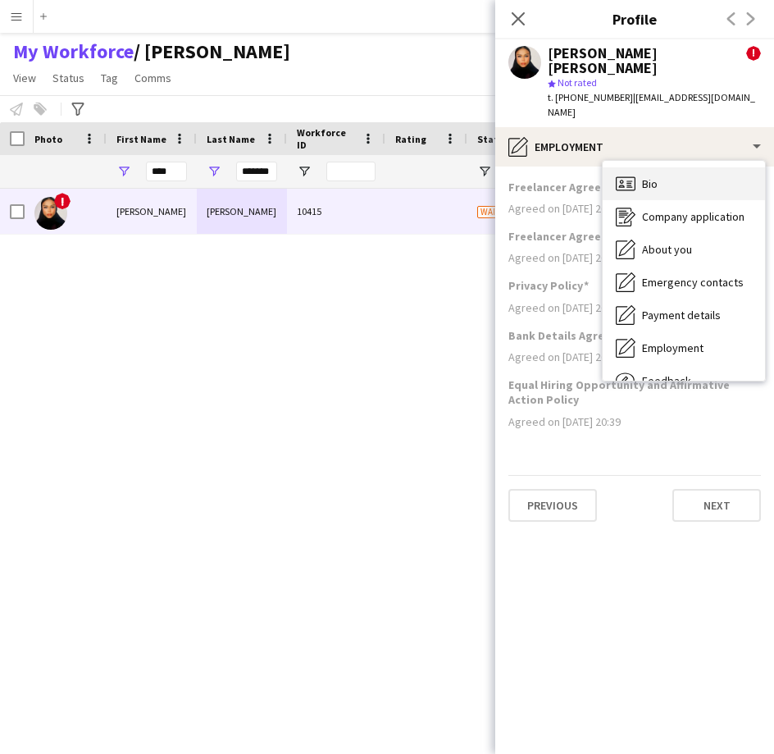
click at [686, 167] on div "Bio Bio" at bounding box center [684, 183] width 162 height 33
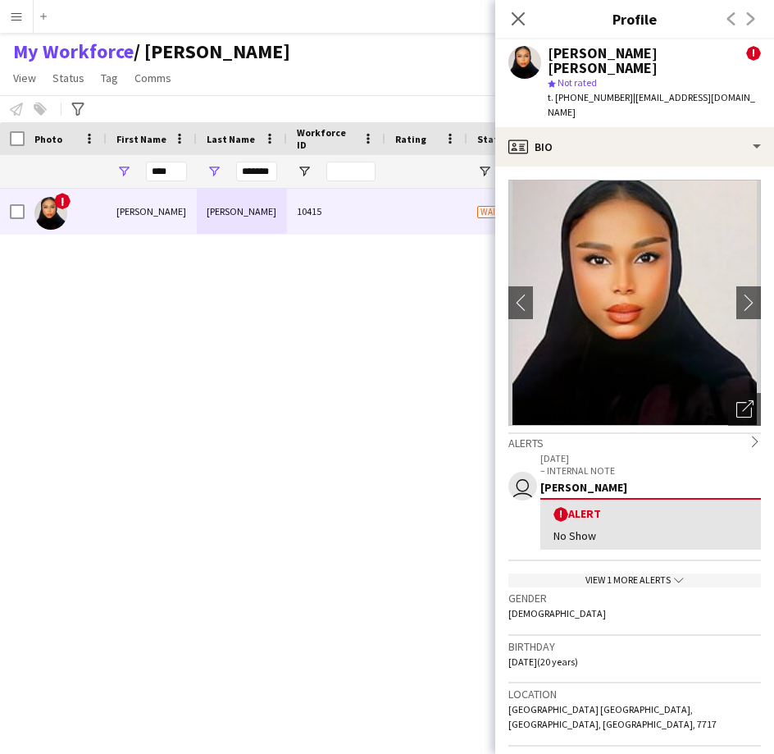
click at [649, 383] on img at bounding box center [635, 303] width 253 height 246
click at [609, 573] on div "View 1 more alerts chevron-down" at bounding box center [635, 580] width 253 height 14
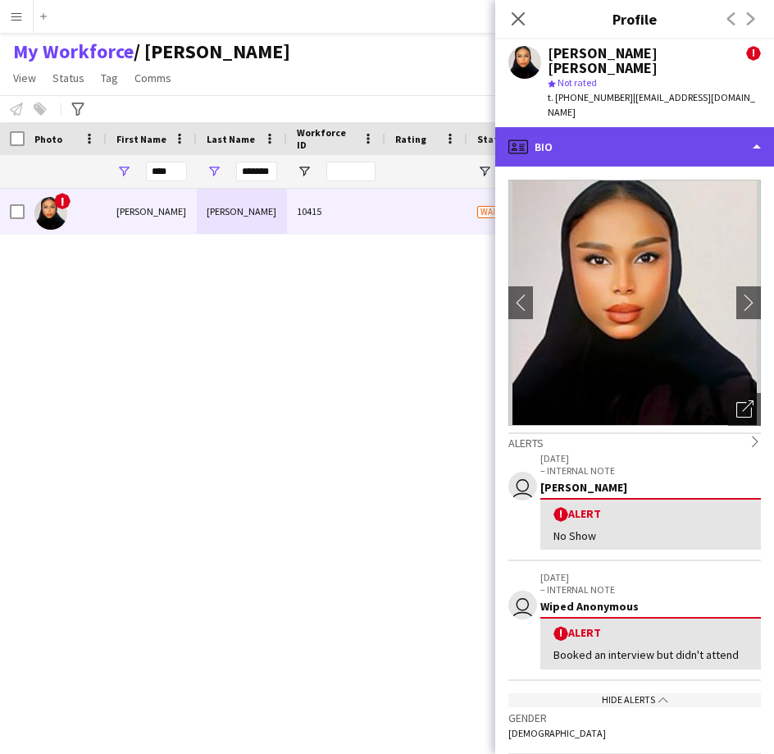
click at [657, 127] on div "profile Bio" at bounding box center [635, 146] width 279 height 39
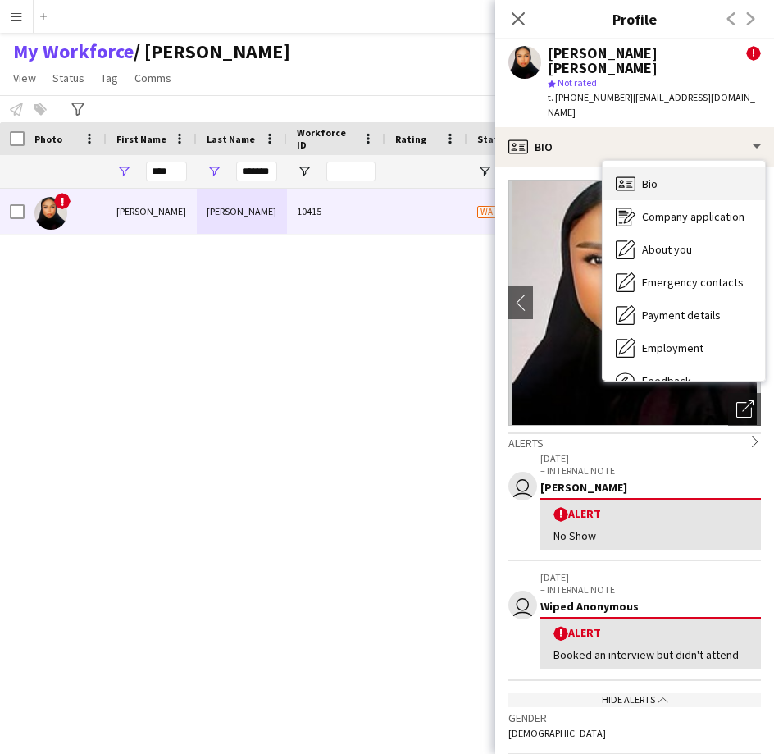
click at [681, 167] on div "Bio Bio" at bounding box center [684, 183] width 162 height 33
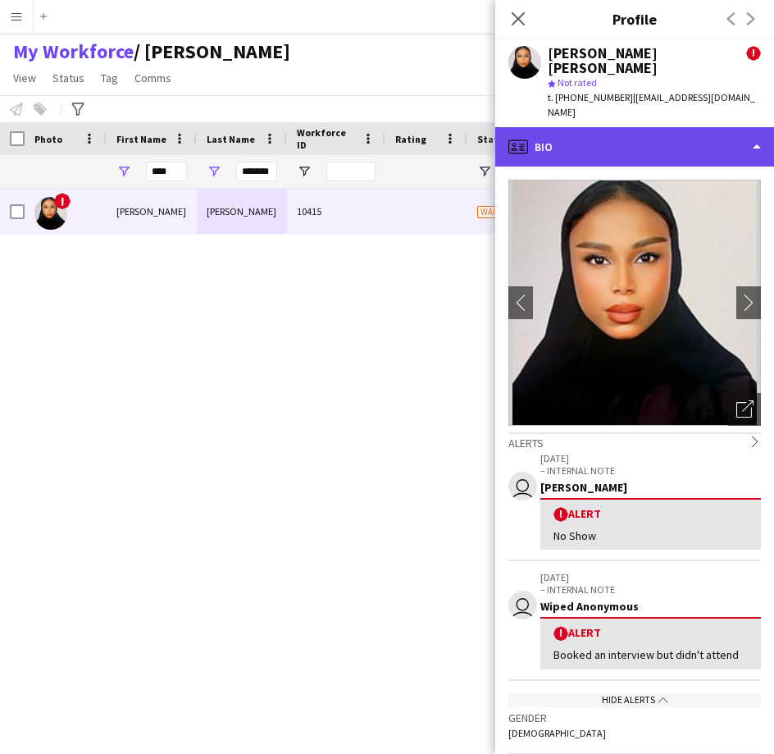
click at [607, 127] on div "profile Bio" at bounding box center [635, 146] width 279 height 39
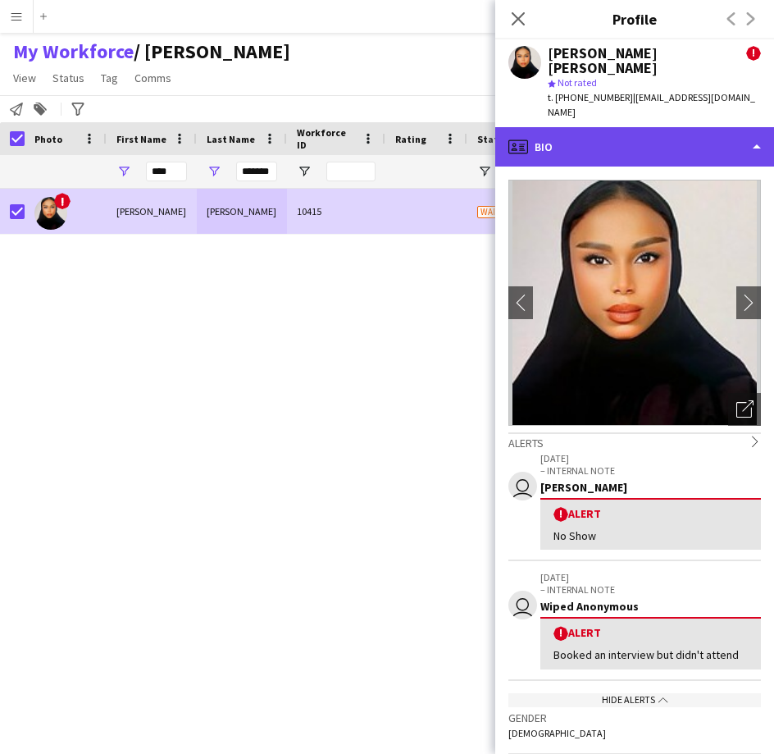
click at [570, 127] on div "profile Bio" at bounding box center [635, 146] width 279 height 39
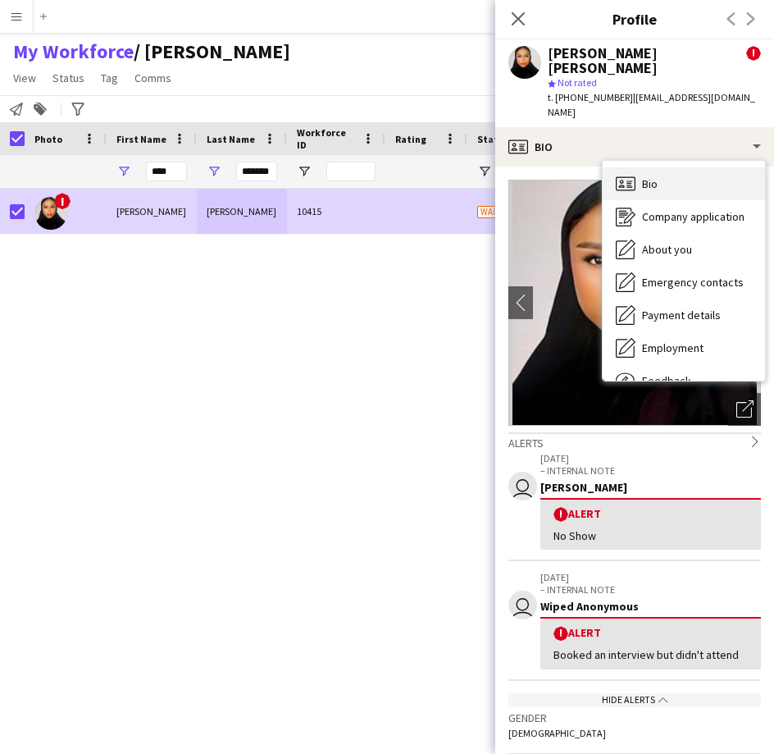
click at [651, 176] on span "Bio" at bounding box center [650, 183] width 16 height 15
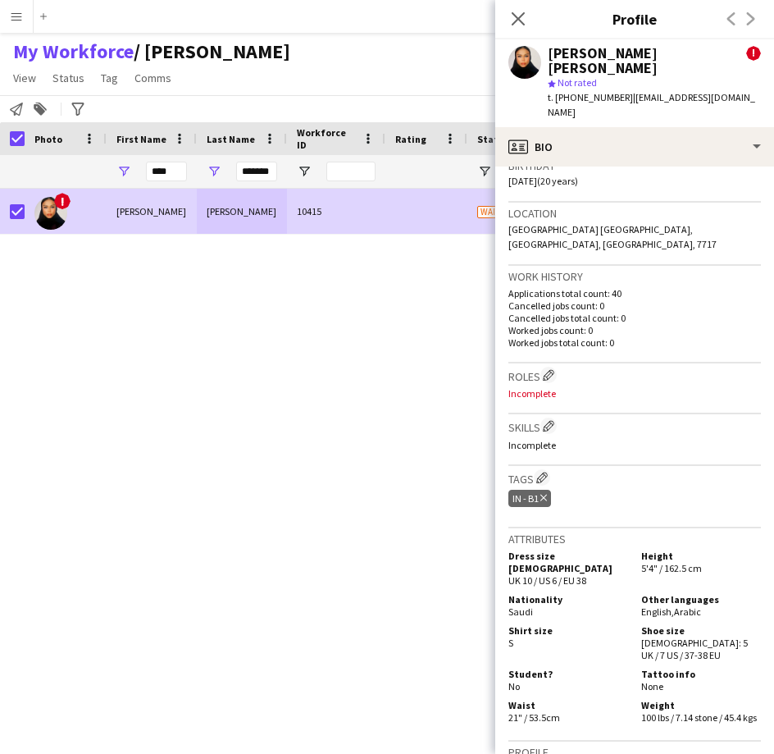
scroll to position [605, 0]
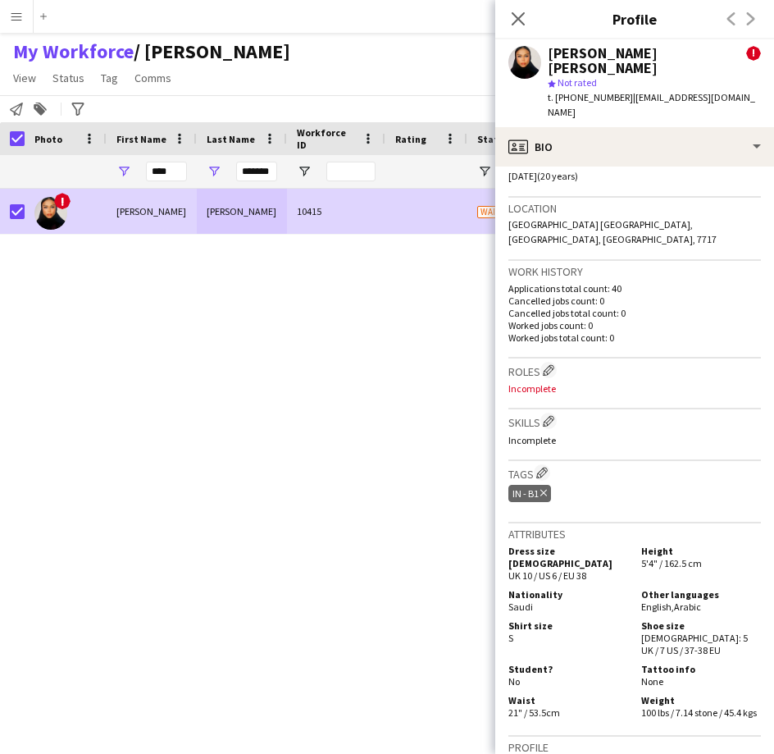
click at [551, 359] on div "Roles Edit crew company roles Incomplete" at bounding box center [635, 384] width 253 height 51
click at [551, 364] on app-icon "Edit crew company roles" at bounding box center [548, 369] width 11 height 11
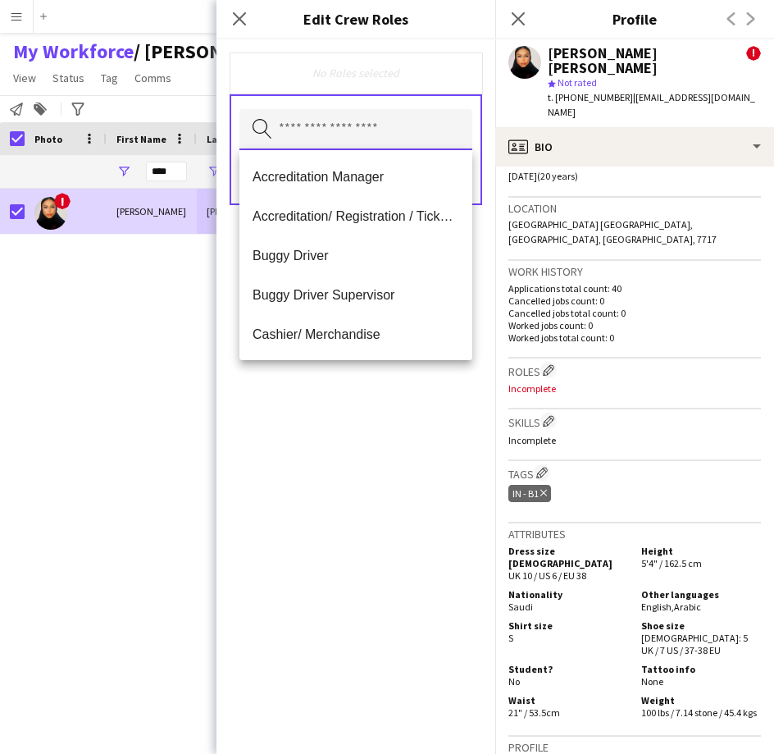
click at [304, 134] on input "text" at bounding box center [356, 129] width 233 height 41
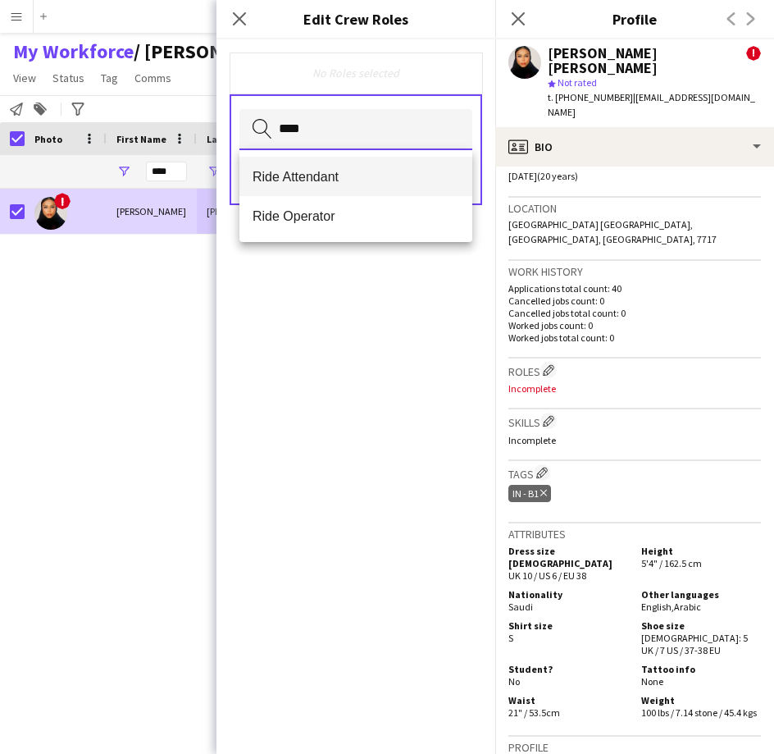
type input "****"
click at [309, 170] on span "Ride Attendant" at bounding box center [356, 177] width 207 height 16
type input "**"
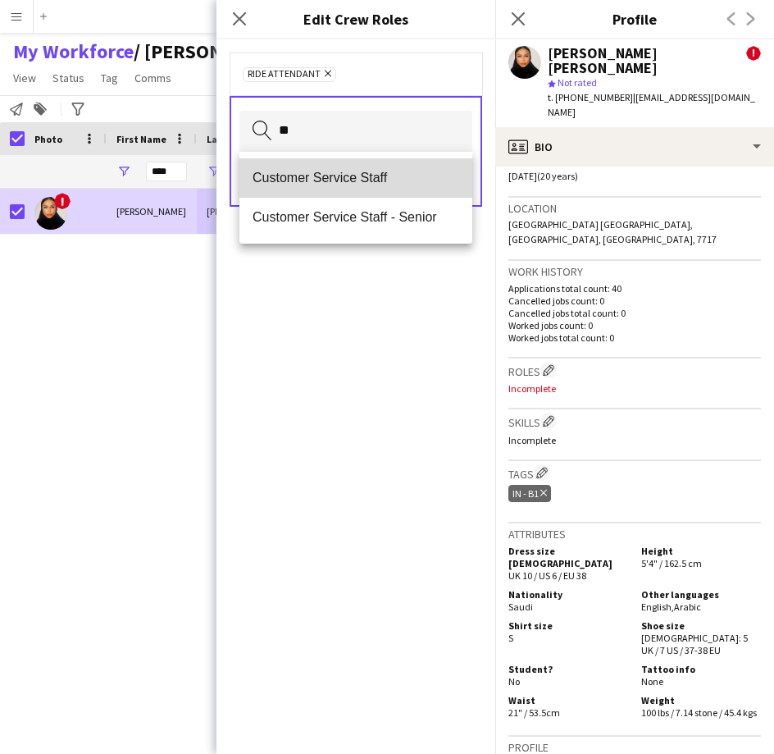
click at [333, 189] on mat-option "Customer Service Staff" at bounding box center [356, 177] width 233 height 39
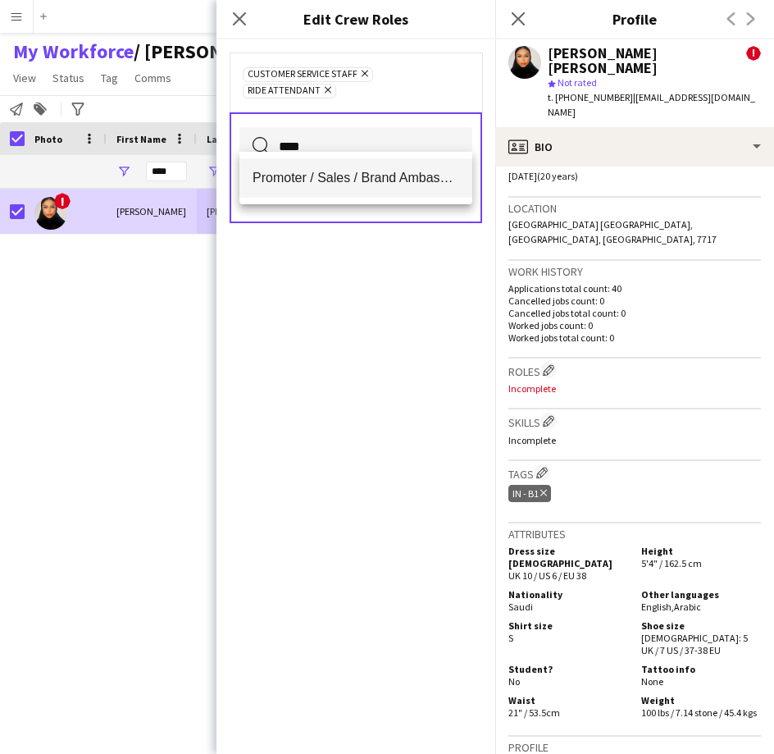
type input "****"
click at [377, 171] on span "Promoter / Sales / Brand Ambassador" at bounding box center [356, 178] width 207 height 16
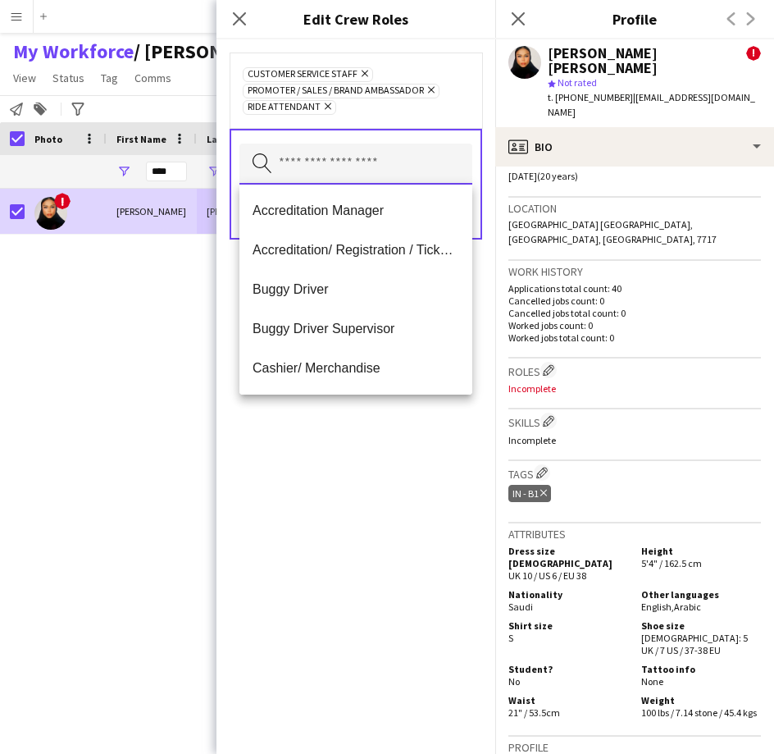
scroll to position [0, 0]
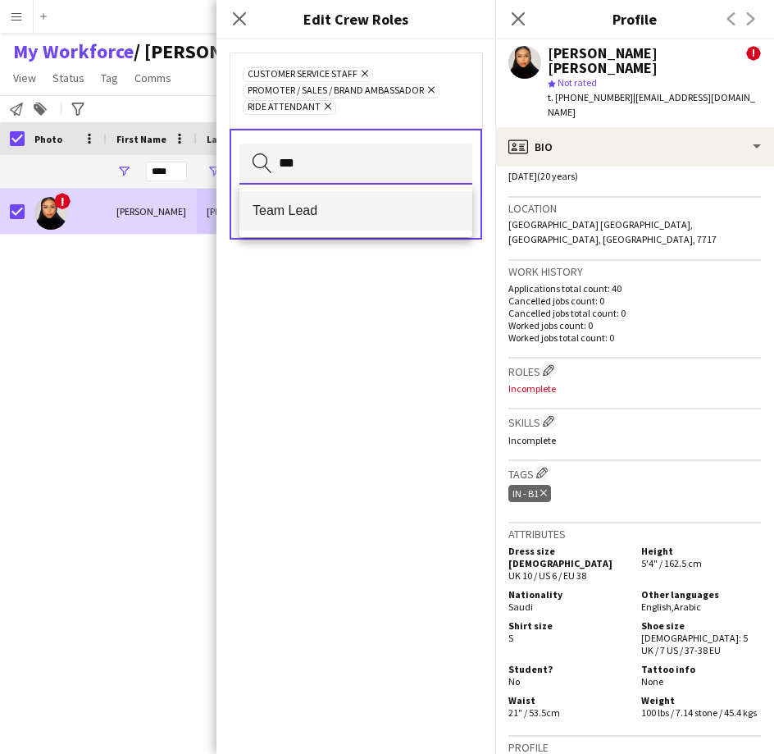
type input "***"
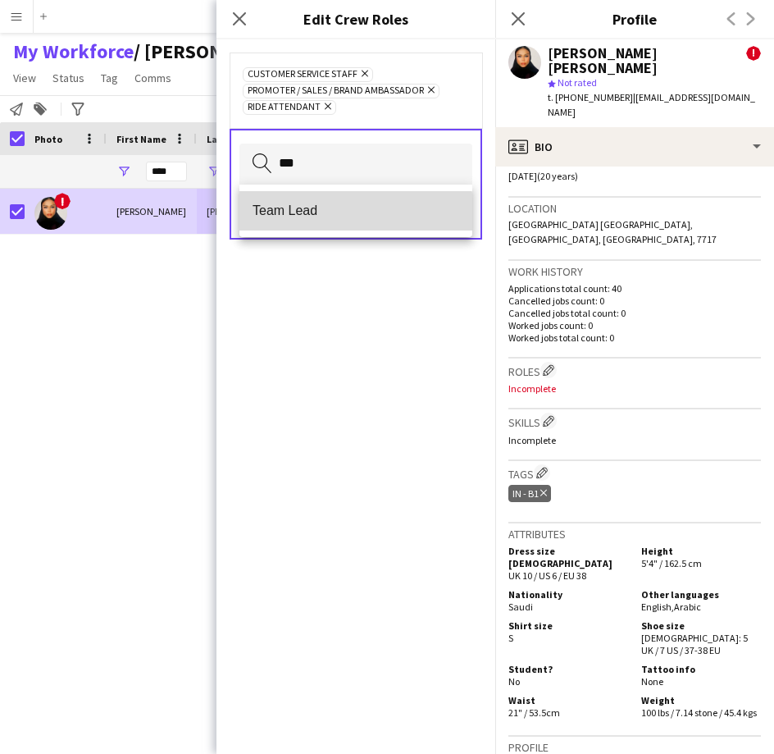
click at [354, 224] on mat-option "Team Lead" at bounding box center [356, 210] width 233 height 39
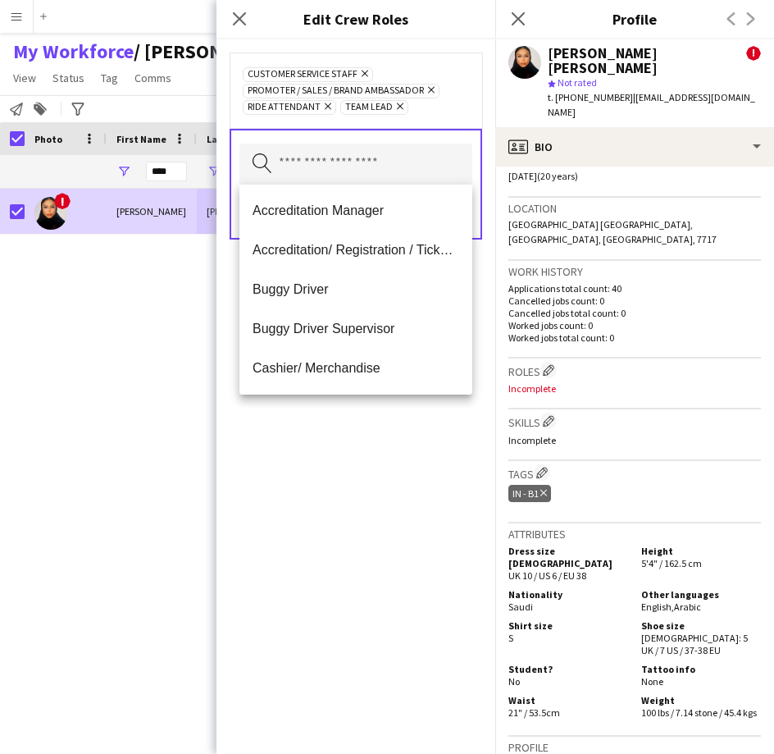
click at [436, 124] on div "Customer Service Staff Remove Promoter / Sales / Brand Ambassador Remove Ride A…" at bounding box center [356, 90] width 253 height 75
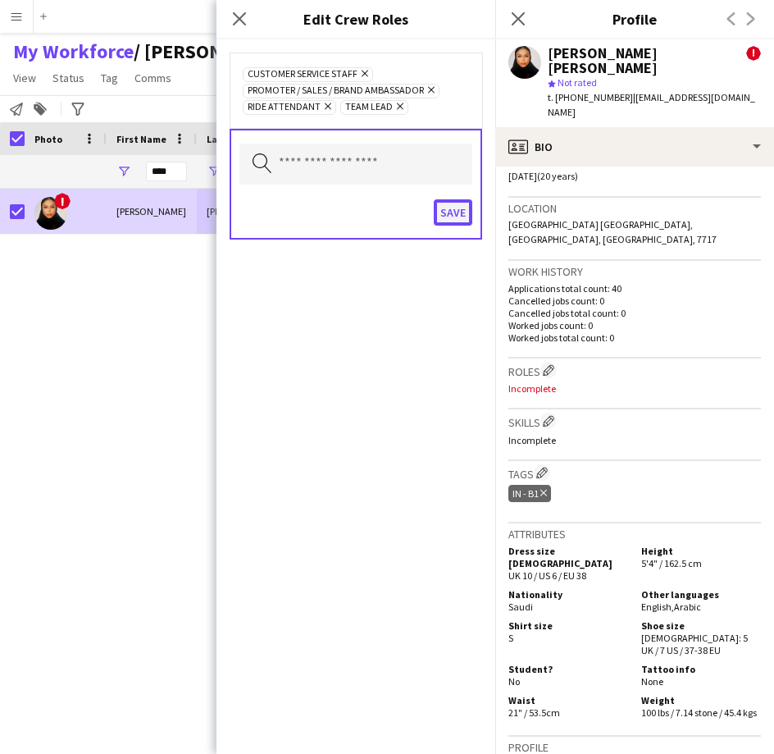
click at [453, 222] on button "Save" at bounding box center [453, 212] width 39 height 26
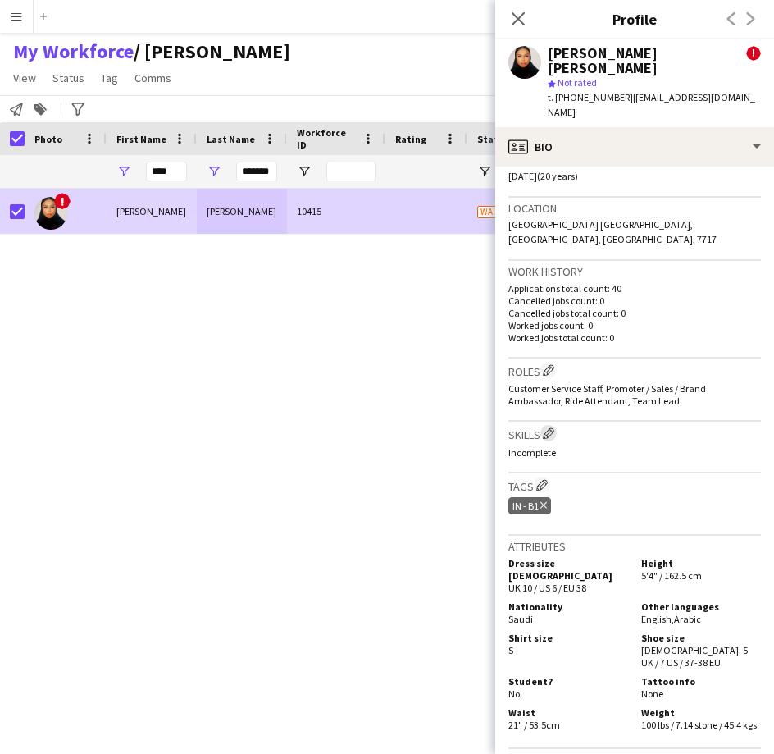
click at [550, 427] on app-icon "Edit crew company skills" at bounding box center [548, 432] width 11 height 11
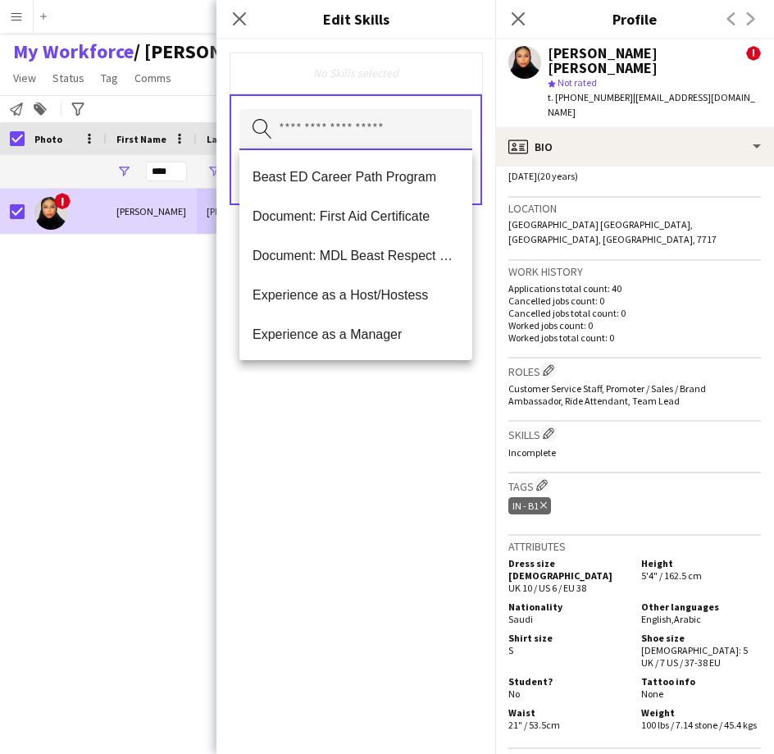
click at [424, 146] on input "text" at bounding box center [356, 129] width 233 height 41
type input "*"
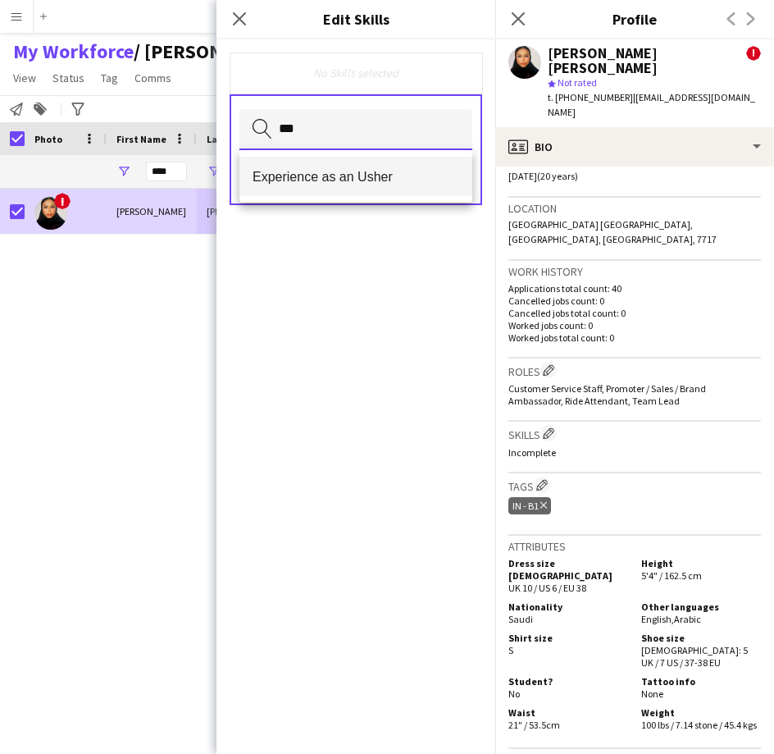
type input "***"
click at [432, 176] on span "Experience as an Usher" at bounding box center [356, 177] width 207 height 16
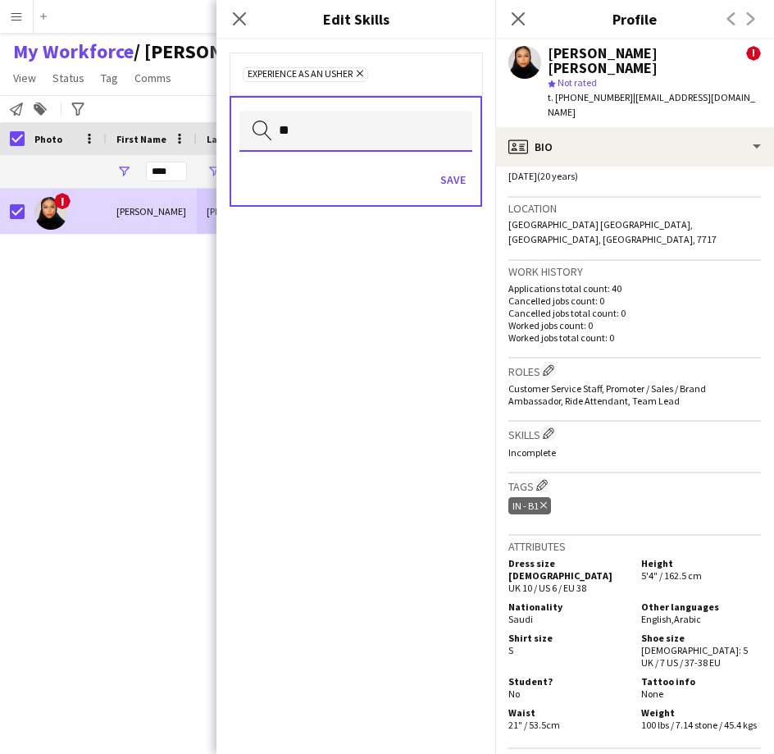
type input "*"
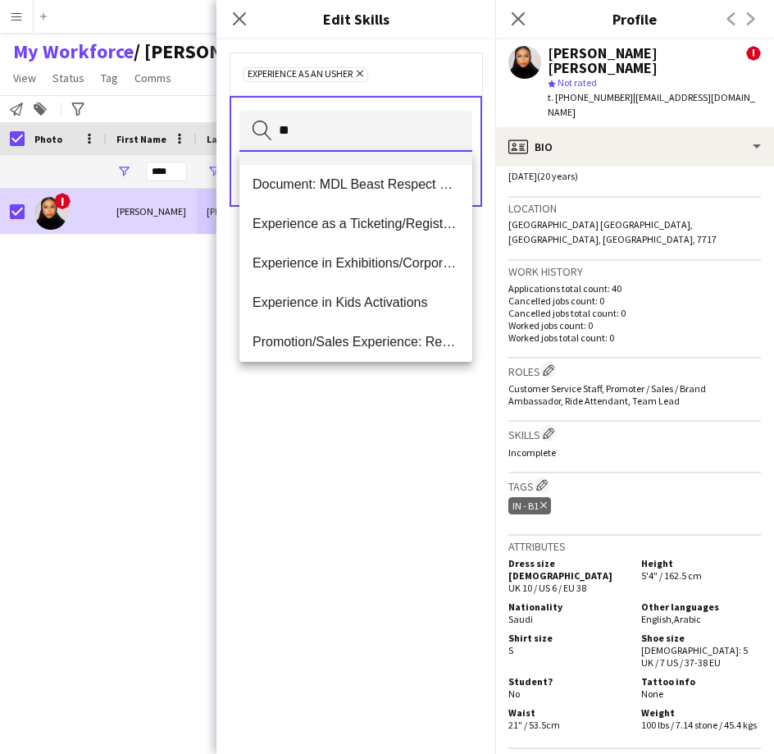
scroll to position [79, 0]
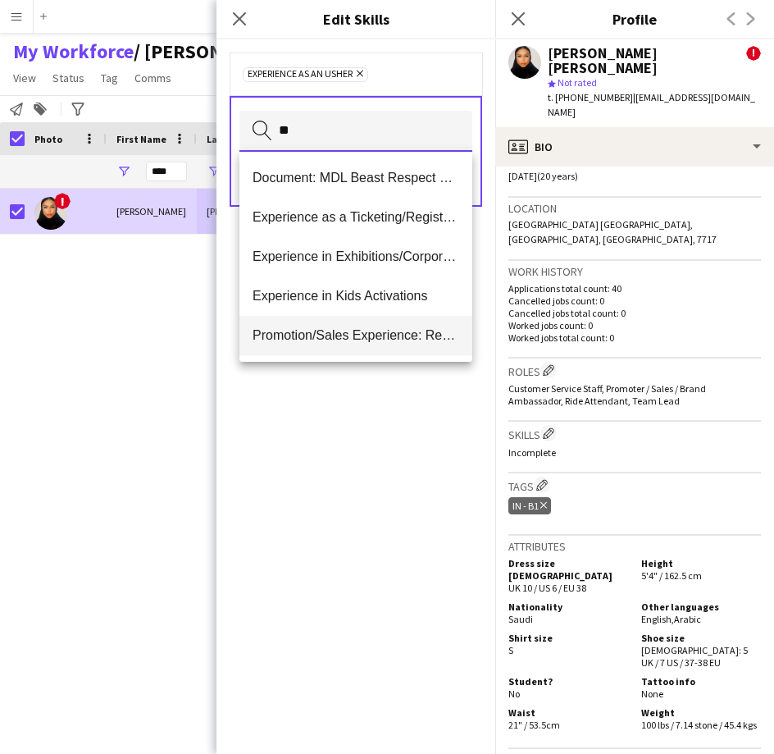
type input "**"
click at [347, 340] on span "Promotion/Sales Experience: Real Estate" at bounding box center [356, 335] width 207 height 16
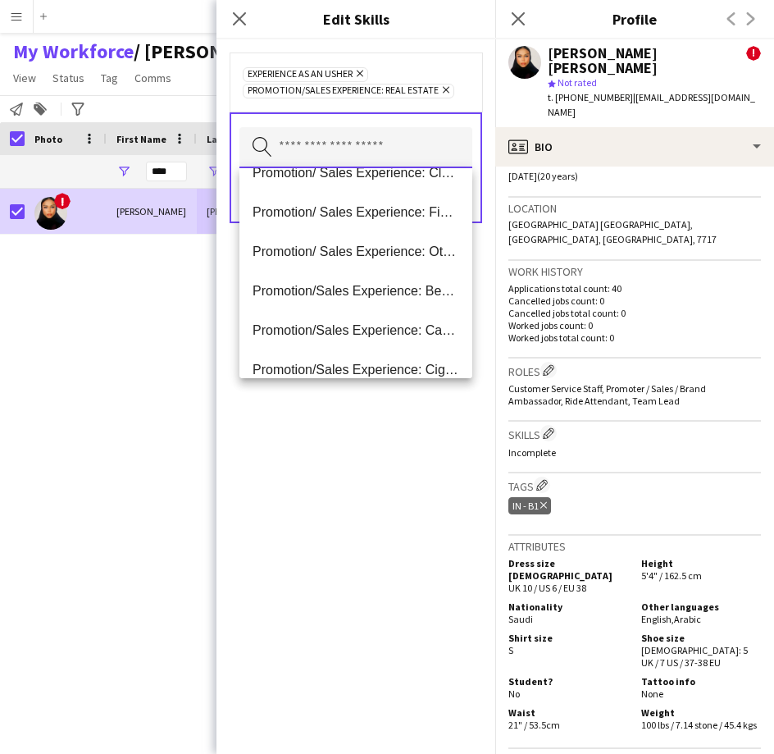
scroll to position [967, 0]
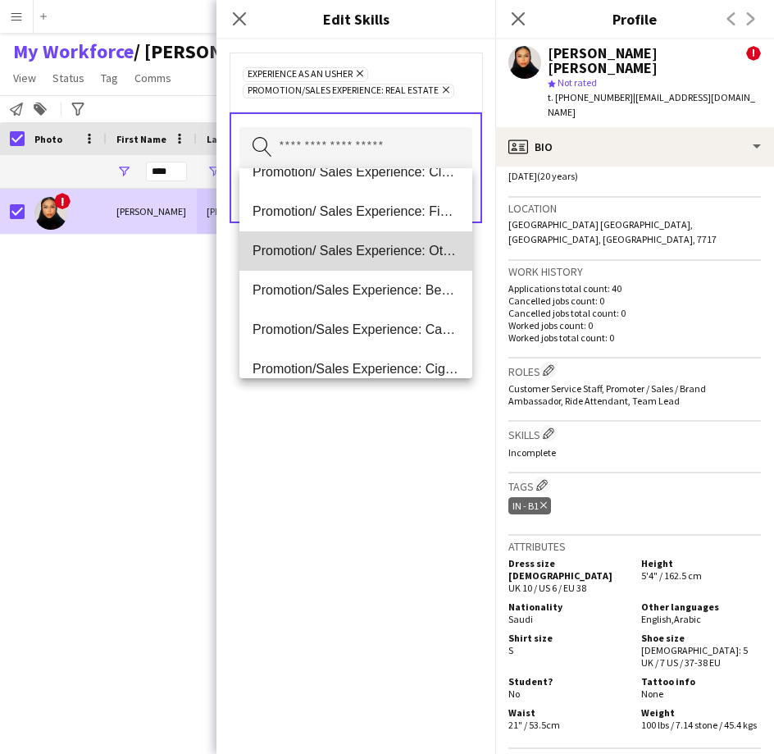
click at [383, 251] on span "Promotion/ Sales Experience: Other" at bounding box center [356, 251] width 207 height 16
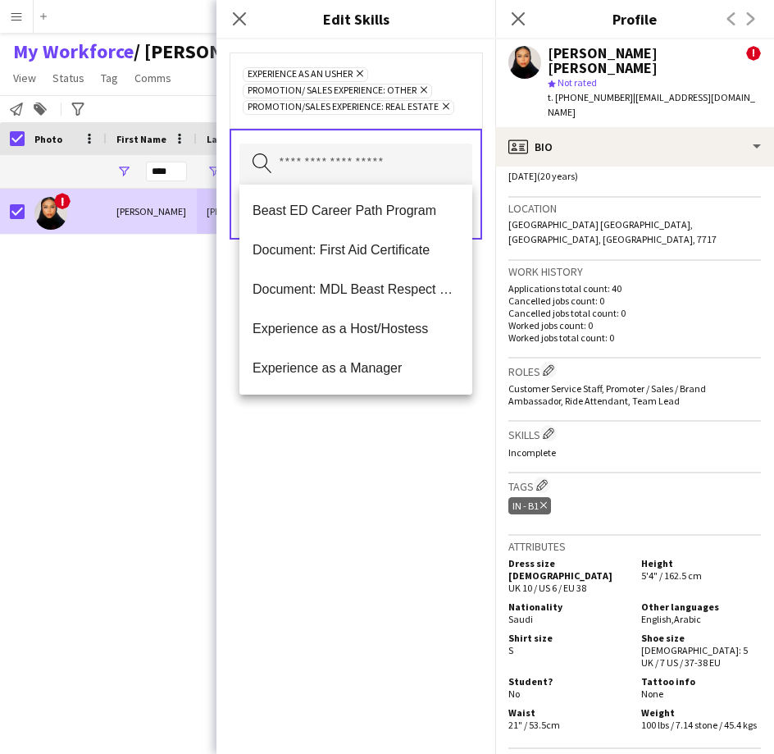
click at [447, 107] on icon "Remove" at bounding box center [444, 106] width 11 height 11
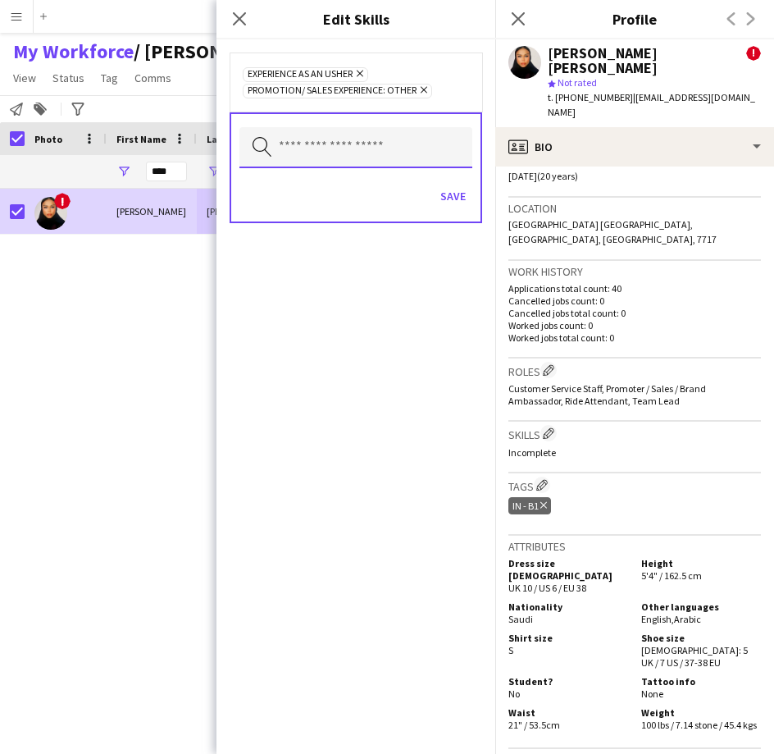
click at [435, 146] on input "text" at bounding box center [356, 147] width 233 height 41
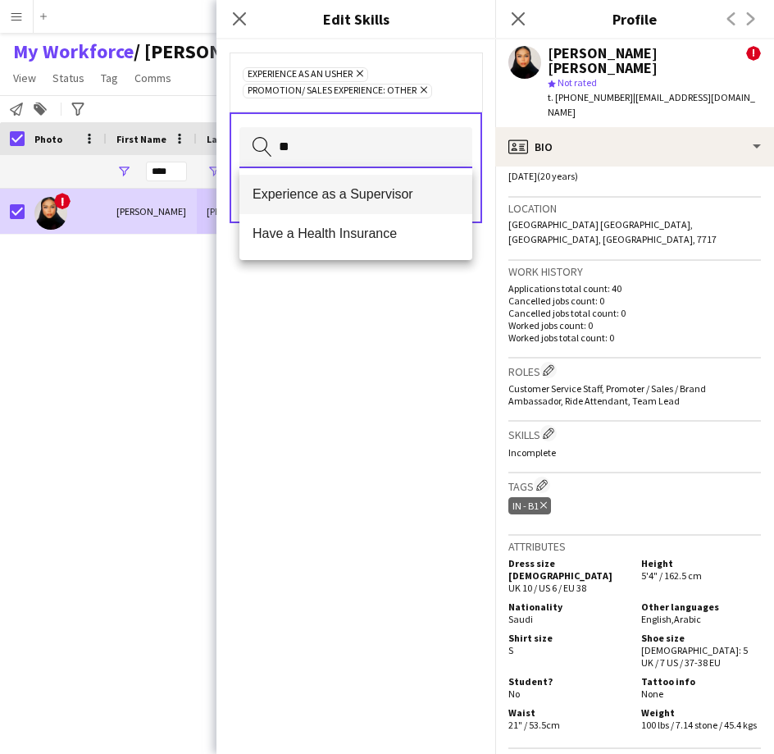
type input "**"
click at [404, 209] on mat-option "Experience as a Supervisor" at bounding box center [356, 194] width 233 height 39
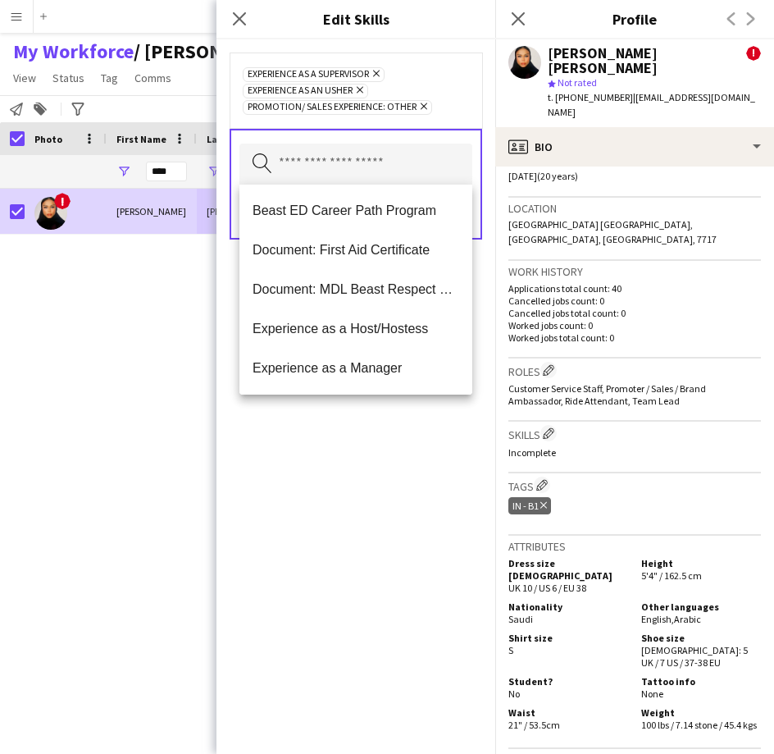
click at [471, 69] on div "Experience as a Supervisor Remove Experience as an [PERSON_NAME] Remove Promoti…" at bounding box center [356, 90] width 253 height 75
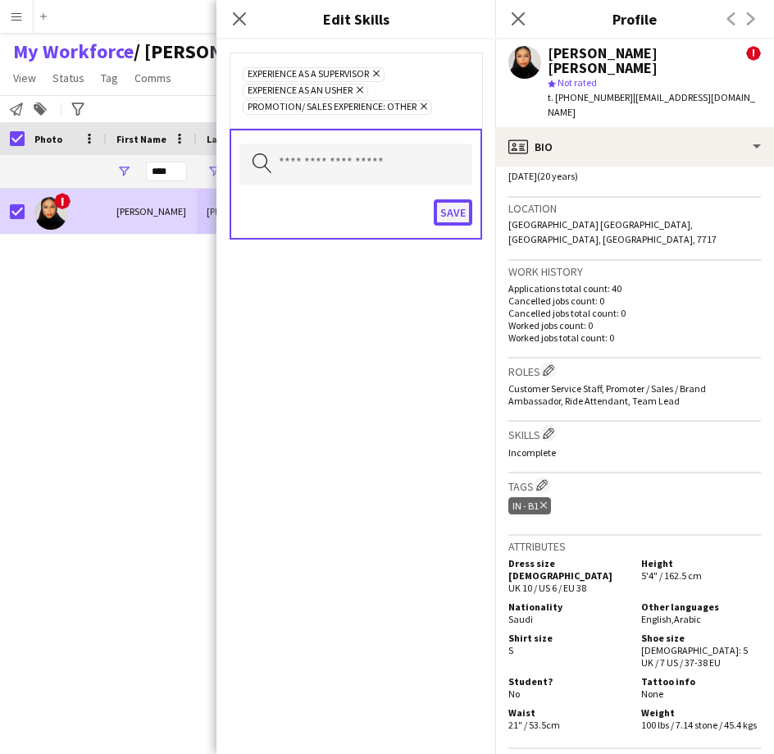
click at [454, 208] on button "Save" at bounding box center [453, 212] width 39 height 26
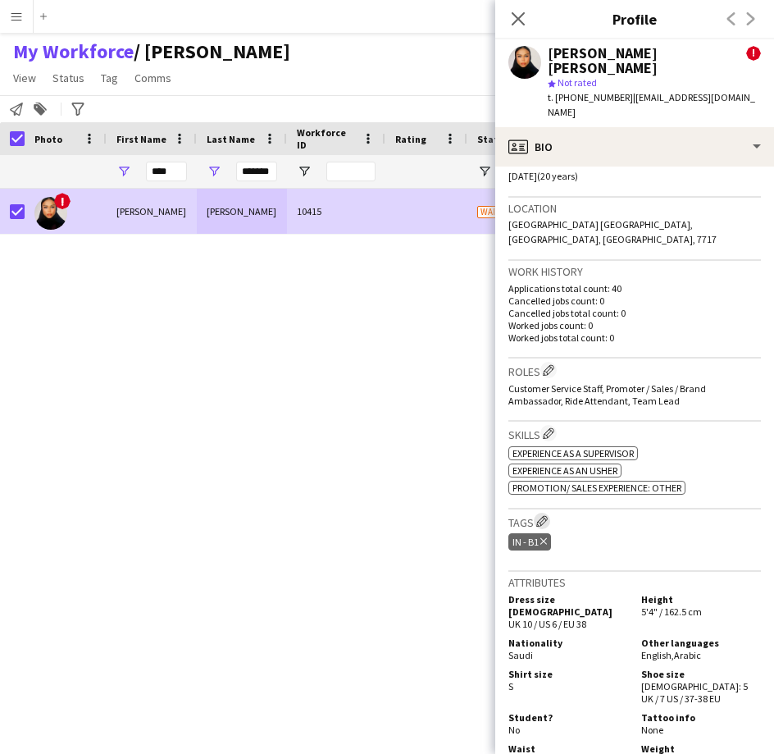
click at [543, 513] on button "Edit crew company tags" at bounding box center [542, 521] width 16 height 16
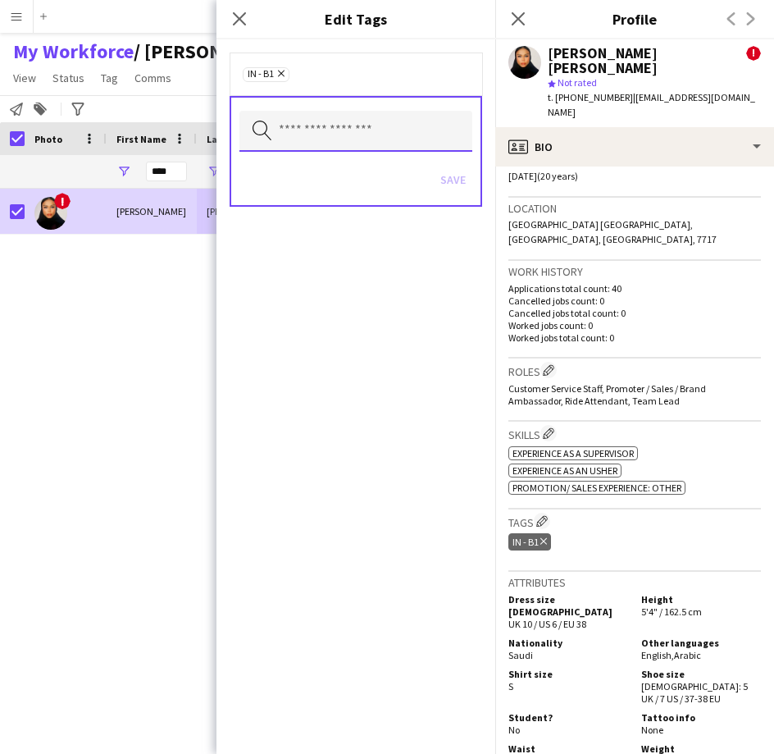
click at [439, 139] on input "text" at bounding box center [356, 131] width 233 height 41
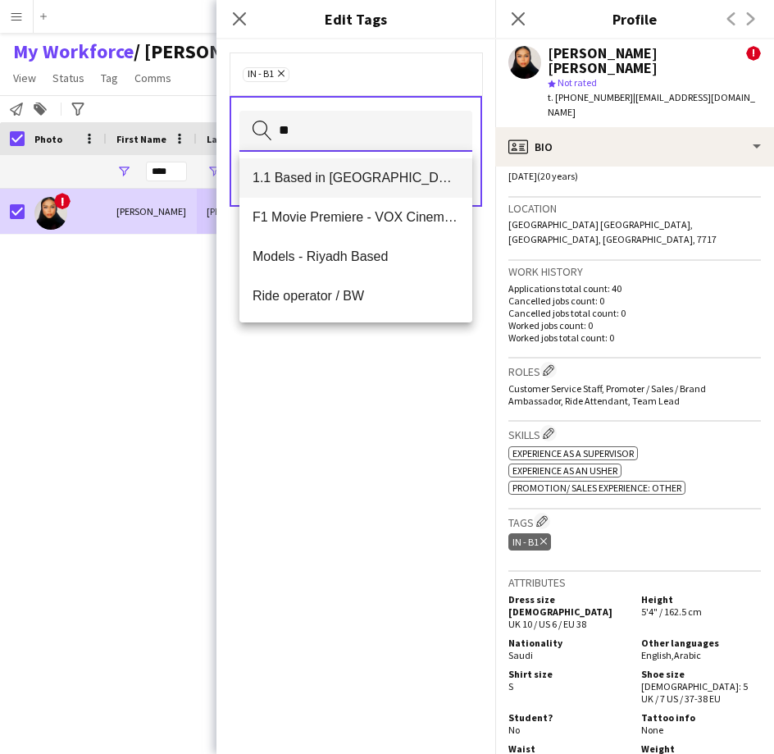
type input "**"
click at [366, 189] on mat-option "1.1 Based in [GEOGRAPHIC_DATA]" at bounding box center [356, 177] width 233 height 39
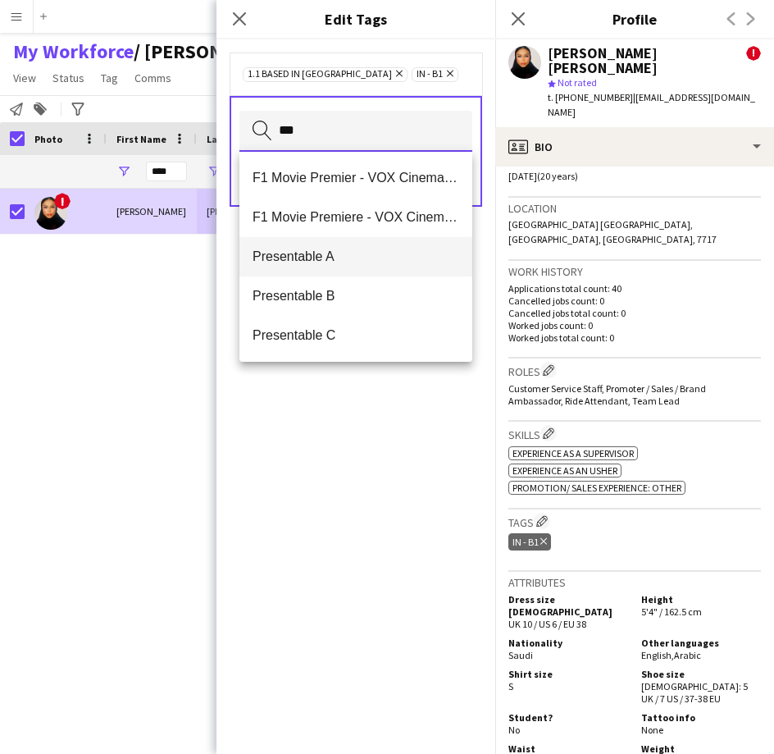
type input "***"
click at [331, 266] on mat-option "Presentable A" at bounding box center [356, 256] width 233 height 39
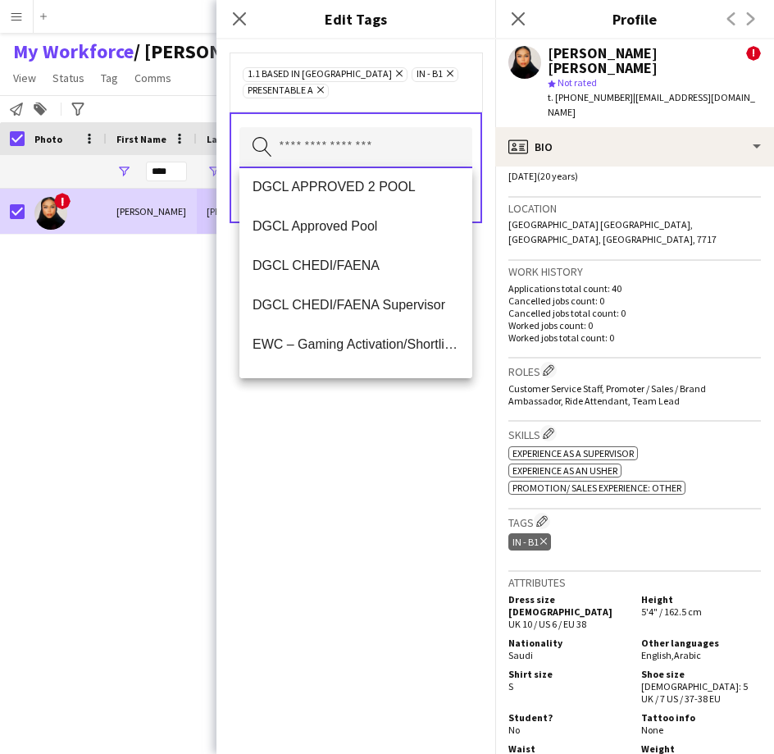
scroll to position [0, 0]
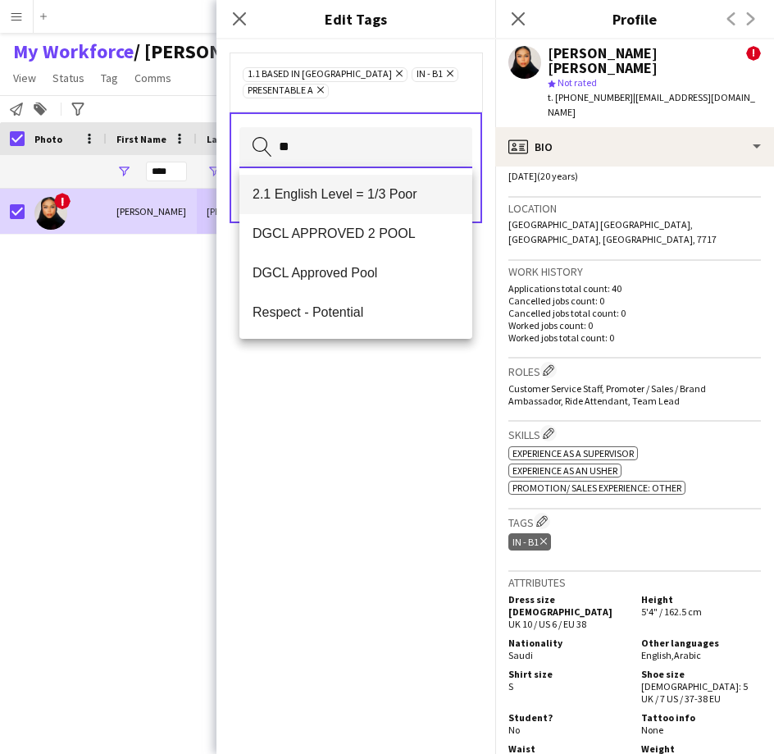
type input "**"
click at [378, 195] on span "2.1 English Level = 1/3 Poor" at bounding box center [356, 194] width 207 height 16
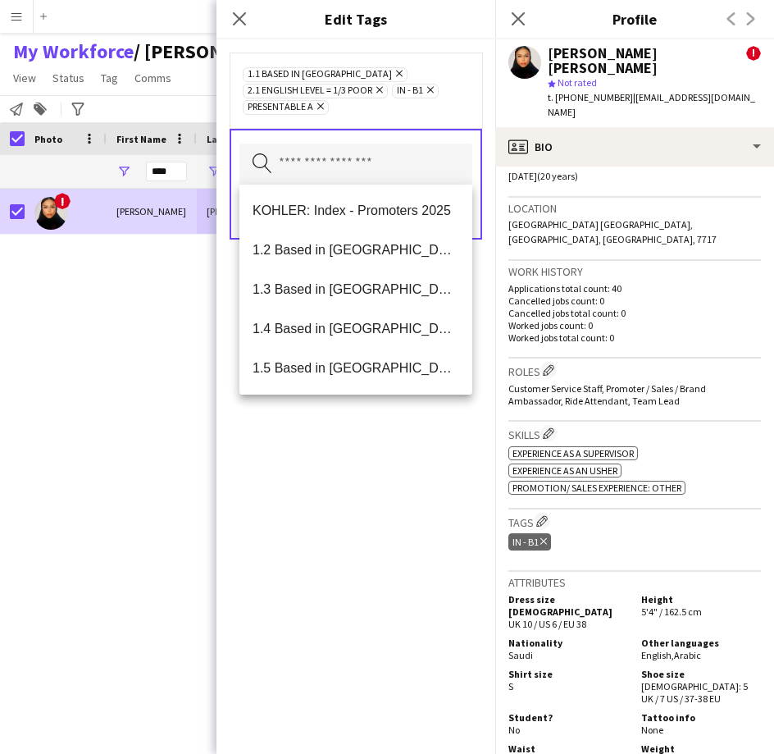
click at [423, 107] on div "1.1 Based in [GEOGRAPHIC_DATA] Remove 2.1 English Level = 1/3 Poor Remove IN - …" at bounding box center [356, 90] width 226 height 49
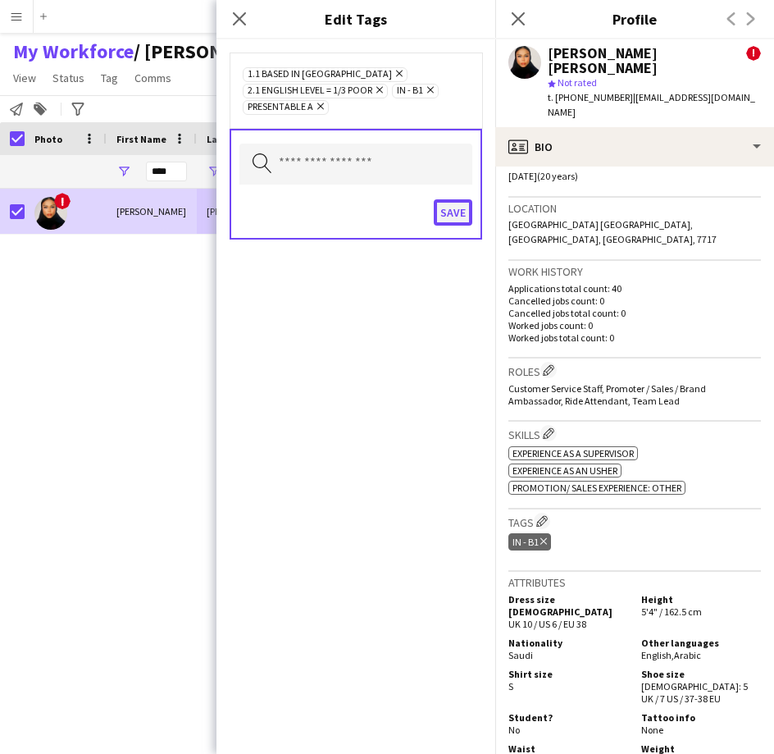
click at [448, 222] on button "Save" at bounding box center [453, 212] width 39 height 26
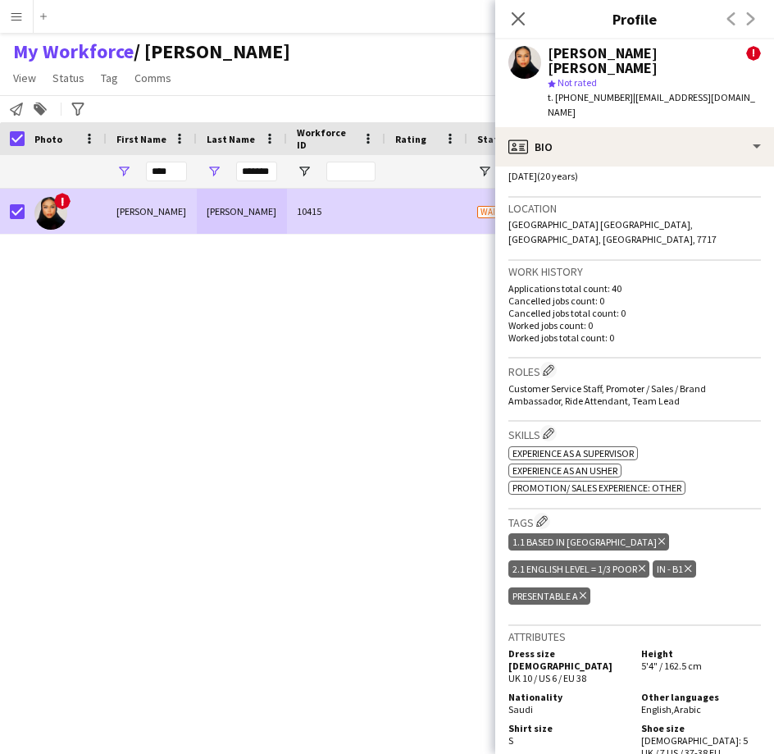
click at [591, 96] on div "[PERSON_NAME] [PERSON_NAME] ! star Not rated t. [PHONE_NUMBER] | [EMAIL_ADDRESS…" at bounding box center [635, 83] width 279 height 88
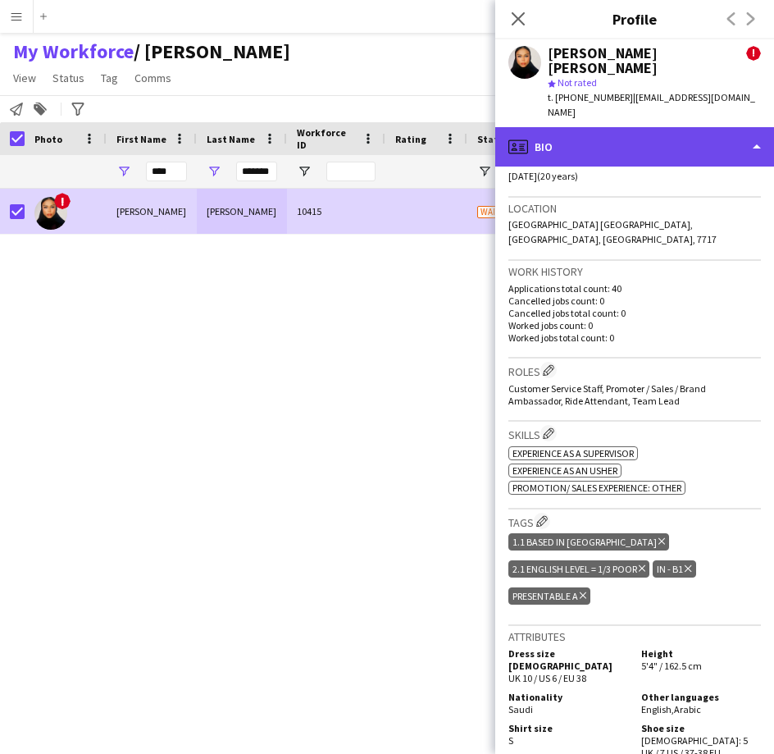
click at [597, 127] on div "profile Bio" at bounding box center [635, 146] width 279 height 39
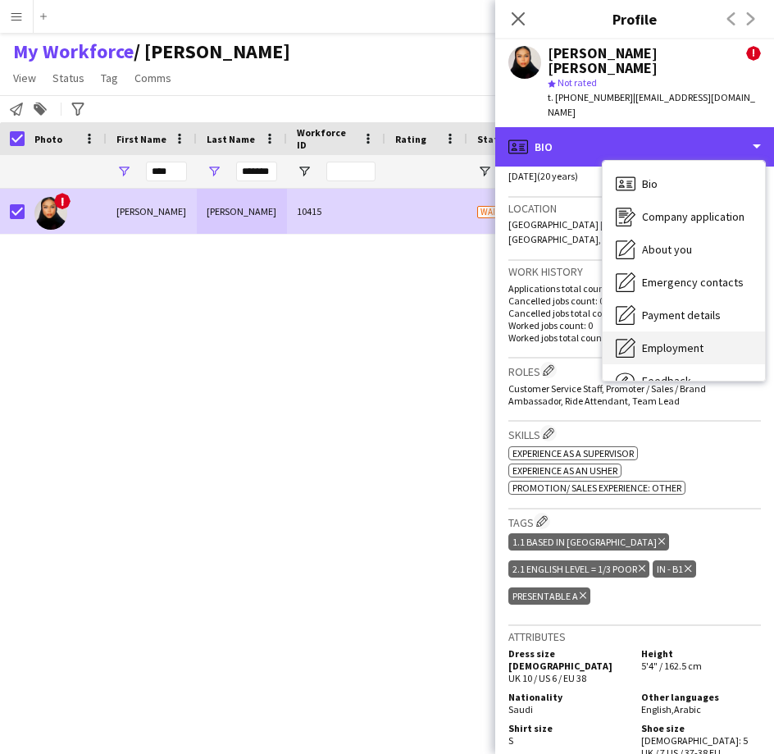
scroll to position [56, 0]
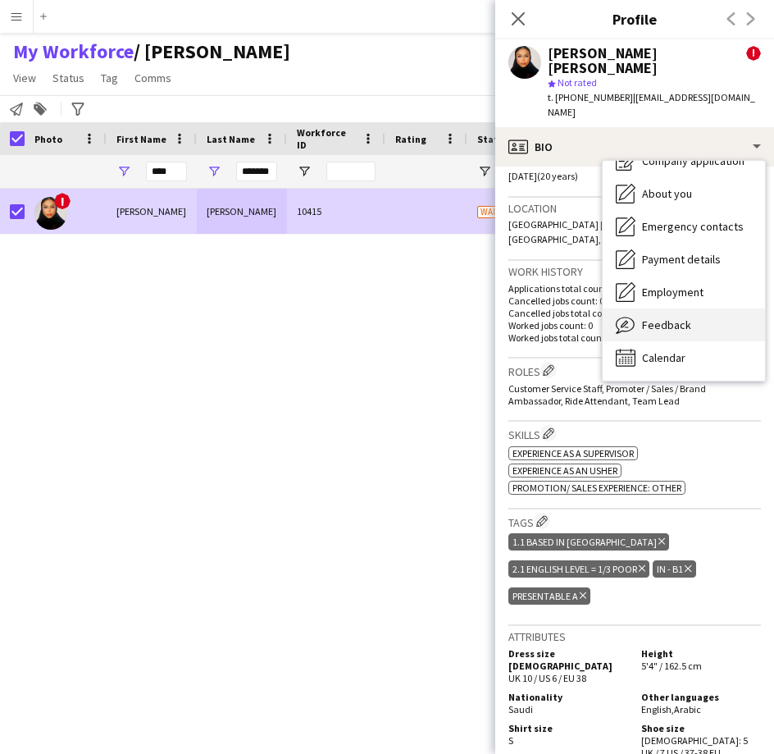
click at [695, 308] on div "Feedback Feedback" at bounding box center [684, 324] width 162 height 33
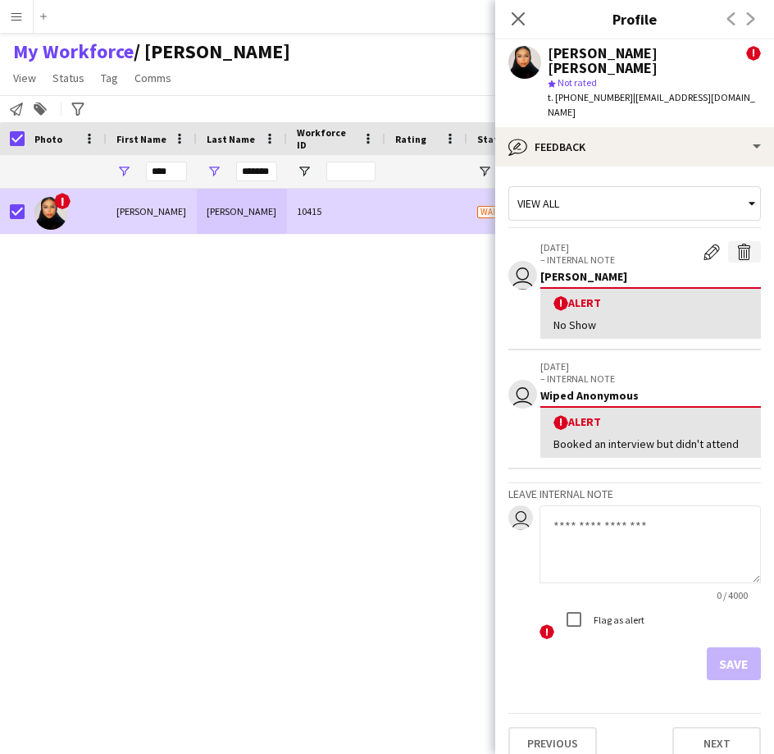
click at [740, 244] on app-icon "Delete alert" at bounding box center [745, 252] width 16 height 16
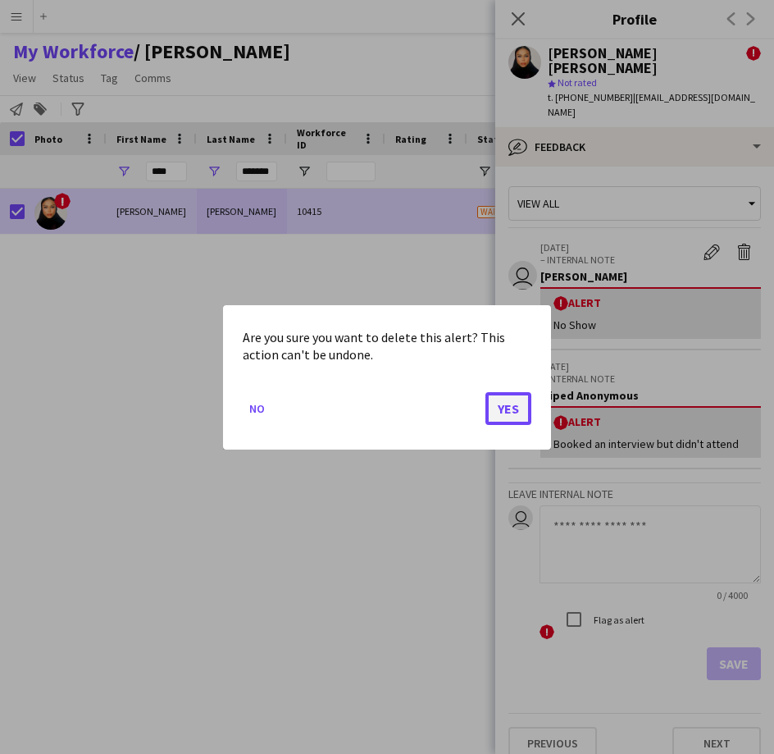
click at [499, 418] on button "Yes" at bounding box center [509, 407] width 46 height 33
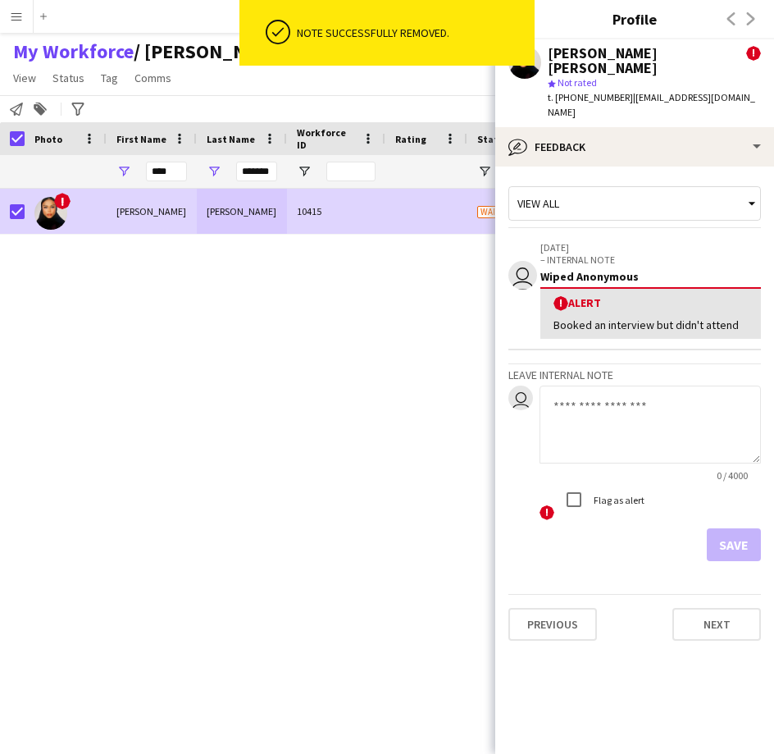
click at [592, 408] on textarea at bounding box center [651, 425] width 222 height 78
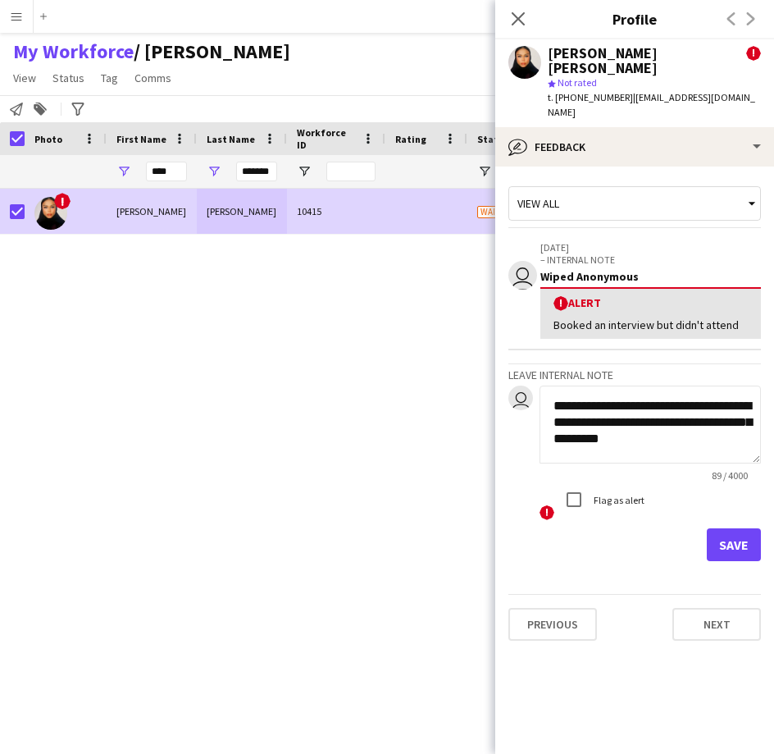
click at [587, 399] on textarea "**********" at bounding box center [651, 425] width 222 height 78
type textarea "**********"
click at [725, 528] on button "Save" at bounding box center [734, 544] width 54 height 33
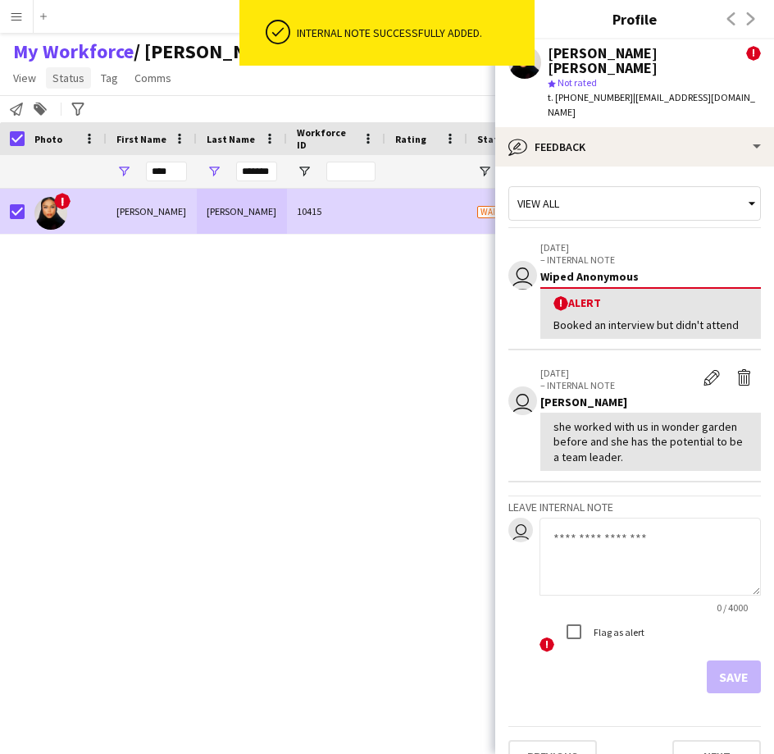
click at [71, 77] on span "Status" at bounding box center [69, 78] width 32 height 15
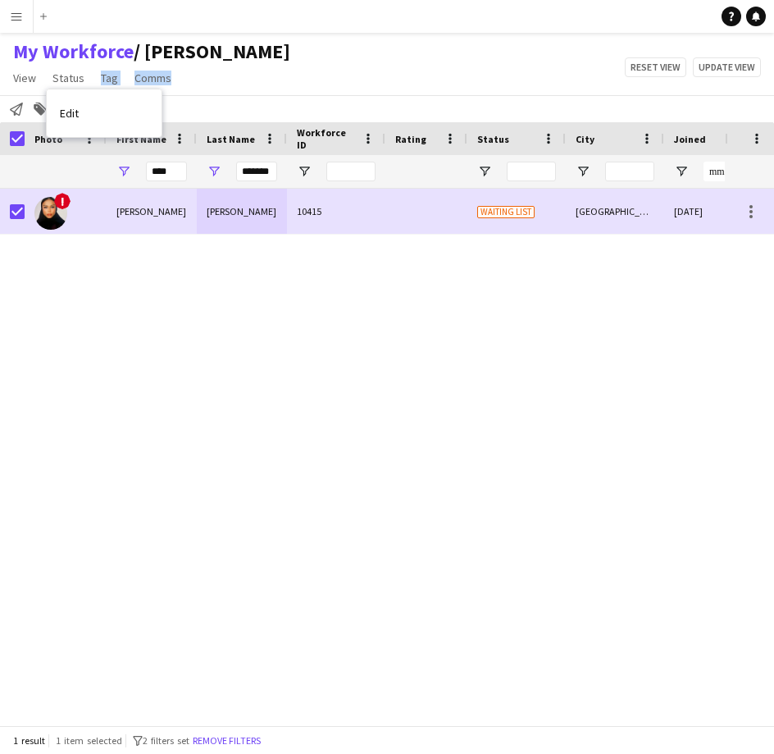
drag, startPoint x: 130, startPoint y: 107, endPoint x: 204, endPoint y: 80, distance: 78.4
click at [204, 80] on app-page-menu "View Views Default view [PERSON_NAME] [PERSON_NAME] [PERSON_NAME] R4ven [PERSON…" at bounding box center [152, 79] width 304 height 31
click at [70, 75] on span "Status" at bounding box center [69, 78] width 32 height 15
click at [74, 104] on link "Edit" at bounding box center [104, 113] width 115 height 34
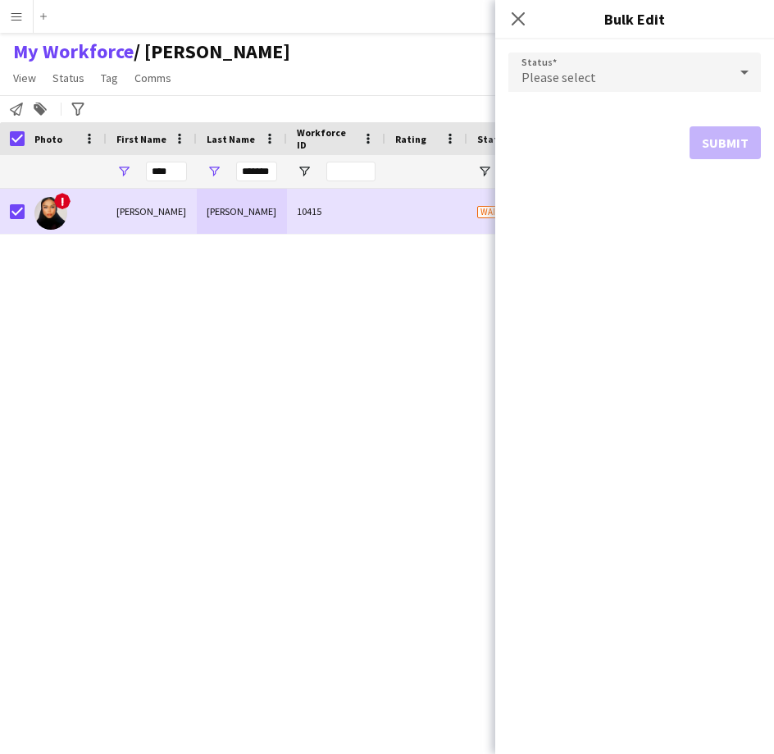
click at [659, 72] on div "Please select" at bounding box center [619, 72] width 220 height 39
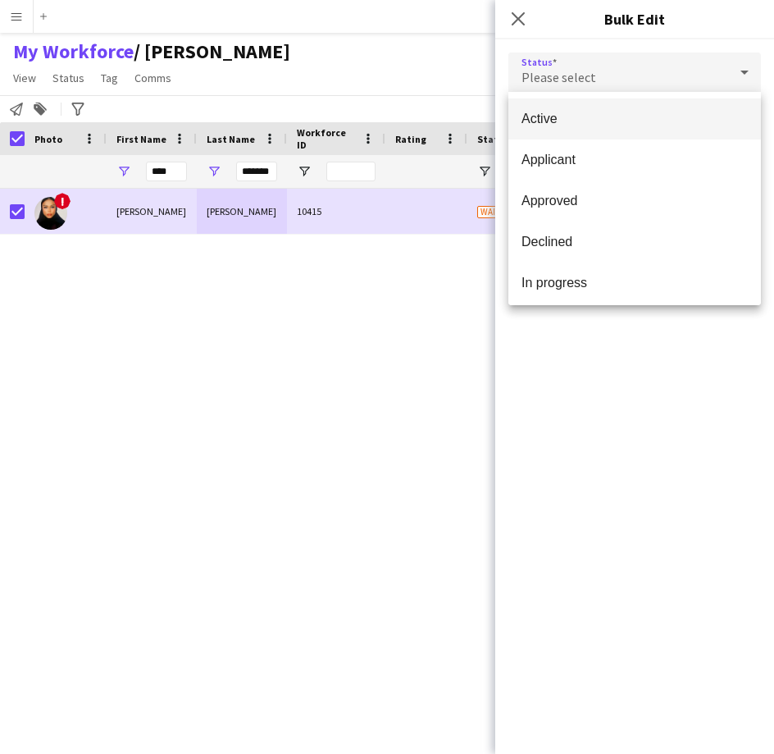
click at [641, 128] on mat-option "Active" at bounding box center [635, 118] width 253 height 41
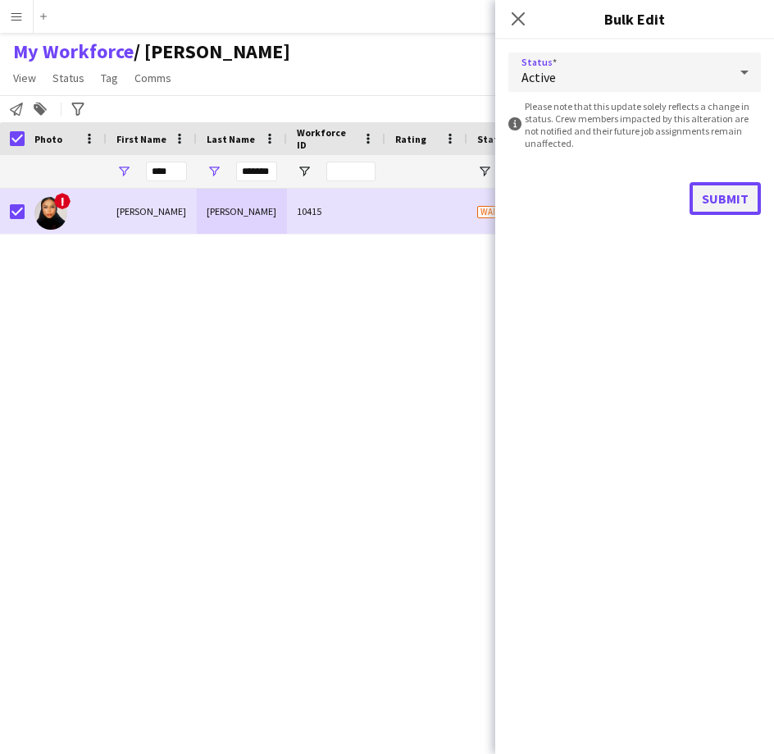
click at [746, 194] on button "Submit" at bounding box center [725, 198] width 71 height 33
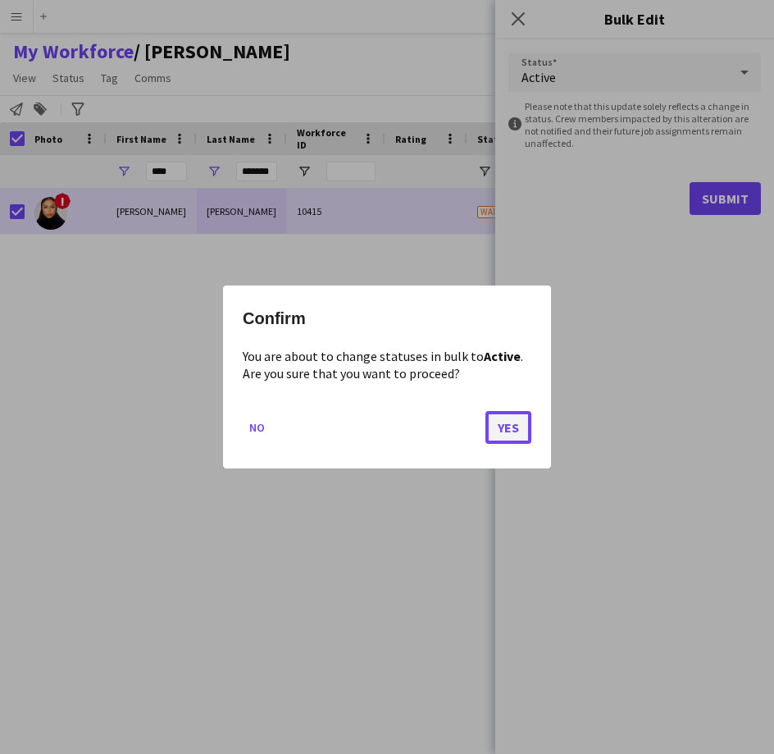
click at [503, 437] on button "Yes" at bounding box center [509, 427] width 46 height 33
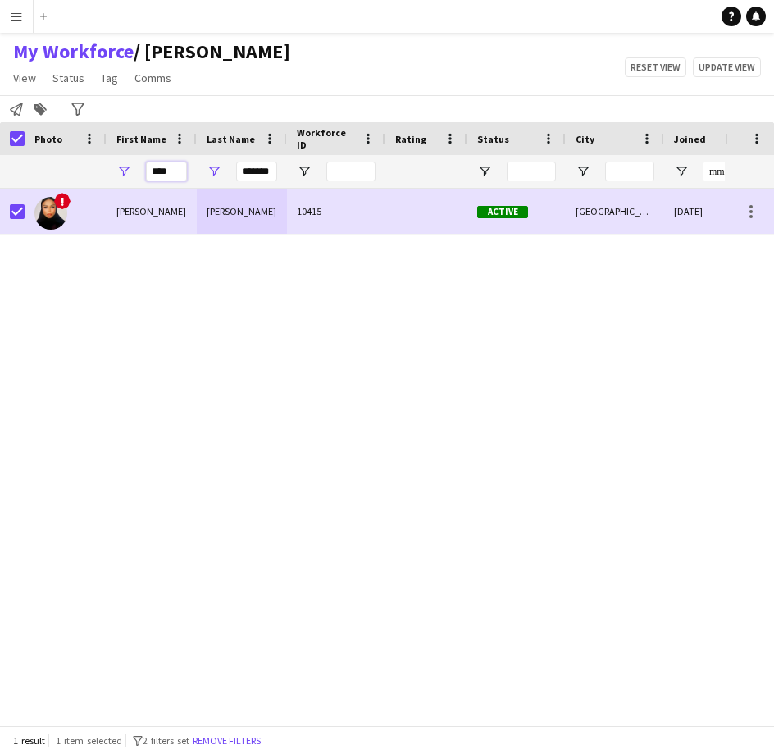
click at [168, 173] on input "****" at bounding box center [166, 172] width 41 height 20
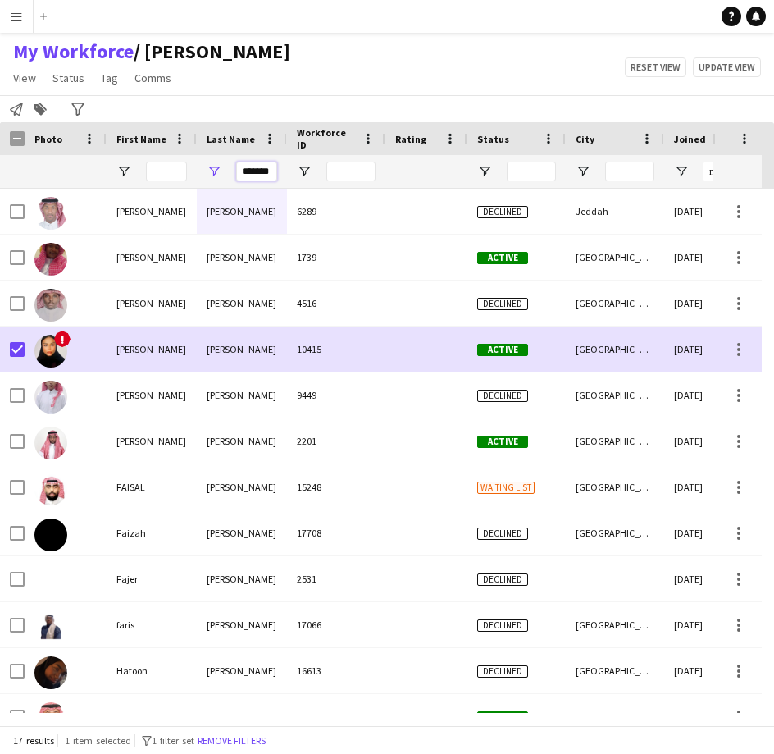
click at [267, 170] on input "*******" at bounding box center [256, 172] width 41 height 20
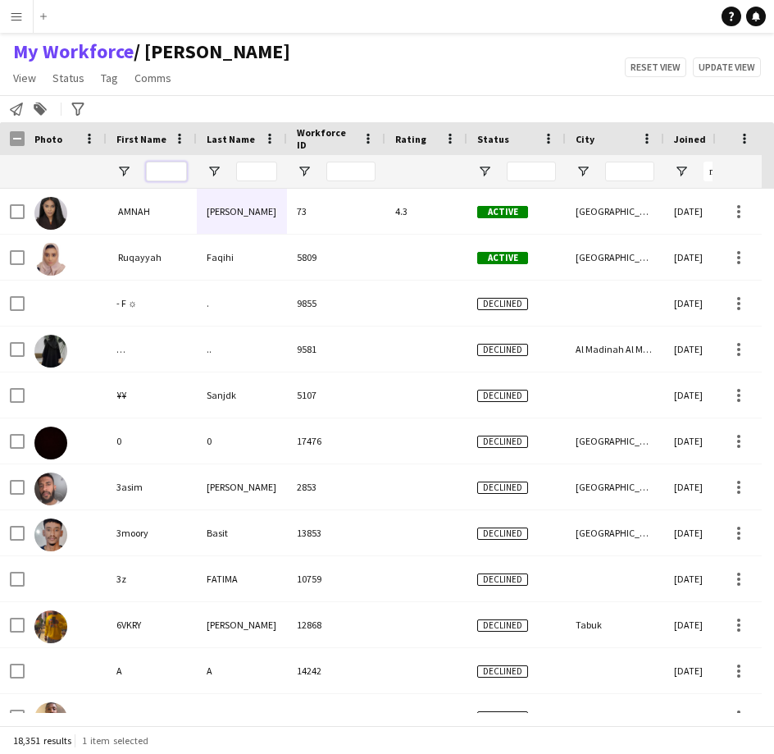
click at [153, 175] on input "First Name Filter Input" at bounding box center [166, 172] width 41 height 20
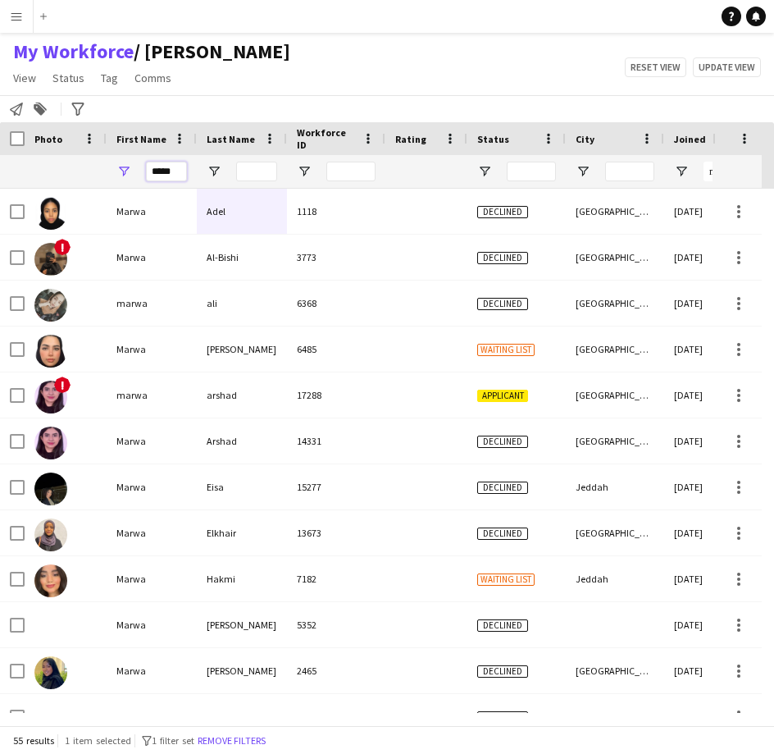
type input "*****"
click at [258, 171] on input "Last Name Filter Input" at bounding box center [256, 172] width 41 height 20
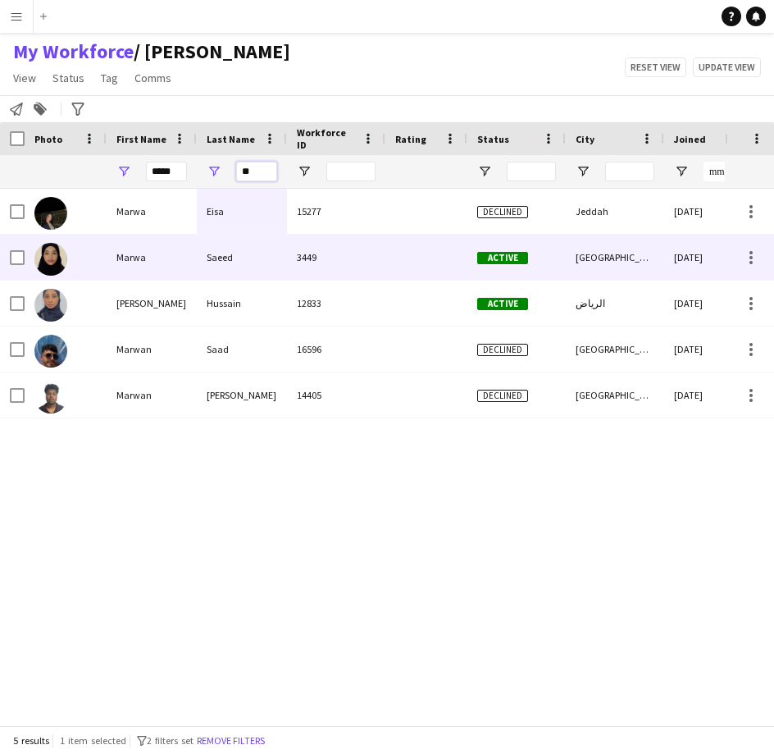
type input "**"
click at [241, 269] on div "Saeed" at bounding box center [242, 257] width 90 height 45
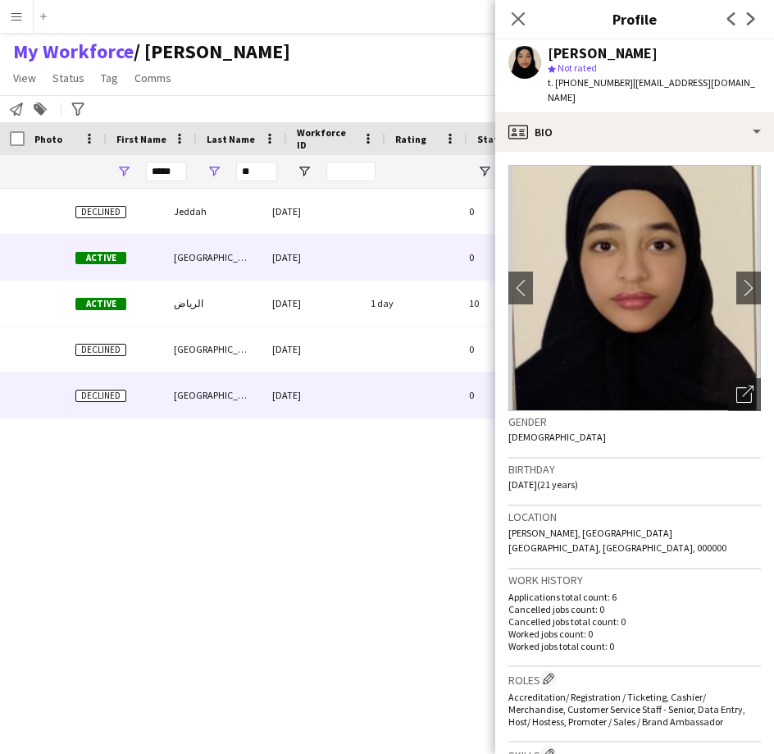
scroll to position [0, 515]
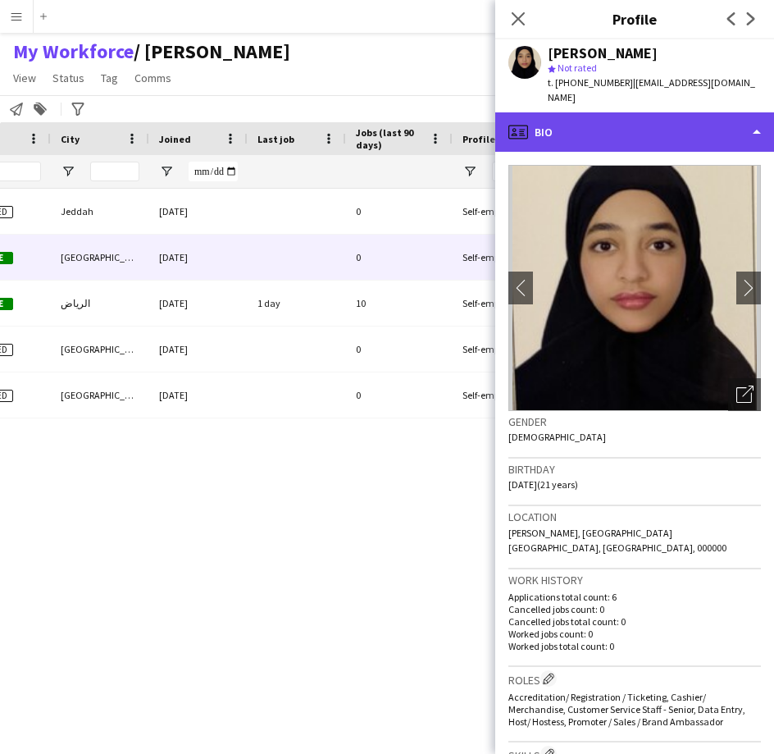
click at [669, 132] on div "profile Bio" at bounding box center [635, 131] width 279 height 39
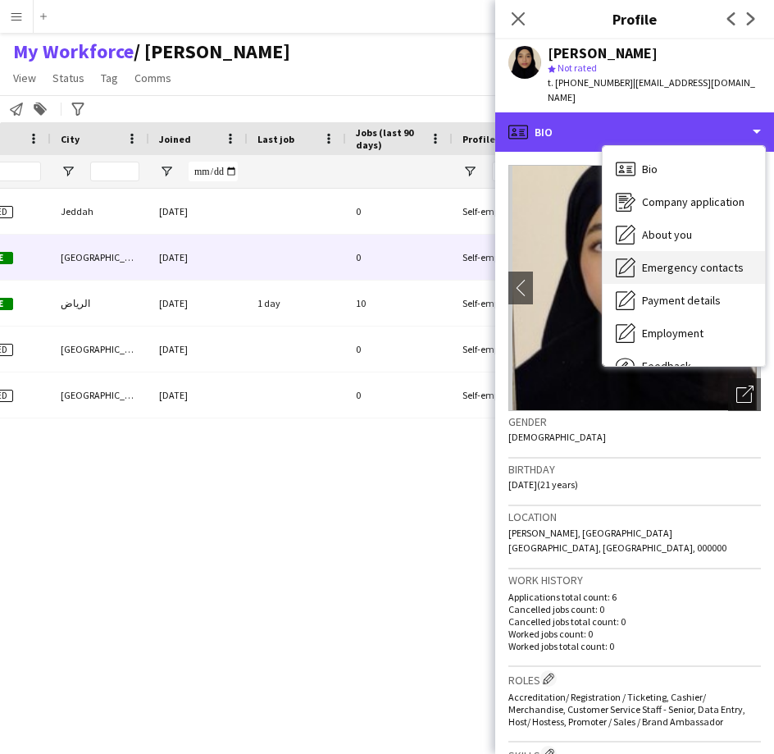
scroll to position [56, 0]
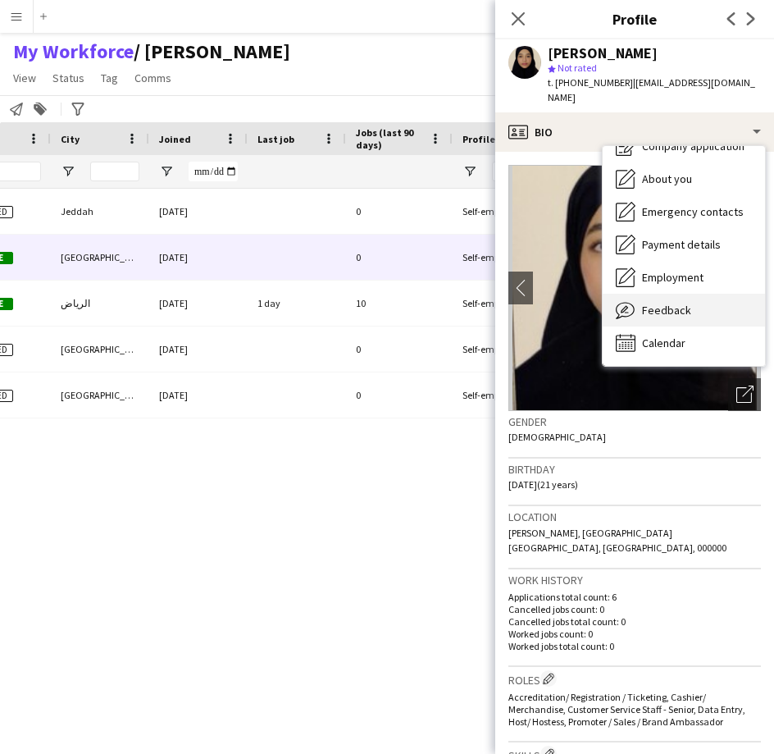
click at [671, 303] on span "Feedback" at bounding box center [666, 310] width 49 height 15
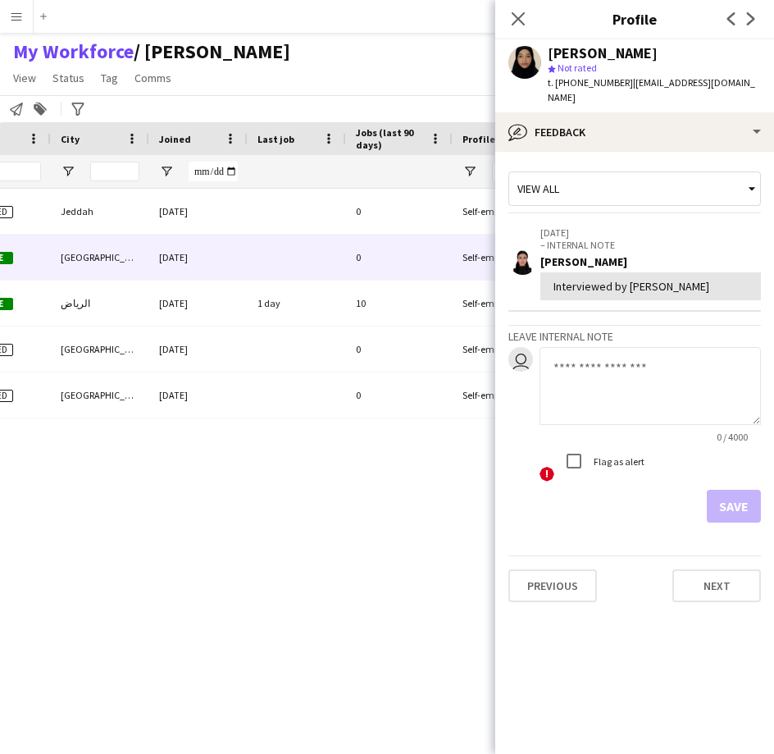
click at [518, 34] on div "Close pop-in" at bounding box center [519, 19] width 46 height 38
click at [518, 20] on icon at bounding box center [518, 19] width 16 height 16
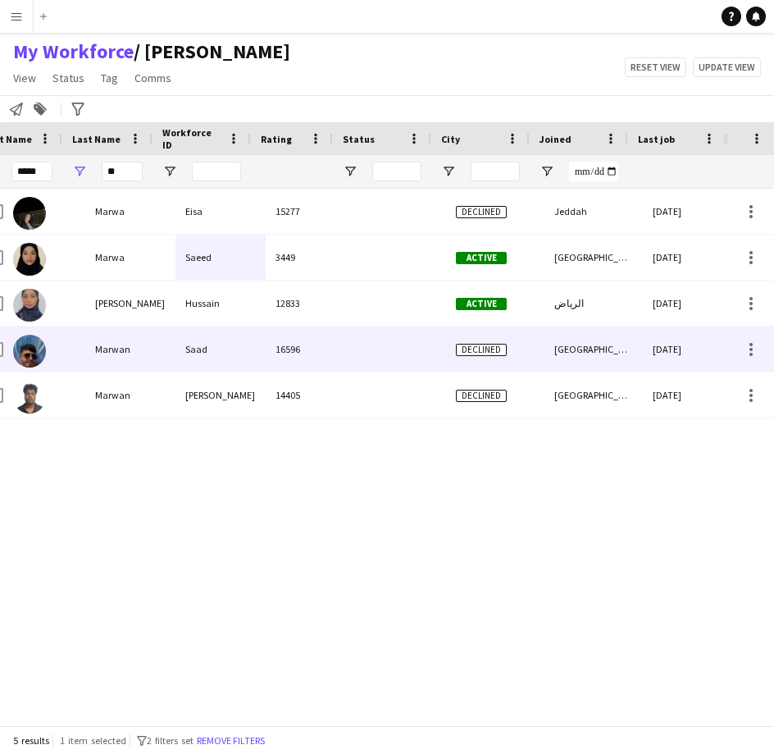
scroll to position [0, 21]
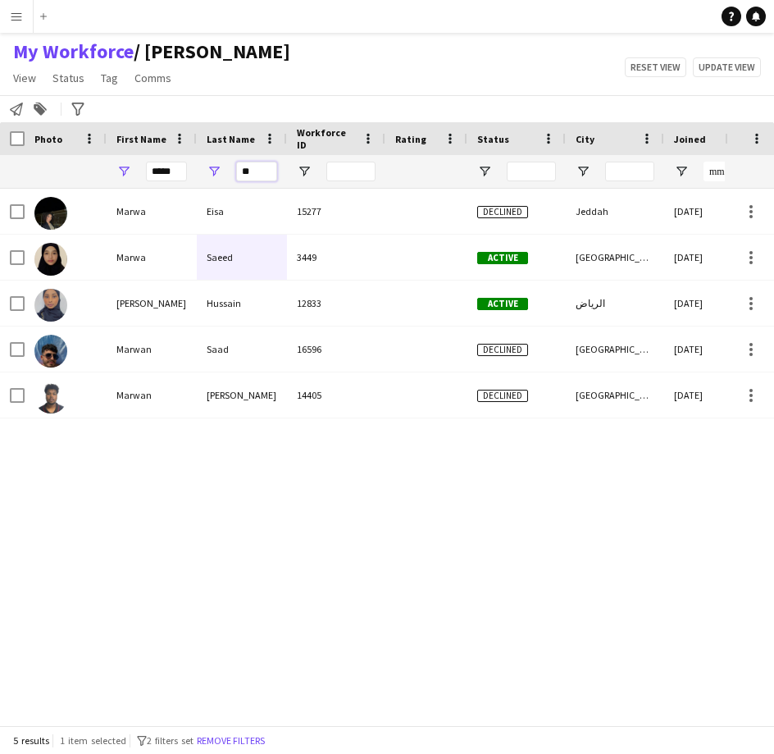
click at [248, 179] on input "**" at bounding box center [256, 172] width 41 height 20
type input "*"
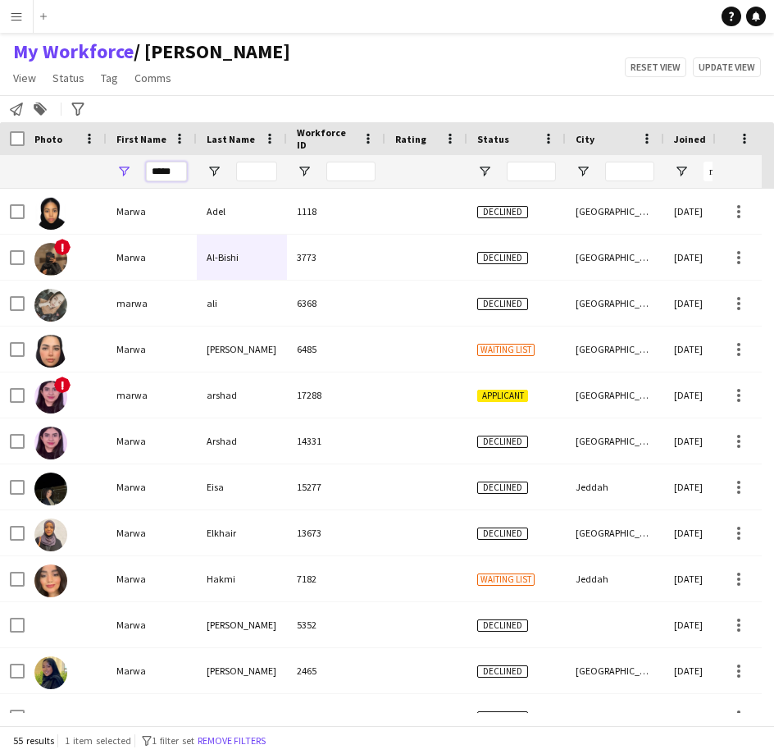
click at [177, 177] on input "*****" at bounding box center [166, 172] width 41 height 20
